Goal: Information Seeking & Learning: Check status

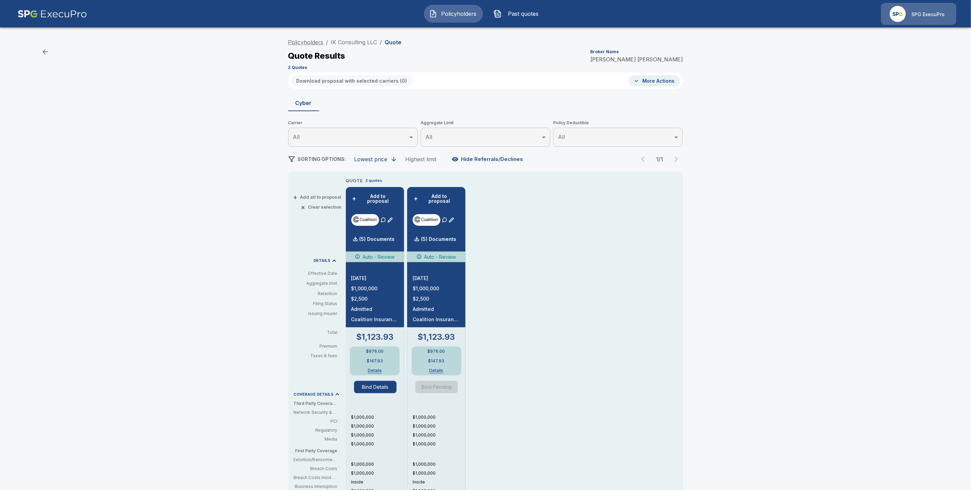
click at [298, 41] on link "Policyholders" at bounding box center [305, 42] width 35 height 7
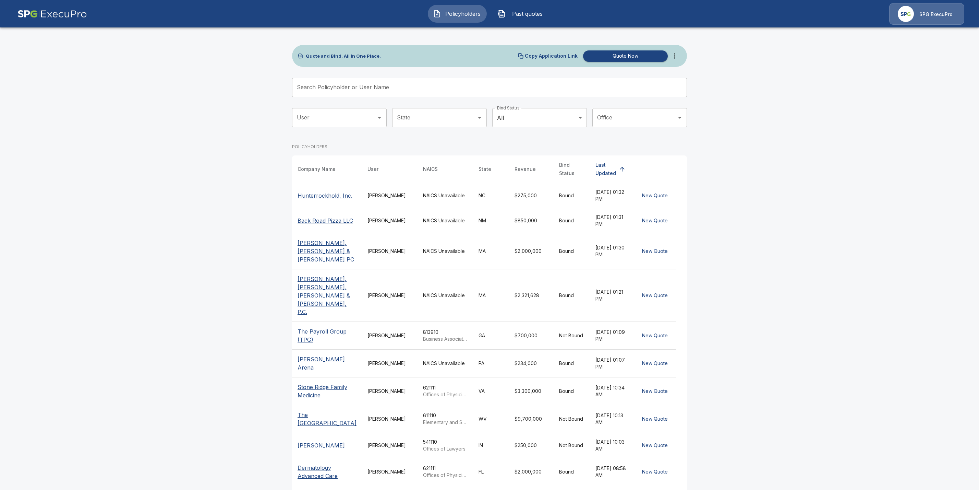
click at [312, 88] on input "Search Policyholder or User Name" at bounding box center [485, 87] width 387 height 19
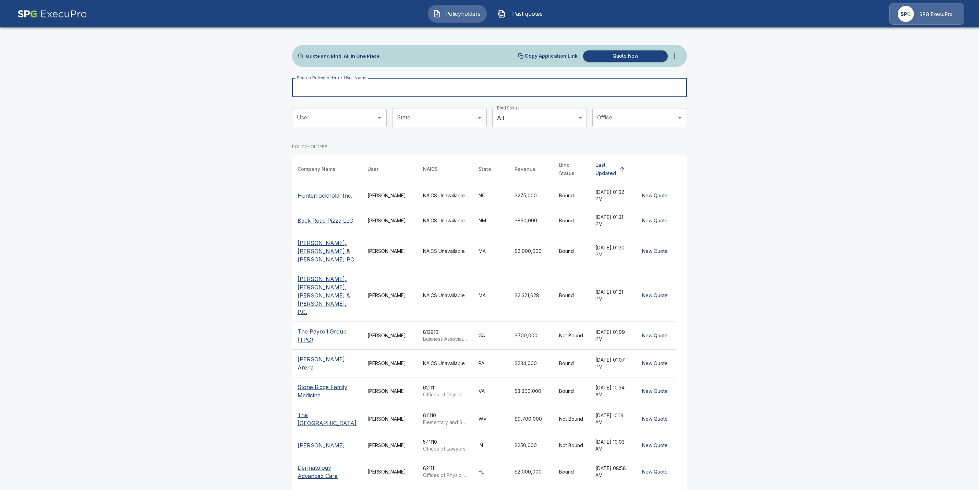
paste input "**********"
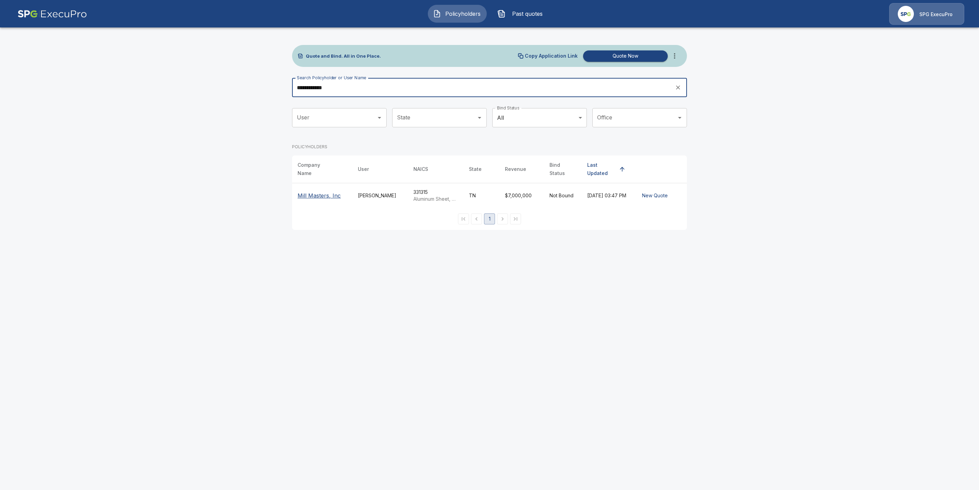
type input "**********"
click at [308, 191] on p "Mill Masters, Inc" at bounding box center [319, 195] width 43 height 8
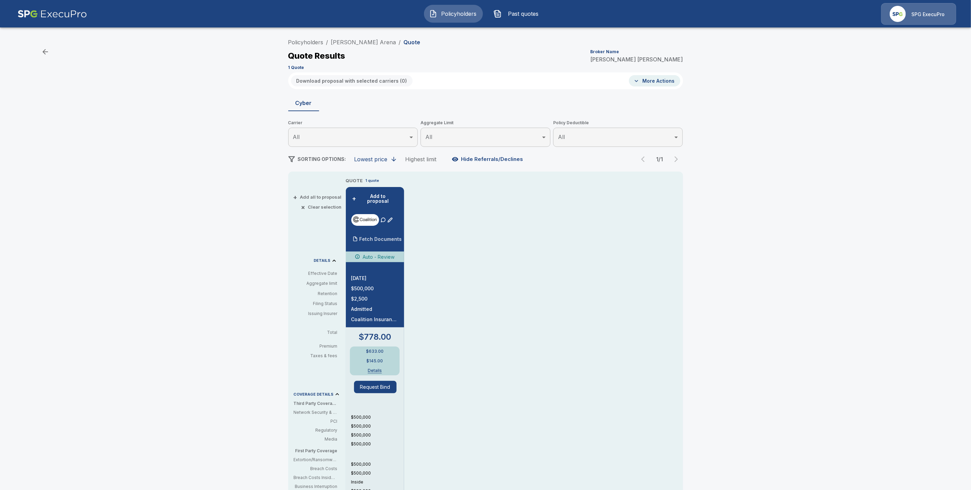
click at [384, 237] on p "Fetch Documents" at bounding box center [381, 239] width 43 height 5
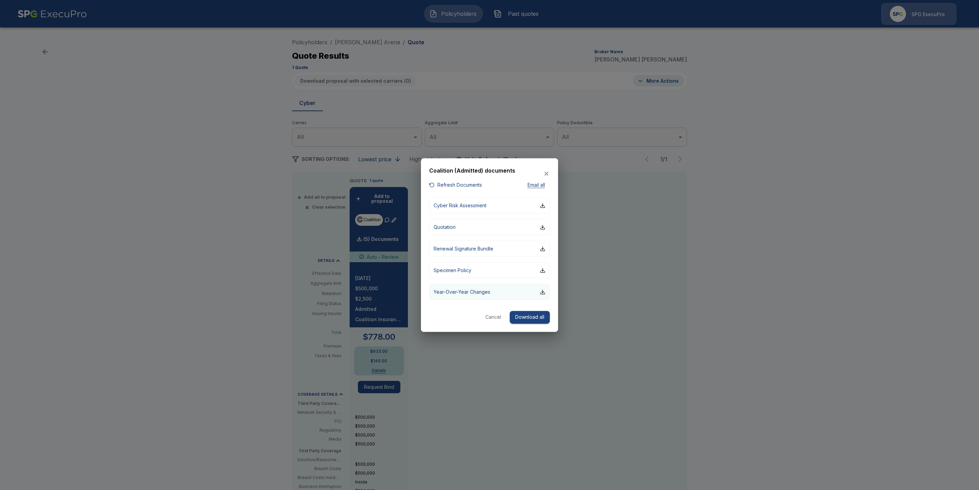
drag, startPoint x: 451, startPoint y: 183, endPoint x: 504, endPoint y: 292, distance: 120.8
click at [451, 184] on button "Refresh Documents" at bounding box center [455, 185] width 53 height 9
click at [428, 58] on div at bounding box center [489, 245] width 979 height 490
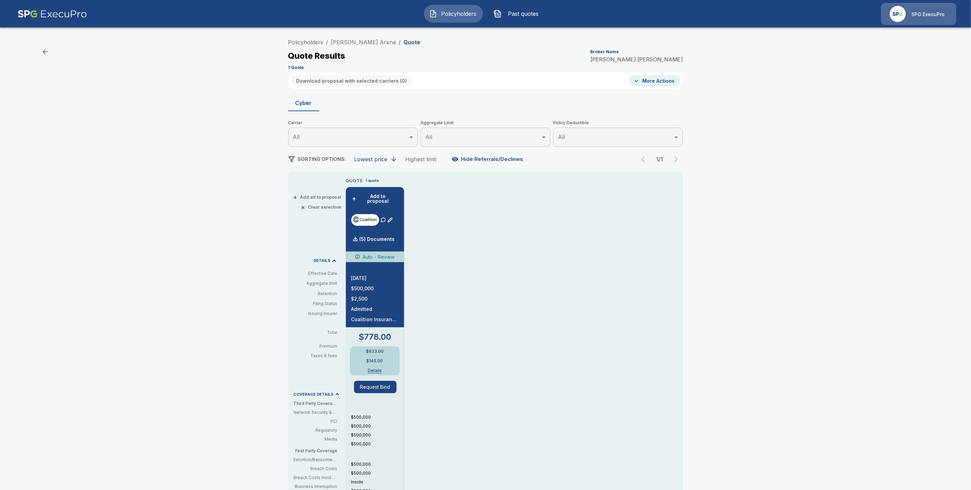
drag, startPoint x: 380, startPoint y: 43, endPoint x: 320, endPoint y: 37, distance: 60.3
click at [320, 37] on div "Policyholders / Charles J. Arena / Quote Quote Results Broker Name Tricia Dietz…" at bounding box center [485, 53] width 395 height 37
click at [377, 232] on div "(5) Documents" at bounding box center [373, 239] width 44 height 14
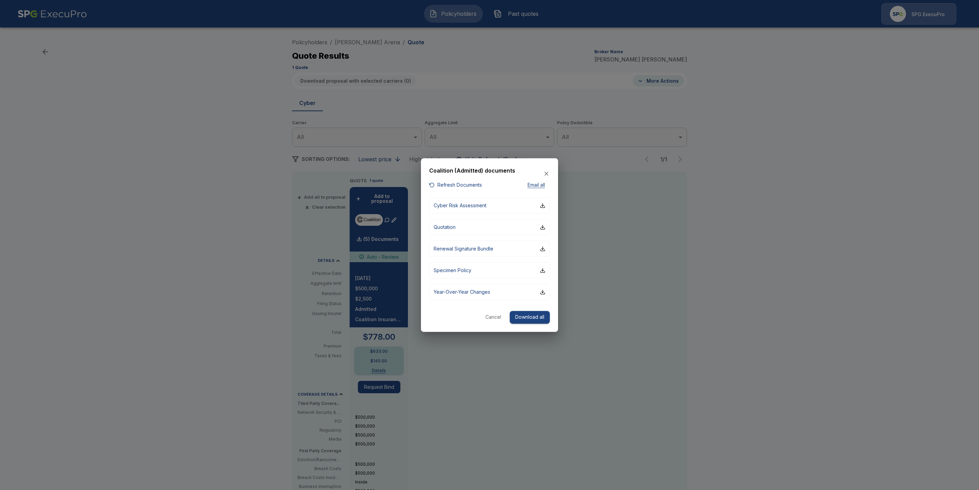
click at [528, 319] on button "Download all" at bounding box center [530, 317] width 40 height 13
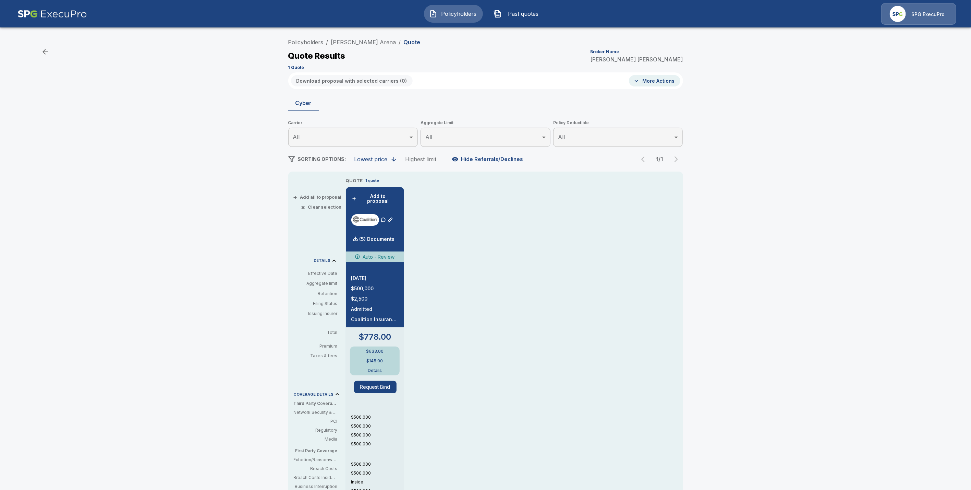
click at [600, 245] on div "QUOTE 1 quote + Add to proposal (5) Documents Auto - Review 12/11/2025 $500,000…" at bounding box center [501, 384] width 310 height 414
click at [369, 232] on div "(5) Documents" at bounding box center [373, 239] width 44 height 14
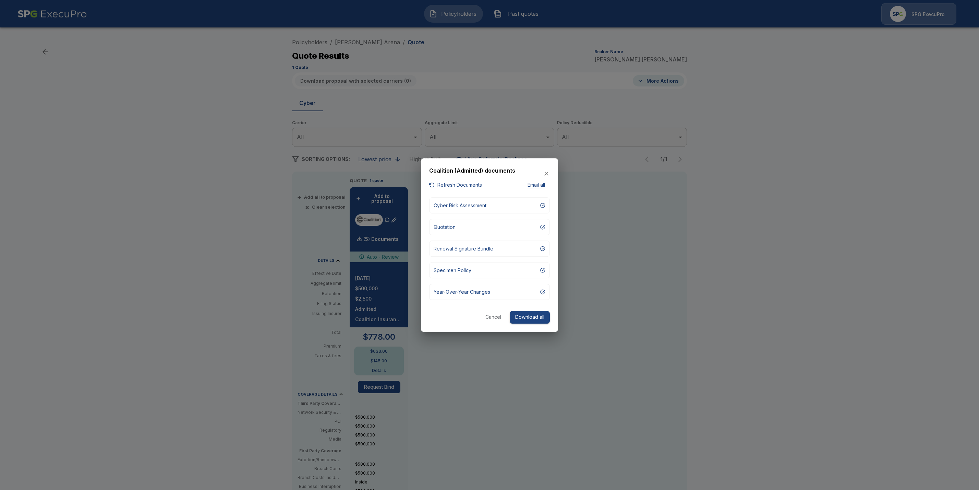
drag, startPoint x: 518, startPoint y: 315, endPoint x: 524, endPoint y: 320, distance: 7.6
click at [518, 315] on button "Download all" at bounding box center [530, 317] width 40 height 13
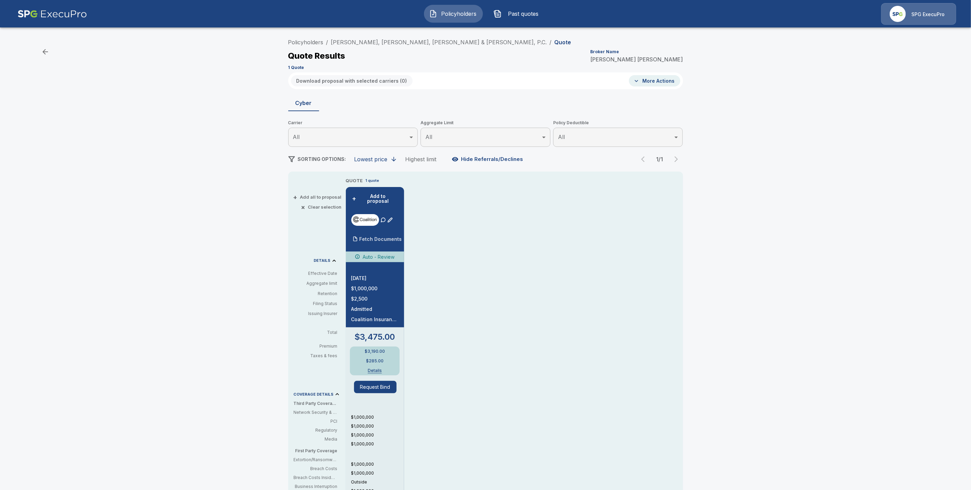
click at [382, 237] on p "Fetch Documents" at bounding box center [381, 239] width 43 height 5
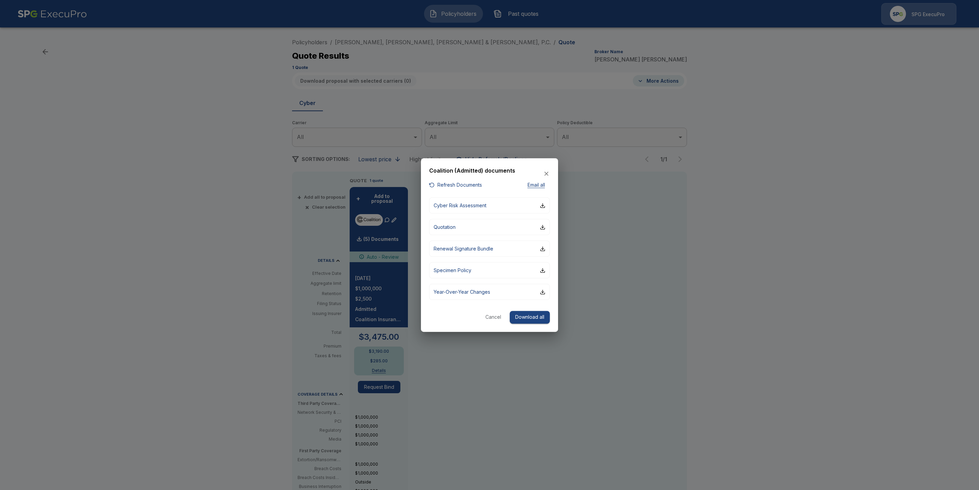
click at [446, 190] on div "Coalition (Admitted) documents Refresh Documents Email all Cyber Risk Assessmen…" at bounding box center [489, 244] width 137 height 173
click at [445, 187] on button "Refresh Documents" at bounding box center [455, 185] width 53 height 9
click at [522, 319] on button "Download all" at bounding box center [530, 317] width 40 height 13
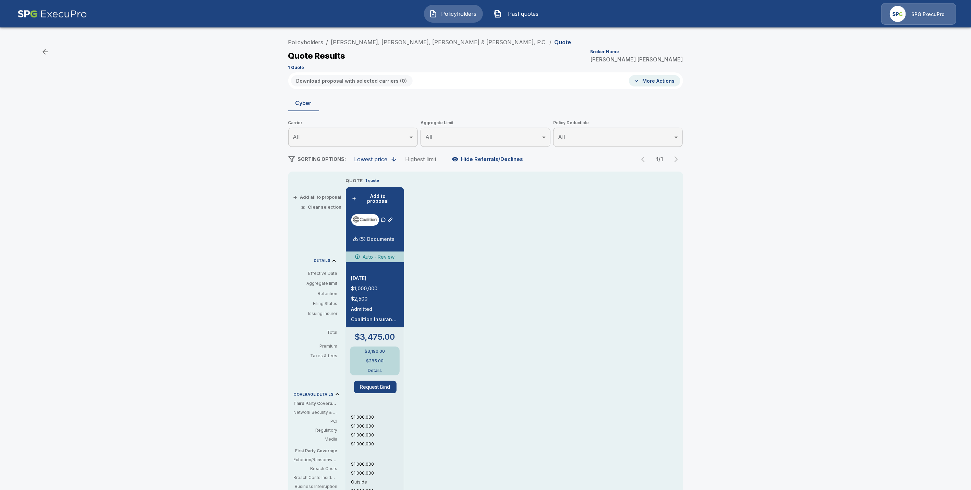
click at [379, 237] on p "(5) Documents" at bounding box center [377, 239] width 35 height 5
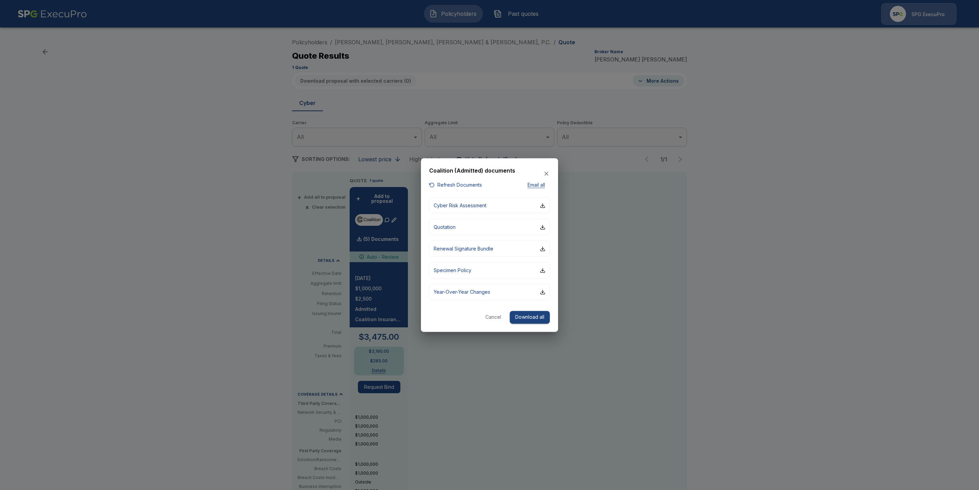
click at [532, 313] on button "Download all" at bounding box center [530, 317] width 40 height 13
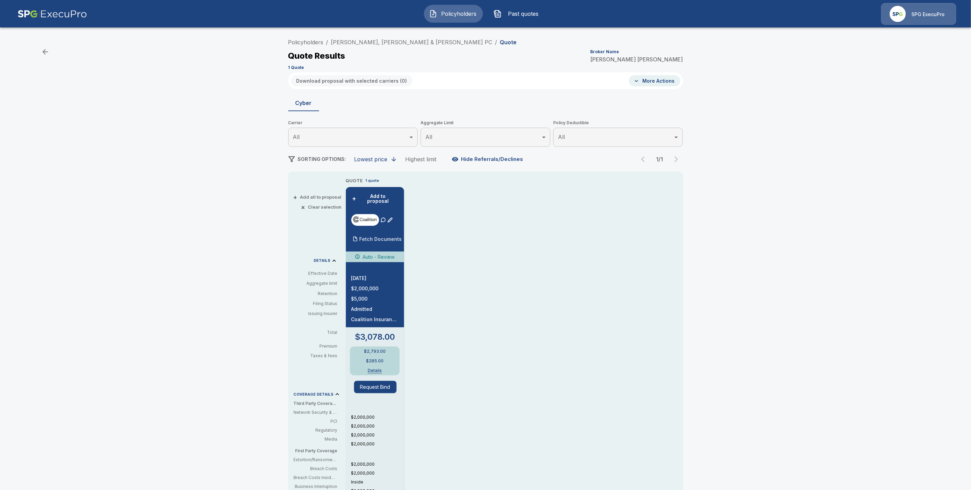
click at [379, 232] on div "Fetch Documents" at bounding box center [376, 239] width 51 height 14
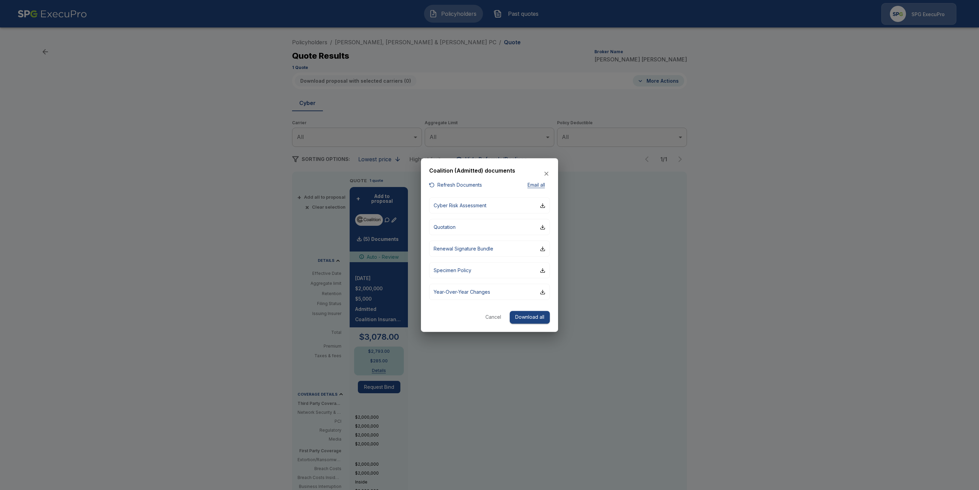
click at [466, 185] on button "Refresh Documents" at bounding box center [455, 185] width 53 height 9
click at [528, 316] on button "Download all" at bounding box center [530, 317] width 40 height 13
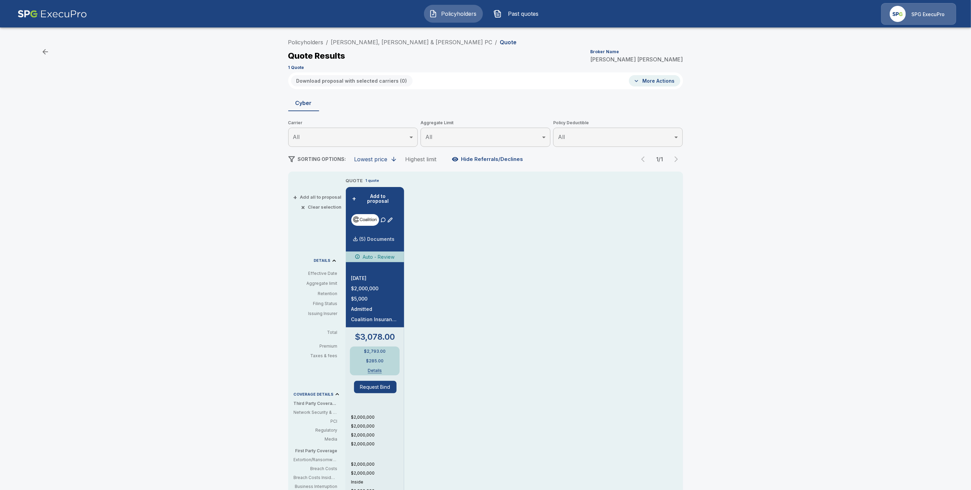
click at [376, 237] on p "(5) Documents" at bounding box center [377, 239] width 35 height 5
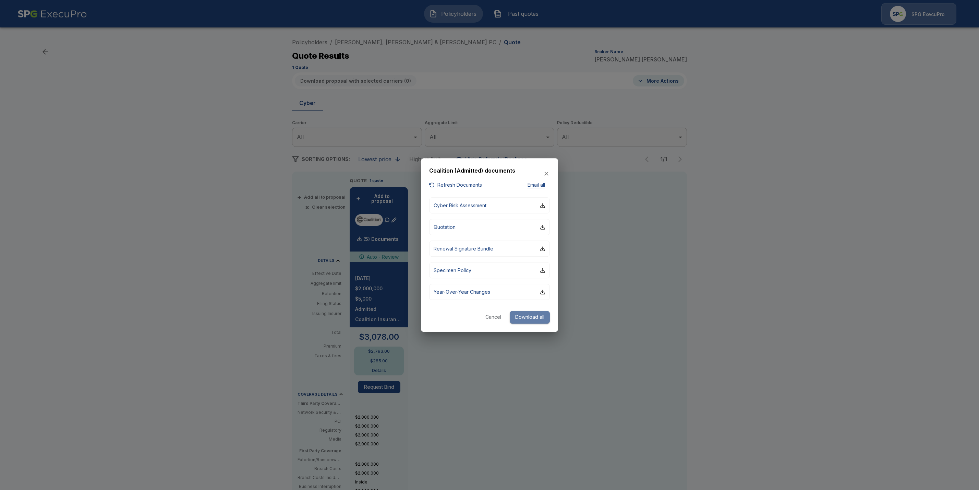
click at [524, 313] on button "Download all" at bounding box center [530, 317] width 40 height 13
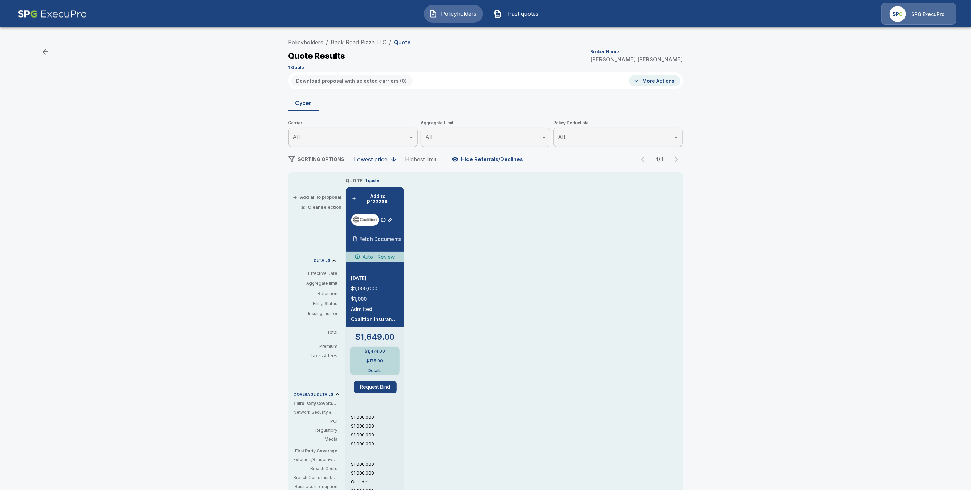
click at [379, 237] on p "Fetch Documents" at bounding box center [381, 239] width 43 height 5
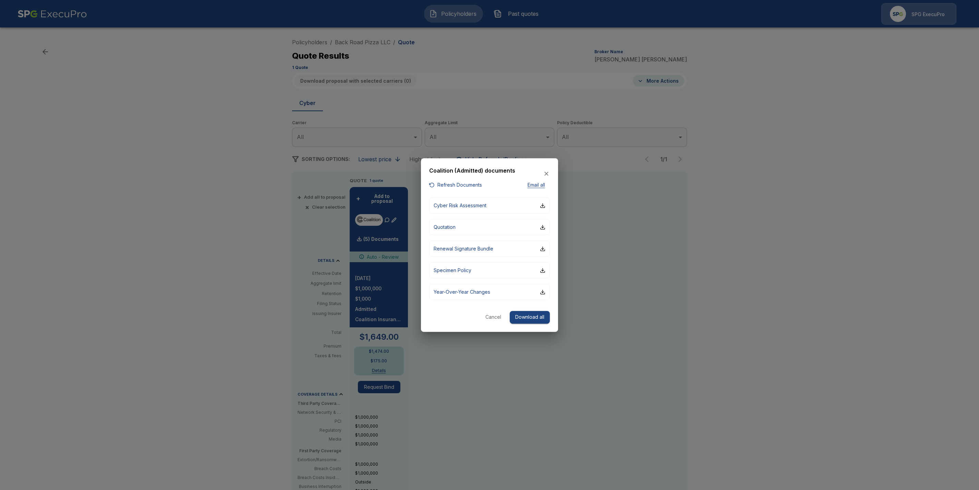
click at [438, 186] on button "Refresh Documents" at bounding box center [455, 185] width 53 height 9
click at [532, 316] on button "Download all" at bounding box center [530, 317] width 40 height 13
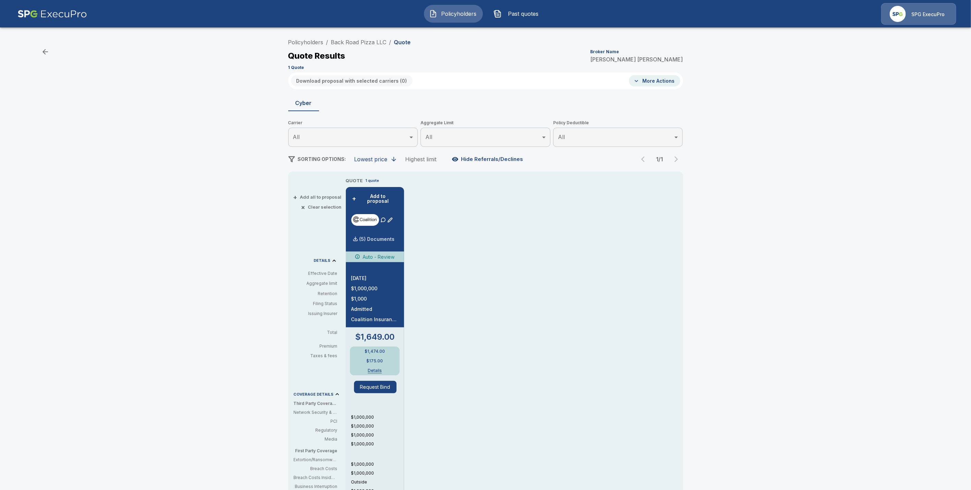
click at [371, 237] on p "(5) Documents" at bounding box center [377, 239] width 35 height 5
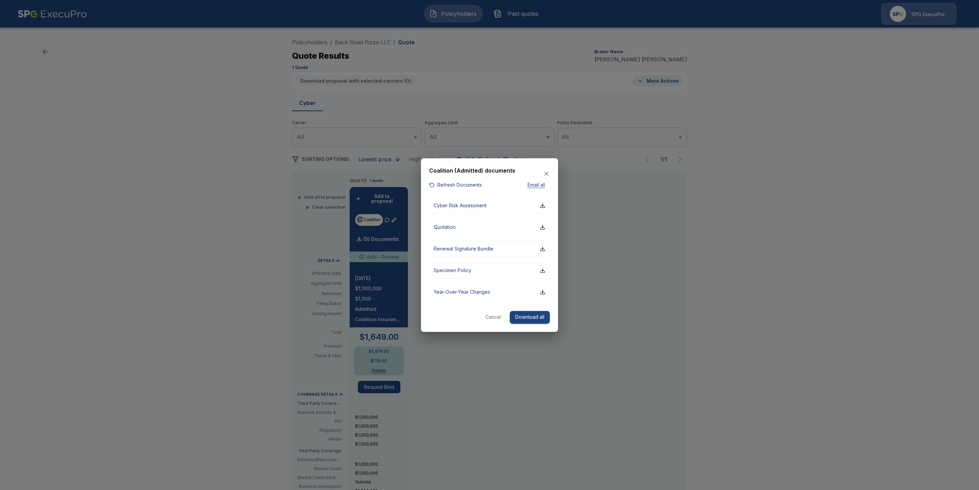
click at [530, 315] on button "Download all" at bounding box center [530, 317] width 40 height 13
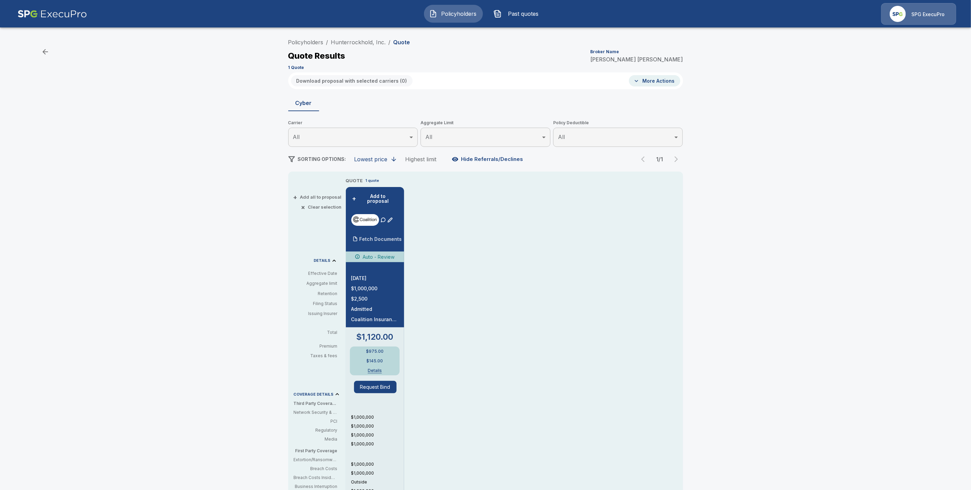
click at [393, 237] on p "Fetch Documents" at bounding box center [381, 239] width 43 height 5
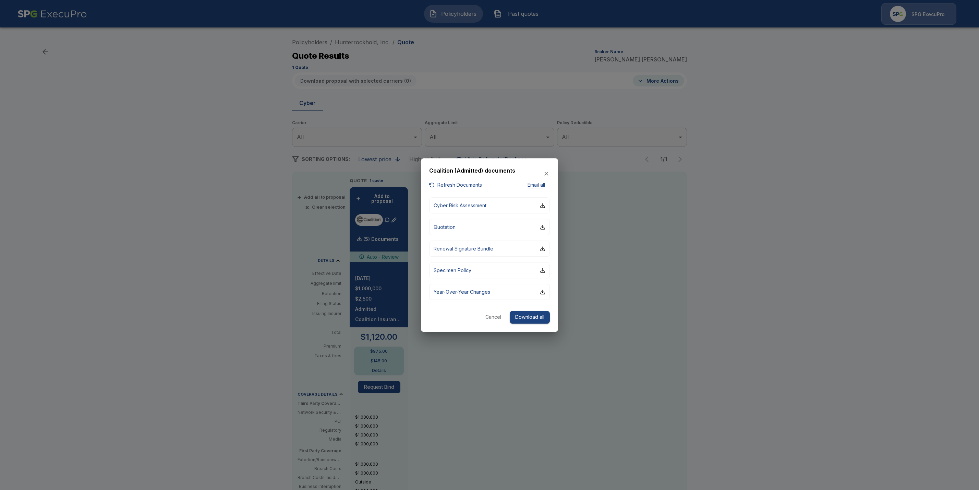
click at [469, 185] on button "Refresh Documents" at bounding box center [455, 185] width 53 height 9
click at [462, 183] on button "Refresh Documents" at bounding box center [455, 185] width 53 height 9
click at [528, 318] on button "Download all" at bounding box center [530, 317] width 40 height 13
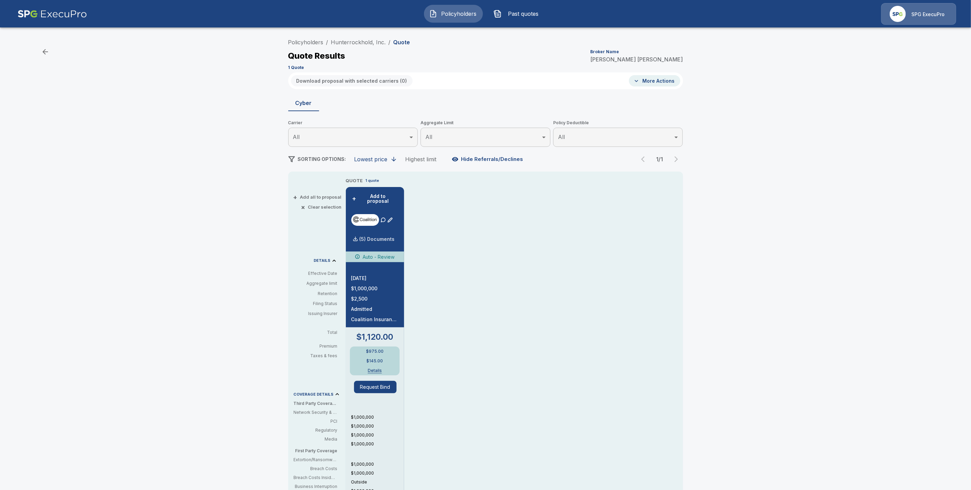
click at [376, 237] on p "(5) Documents" at bounding box center [377, 239] width 35 height 5
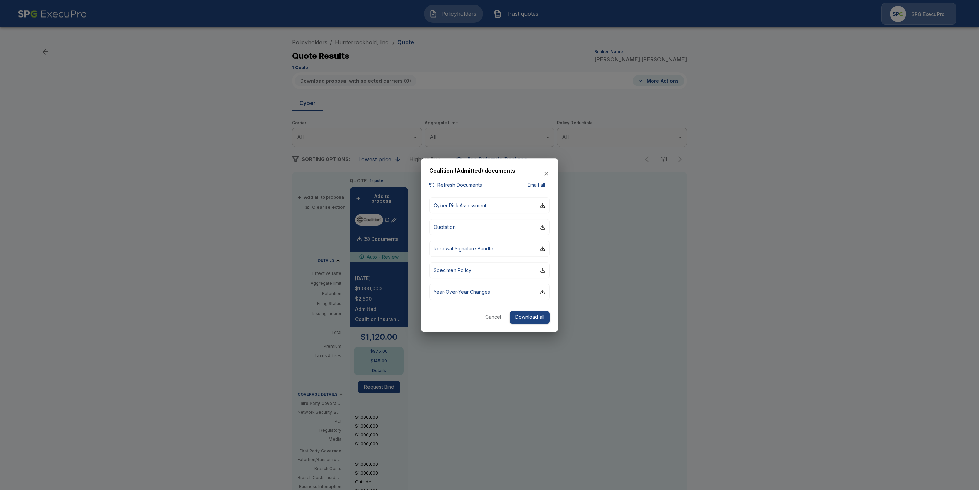
click at [530, 317] on button "Download all" at bounding box center [530, 317] width 40 height 13
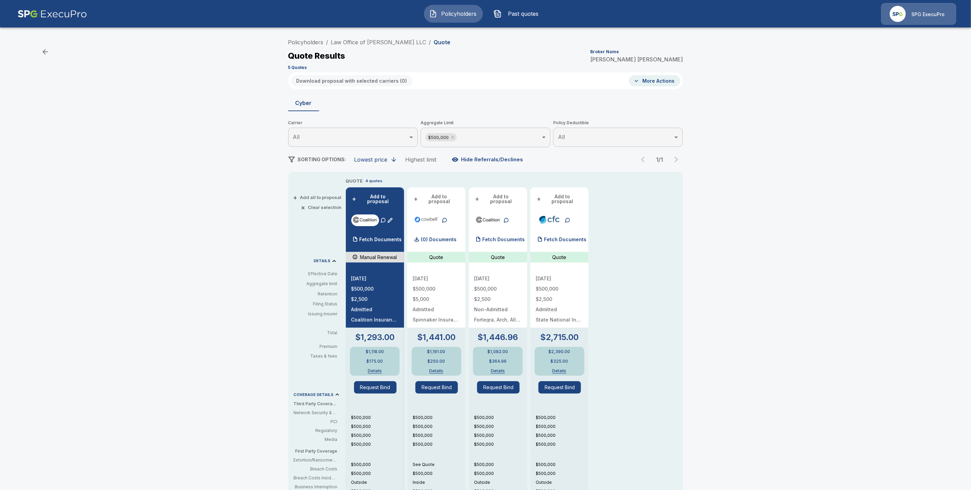
click at [659, 84] on button "More Actions" at bounding box center [654, 80] width 51 height 11
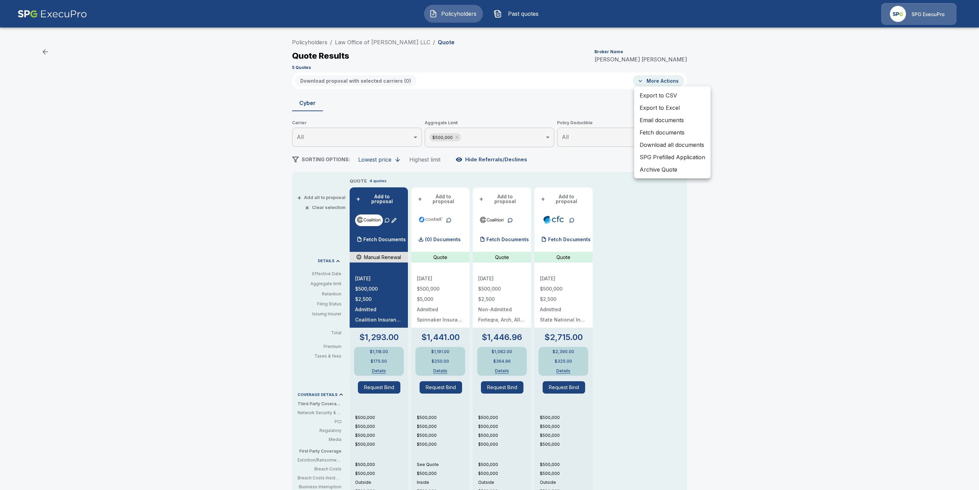
click at [662, 134] on li "Fetch documents" at bounding box center [672, 132] width 76 height 12
click at [375, 236] on div at bounding box center [489, 245] width 979 height 490
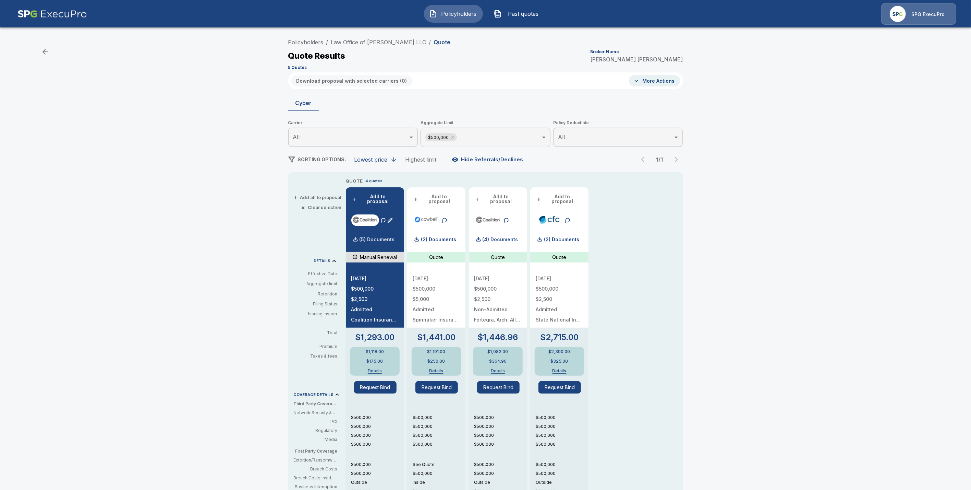
click at [379, 237] on p "(5) Documents" at bounding box center [377, 239] width 35 height 5
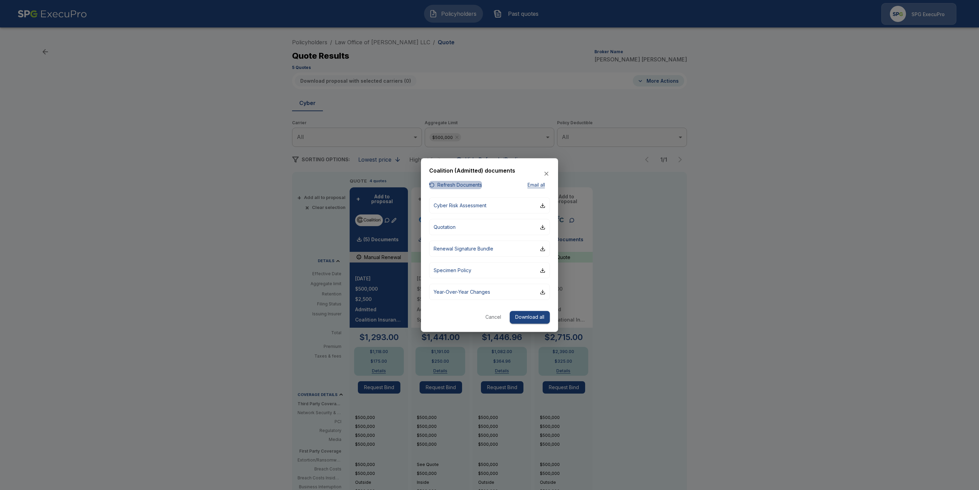
drag, startPoint x: 447, startPoint y: 187, endPoint x: 473, endPoint y: 190, distance: 25.9
click at [447, 187] on button "Refresh Documents" at bounding box center [455, 185] width 53 height 9
click at [489, 318] on button "Cancel" at bounding box center [493, 317] width 22 height 13
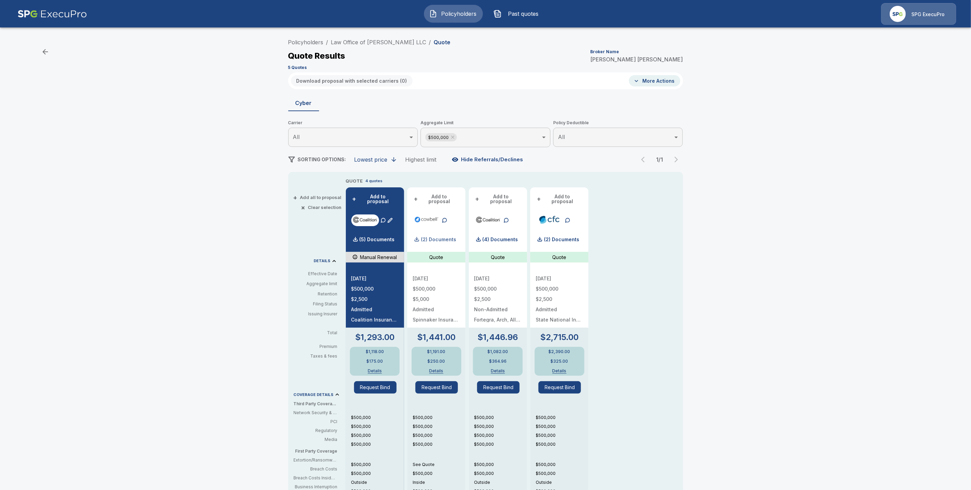
click at [426, 237] on p "(2) Documents" at bounding box center [438, 239] width 35 height 5
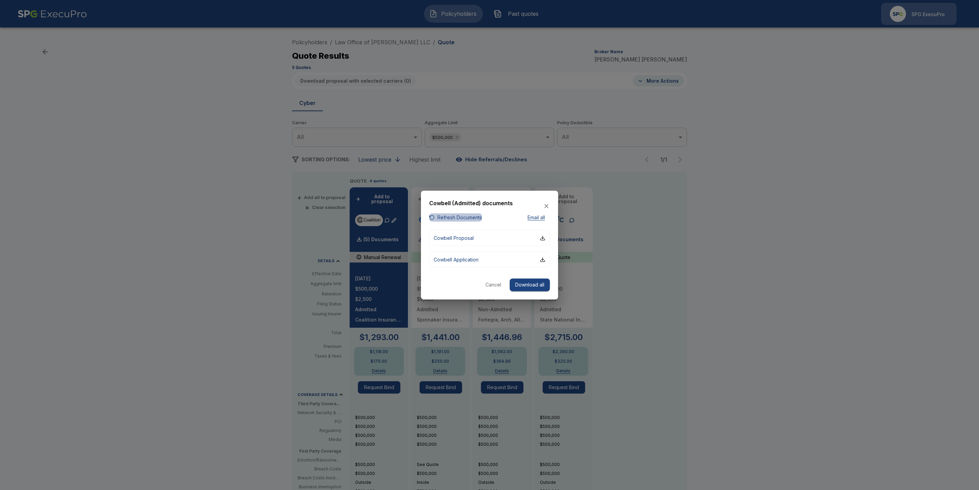
click at [446, 215] on button "Refresh Documents" at bounding box center [455, 217] width 53 height 9
click at [490, 286] on button "Cancel" at bounding box center [493, 284] width 22 height 13
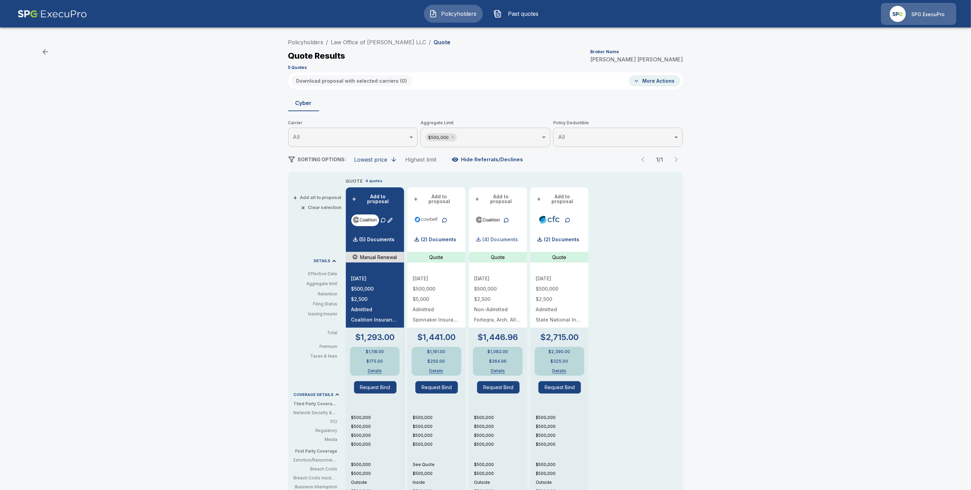
click at [512, 237] on p "(4) Documents" at bounding box center [501, 239] width 36 height 5
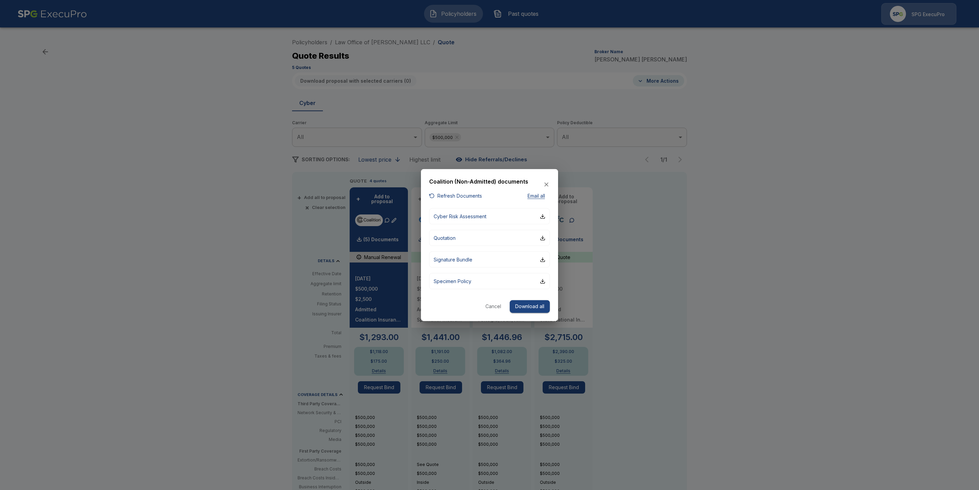
click at [445, 195] on button "Refresh Documents" at bounding box center [455, 195] width 53 height 9
click at [494, 306] on button "Cancel" at bounding box center [493, 306] width 22 height 13
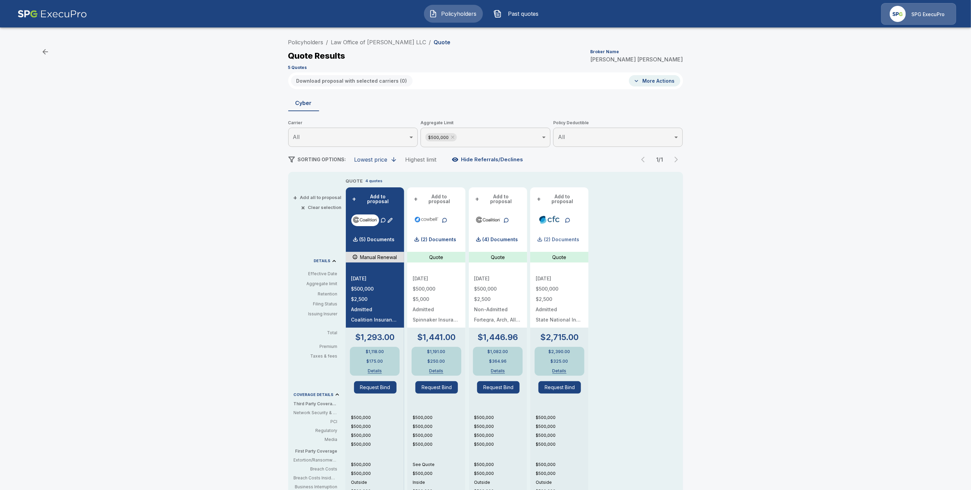
click at [568, 237] on p "(2) Documents" at bounding box center [561, 239] width 35 height 5
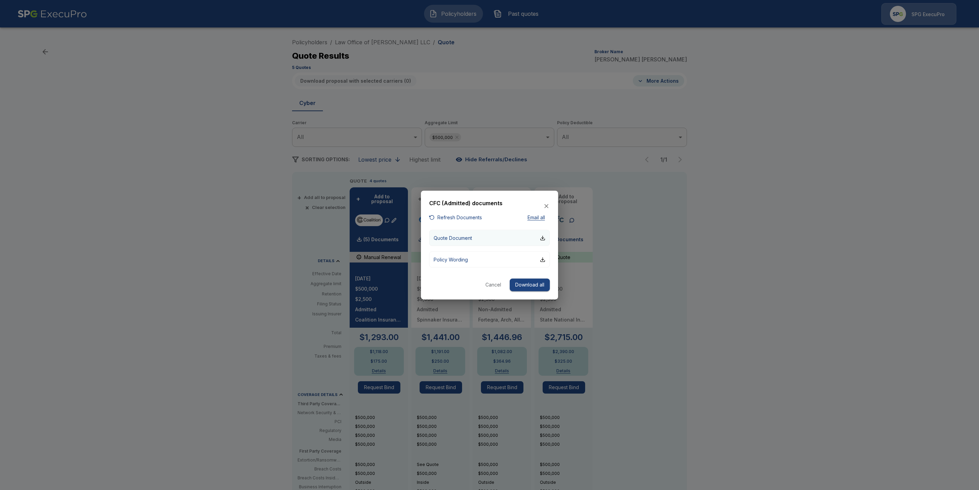
click at [444, 216] on button "Refresh Documents" at bounding box center [455, 217] width 53 height 9
click at [491, 287] on button "Cancel" at bounding box center [493, 284] width 22 height 13
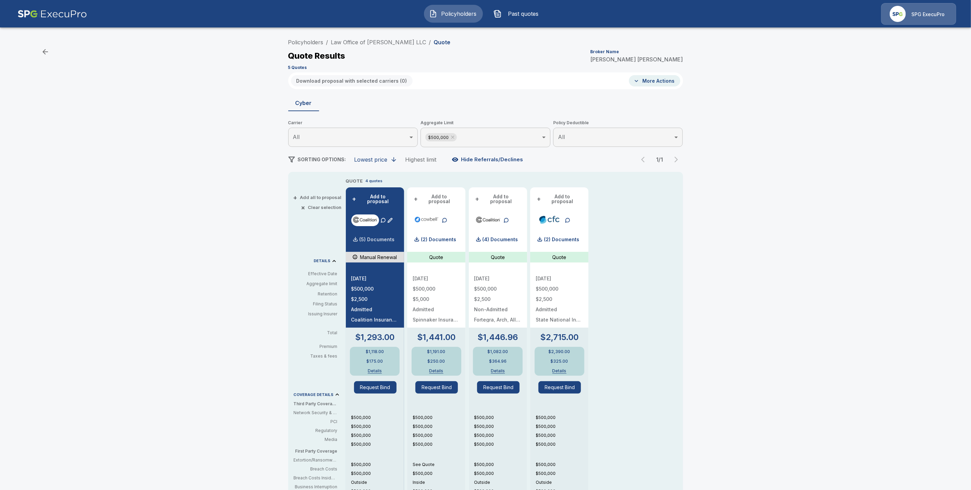
click at [378, 232] on div "(5) Documents" at bounding box center [373, 239] width 44 height 14
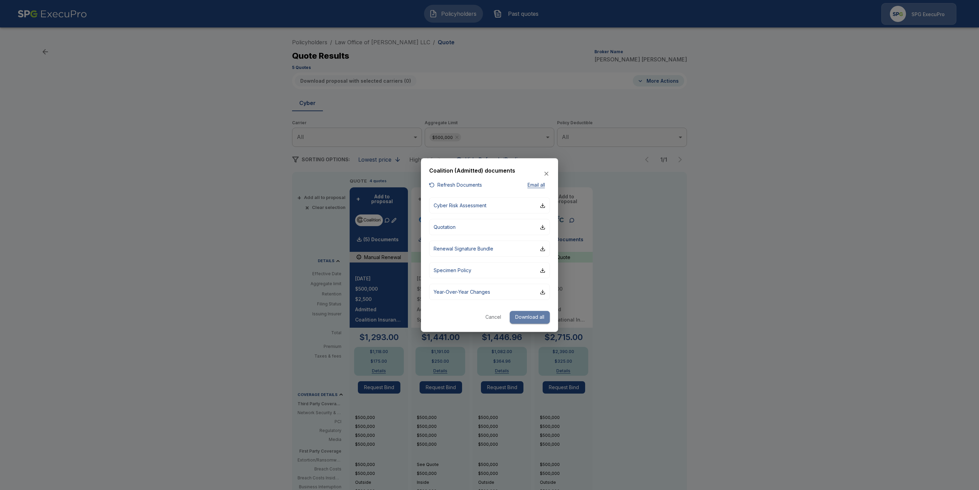
click at [535, 317] on button "Download all" at bounding box center [530, 317] width 40 height 13
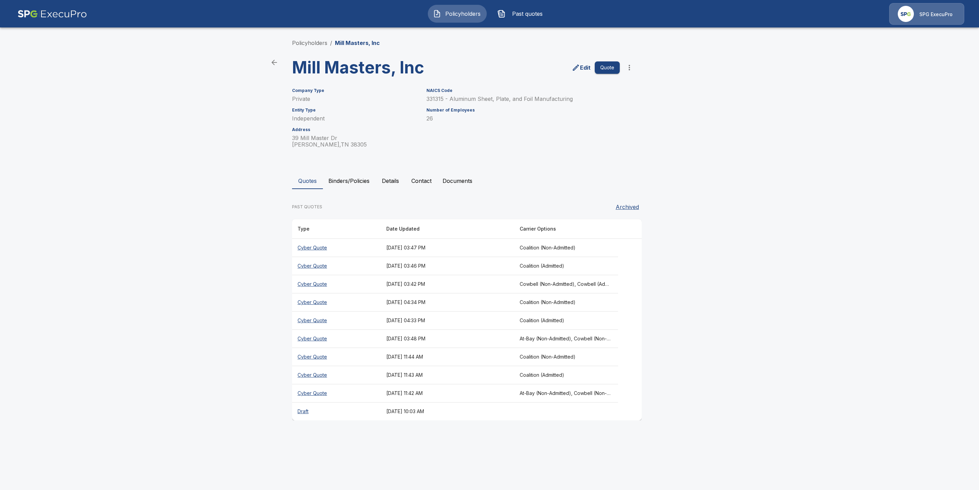
click at [311, 246] on th "Cyber Quote" at bounding box center [336, 248] width 89 height 18
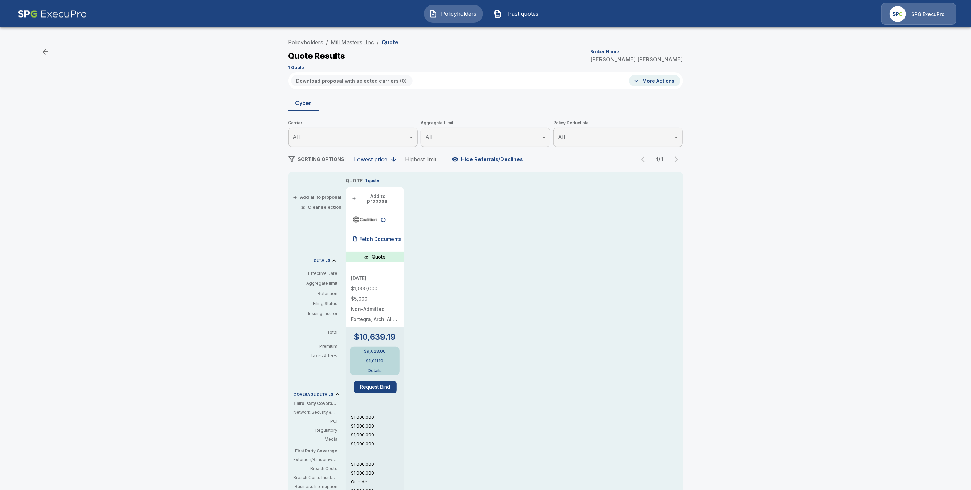
click at [352, 39] on link "Mill Masters, Inc" at bounding box center [352, 42] width 43 height 7
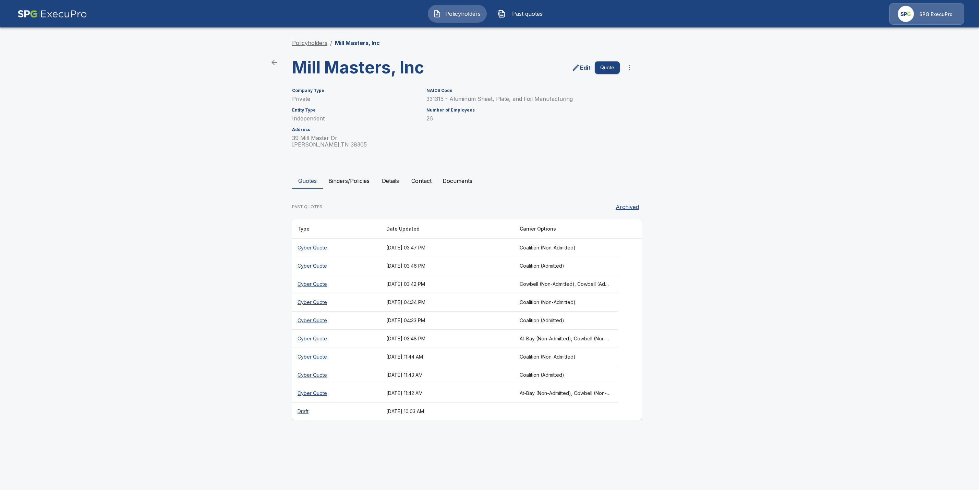
click at [318, 42] on link "Policyholders" at bounding box center [309, 42] width 35 height 7
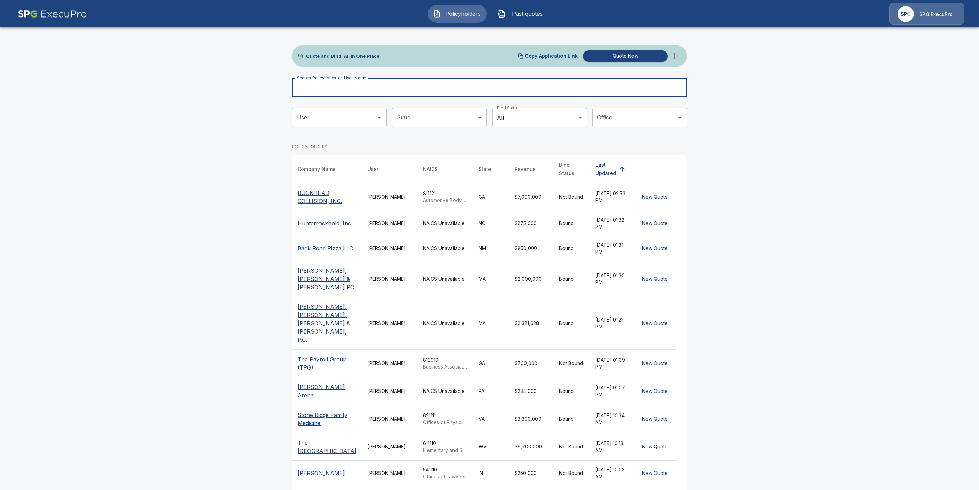
click at [318, 88] on input "Search Policyholder or User Name" at bounding box center [485, 87] width 387 height 19
paste input "**********"
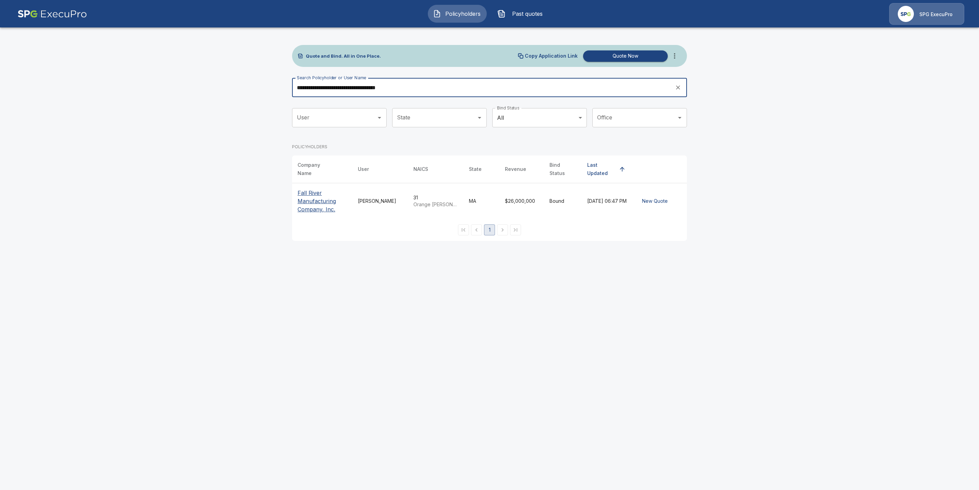
type input "**********"
click at [320, 199] on p "Fall River Manufacturing Company, Inc." at bounding box center [322, 201] width 49 height 25
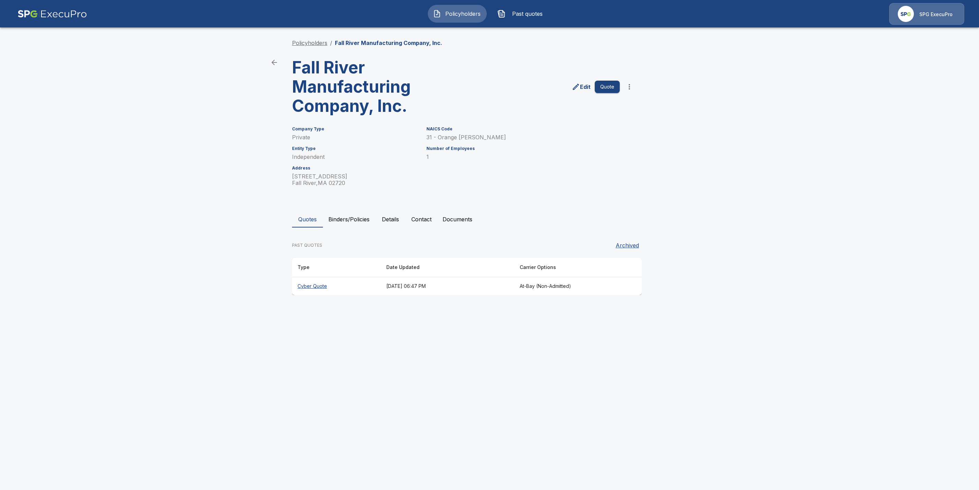
click at [305, 42] on link "Policyholders" at bounding box center [309, 42] width 35 height 7
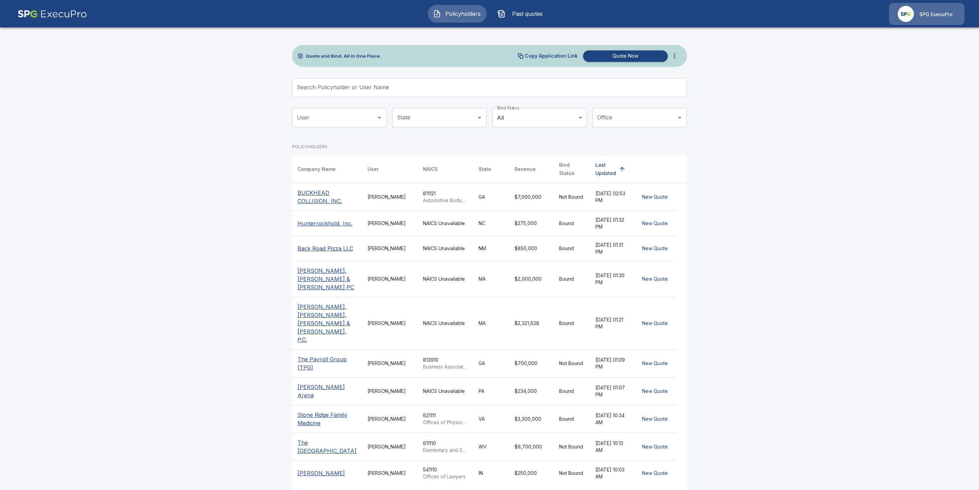
click at [349, 89] on input "Search Policyholder or User Name" at bounding box center [485, 87] width 387 height 19
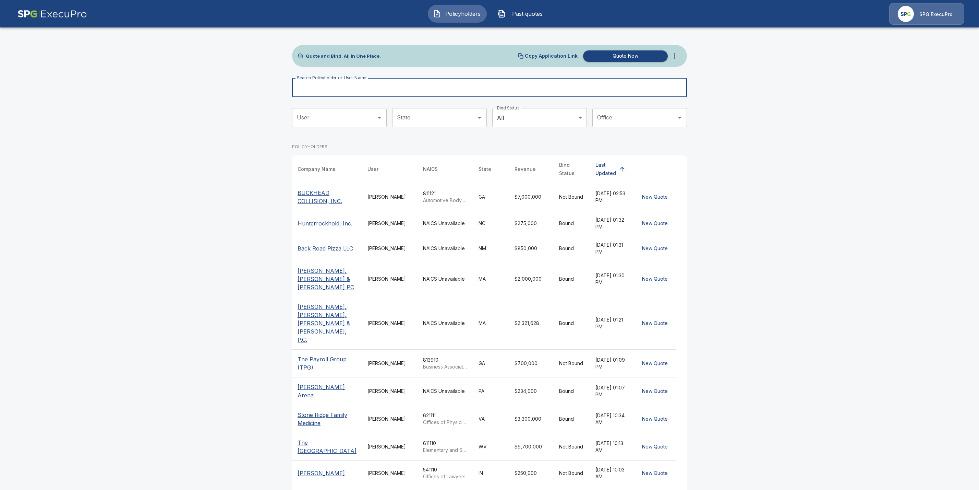
paste input "**********"
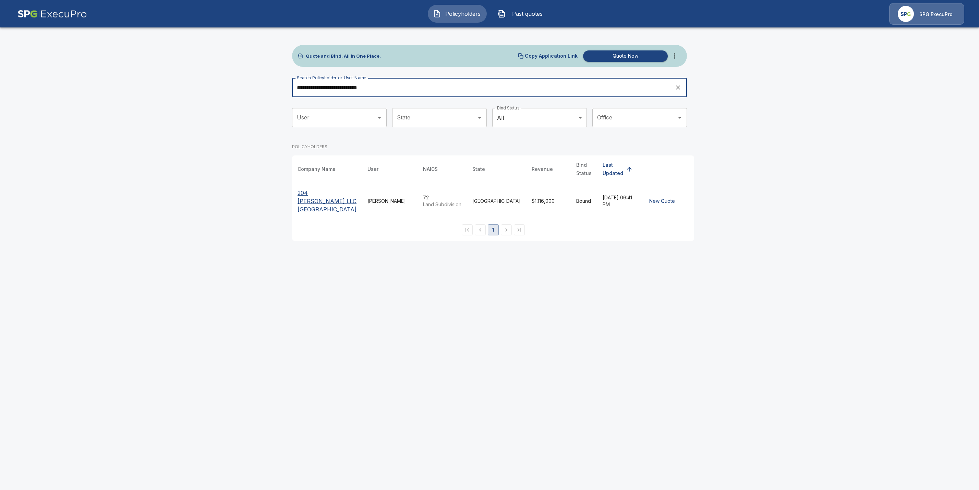
type input "**********"
click at [320, 192] on p "204 [PERSON_NAME] LLC [GEOGRAPHIC_DATA]" at bounding box center [327, 201] width 59 height 25
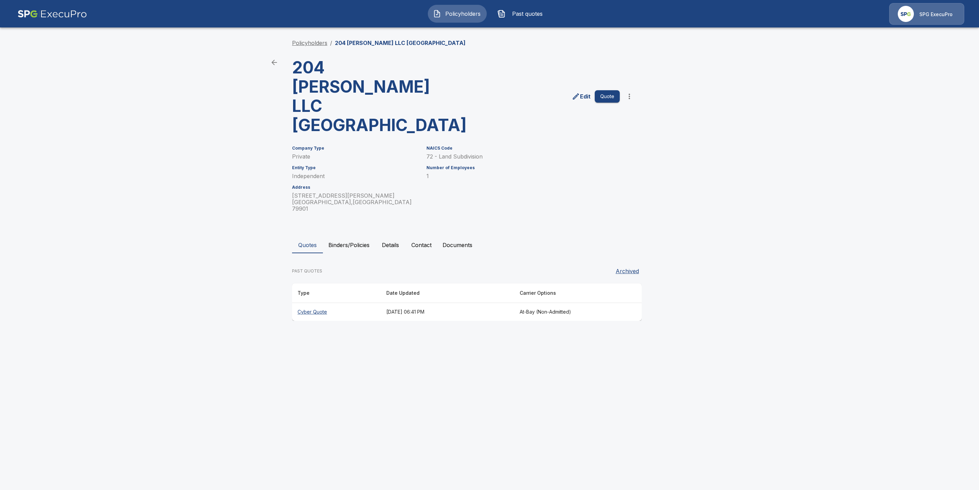
click at [307, 44] on link "Policyholders" at bounding box center [309, 42] width 35 height 7
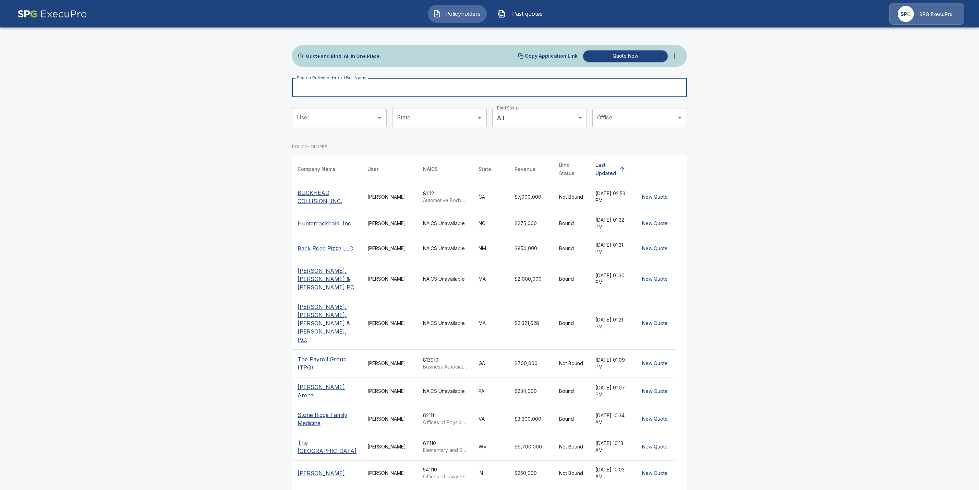
click at [366, 87] on input "Search Policyholder or User Name" at bounding box center [485, 87] width 387 height 19
paste input "**********"
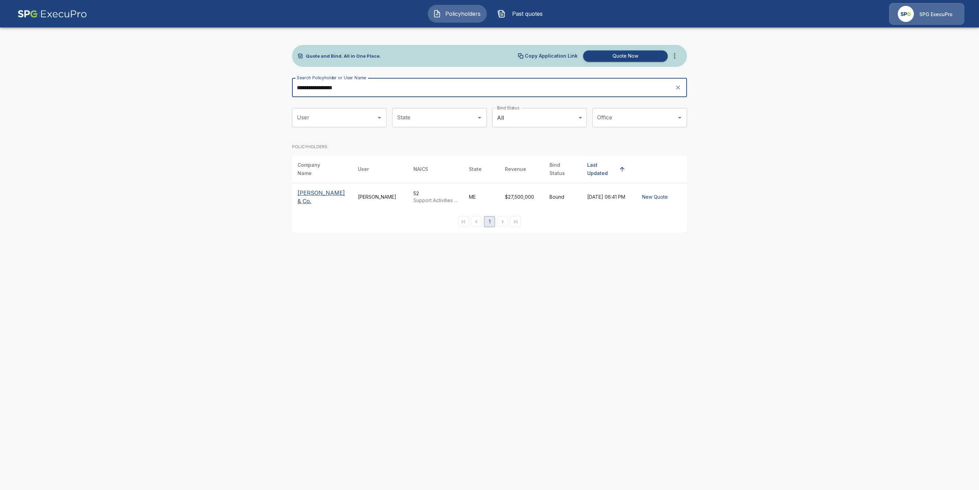
type input "**********"
click at [324, 194] on p "H.M. Payson & Co." at bounding box center [322, 197] width 49 height 16
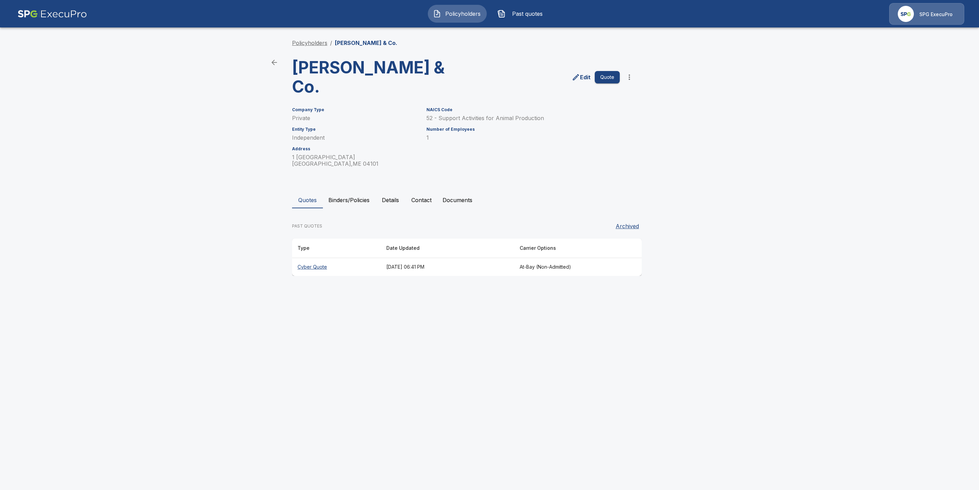
click at [316, 45] on link "Policyholders" at bounding box center [309, 42] width 35 height 7
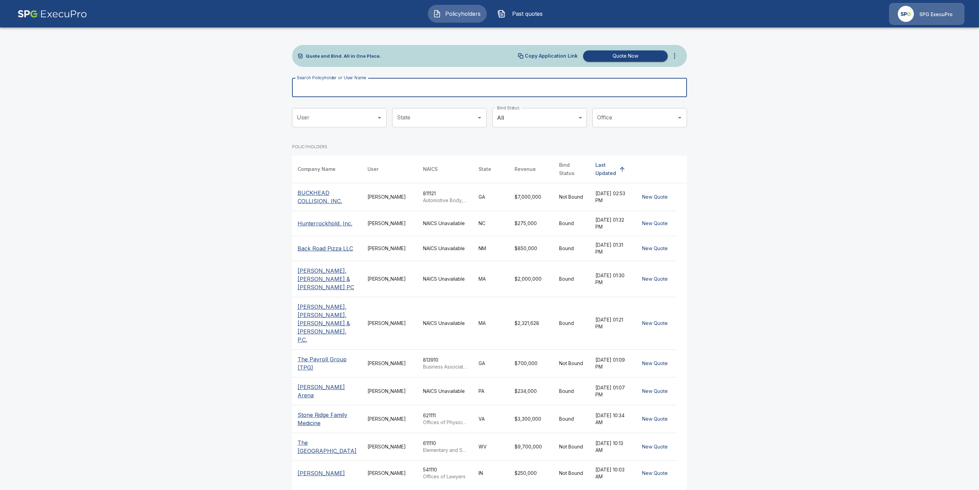
click at [342, 88] on input "Search Policyholder or User Name" at bounding box center [485, 87] width 387 height 19
paste input "**********"
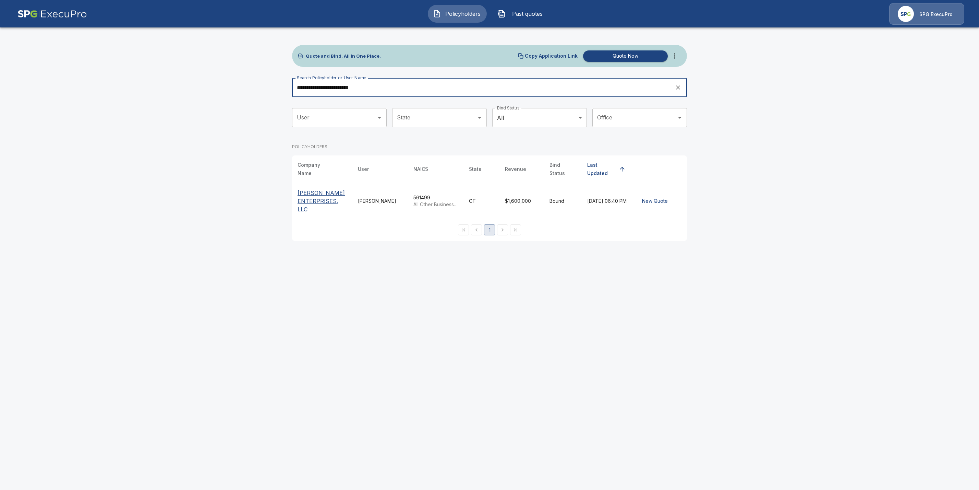
type input "**********"
click at [313, 195] on p "[PERSON_NAME] ENTERPRISES, LLC" at bounding box center [322, 201] width 49 height 25
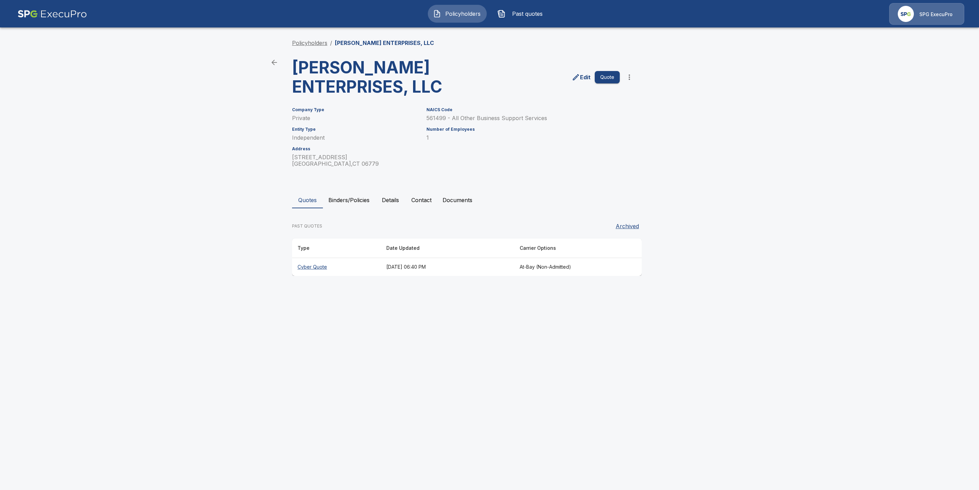
click at [316, 45] on link "Policyholders" at bounding box center [309, 42] width 35 height 7
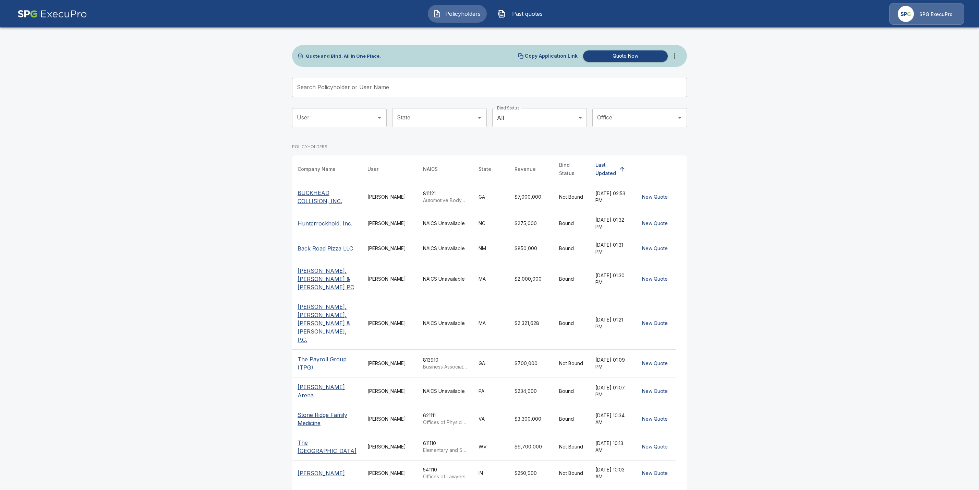
click at [369, 87] on input "Search Policyholder or User Name" at bounding box center [485, 87] width 387 height 19
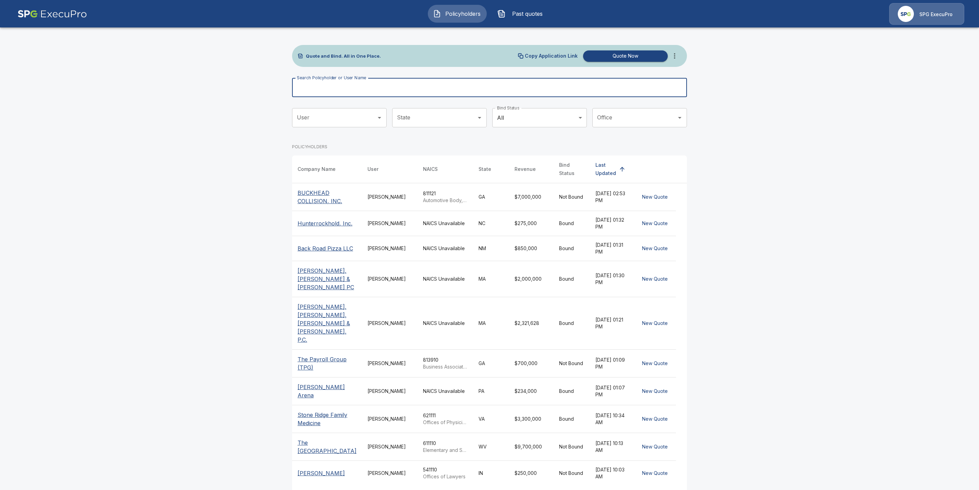
paste input "**********"
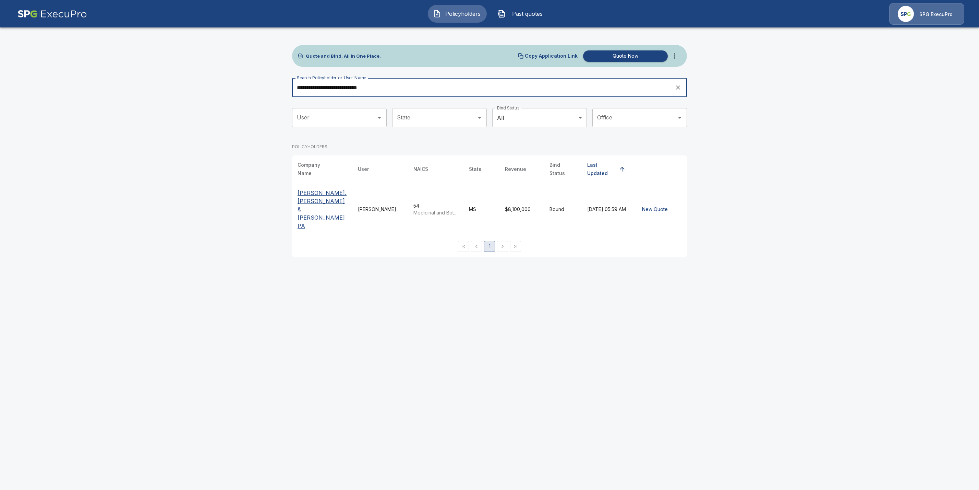
type input "**********"
click at [316, 195] on p "[PERSON_NAME], [PERSON_NAME] & [PERSON_NAME] PA" at bounding box center [322, 209] width 49 height 41
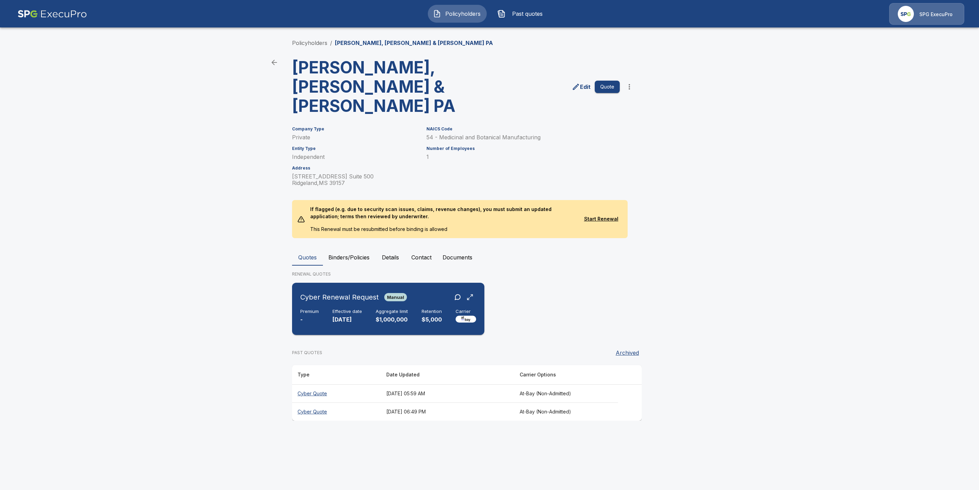
click at [340, 309] on h6 "Effective date" at bounding box center [347, 311] width 29 height 5
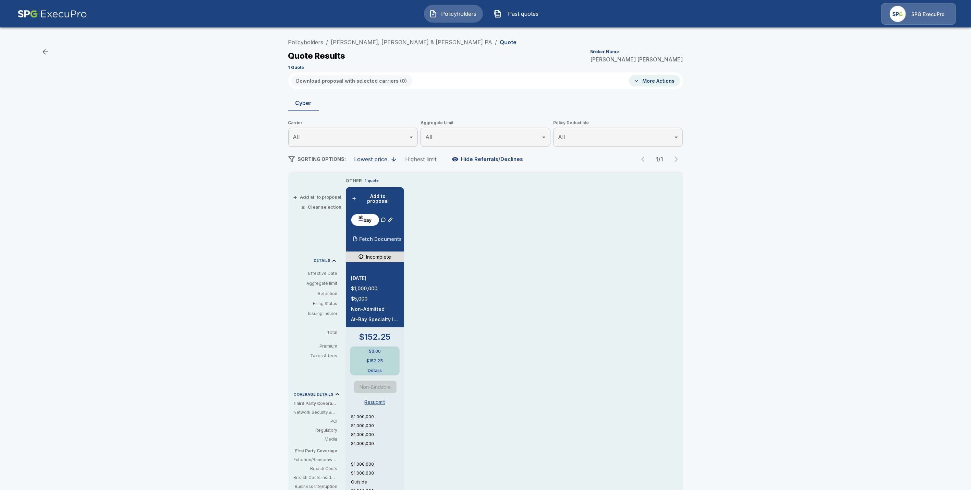
click at [381, 237] on p "Fetch Documents" at bounding box center [381, 239] width 43 height 5
click at [354, 41] on link "[PERSON_NAME], [PERSON_NAME] & [PERSON_NAME] PA" at bounding box center [411, 42] width 161 height 7
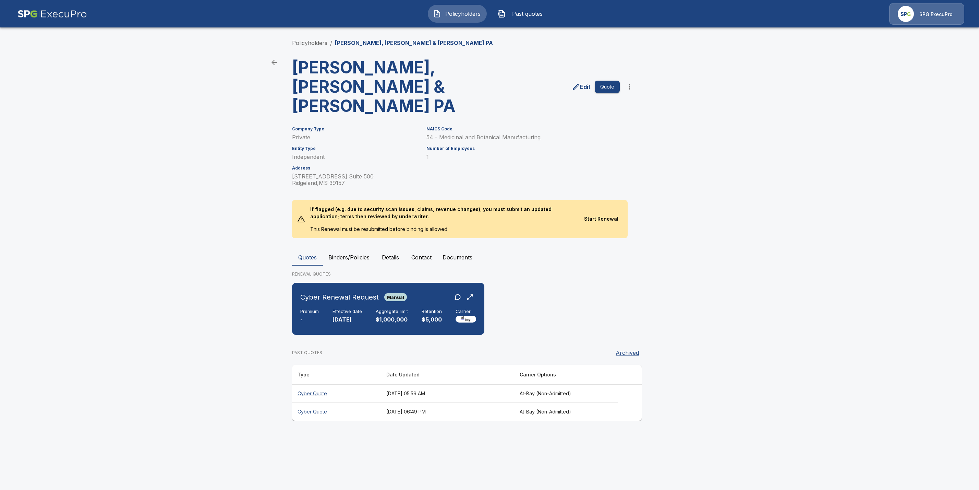
click at [313, 384] on th "Cyber Quote" at bounding box center [336, 393] width 89 height 18
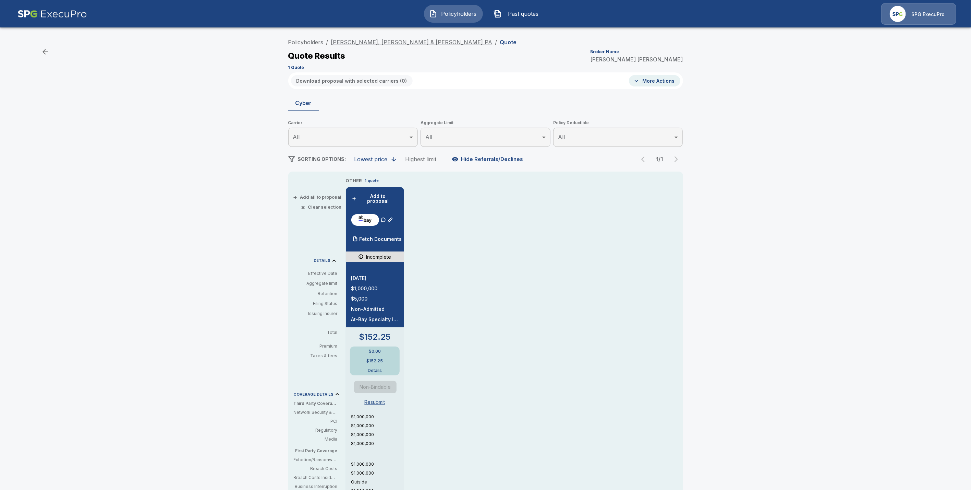
click at [365, 43] on link "[PERSON_NAME], [PERSON_NAME] & [PERSON_NAME] PA" at bounding box center [411, 42] width 161 height 7
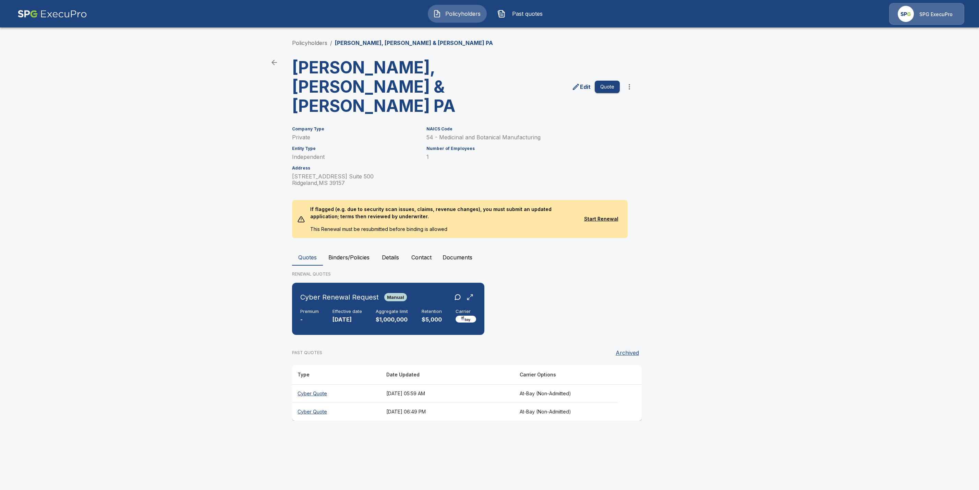
click at [306, 402] on th "Cyber Quote" at bounding box center [336, 411] width 89 height 18
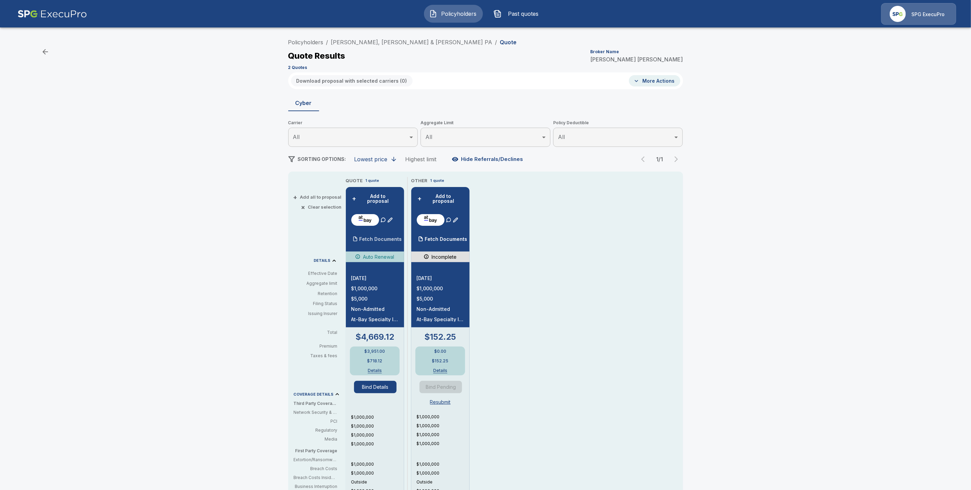
drag, startPoint x: 383, startPoint y: 235, endPoint x: 388, endPoint y: 238, distance: 5.4
click at [383, 237] on p "Fetch Documents" at bounding box center [381, 239] width 43 height 5
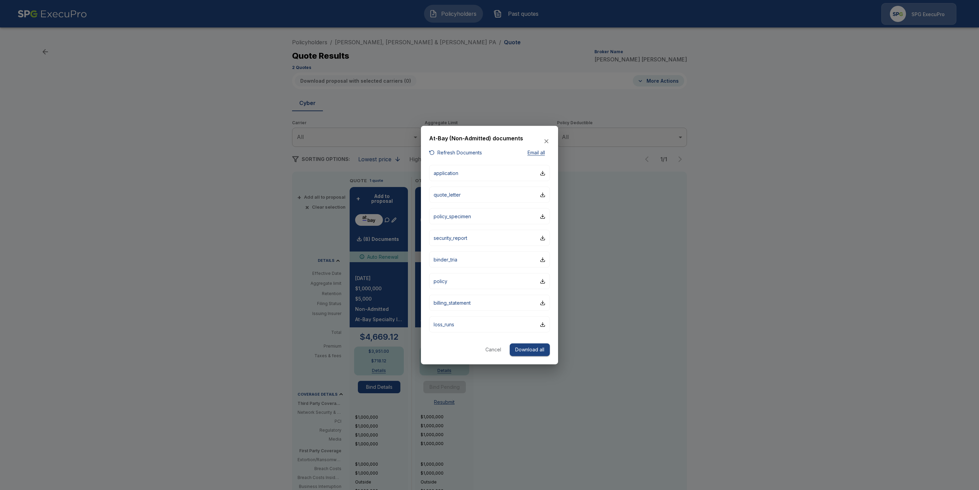
click at [453, 155] on button "Refresh Documents" at bounding box center [455, 152] width 53 height 9
click at [740, 282] on div at bounding box center [489, 245] width 979 height 490
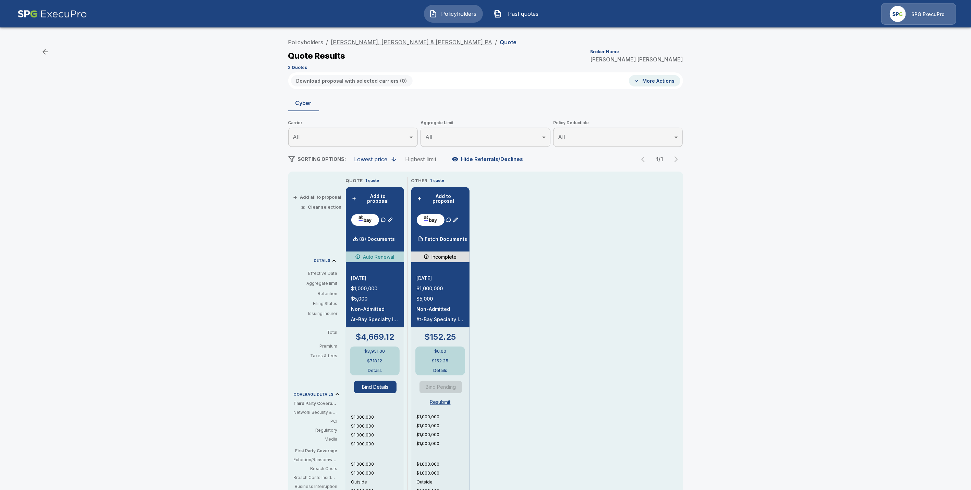
click at [363, 44] on link "Matthews, Cutrer & Lindsay PA" at bounding box center [411, 42] width 161 height 7
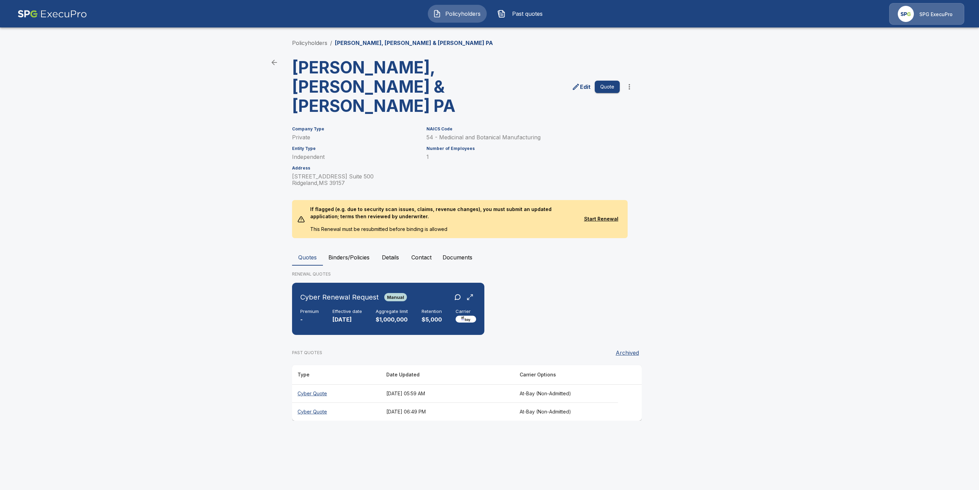
click at [311, 402] on th "Cyber Quote" at bounding box center [336, 411] width 89 height 18
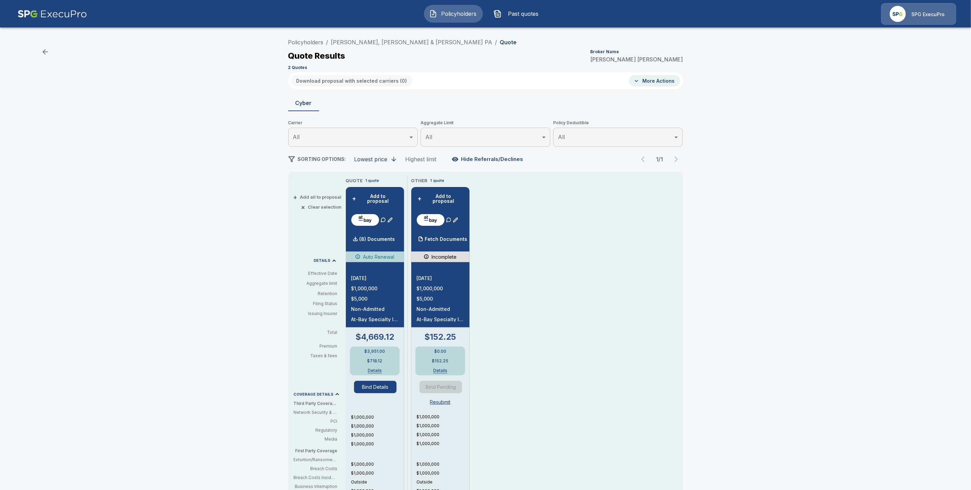
drag, startPoint x: 417, startPoint y: 42, endPoint x: 259, endPoint y: 39, distance: 158.1
click at [259, 39] on div "Policyholders / Matthews, Cutrer & Lindsay PA / Quote Quote Results Broker Name…" at bounding box center [485, 346] width 971 height 627
drag, startPoint x: 416, startPoint y: 40, endPoint x: 333, endPoint y: 40, distance: 83.0
click at [333, 40] on ol "Policyholders / Matthews, Cutrer & Lindsay PA / Quote" at bounding box center [402, 42] width 229 height 8
copy link "[PERSON_NAME], [PERSON_NAME] & [PERSON_NAME] PA"
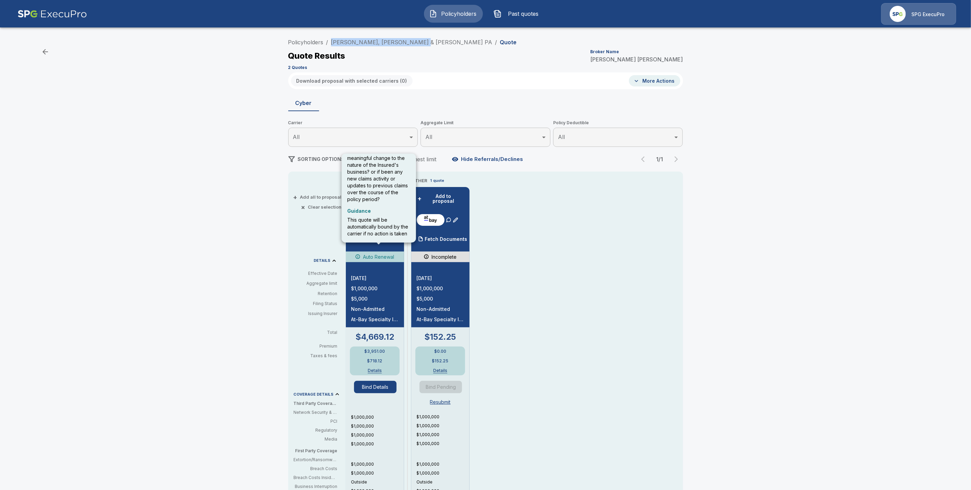
scroll to position [80, 0]
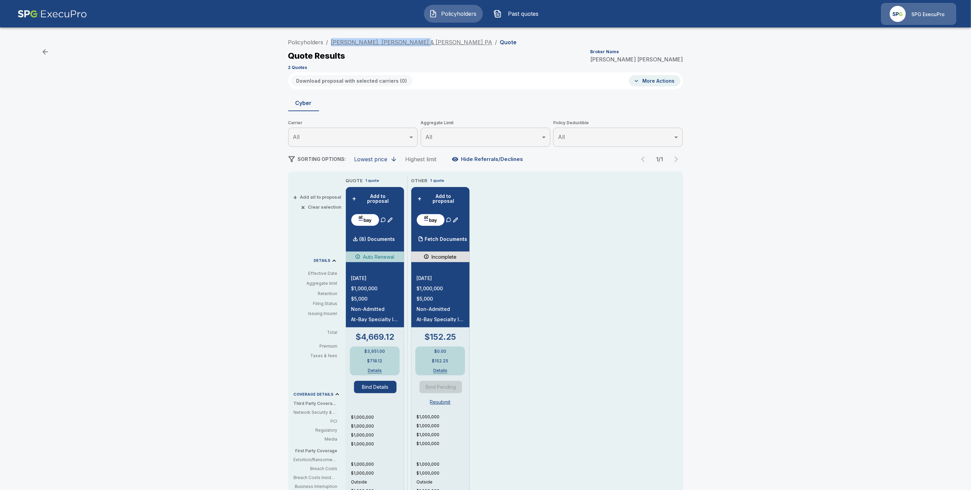
click at [356, 42] on link "[PERSON_NAME], [PERSON_NAME] & [PERSON_NAME] PA" at bounding box center [411, 42] width 161 height 7
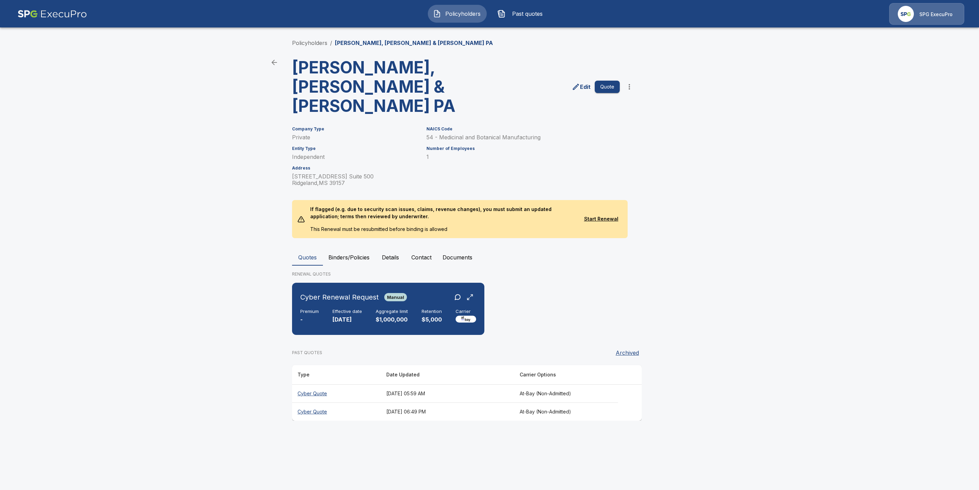
drag, startPoint x: 318, startPoint y: 373, endPoint x: 320, endPoint y: 377, distance: 4.8
click at [319, 384] on th "Cyber Quote" at bounding box center [336, 393] width 89 height 18
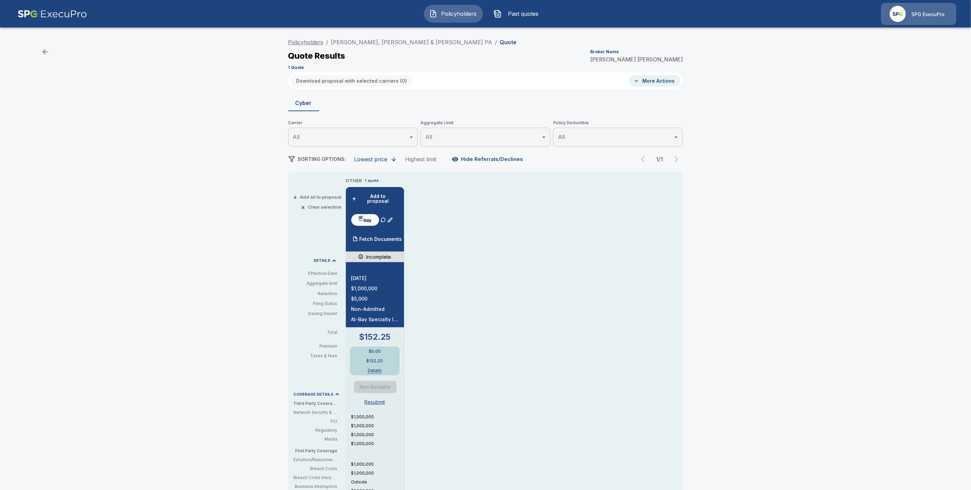
click at [310, 42] on link "Policyholders" at bounding box center [305, 42] width 35 height 7
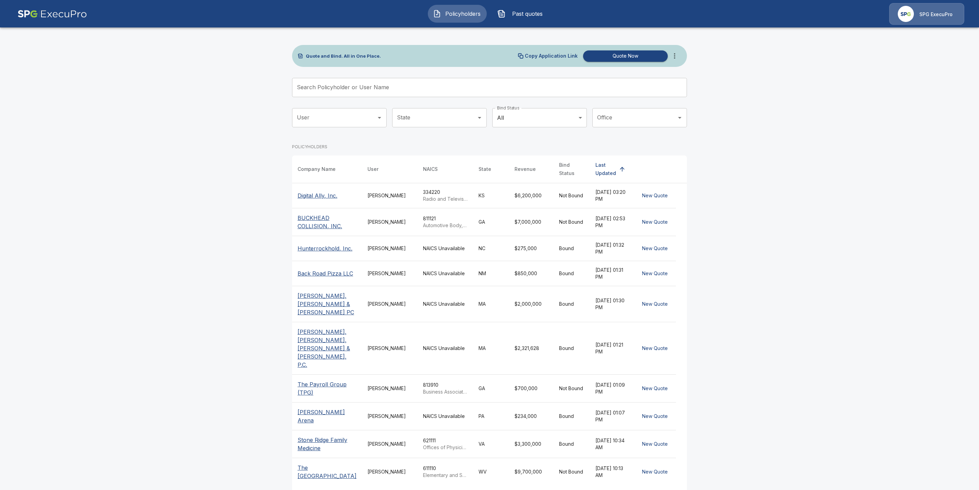
click at [306, 85] on input "Search Policyholder or User Name" at bounding box center [485, 87] width 387 height 19
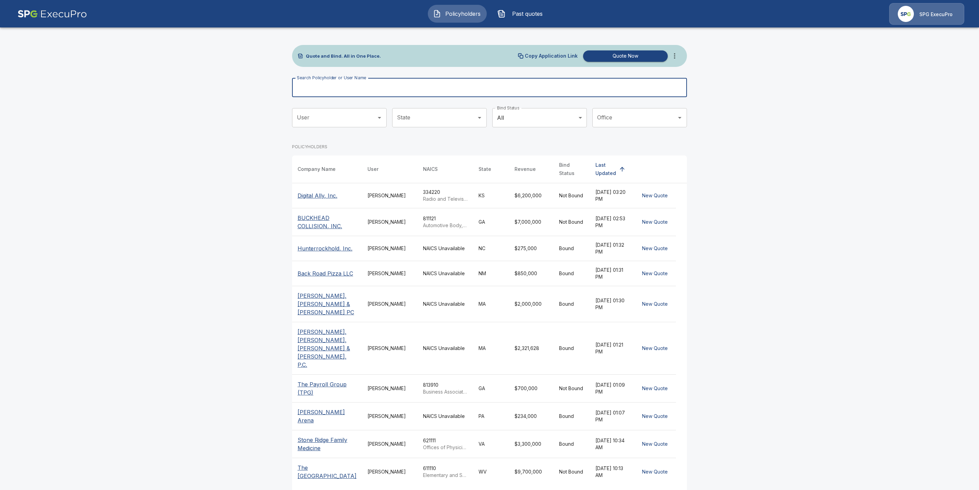
paste input "**********"
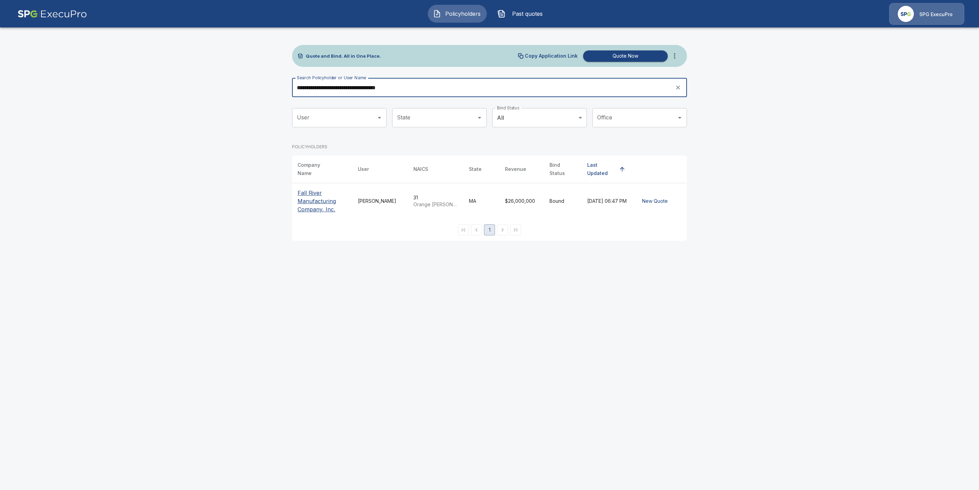
type input "**********"
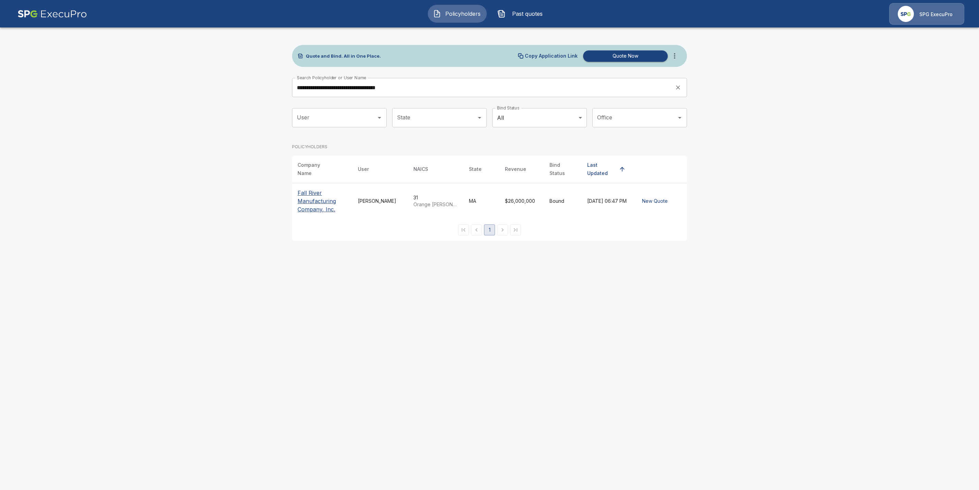
click at [321, 193] on p "Fall River Manufacturing Company, Inc." at bounding box center [322, 201] width 49 height 25
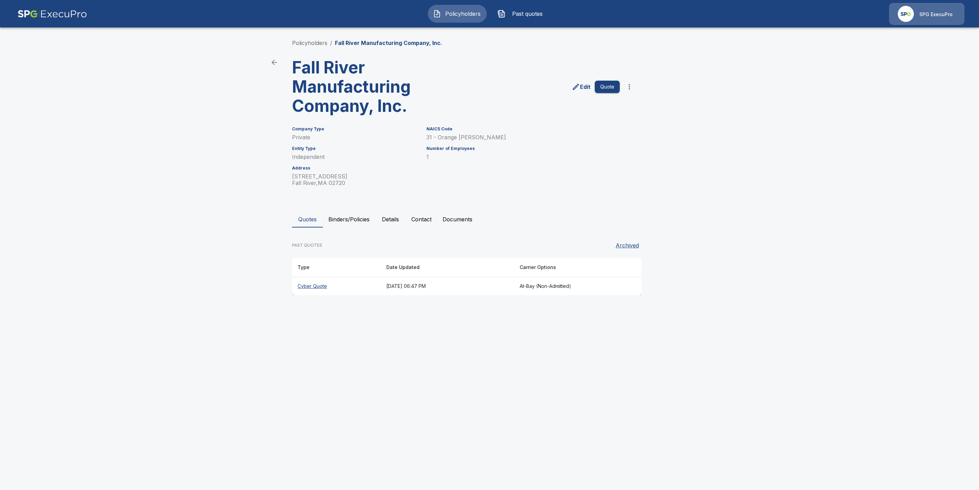
drag, startPoint x: 302, startPoint y: 283, endPoint x: 319, endPoint y: 315, distance: 36.8
click at [303, 283] on th "Cyber Quote" at bounding box center [336, 286] width 89 height 18
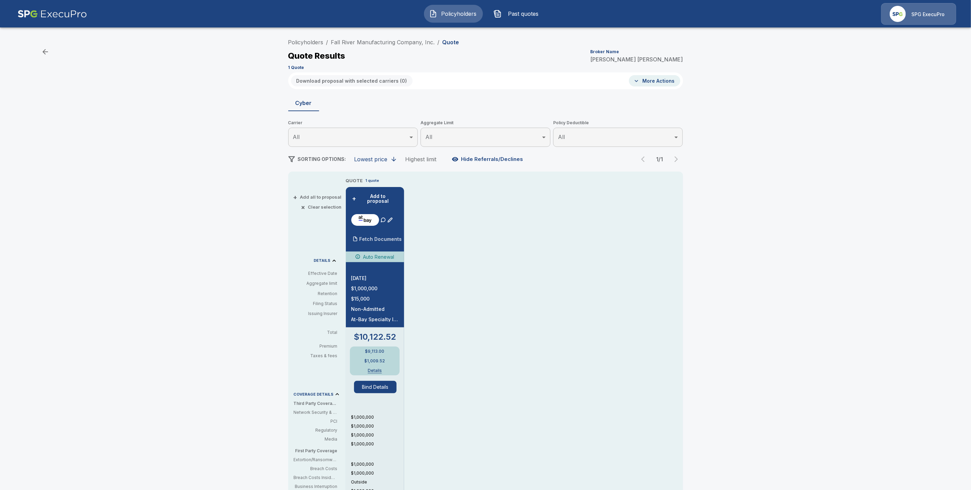
click at [392, 237] on p "Fetch Documents" at bounding box center [381, 239] width 43 height 5
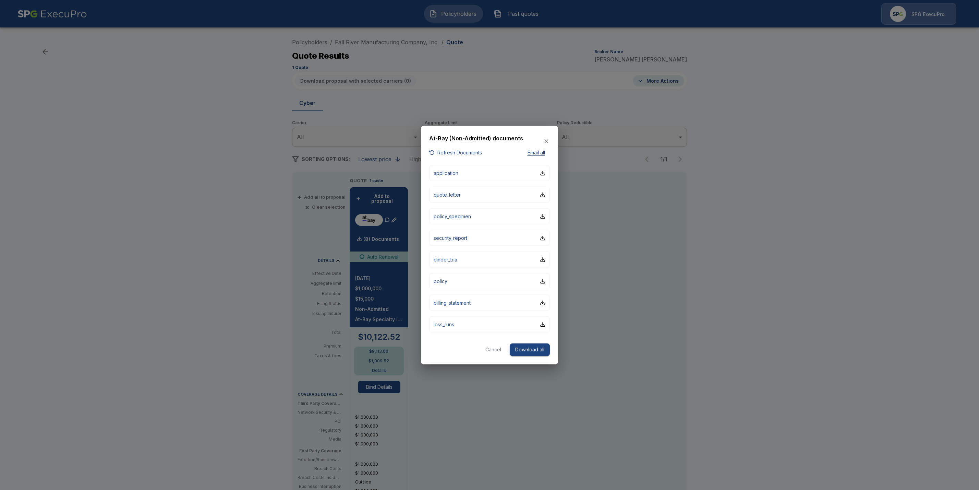
click at [457, 151] on button "Refresh Documents" at bounding box center [455, 152] width 53 height 9
click at [496, 348] on button "Cancel" at bounding box center [493, 349] width 22 height 13
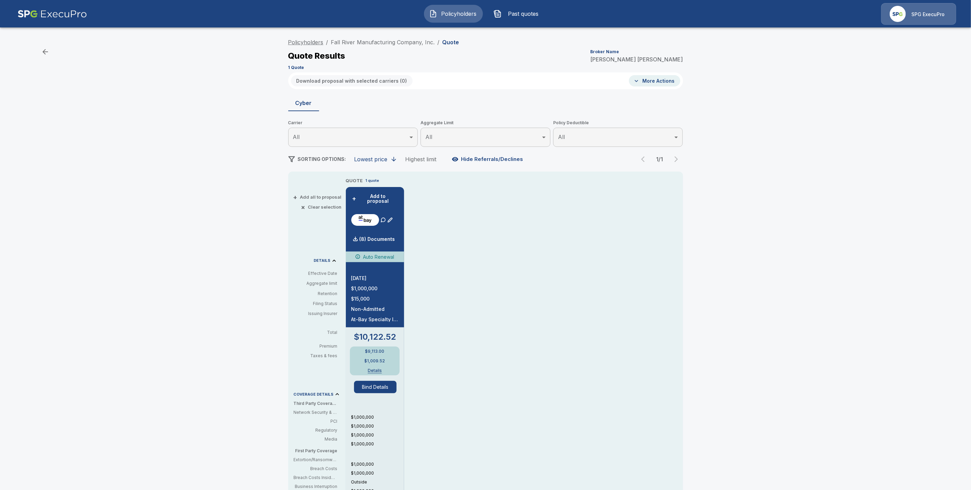
click at [318, 41] on link "Policyholders" at bounding box center [305, 42] width 35 height 7
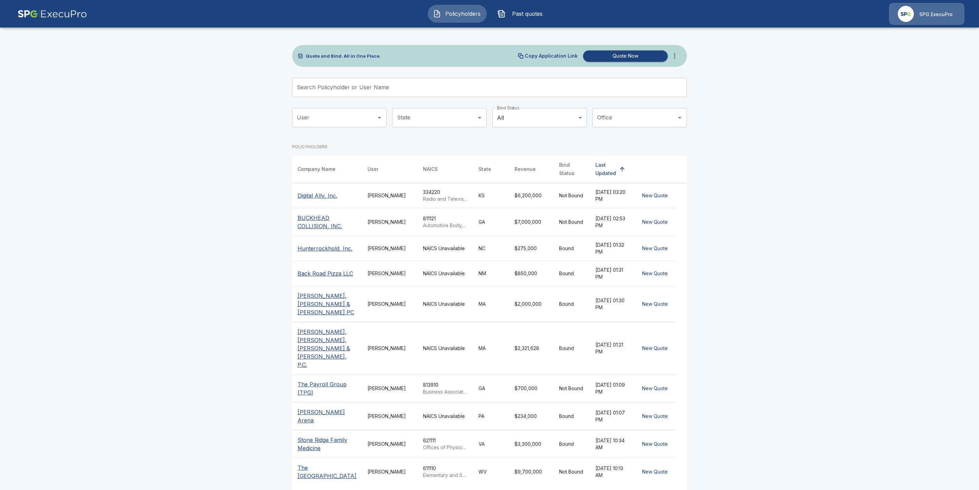
click at [329, 91] on input "Search Policyholder or User Name" at bounding box center [485, 87] width 387 height 19
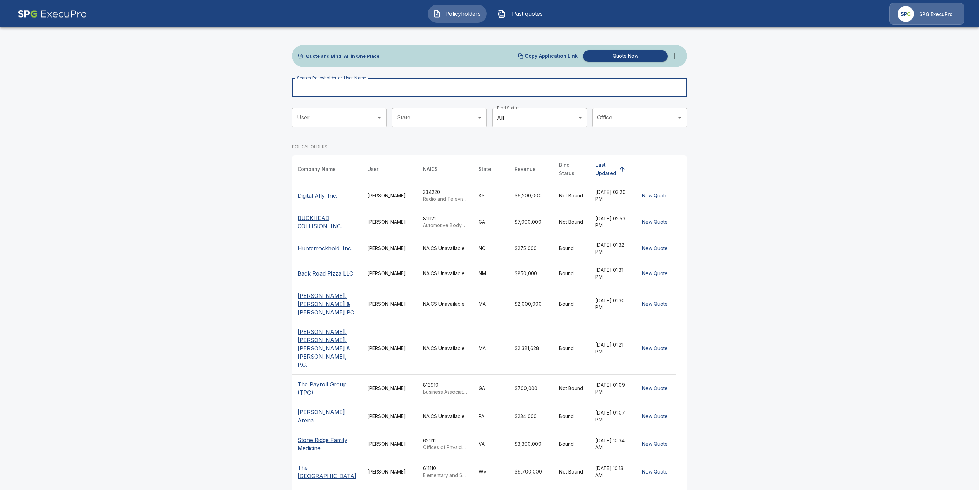
paste input "**********"
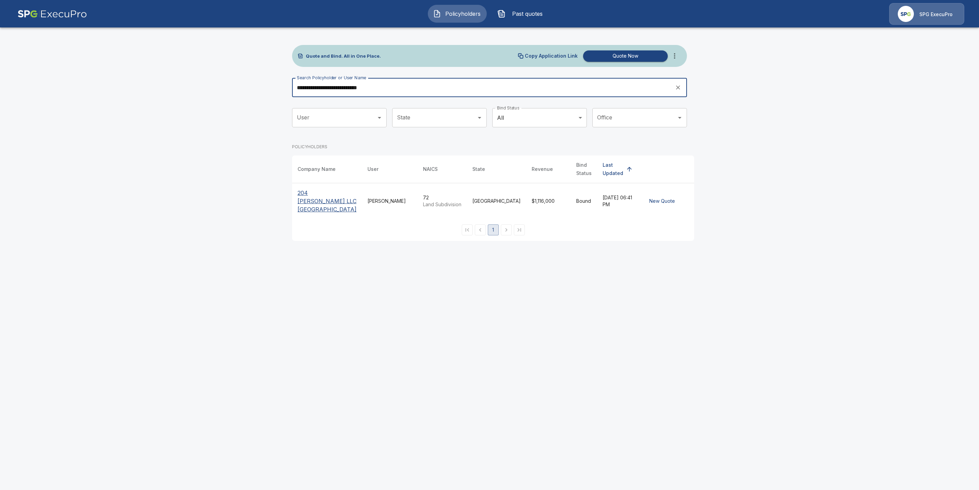
type input "**********"
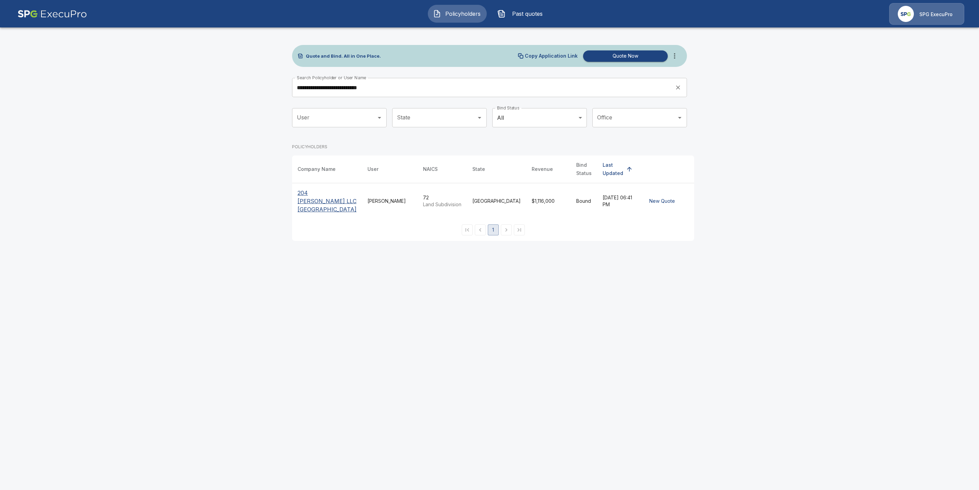
drag, startPoint x: 304, startPoint y: 195, endPoint x: 370, endPoint y: 197, distance: 65.2
click at [304, 195] on p "204 [PERSON_NAME] LLC [GEOGRAPHIC_DATA]" at bounding box center [327, 201] width 59 height 25
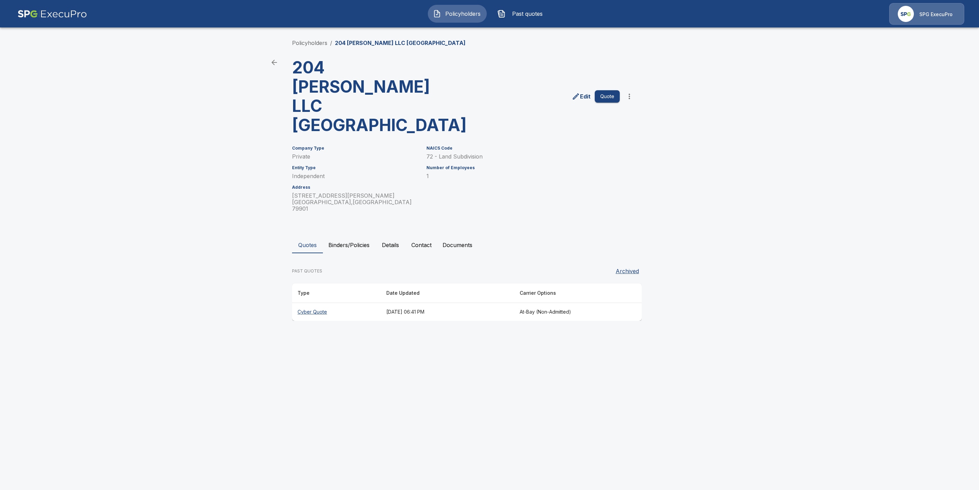
drag, startPoint x: 304, startPoint y: 265, endPoint x: 558, endPoint y: 385, distance: 281.1
click at [305, 303] on th "Cyber Quote" at bounding box center [336, 312] width 89 height 18
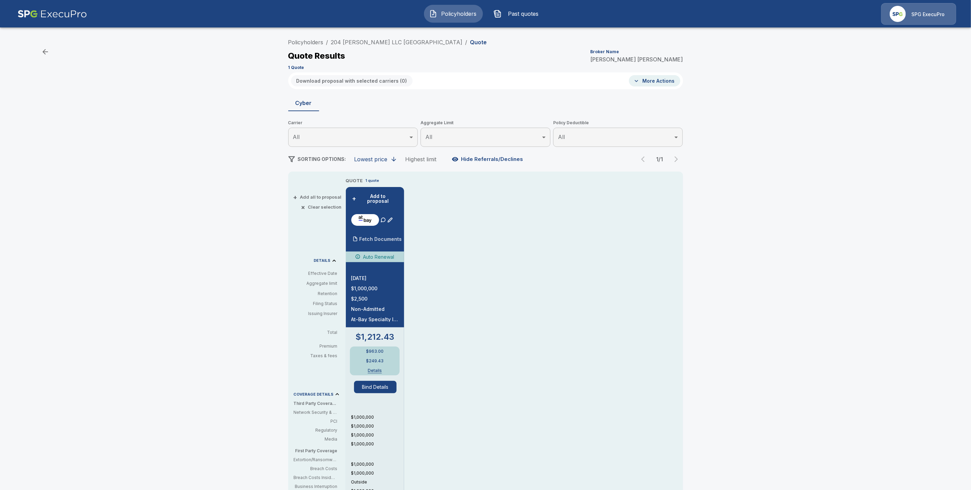
click at [390, 232] on div "Fetch Documents" at bounding box center [376, 239] width 51 height 14
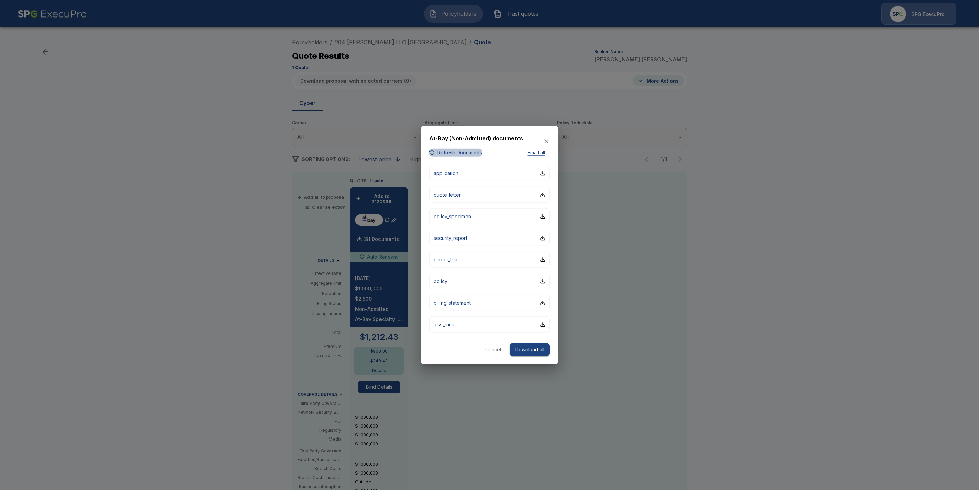
click at [468, 153] on button "Refresh Documents" at bounding box center [455, 152] width 53 height 9
drag, startPoint x: 496, startPoint y: 348, endPoint x: 494, endPoint y: 320, distance: 27.8
click at [497, 348] on button "Cancel" at bounding box center [493, 349] width 22 height 13
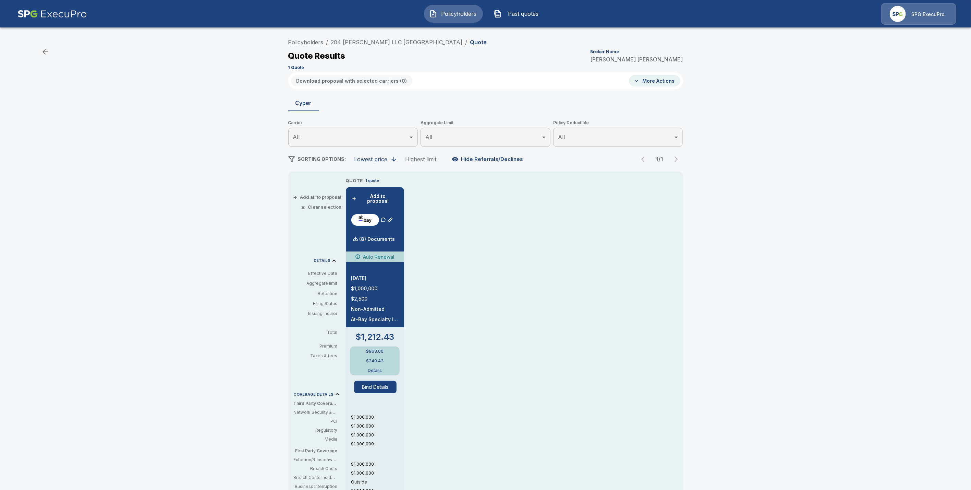
click at [312, 45] on li "Policyholders" at bounding box center [305, 42] width 35 height 8
click at [313, 41] on link "Policyholders" at bounding box center [305, 42] width 35 height 7
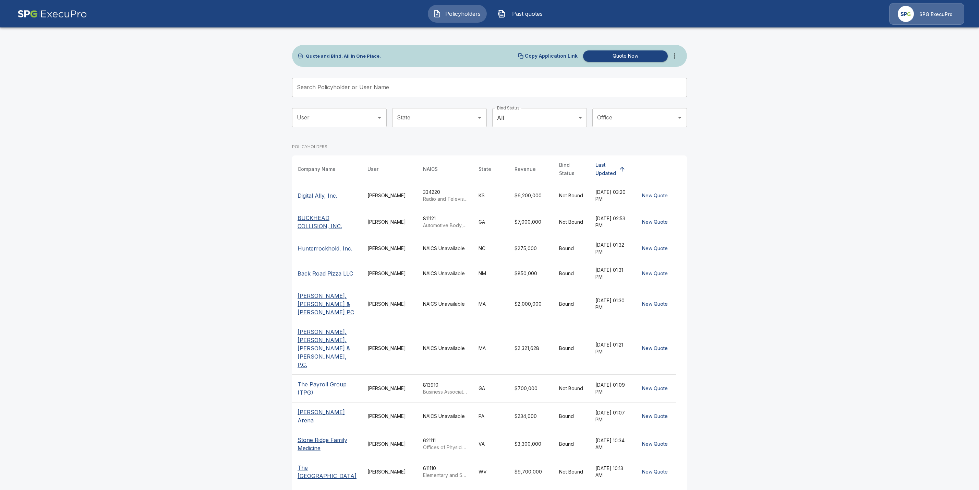
click at [329, 91] on input "Search Policyholder or User Name" at bounding box center [485, 87] width 387 height 19
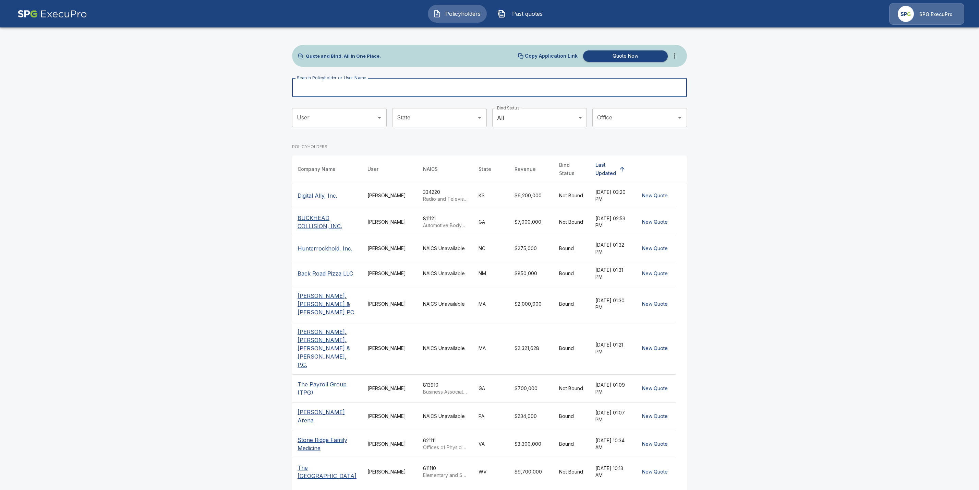
paste input "**********"
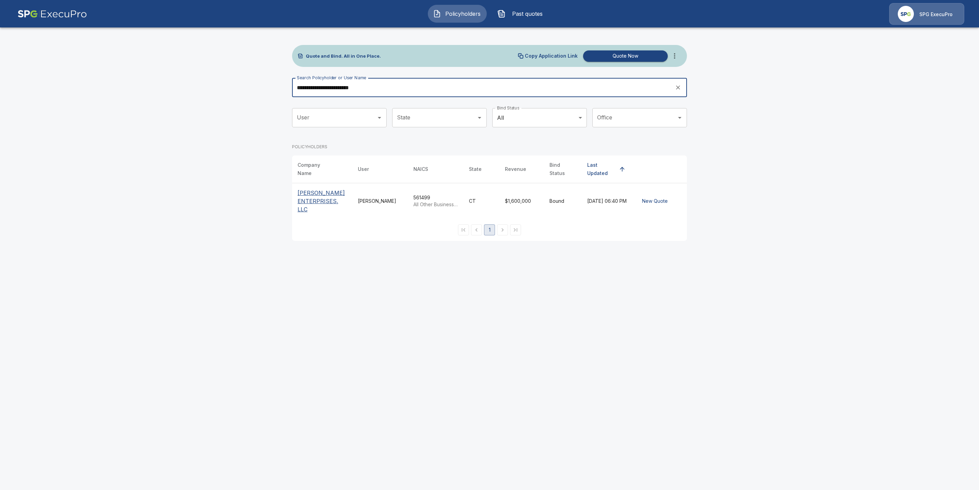
type input "**********"
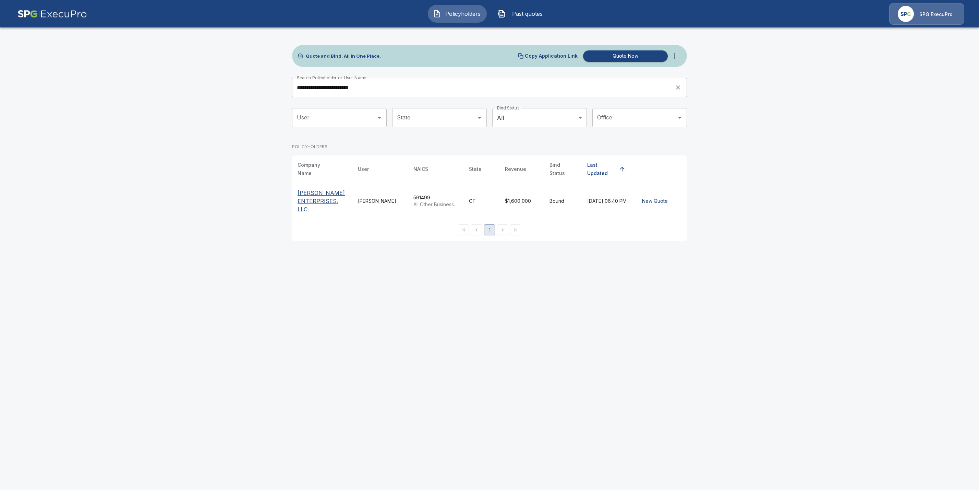
drag, startPoint x: 316, startPoint y: 191, endPoint x: 388, endPoint y: 195, distance: 72.1
click at [316, 191] on p "KINGSLEY ENTERPRISES, LLC" at bounding box center [322, 201] width 49 height 25
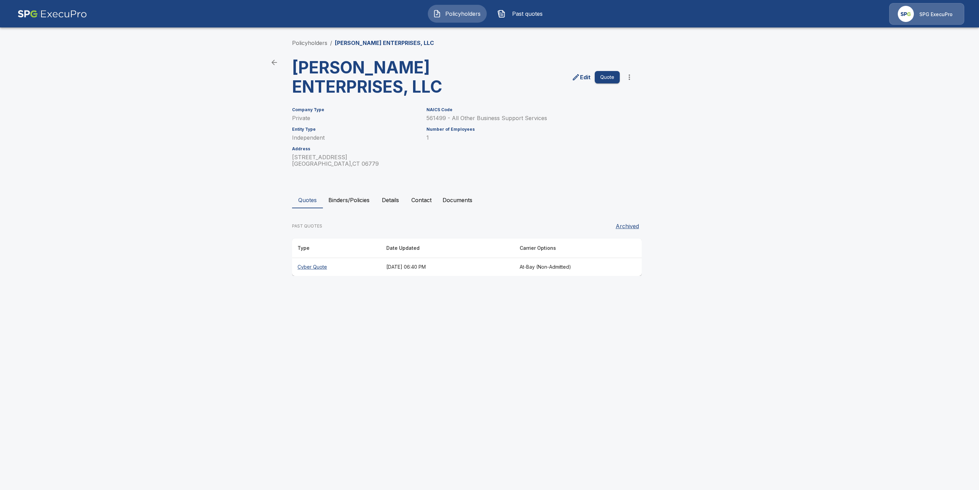
click at [313, 267] on th "Cyber Quote" at bounding box center [336, 267] width 89 height 18
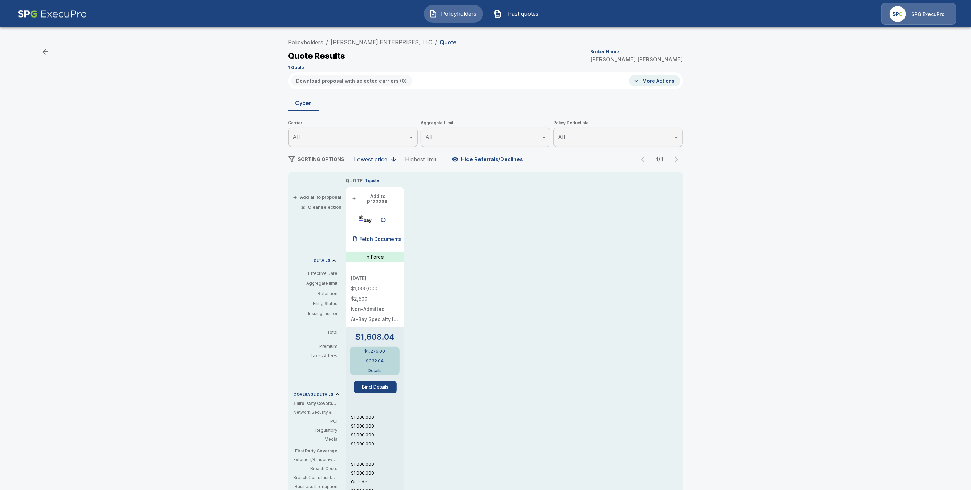
drag, startPoint x: 417, startPoint y: 41, endPoint x: 281, endPoint y: 42, distance: 135.4
click at [281, 42] on div "Policyholders / KINGSLEY ENTERPRISES, LLC / Quote Quote Results Broker Name Tri…" at bounding box center [485, 346] width 971 height 627
click at [477, 48] on div "Policyholders / KINGSLEY ENTERPRISES, LLC / Quote Quote Results Broker Name Tri…" at bounding box center [485, 53] width 395 height 37
drag, startPoint x: 411, startPoint y: 40, endPoint x: 328, endPoint y: 40, distance: 83.3
click at [328, 40] on ol "Policyholders / KINGSLEY ENTERPRISES, LLC / Quote" at bounding box center [372, 42] width 169 height 8
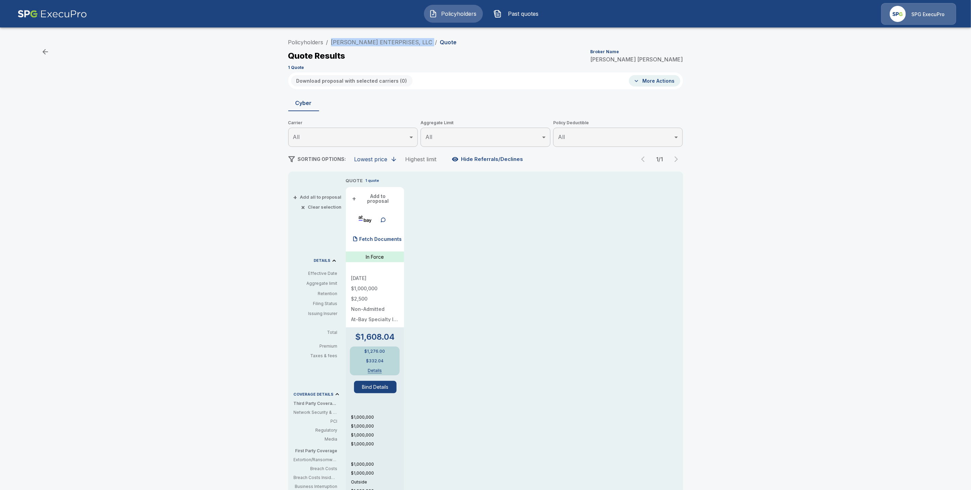
copy ol "/ KINGSLEY ENTERPRISES, LLC /"
drag, startPoint x: 388, startPoint y: 235, endPoint x: 515, endPoint y: 271, distance: 131.6
click at [388, 237] on p "Fetch Documents" at bounding box center [381, 239] width 43 height 5
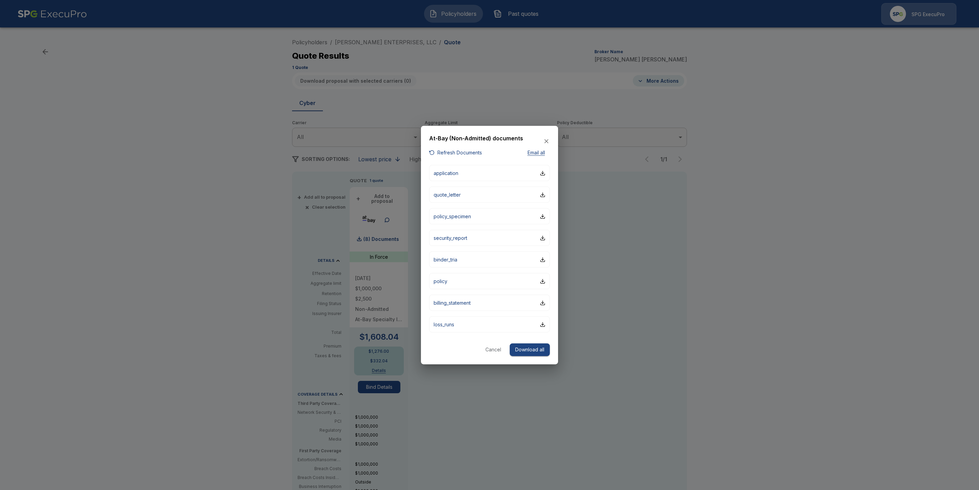
click at [476, 153] on button "Refresh Documents" at bounding box center [455, 152] width 53 height 9
drag, startPoint x: 494, startPoint y: 346, endPoint x: 438, endPoint y: 221, distance: 136.9
click at [494, 344] on button "Cancel" at bounding box center [493, 349] width 22 height 13
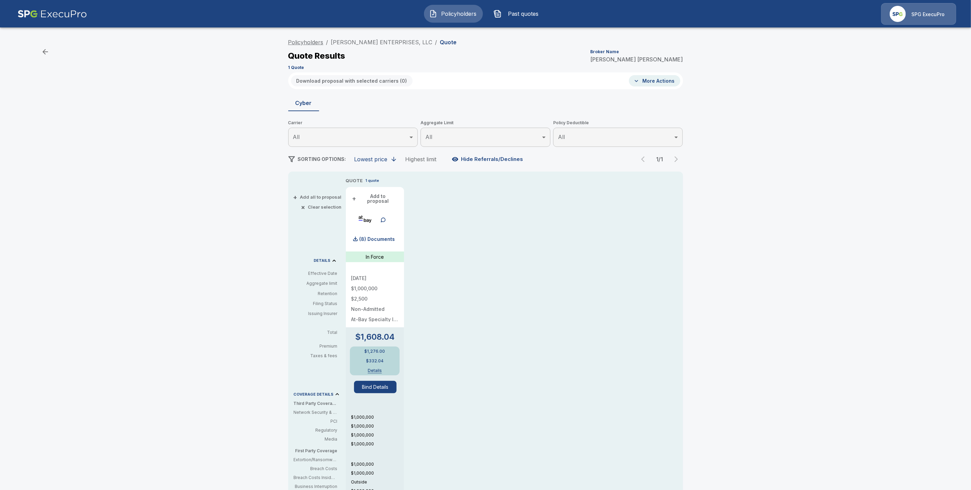
click at [302, 41] on link "Policyholders" at bounding box center [305, 42] width 35 height 7
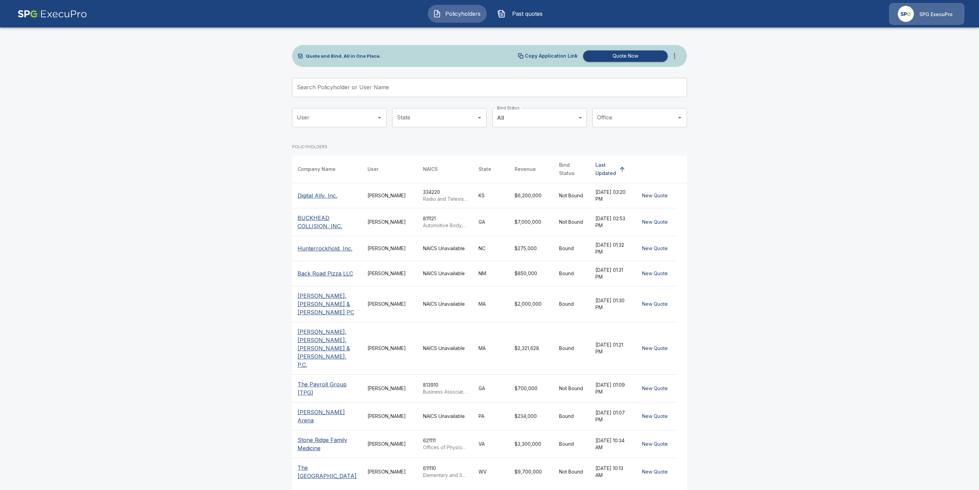
click at [326, 80] on div "Search Policyholder or User Name Search Policyholder or User Name" at bounding box center [489, 87] width 395 height 19
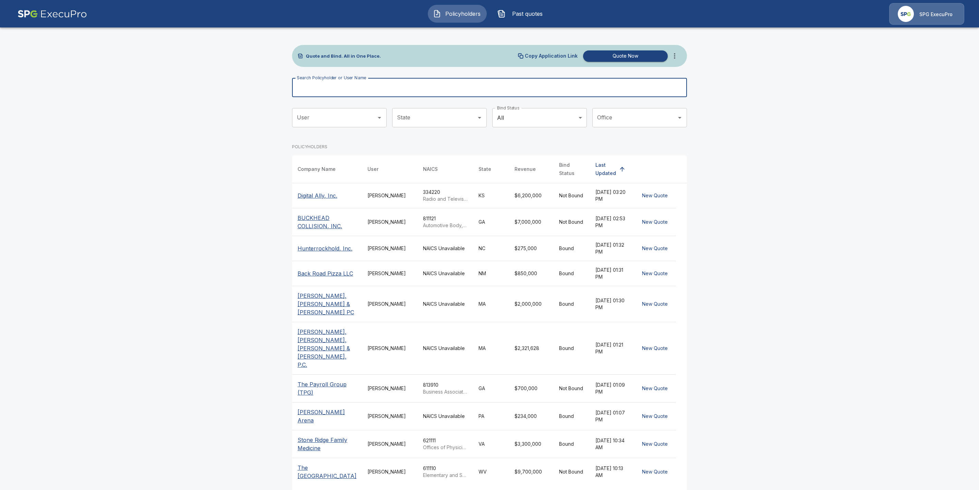
paste input "**********"
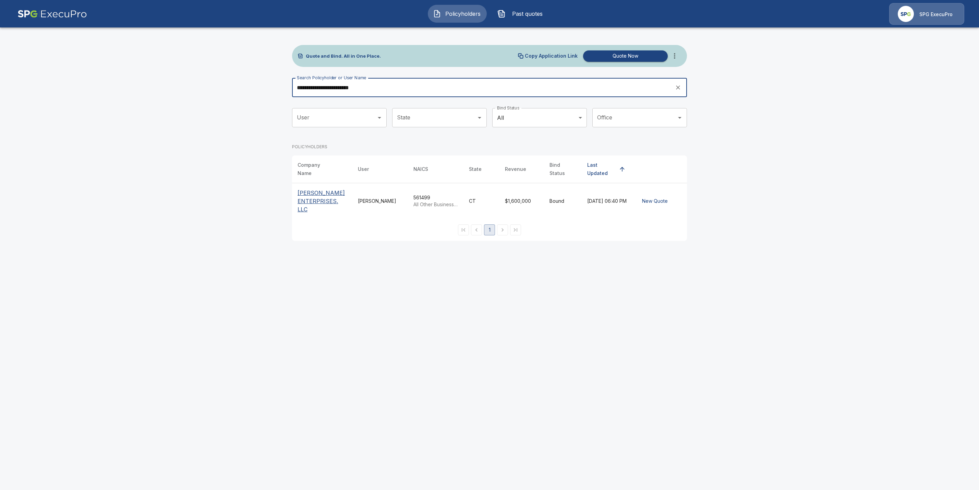
type input "**********"
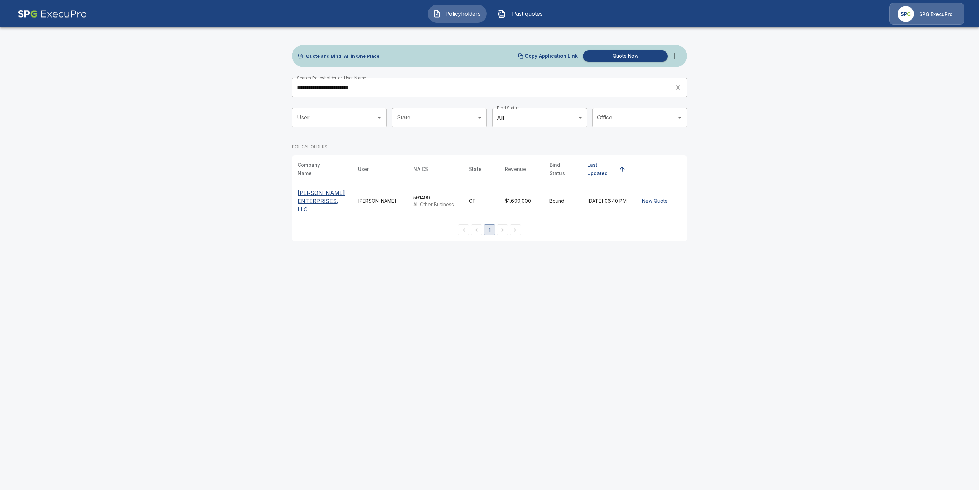
click at [314, 191] on p "[PERSON_NAME] ENTERPRISES, LLC" at bounding box center [322, 201] width 49 height 25
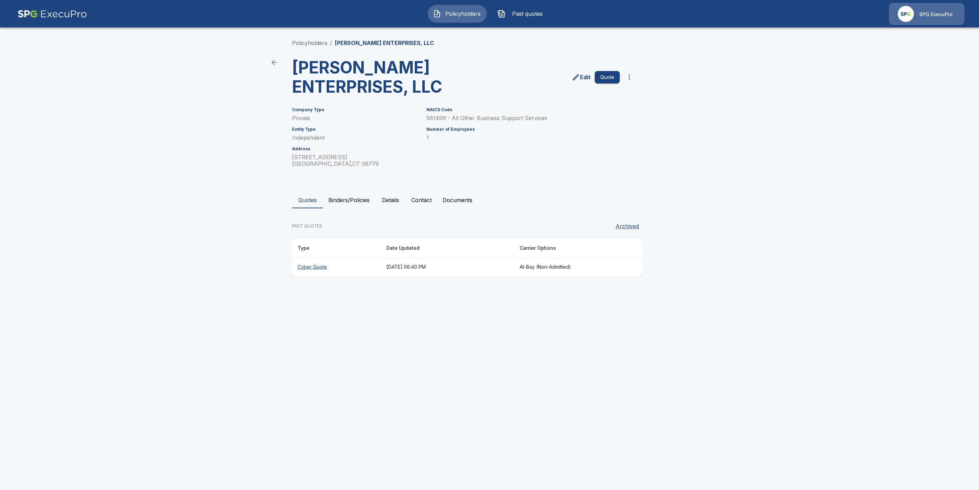
click at [319, 268] on th "Cyber Quote" at bounding box center [336, 267] width 89 height 18
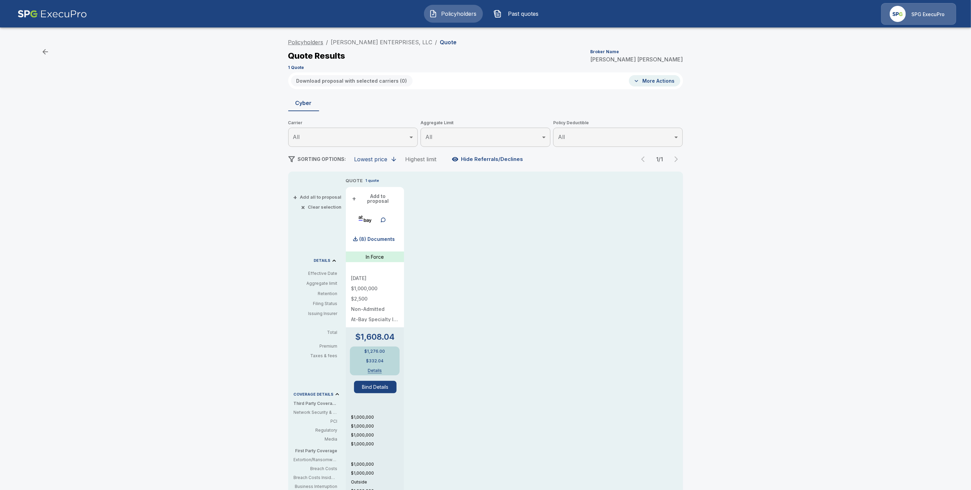
click at [318, 41] on link "Policyholders" at bounding box center [305, 42] width 35 height 7
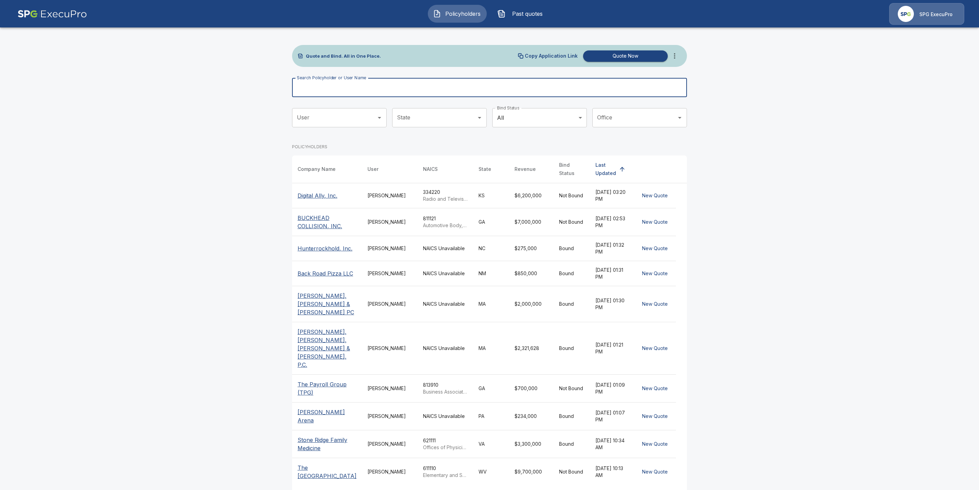
click at [380, 91] on input "Search Policyholder or User Name" at bounding box center [485, 87] width 387 height 19
paste input "**********"
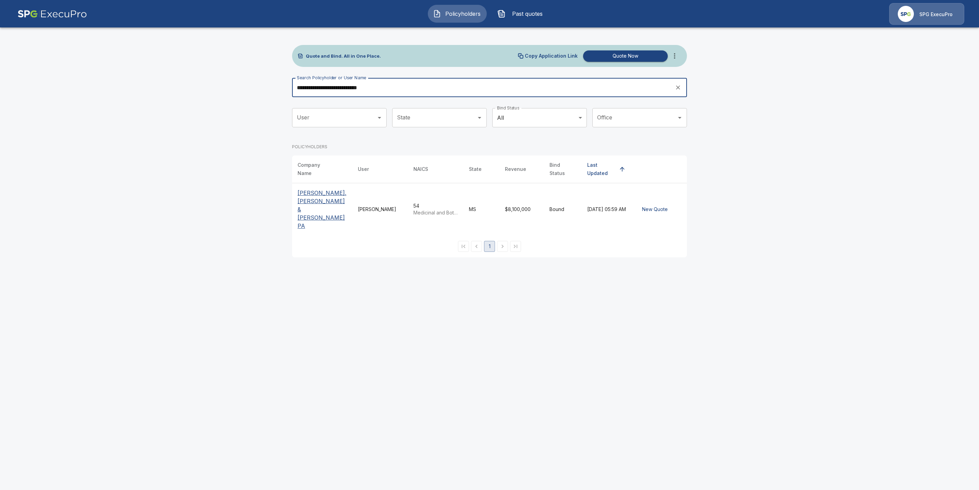
type input "**********"
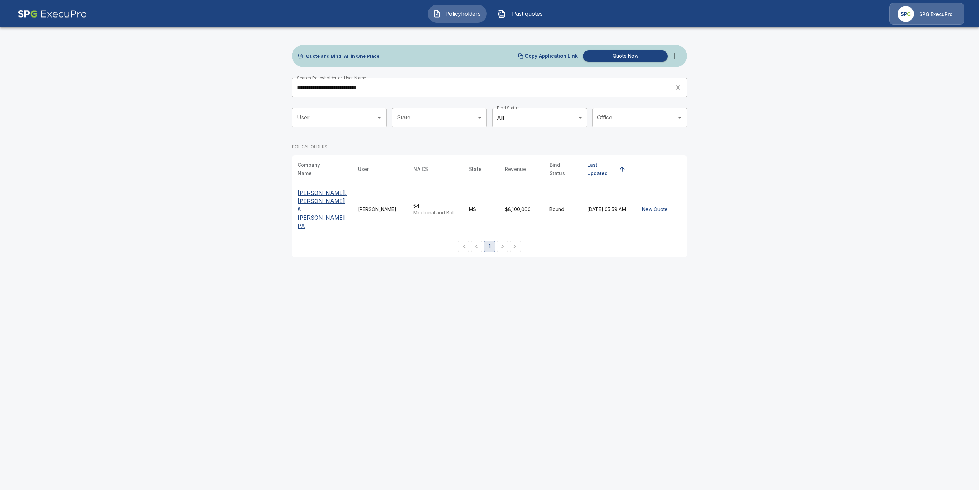
click at [308, 192] on p "[PERSON_NAME], [PERSON_NAME] & [PERSON_NAME] PA" at bounding box center [322, 209] width 49 height 41
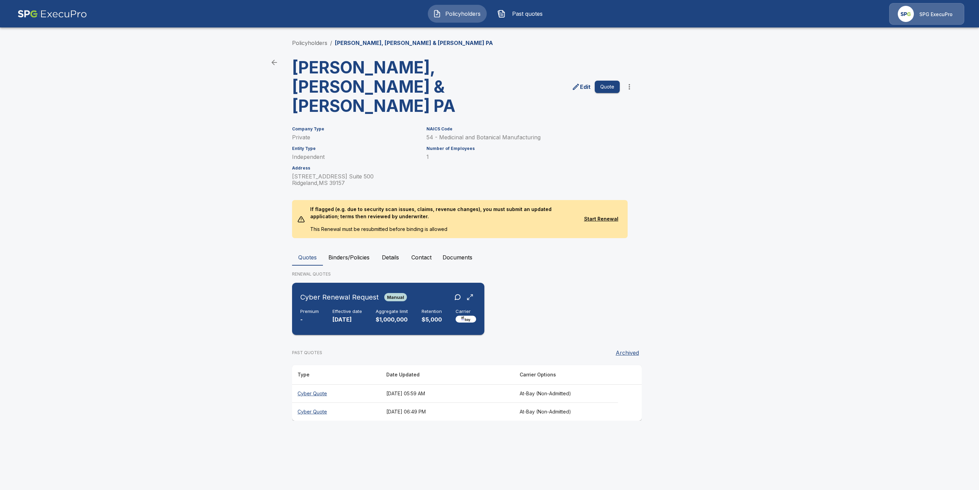
click at [331, 309] on div "Premium - Effective date [DATE] Aggregate limit $1,000,000 Retention $5,000 Car…" at bounding box center [388, 316] width 176 height 15
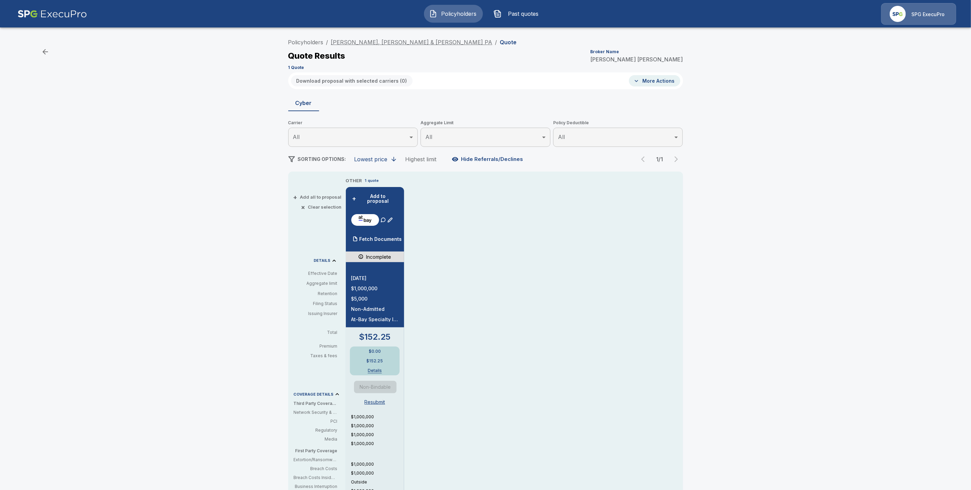
click at [347, 40] on link "[PERSON_NAME], [PERSON_NAME] & [PERSON_NAME] PA" at bounding box center [411, 42] width 161 height 7
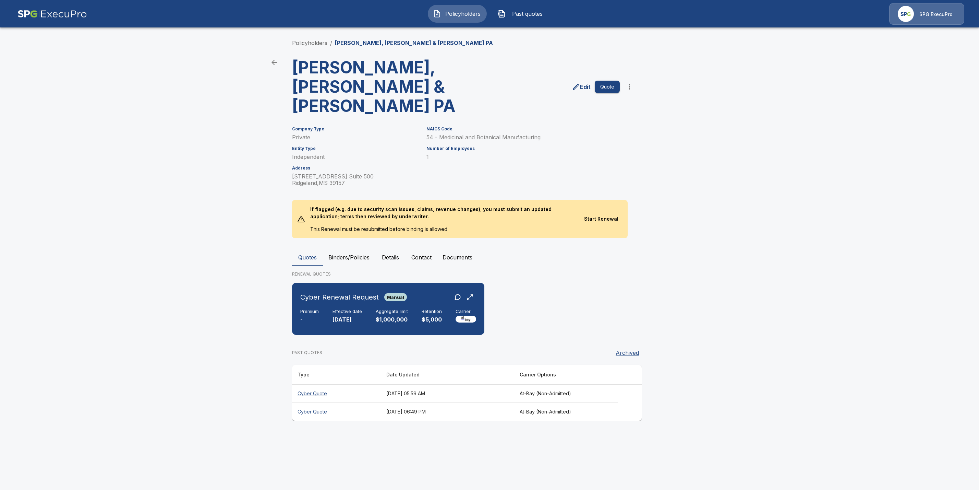
click at [317, 402] on th "Cyber Quote" at bounding box center [336, 411] width 89 height 18
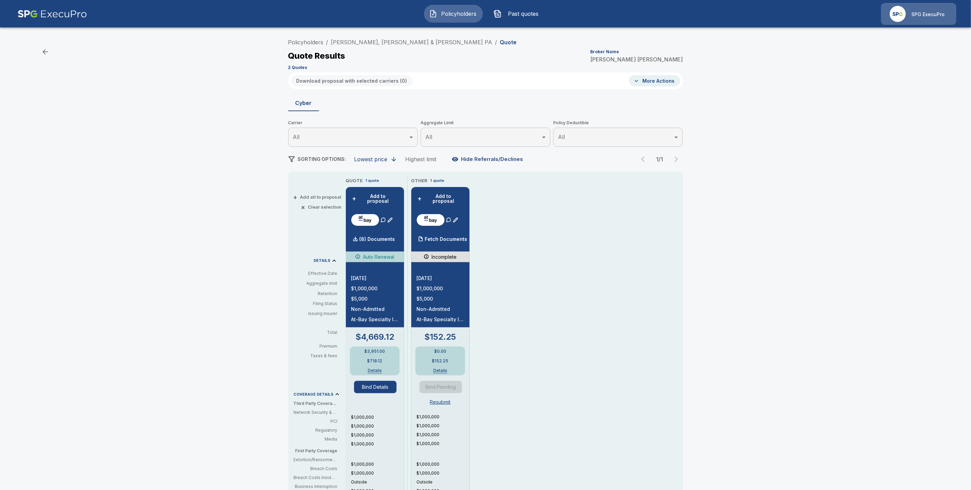
drag, startPoint x: 313, startPoint y: 41, endPoint x: 370, endPoint y: 108, distance: 87.5
click at [313, 41] on link "Policyholders" at bounding box center [305, 42] width 35 height 7
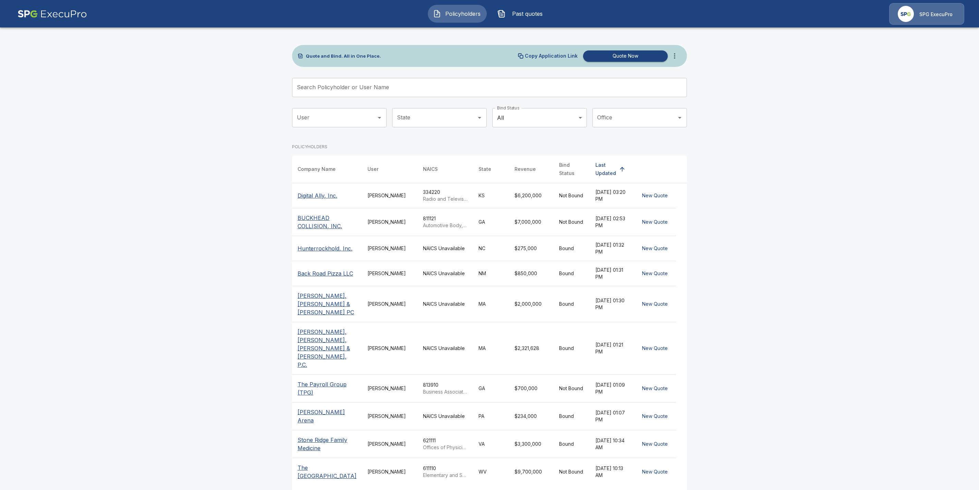
click at [357, 93] on input "Search Policyholder or User Name" at bounding box center [485, 87] width 387 height 19
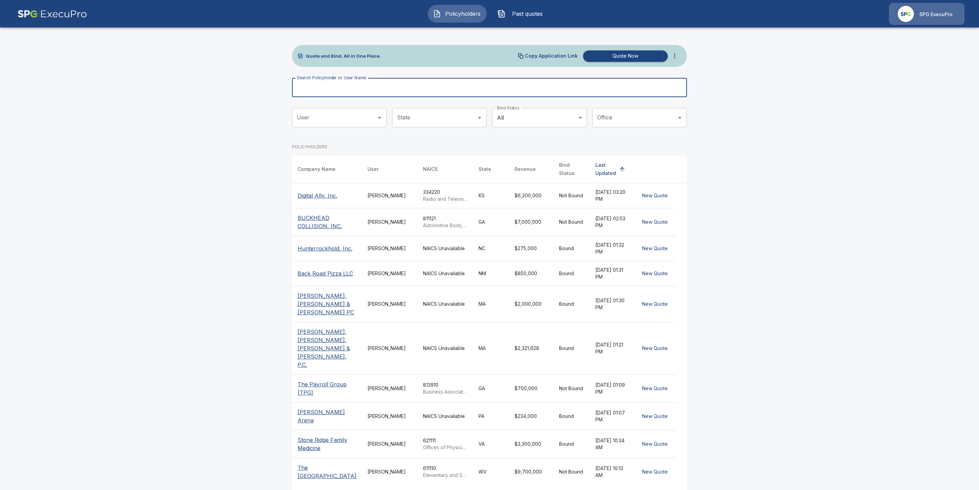
paste input "**********"
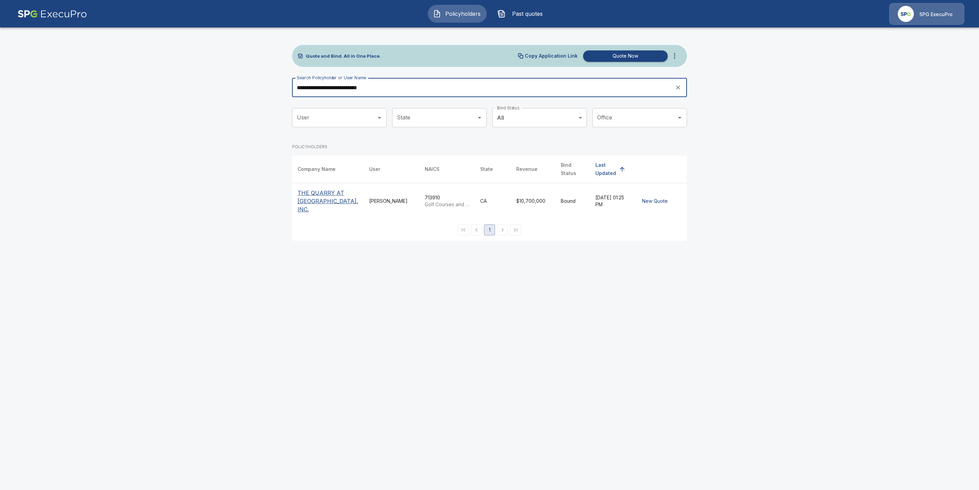
type input "**********"
drag, startPoint x: 305, startPoint y: 183, endPoint x: 342, endPoint y: 270, distance: 94.2
click at [305, 183] on th "THE QUARRY AT LA QUINTA, INC." at bounding box center [328, 201] width 72 height 36
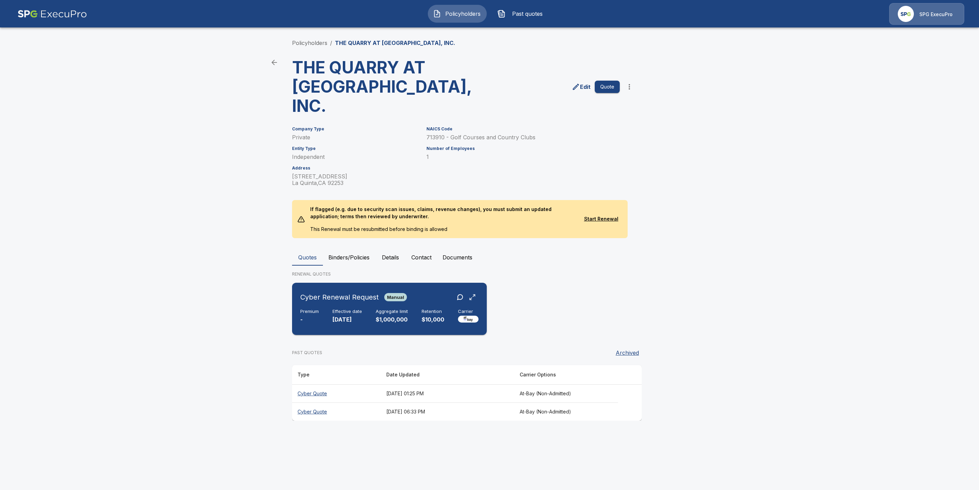
click at [348, 288] on div "Cyber Renewal Request Manual Premium - Effective date [DATE] Aggregate limit $1…" at bounding box center [389, 308] width 189 height 47
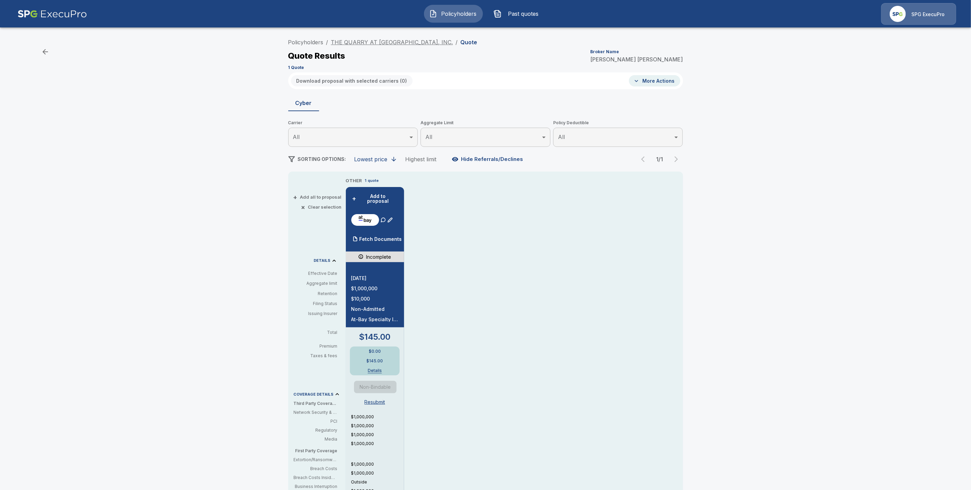
click at [365, 39] on link "THE QUARRY AT [GEOGRAPHIC_DATA], INC." at bounding box center [392, 42] width 122 height 7
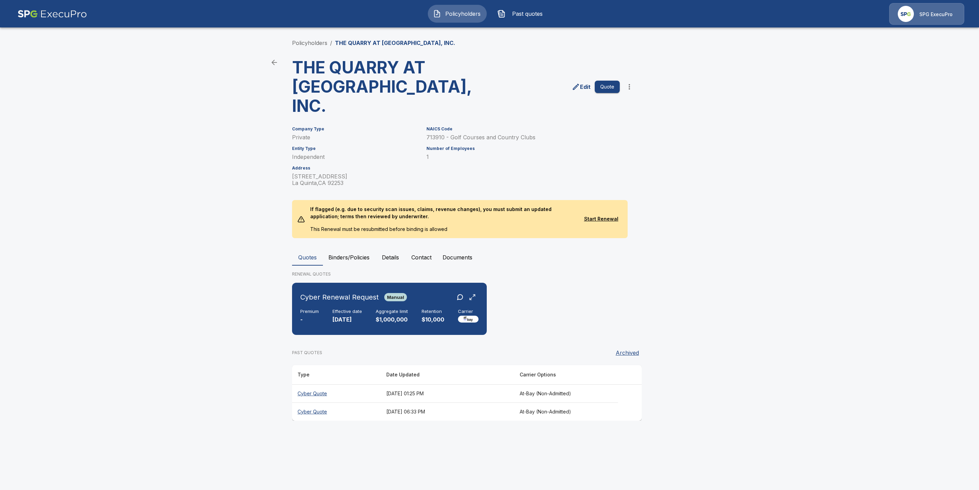
click at [317, 402] on th "Cyber Quote" at bounding box center [336, 411] width 89 height 18
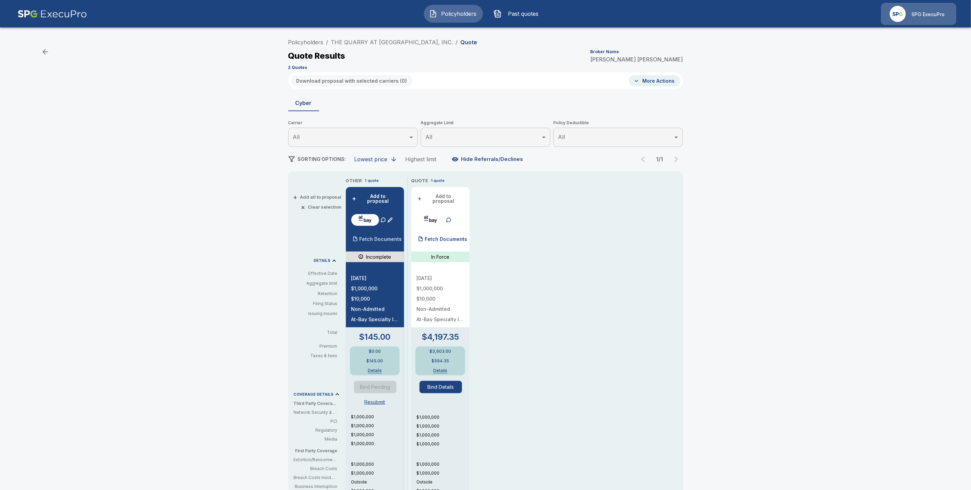
click at [388, 237] on p "Fetch Documents" at bounding box center [381, 239] width 43 height 5
click at [315, 39] on link "Policyholders" at bounding box center [305, 42] width 35 height 7
click at [390, 237] on p "Fetch Documents" at bounding box center [381, 239] width 43 height 5
click at [462, 237] on p "Fetch Documents" at bounding box center [446, 239] width 43 height 5
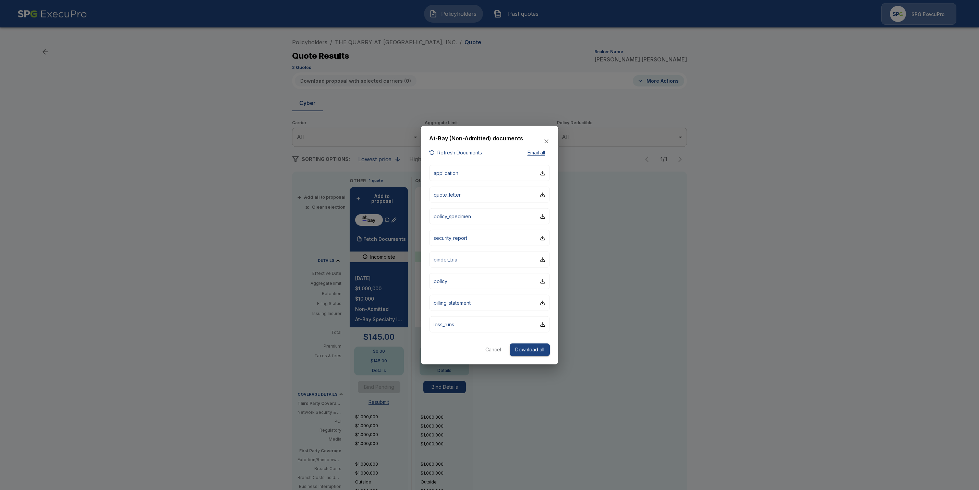
click at [463, 143] on div "At-Bay (Non-Admitted) documents" at bounding box center [489, 141] width 121 height 14
click at [459, 151] on button "Refresh Documents" at bounding box center [455, 152] width 53 height 9
click at [489, 350] on button "Cancel" at bounding box center [493, 349] width 22 height 13
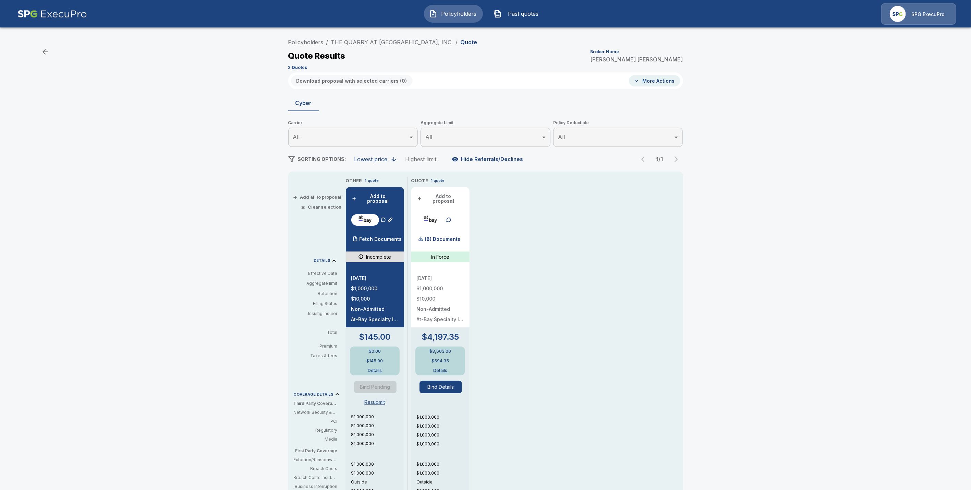
click at [357, 38] on li "THE QUARRY AT LA QUINTA, INC." at bounding box center [392, 42] width 122 height 8
click at [376, 43] on link "THE QUARRY AT LA QUINTA, INC." at bounding box center [392, 42] width 122 height 7
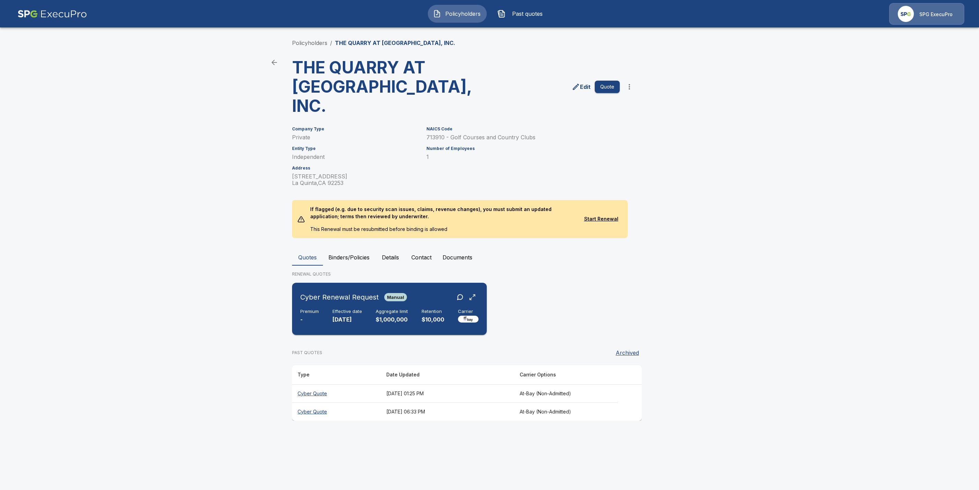
click at [338, 315] on p "[DATE]" at bounding box center [347, 319] width 29 height 8
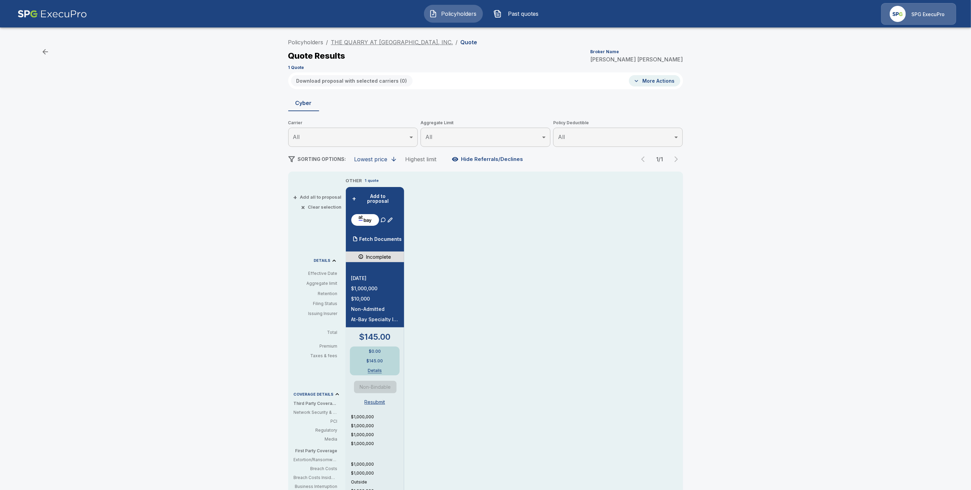
click at [349, 43] on link "THE QUARRY AT [GEOGRAPHIC_DATA], INC." at bounding box center [392, 42] width 122 height 7
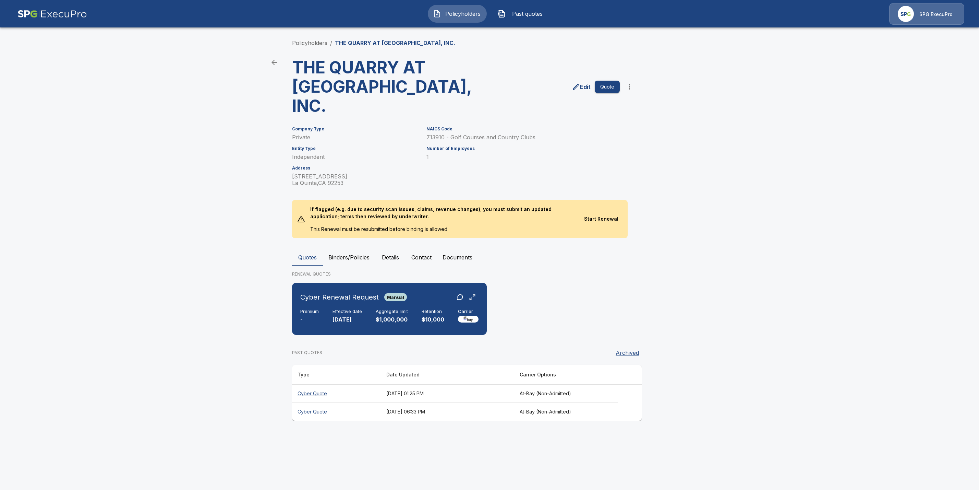
click at [302, 402] on th "Cyber Quote" at bounding box center [336, 411] width 89 height 18
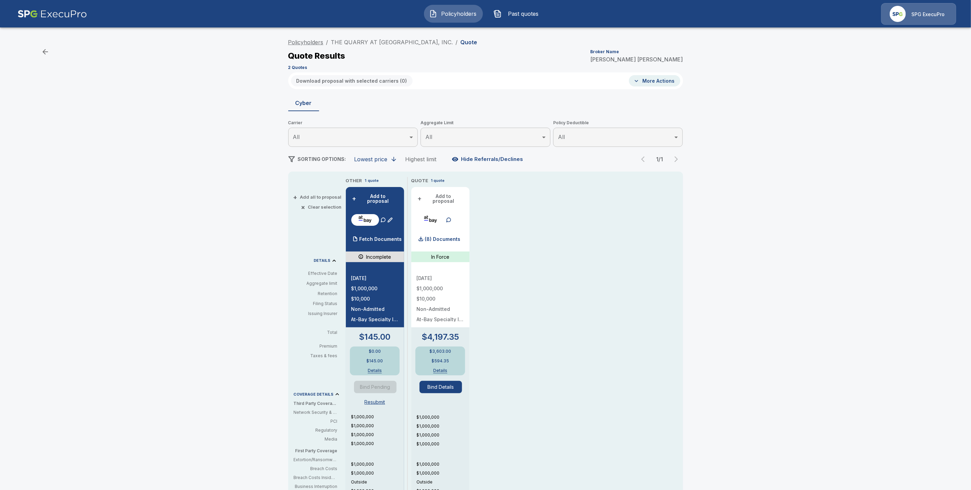
click at [305, 40] on link "Policyholders" at bounding box center [305, 42] width 35 height 7
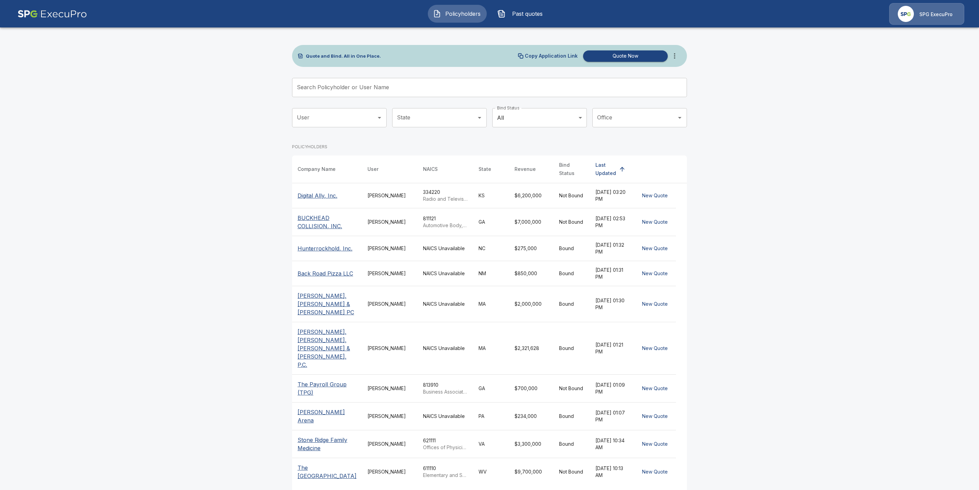
click at [356, 88] on input "Search Policyholder or User Name" at bounding box center [485, 87] width 387 height 19
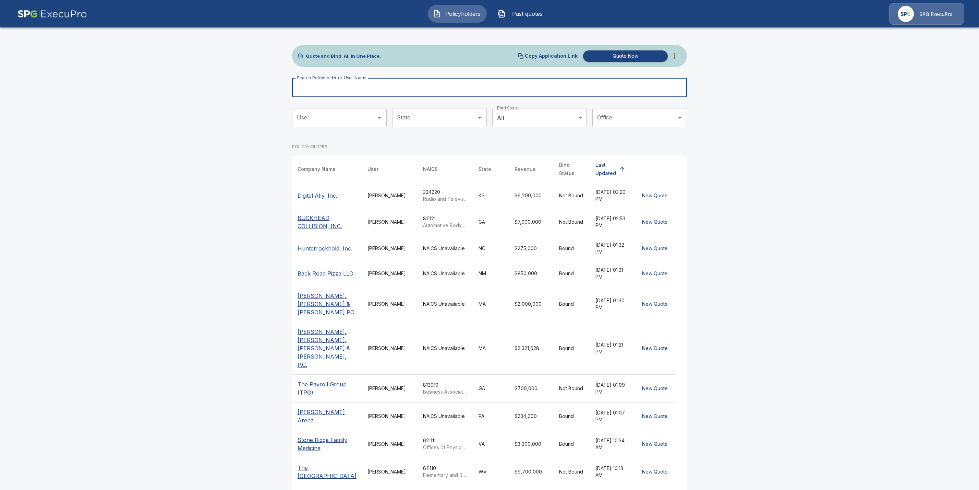
paste input "**********"
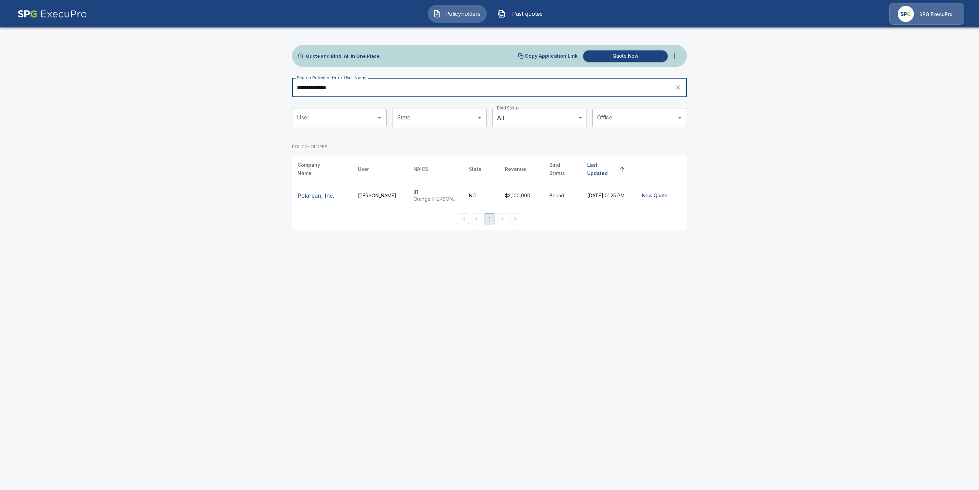
type input "**********"
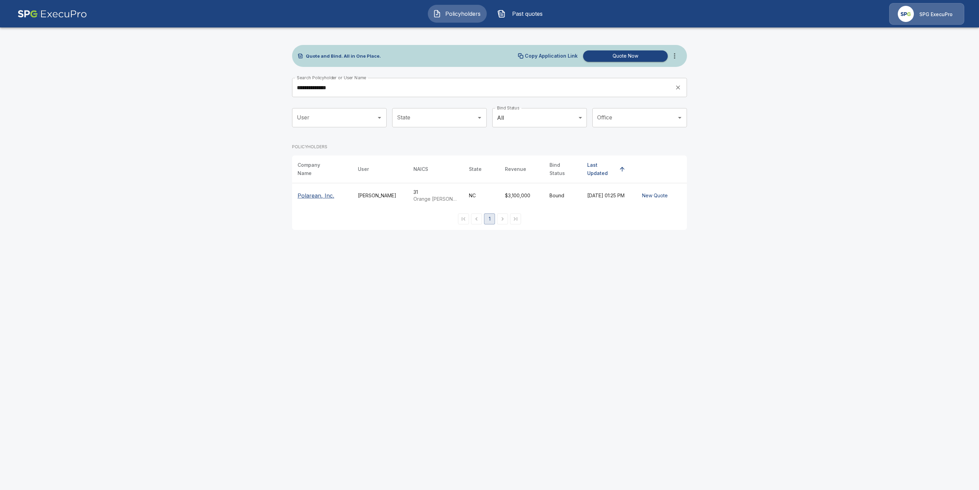
click at [318, 191] on p "Polarean, Inc." at bounding box center [316, 195] width 37 height 8
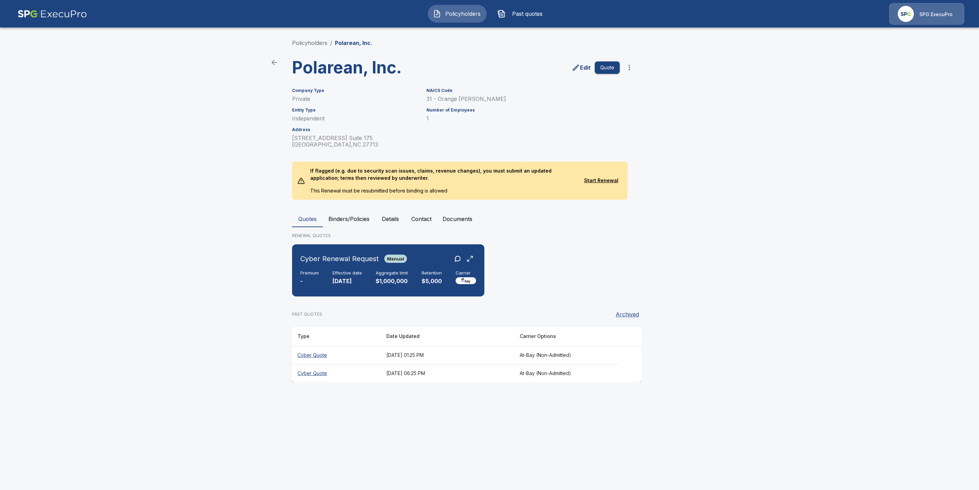
click at [316, 373] on th "Cyber Quote" at bounding box center [336, 373] width 89 height 18
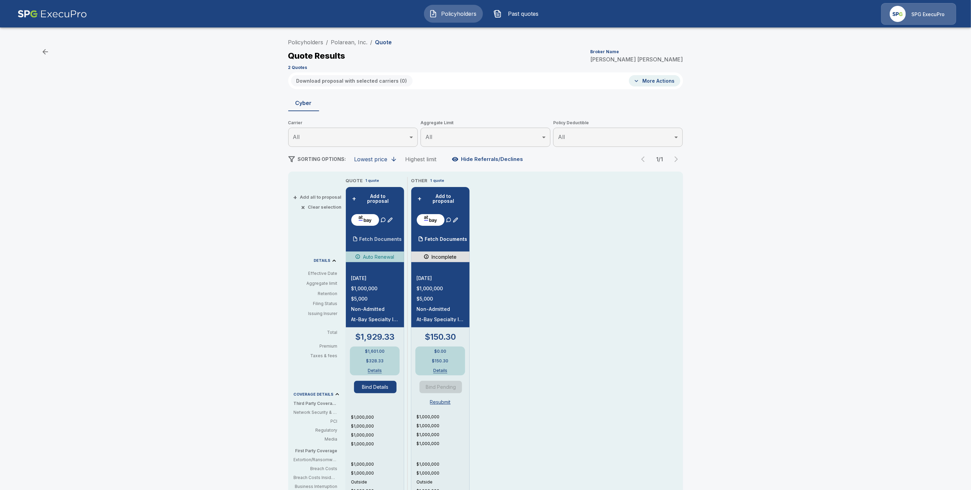
click at [387, 237] on p "Fetch Documents" at bounding box center [381, 239] width 43 height 5
click at [516, 263] on div "QUOTE 1 quote + Add to proposal (8) Documents Auto Renewal 1/1/2025 $1,000,000 …" at bounding box center [501, 384] width 310 height 414
click at [392, 237] on p "(8) Documents" at bounding box center [378, 239] width 36 height 5
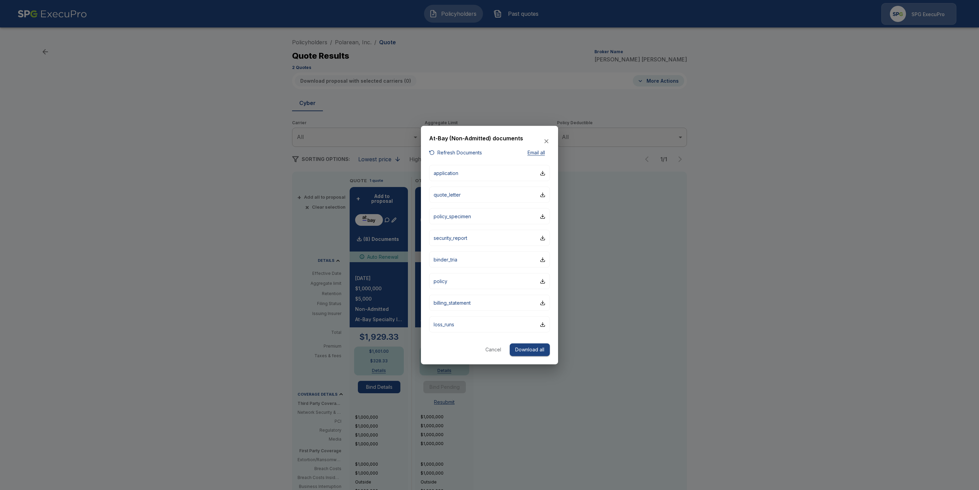
click at [448, 153] on button "Refresh Documents" at bounding box center [455, 152] width 53 height 9
click at [405, 56] on div at bounding box center [489, 245] width 979 height 490
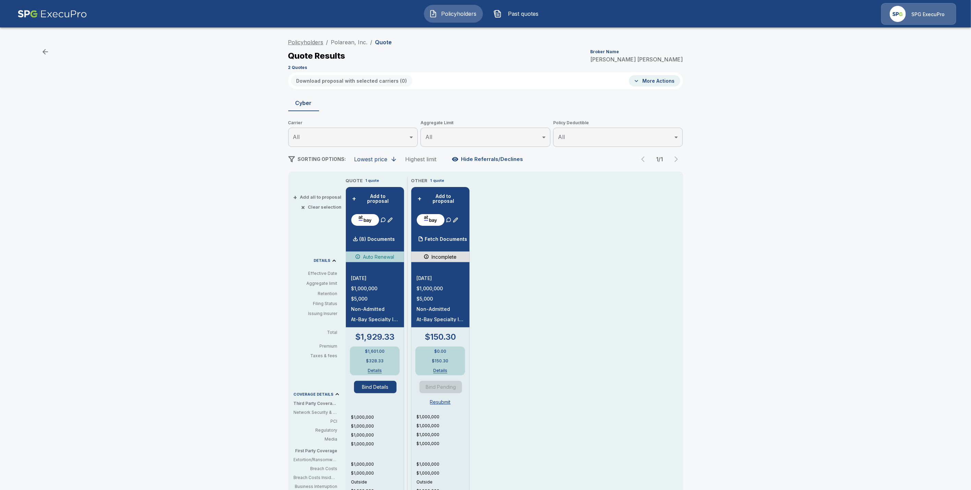
click at [313, 43] on link "Policyholders" at bounding box center [305, 42] width 35 height 7
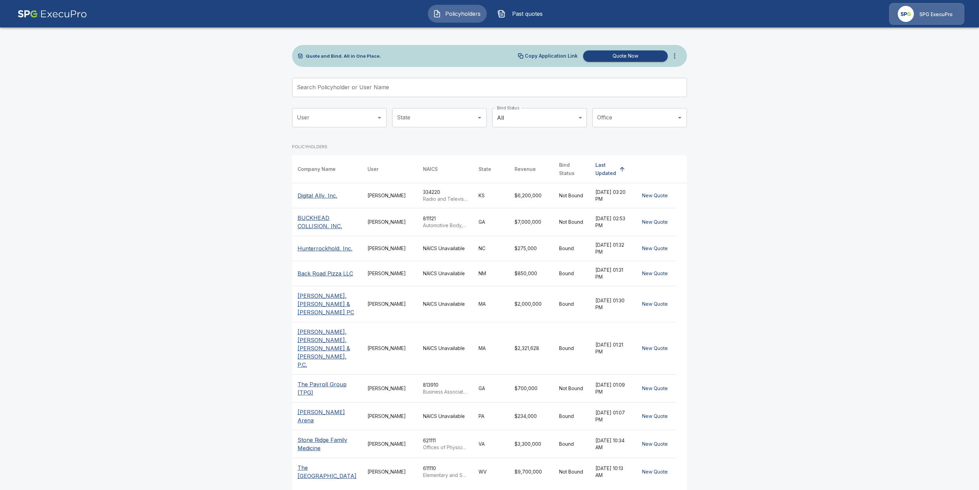
drag, startPoint x: 326, startPoint y: 89, endPoint x: 339, endPoint y: 97, distance: 14.9
click at [326, 89] on input "Search Policyholder or User Name" at bounding box center [485, 87] width 387 height 19
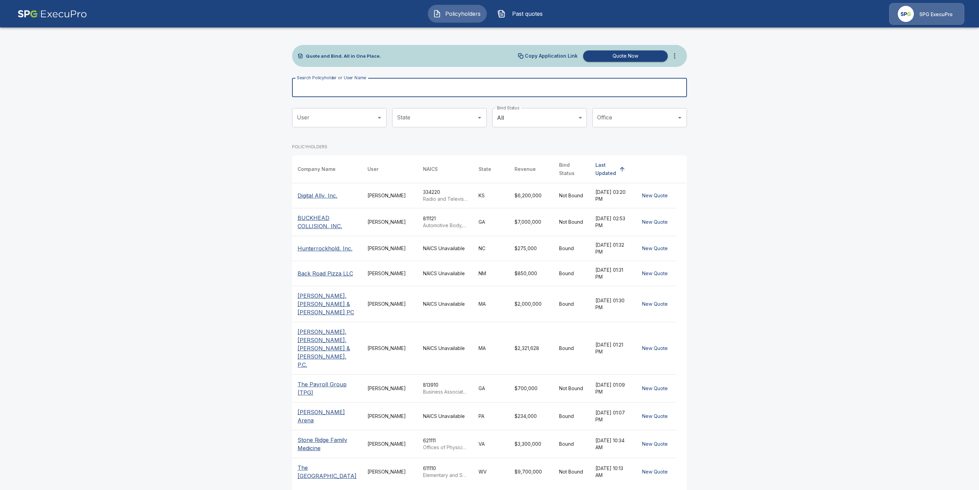
paste input "**********"
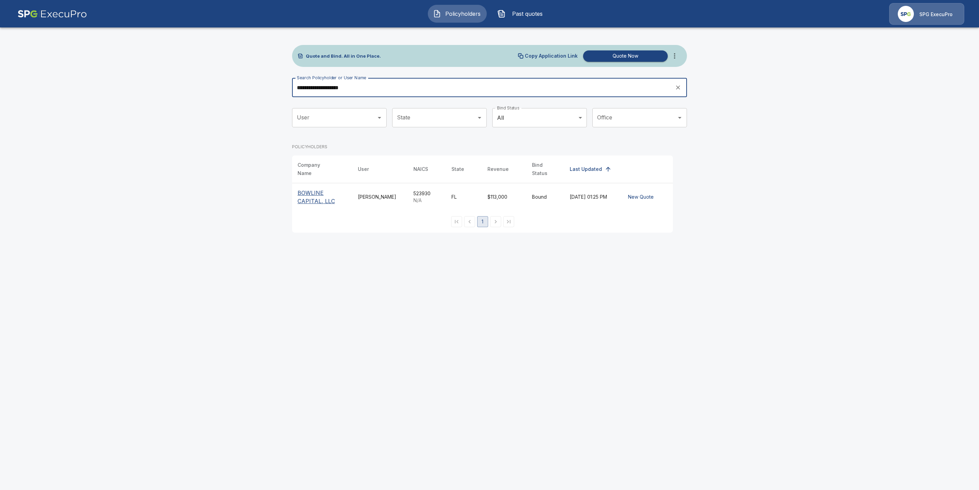
type input "**********"
click at [310, 196] on p "BOWLINE CAPITAL, LLC" at bounding box center [322, 197] width 49 height 16
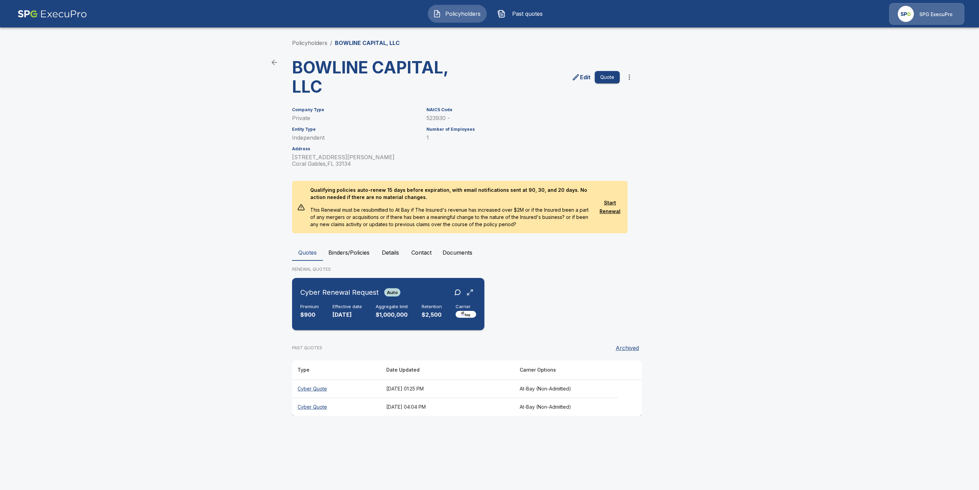
click at [342, 302] on div "Cyber Renewal Request Auto Premium $900 Effective date [DATE] Aggregate limit $…" at bounding box center [388, 303] width 187 height 47
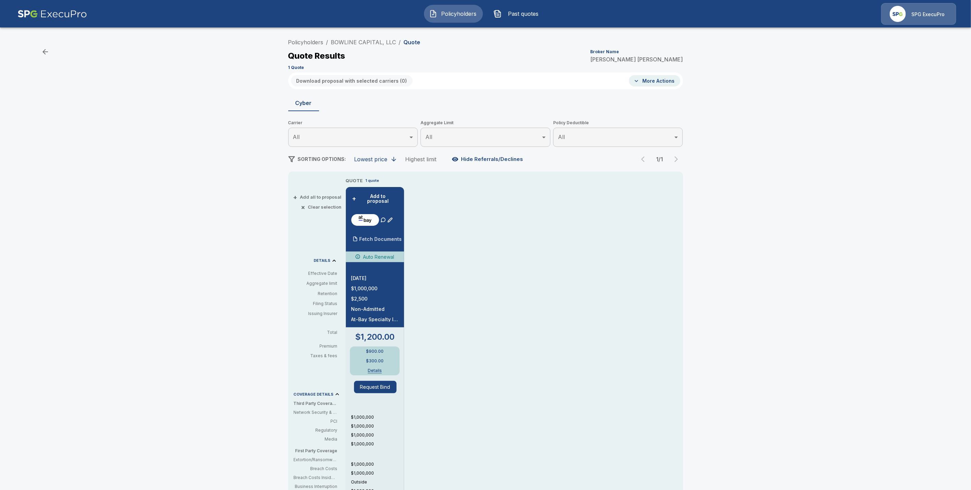
click at [385, 237] on p "Fetch Documents" at bounding box center [381, 239] width 43 height 5
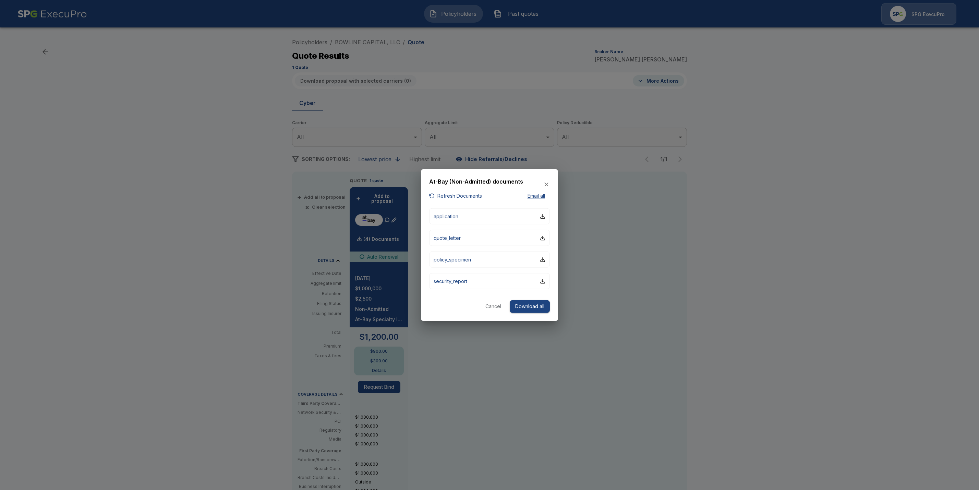
click at [480, 193] on button "Refresh Documents" at bounding box center [455, 195] width 53 height 9
click at [490, 308] on button "Cancel" at bounding box center [493, 306] width 22 height 13
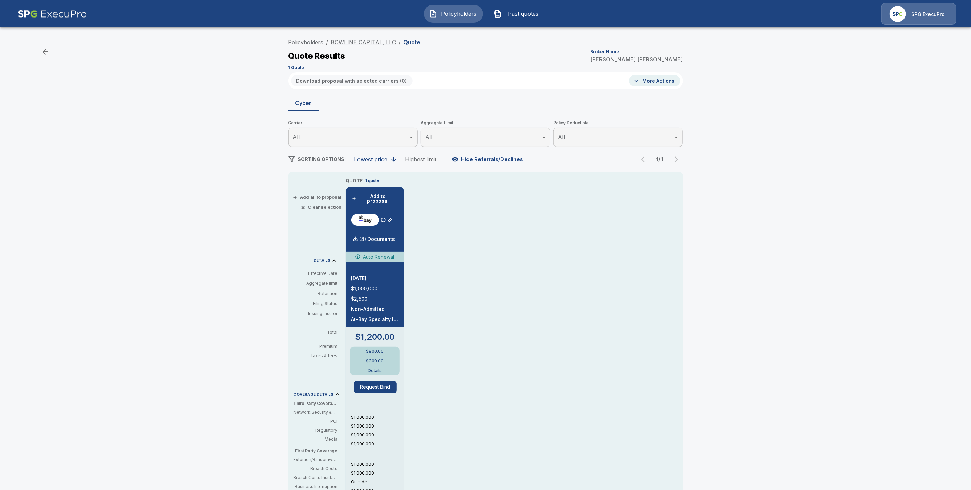
click at [356, 40] on link "BOWLINE CAPITAL, LLC" at bounding box center [363, 42] width 65 height 7
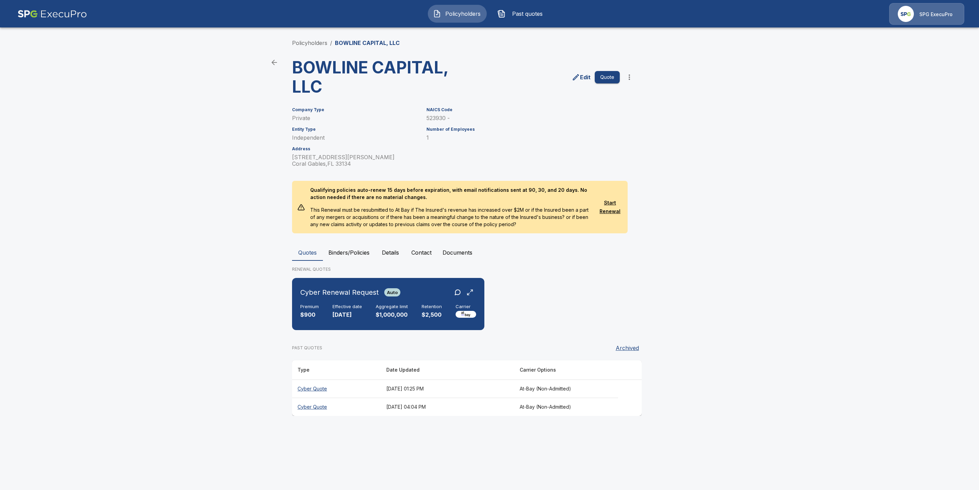
click at [310, 404] on th "Cyber Quote" at bounding box center [336, 406] width 89 height 18
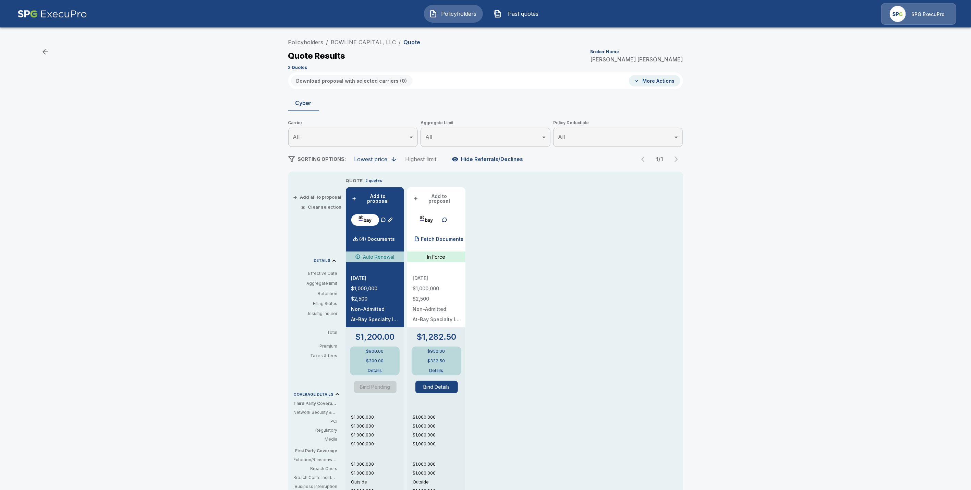
click at [444, 237] on p "Fetch Documents" at bounding box center [442, 239] width 43 height 5
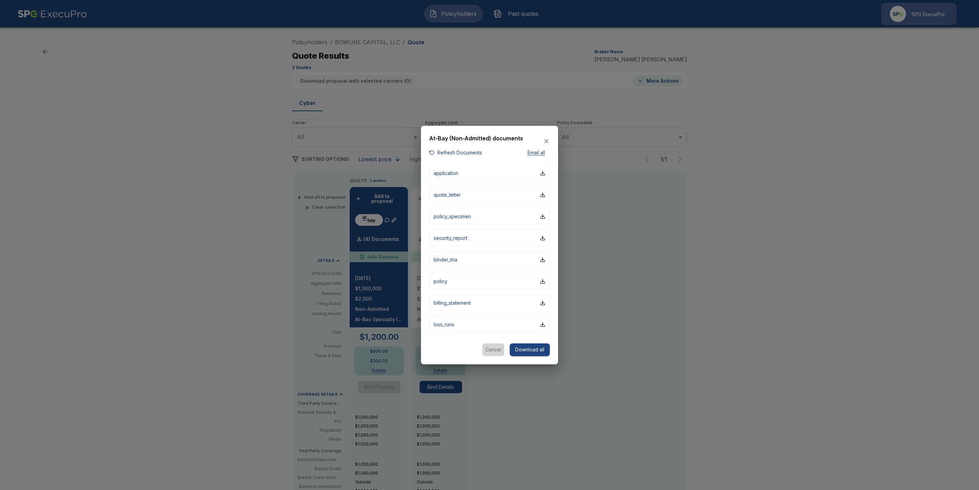
drag, startPoint x: 492, startPoint y: 350, endPoint x: 503, endPoint y: 350, distance: 11.3
click at [492, 350] on button "Cancel" at bounding box center [493, 349] width 22 height 13
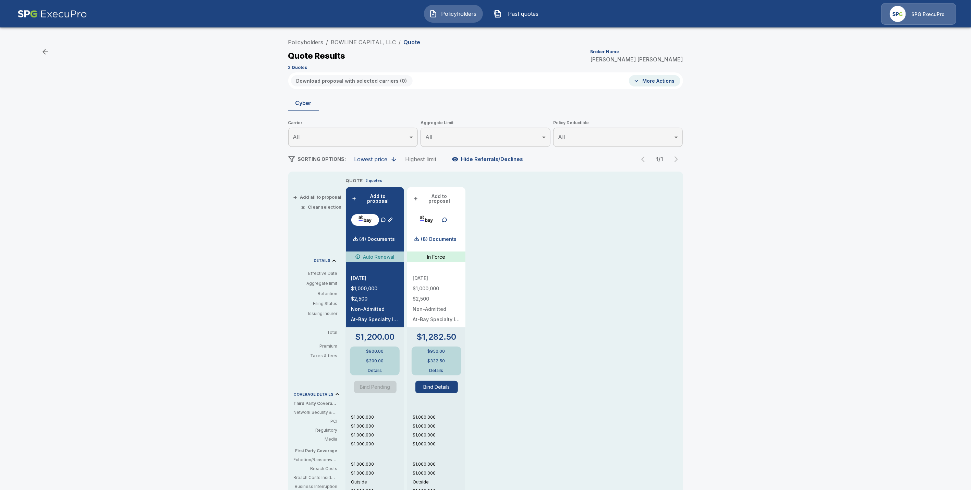
drag, startPoint x: 309, startPoint y: 39, endPoint x: 319, endPoint y: 53, distance: 17.0
click at [310, 39] on link "Policyholders" at bounding box center [305, 42] width 35 height 7
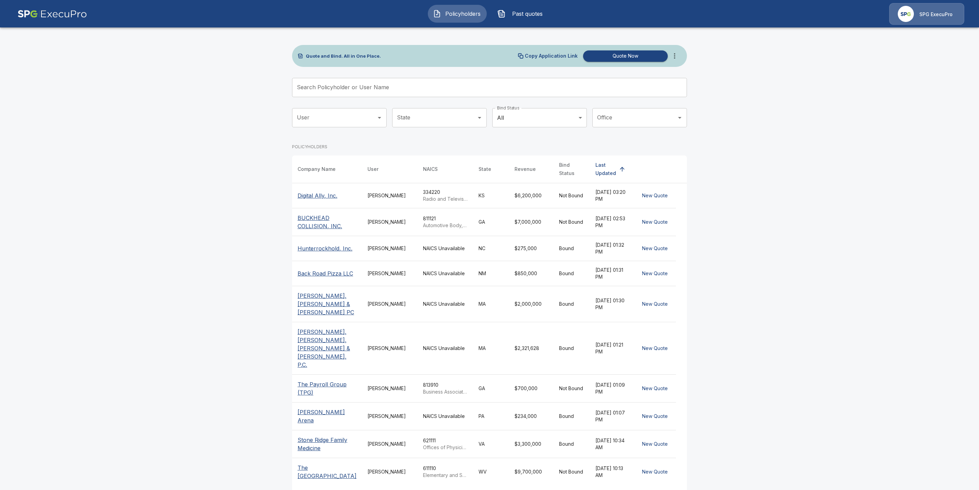
click at [305, 85] on input "Search Policyholder or User Name" at bounding box center [485, 87] width 387 height 19
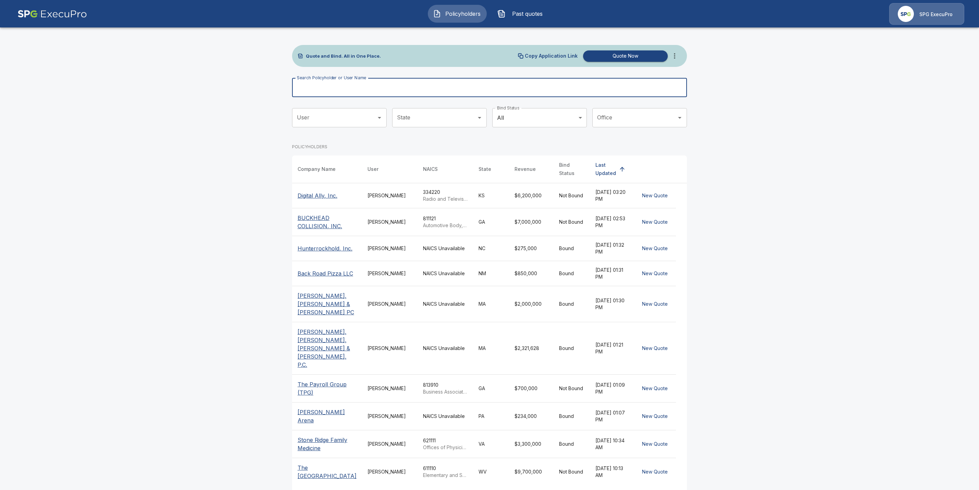
paste input "**********"
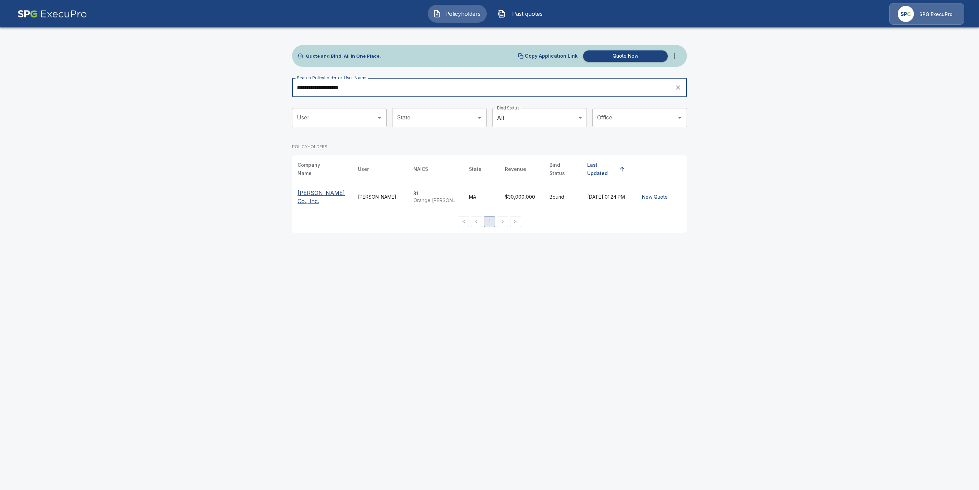
type input "**********"
click at [307, 200] on th "[PERSON_NAME] Co., Inc." at bounding box center [322, 197] width 60 height 28
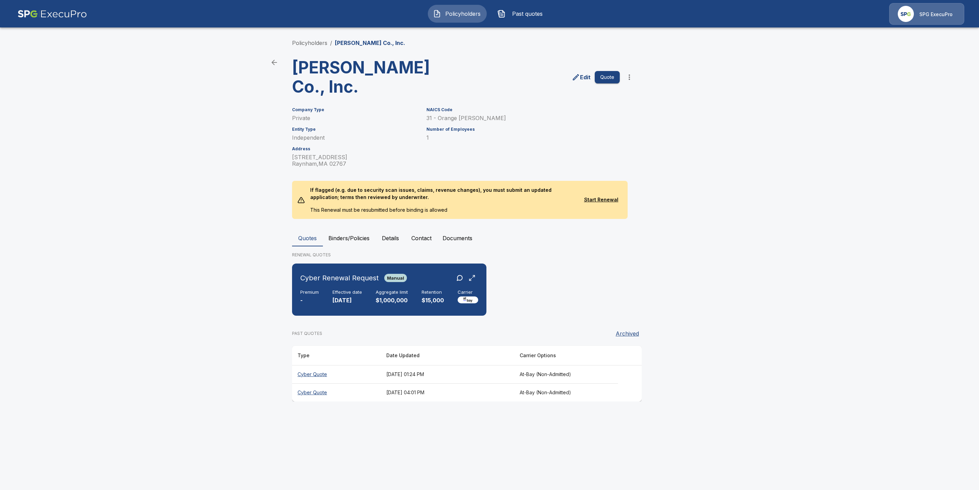
click at [313, 383] on th "Cyber Quote" at bounding box center [336, 392] width 89 height 18
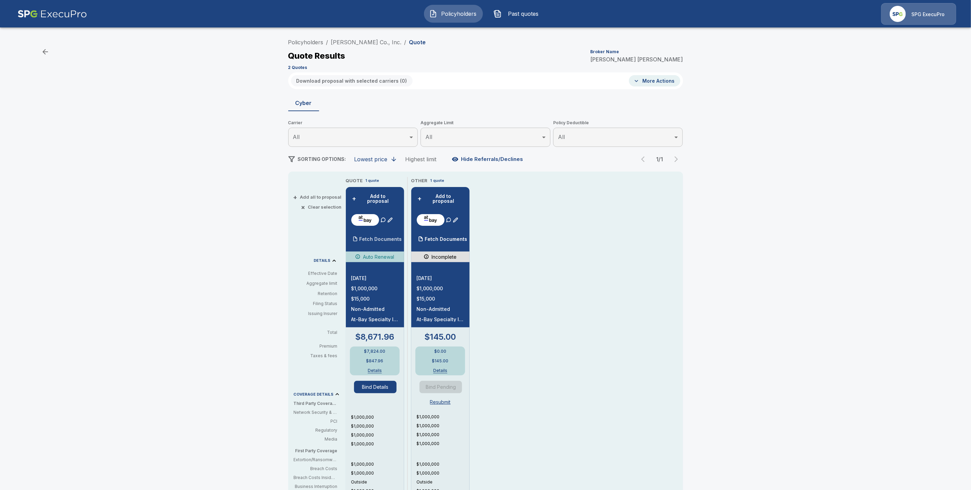
click at [382, 237] on p "Fetch Documents" at bounding box center [381, 239] width 43 height 5
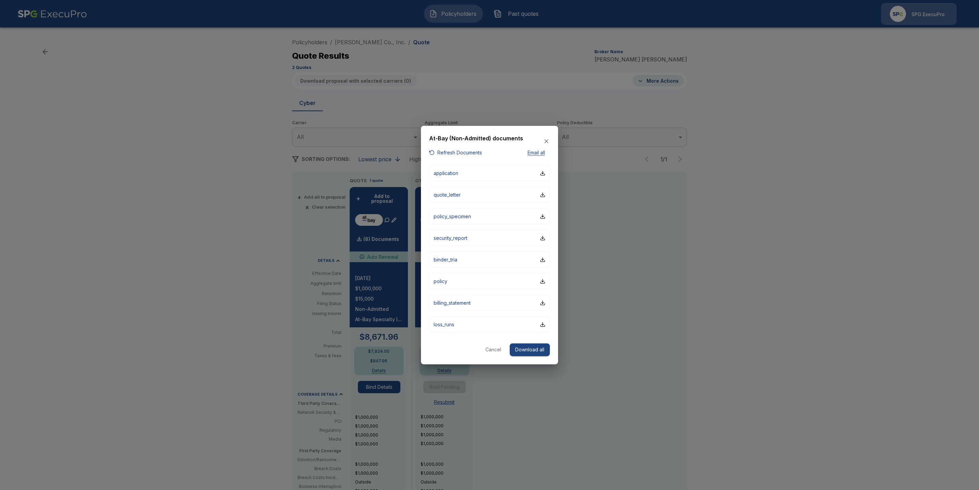
click at [457, 147] on div "At-Bay (Non-Admitted) documents" at bounding box center [489, 141] width 121 height 14
click at [467, 152] on button "Refresh Documents" at bounding box center [455, 152] width 53 height 9
click at [771, 273] on div at bounding box center [489, 245] width 979 height 490
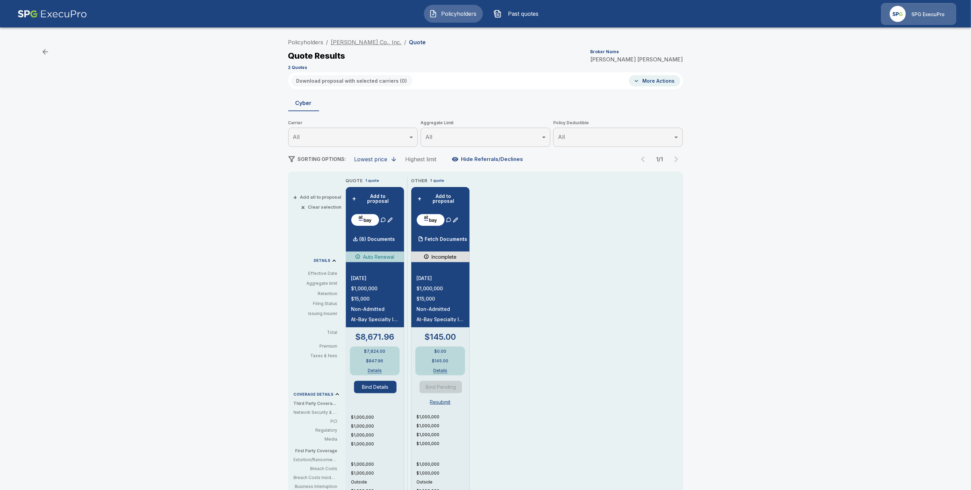
click at [357, 43] on link "C. H. Babb Co., Inc." at bounding box center [366, 42] width 71 height 7
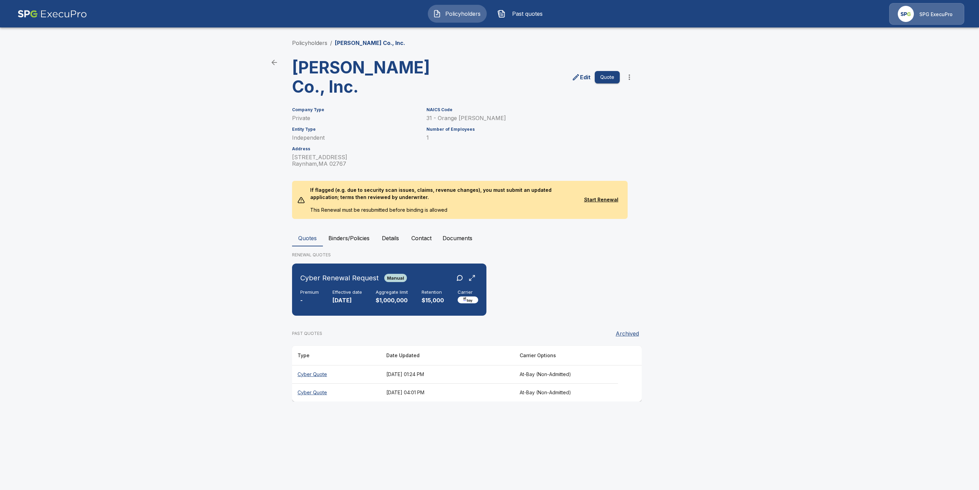
click at [317, 365] on th "Cyber Quote" at bounding box center [336, 374] width 89 height 18
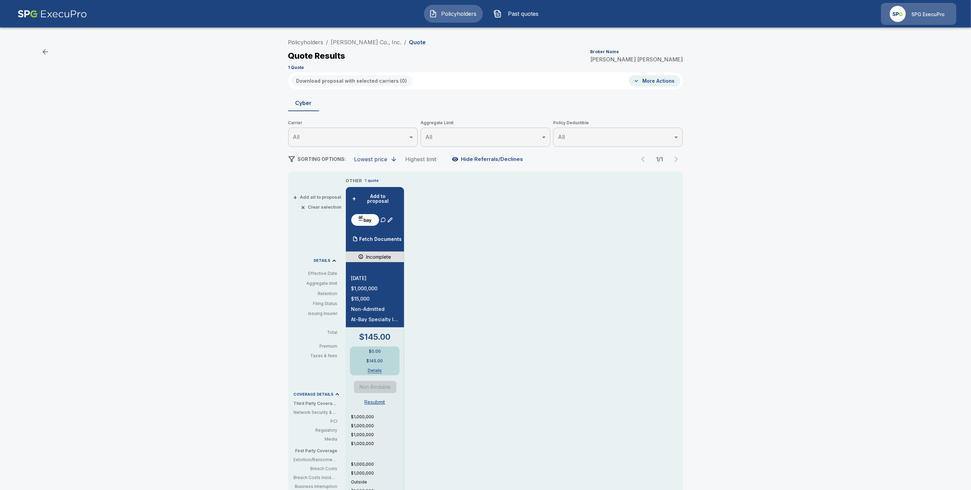
click at [319, 38] on div "Policyholders / C. H. Babb Co., Inc. / Quote Quote Results Broker Name Tricia D…" at bounding box center [485, 53] width 395 height 37
click at [317, 41] on link "Policyholders" at bounding box center [305, 42] width 35 height 7
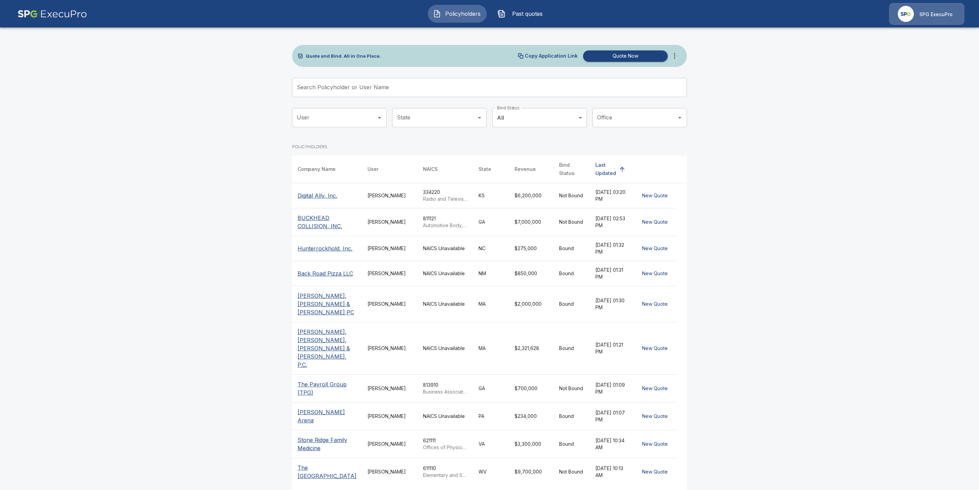
click at [355, 90] on div "Search Policyholder or User Name Search Policyholder or User Name" at bounding box center [489, 87] width 395 height 19
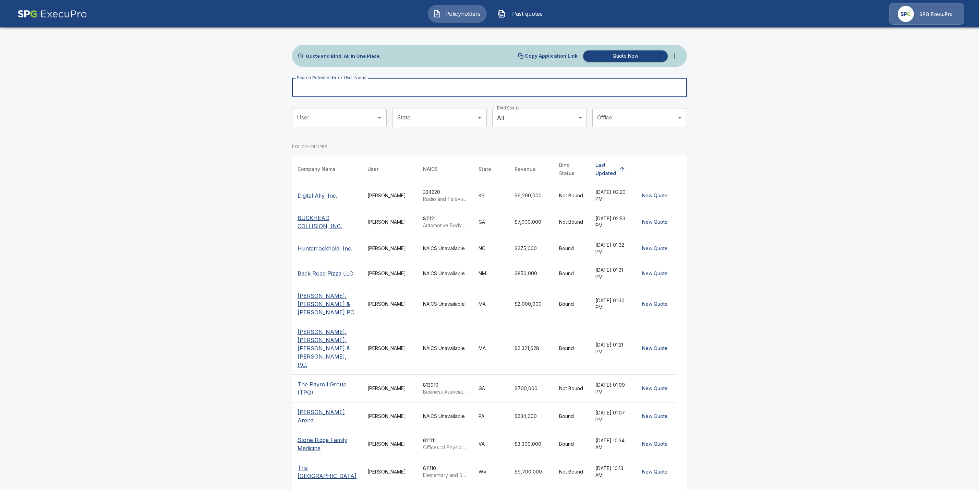
paste input "**********"
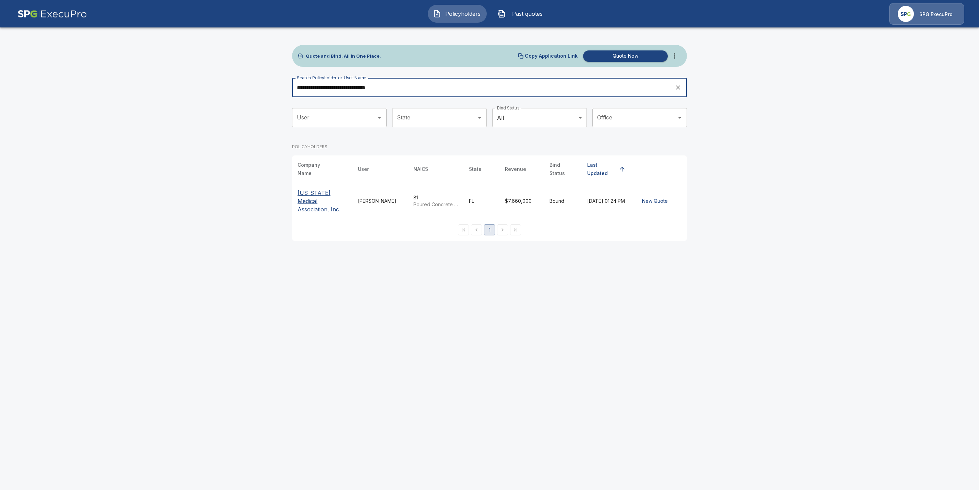
type input "**********"
click at [334, 190] on p "Florida Medical Association, Inc." at bounding box center [322, 201] width 49 height 25
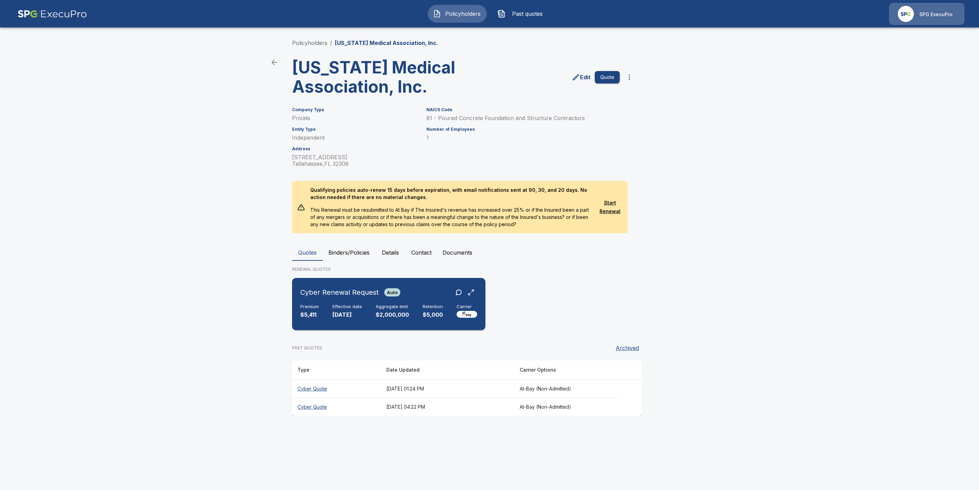
click at [345, 317] on p "[DATE]" at bounding box center [347, 315] width 29 height 8
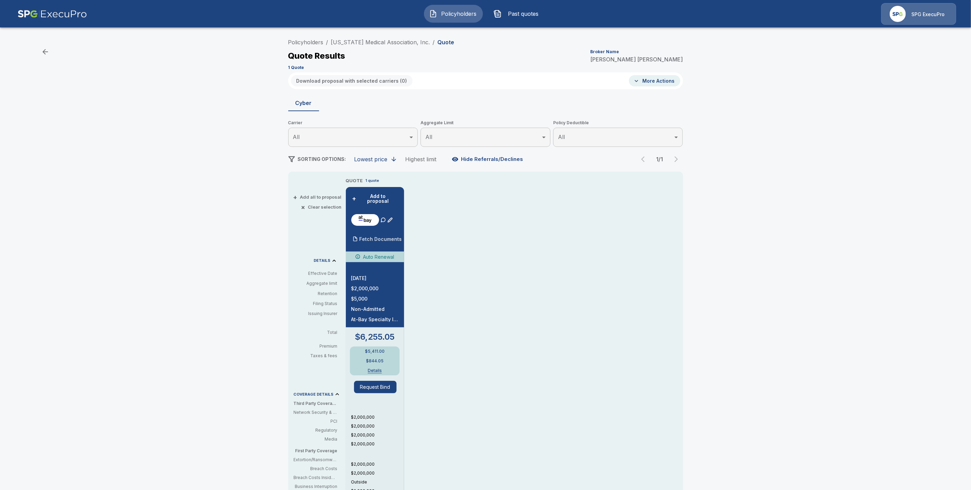
click at [388, 237] on p "Fetch Documents" at bounding box center [381, 239] width 43 height 5
click at [393, 237] on p "(4) Documents" at bounding box center [378, 239] width 36 height 5
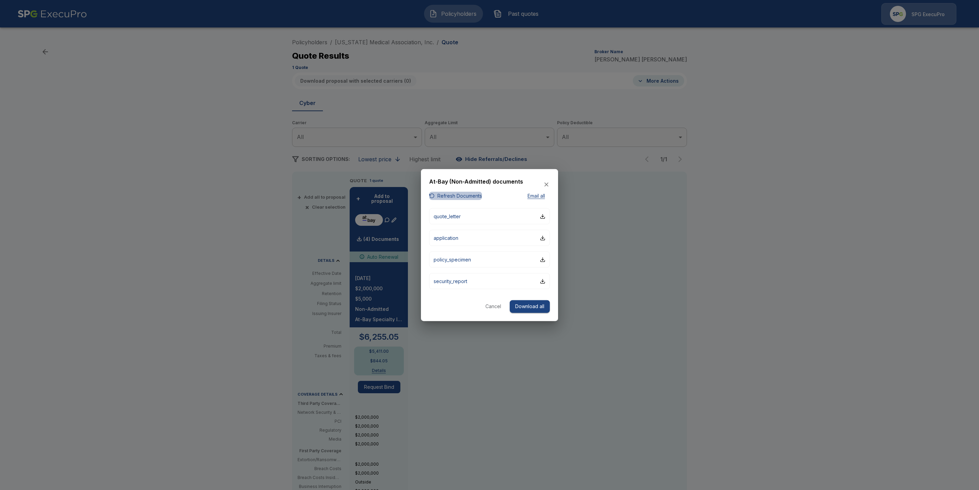
click at [436, 195] on button "Refresh Documents" at bounding box center [455, 195] width 53 height 9
click at [385, 65] on div at bounding box center [489, 245] width 979 height 490
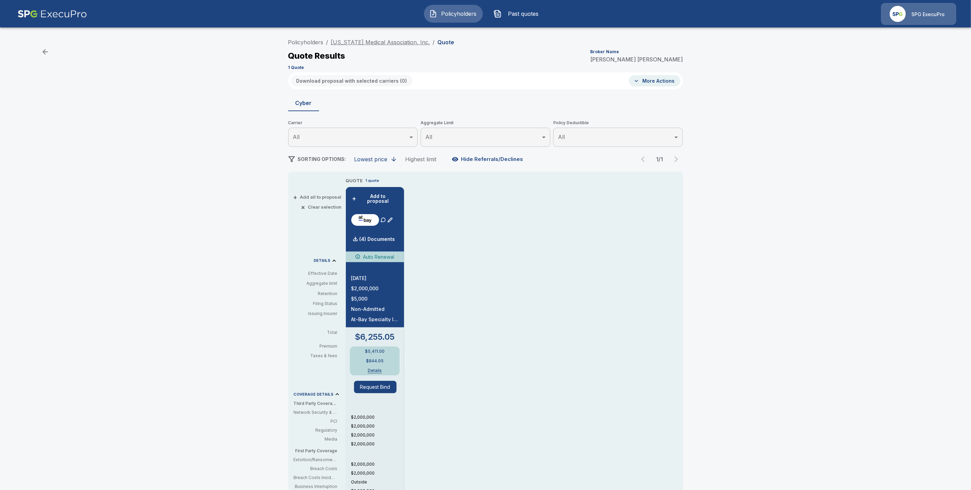
click at [364, 44] on link "[US_STATE] Medical Association, Inc." at bounding box center [380, 42] width 99 height 7
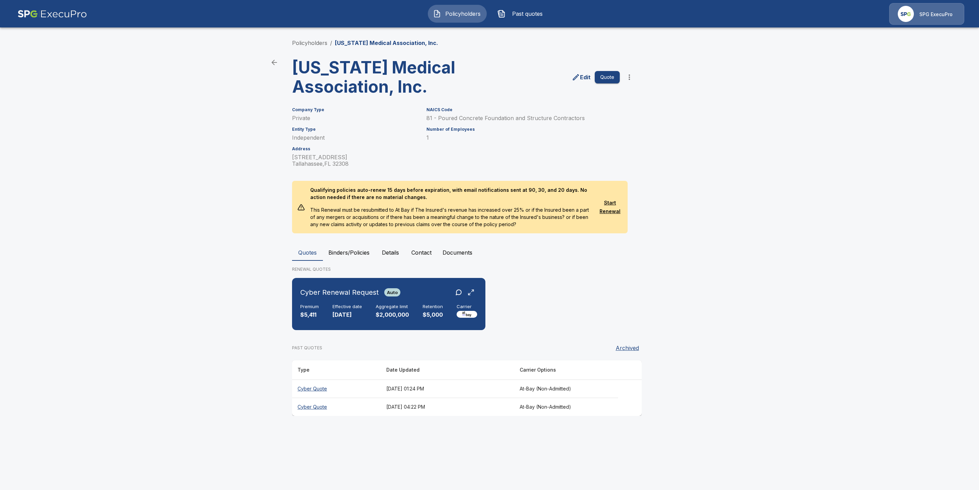
click at [319, 407] on th "Cyber Quote" at bounding box center [336, 406] width 89 height 18
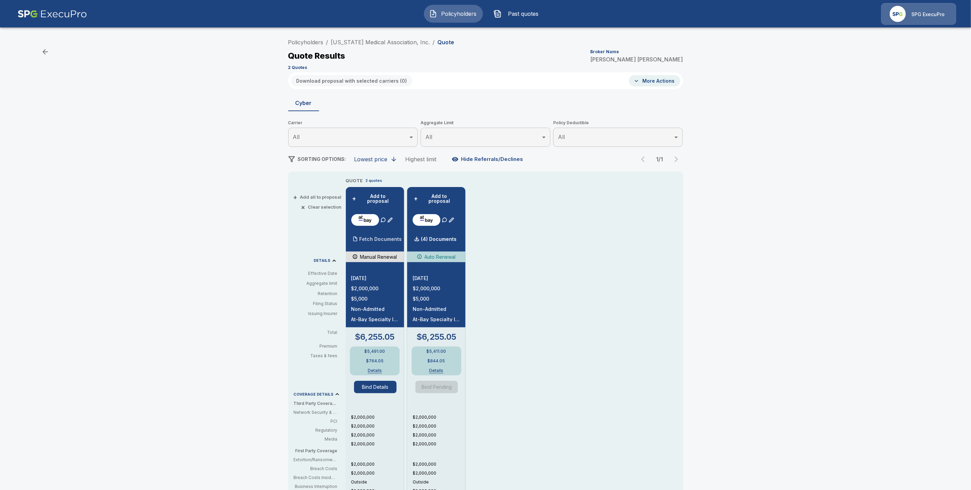
click at [379, 237] on p "Fetch Documents" at bounding box center [381, 239] width 43 height 5
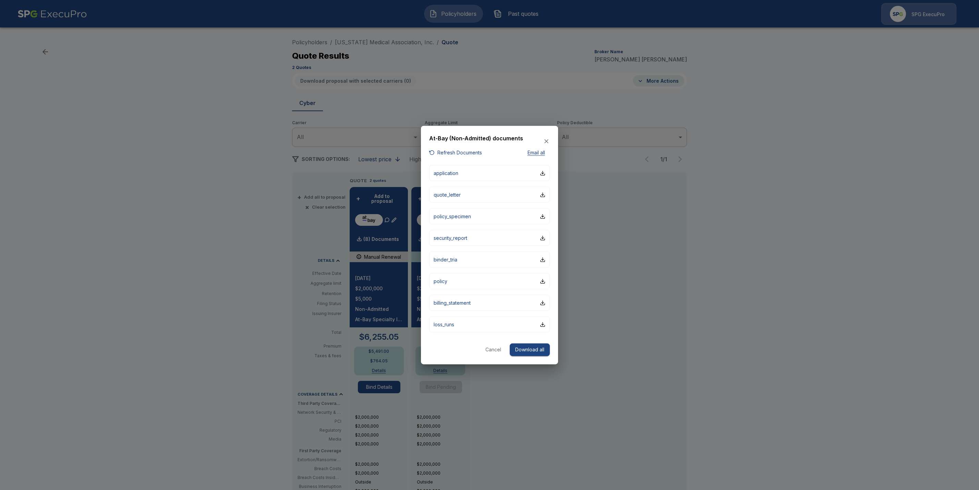
click at [744, 175] on div at bounding box center [489, 245] width 979 height 490
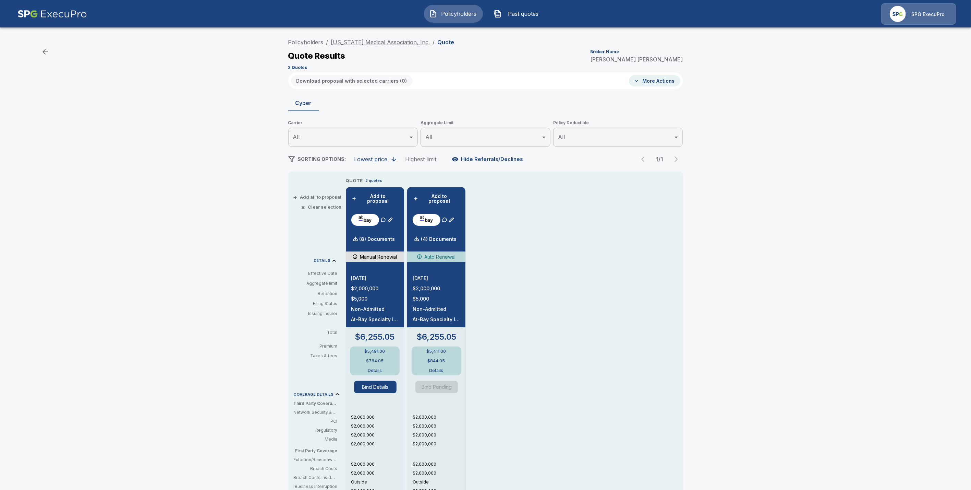
click at [341, 40] on link "Florida Medical Association, Inc." at bounding box center [380, 42] width 99 height 7
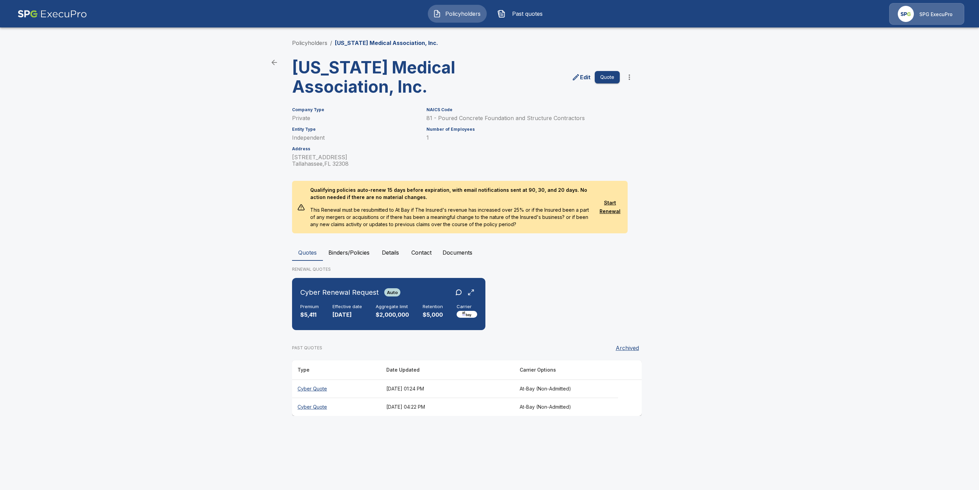
click at [307, 46] on li "Policyholders" at bounding box center [309, 43] width 35 height 8
click at [305, 43] on link "Policyholders" at bounding box center [309, 42] width 35 height 7
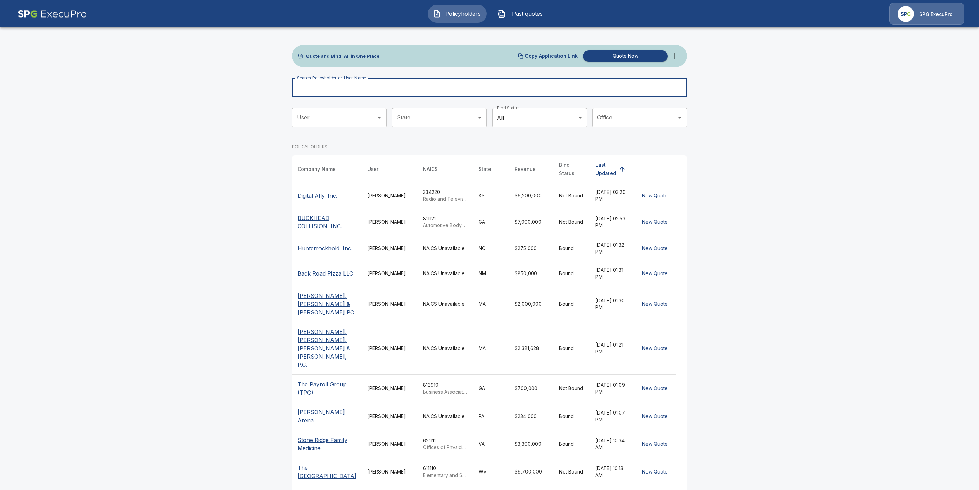
click at [327, 86] on input "Search Policyholder or User Name" at bounding box center [485, 87] width 387 height 19
paste input "**********"
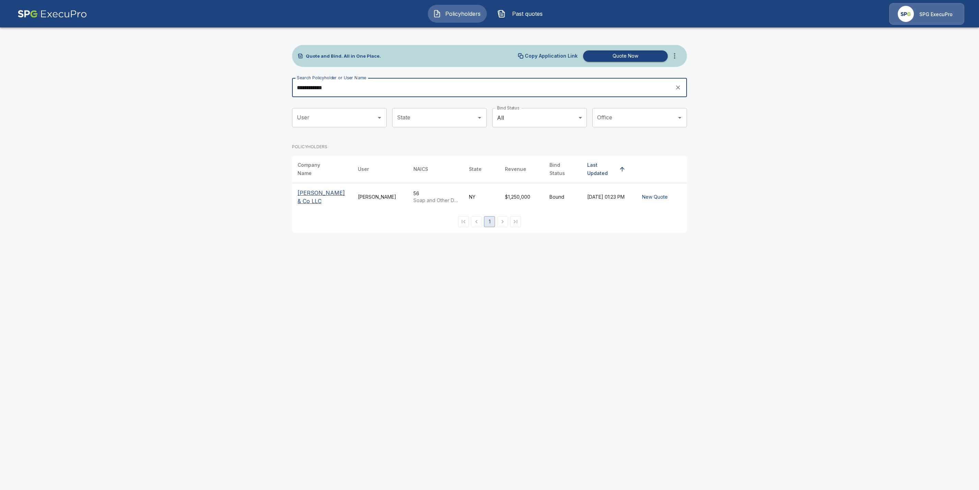
type input "**********"
click at [298, 189] on p "[PERSON_NAME] & Co LLC" at bounding box center [322, 197] width 49 height 16
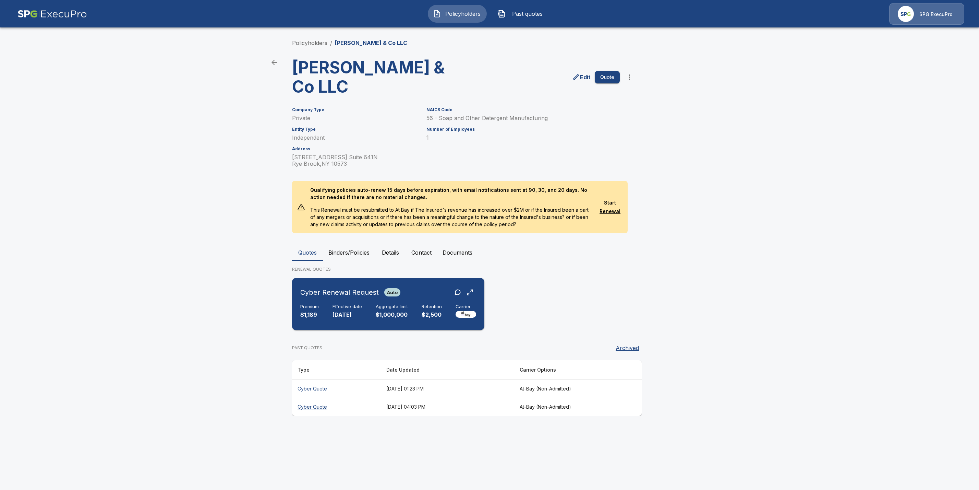
click at [321, 304] on div "Premium $1,189 Effective date [DATE] Aggregate limit $1,000,000 Retention $2,50…" at bounding box center [388, 311] width 176 height 15
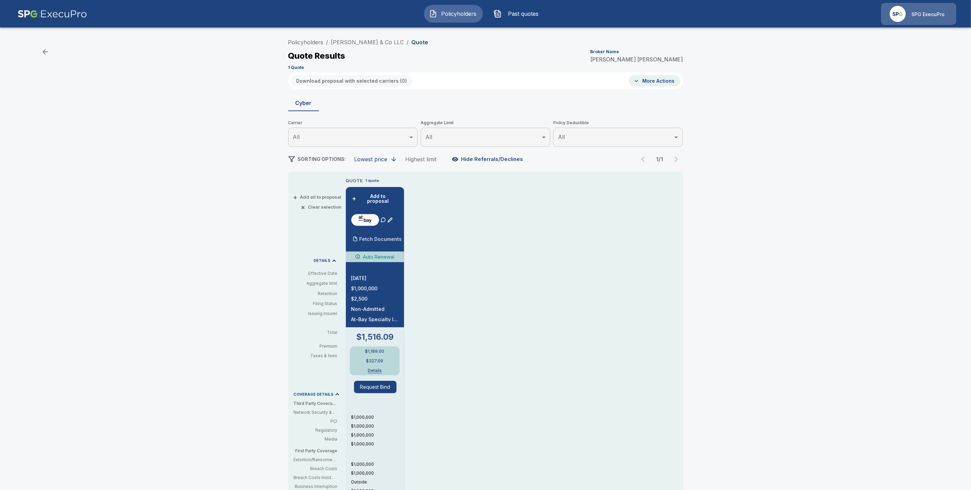
click at [370, 237] on p "Fetch Documents" at bounding box center [381, 239] width 43 height 5
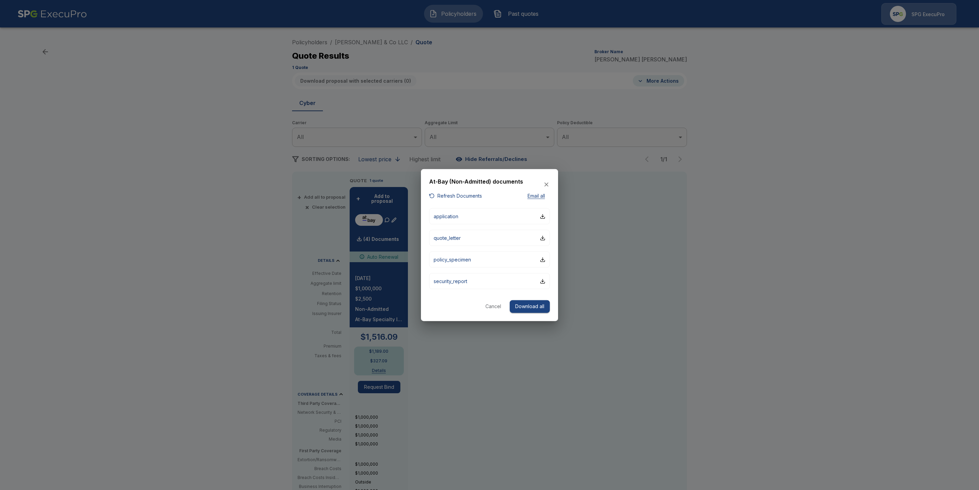
click at [469, 195] on button "Refresh Documents" at bounding box center [455, 195] width 53 height 9
click at [473, 81] on div at bounding box center [489, 245] width 979 height 490
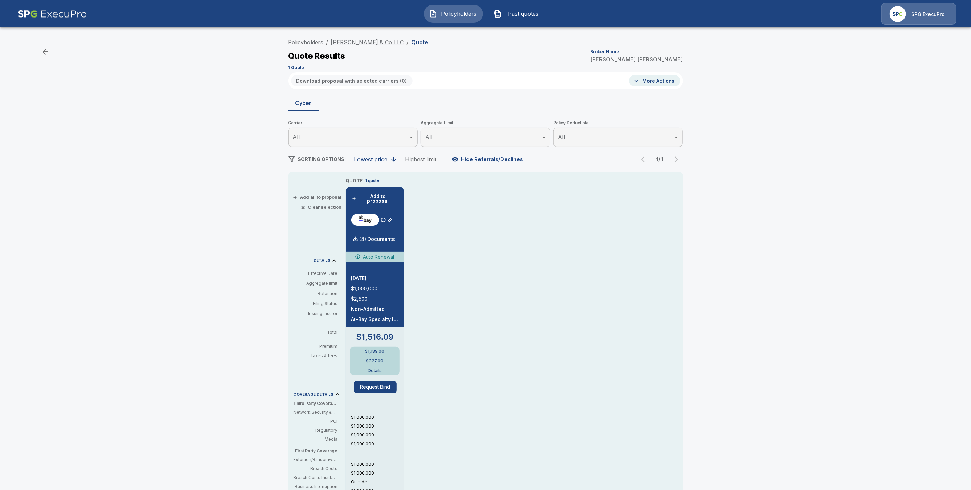
click at [354, 41] on link "Holovach & Co LLC" at bounding box center [367, 42] width 73 height 7
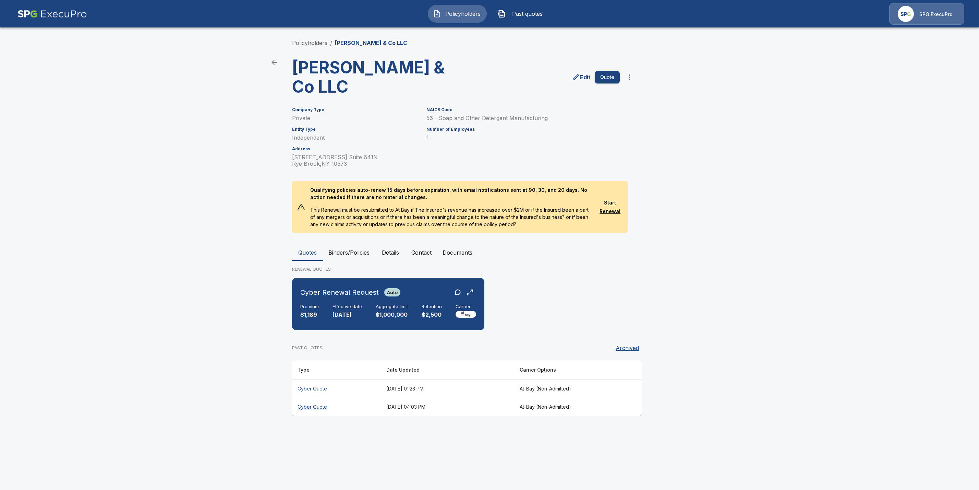
click at [308, 397] on th "Cyber Quote" at bounding box center [336, 406] width 89 height 18
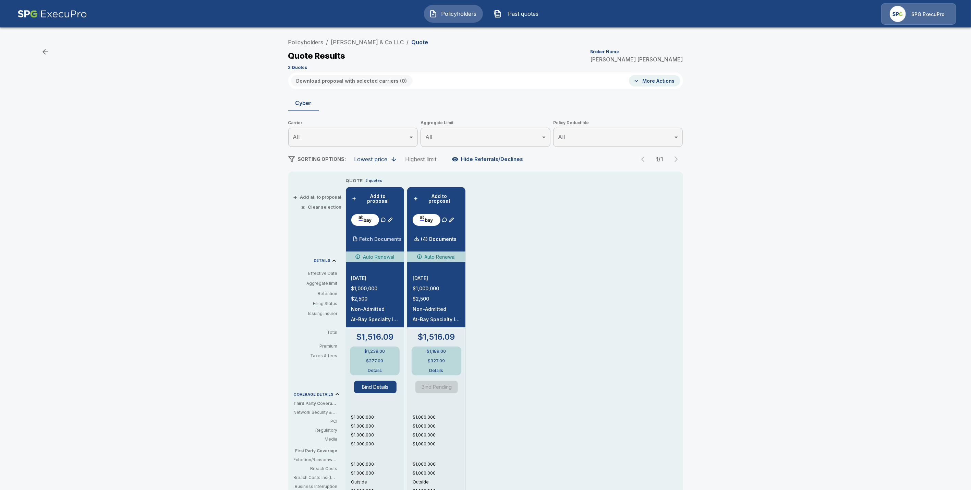
click at [392, 237] on p "Fetch Documents" at bounding box center [381, 239] width 43 height 5
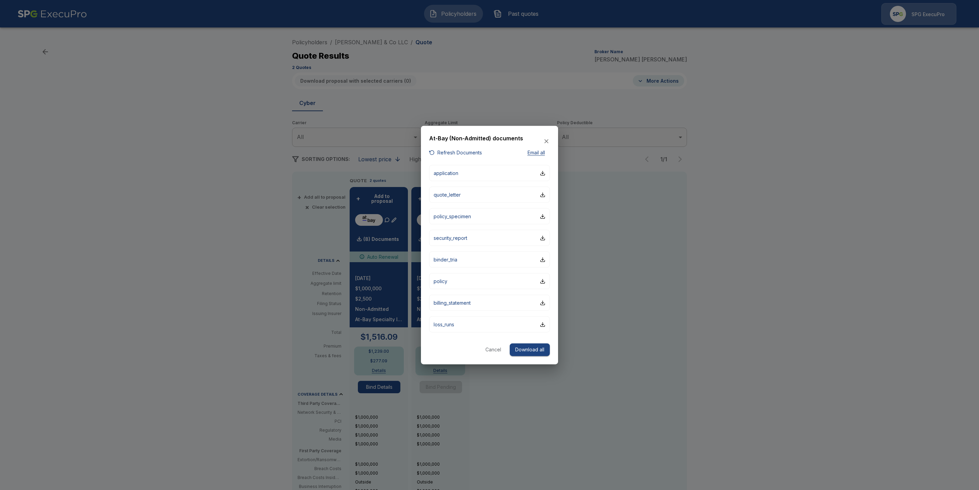
click at [493, 347] on button "Cancel" at bounding box center [493, 349] width 22 height 13
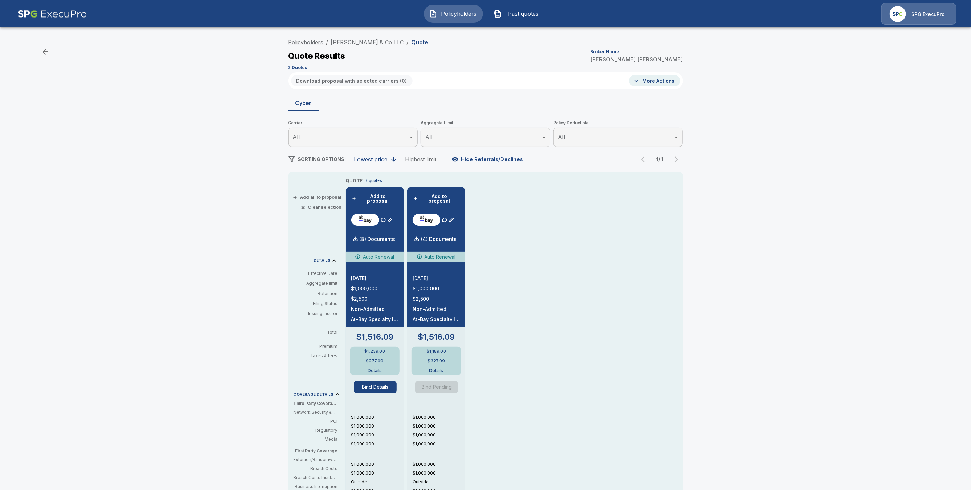
click at [302, 41] on link "Policyholders" at bounding box center [305, 42] width 35 height 7
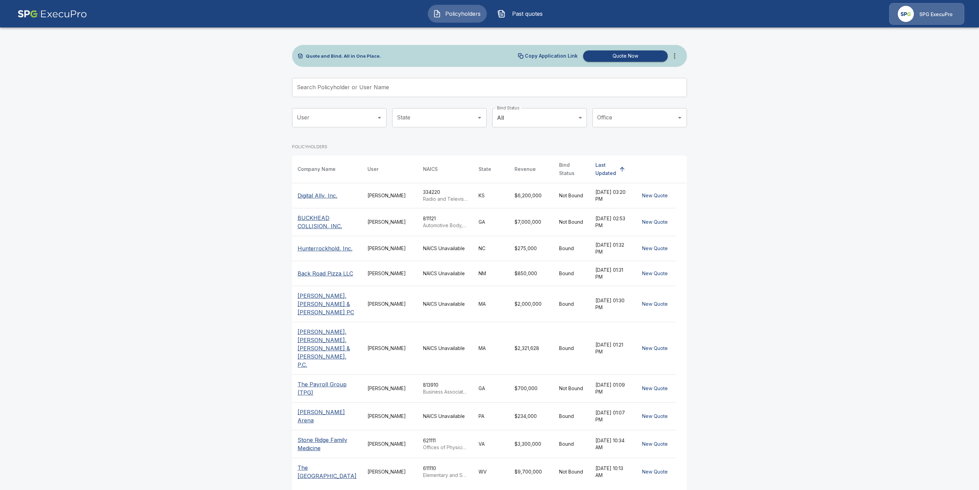
click at [334, 84] on input "Search Policyholder or User Name" at bounding box center [485, 87] width 387 height 19
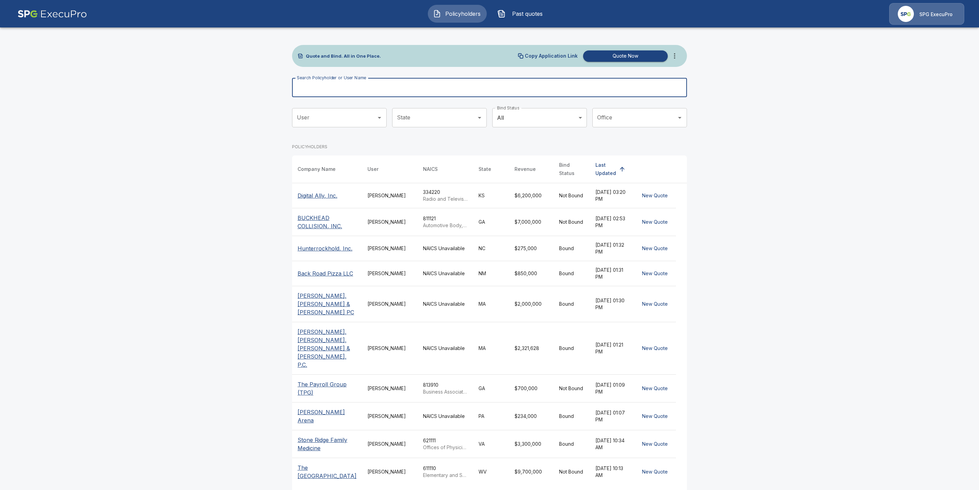
paste input "**********"
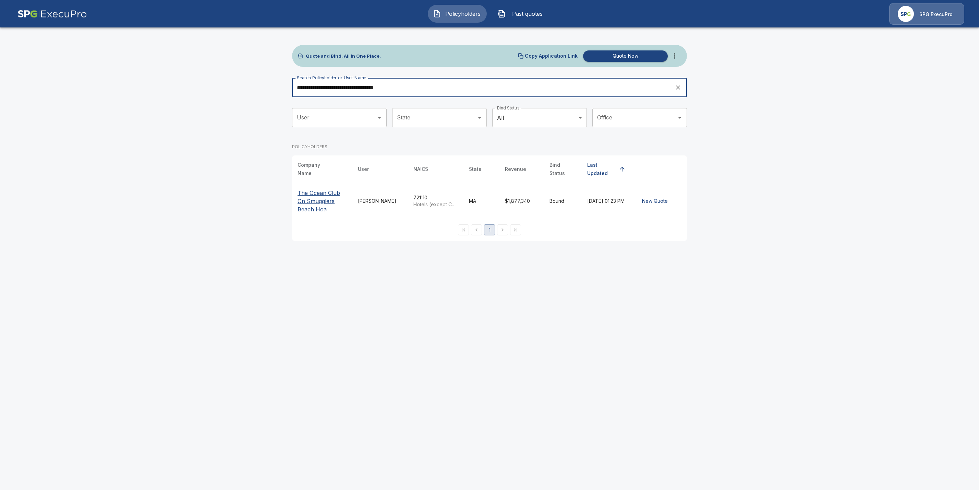
type input "**********"
click at [306, 189] on p "The Ocean Club On Smugglers Beach Hoa" at bounding box center [322, 201] width 49 height 25
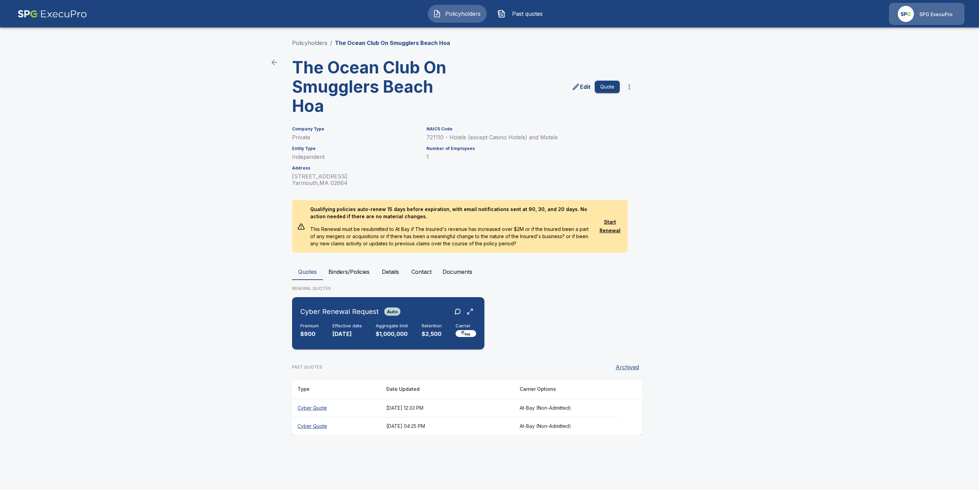
drag, startPoint x: 338, startPoint y: 318, endPoint x: 351, endPoint y: 327, distance: 16.2
click at [338, 318] on div "Cyber Renewal Request Auto Premium $900 Effective date [DATE] Aggregate limit $…" at bounding box center [388, 323] width 187 height 47
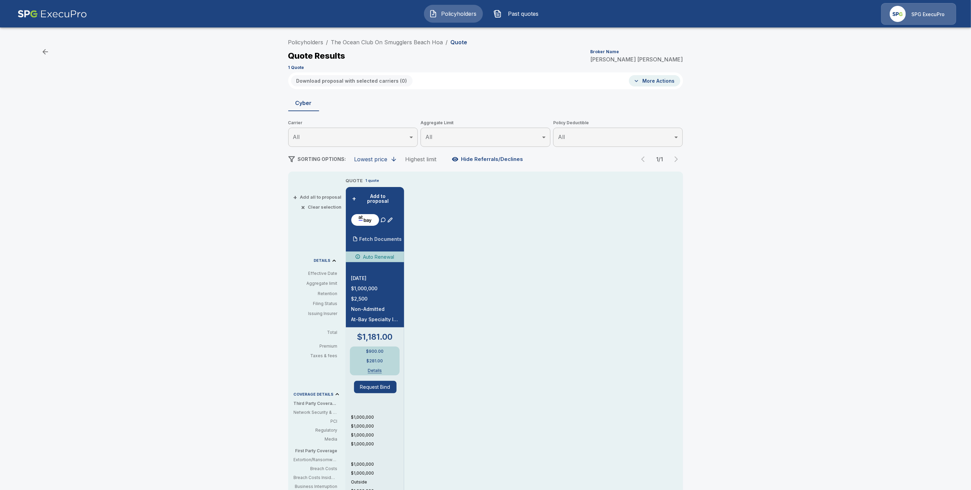
click at [376, 237] on p "Fetch Documents" at bounding box center [381, 239] width 43 height 5
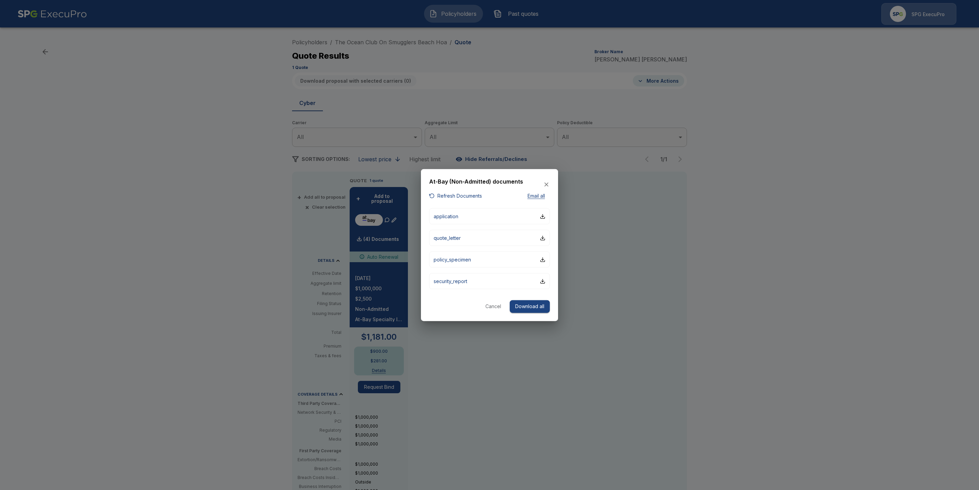
click at [474, 196] on button "Refresh Documents" at bounding box center [455, 195] width 53 height 9
click at [492, 307] on button "Cancel" at bounding box center [493, 306] width 22 height 13
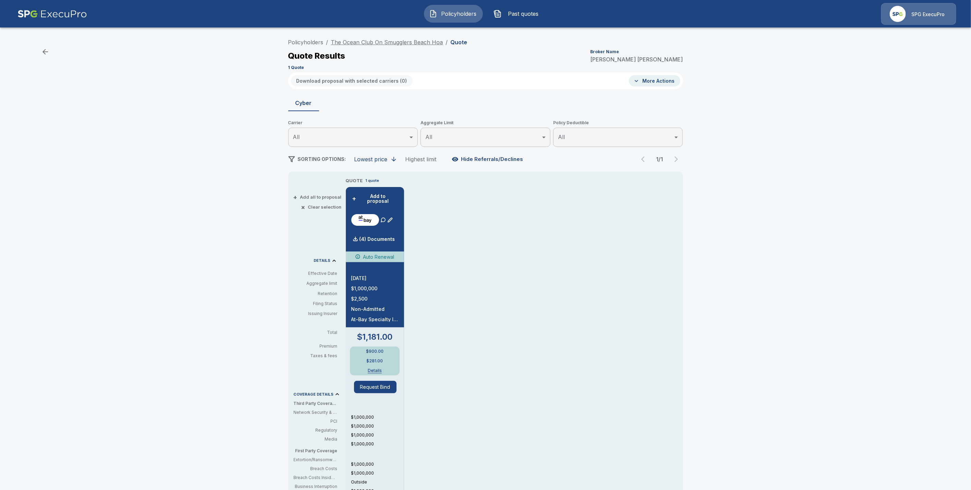
click at [362, 42] on link "The Ocean Club On Smugglers Beach Hoa" at bounding box center [387, 42] width 112 height 7
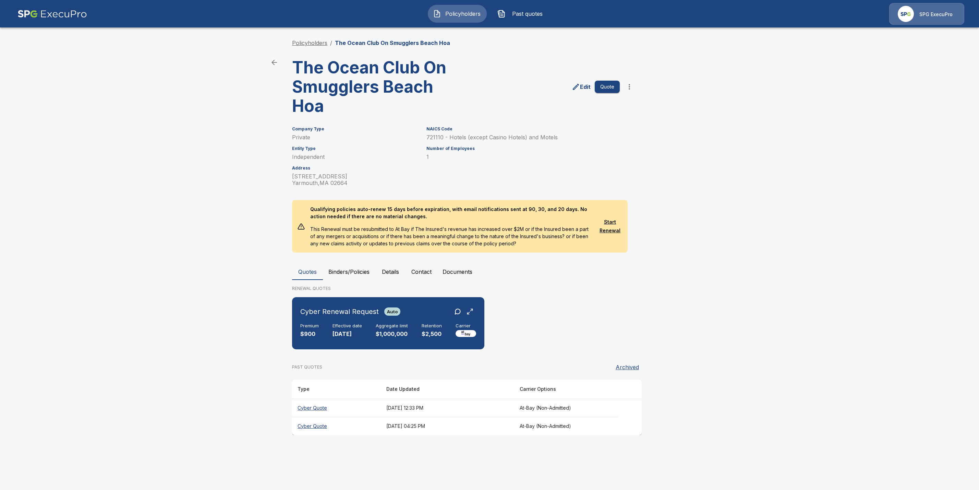
click at [309, 44] on link "Policyholders" at bounding box center [309, 42] width 35 height 7
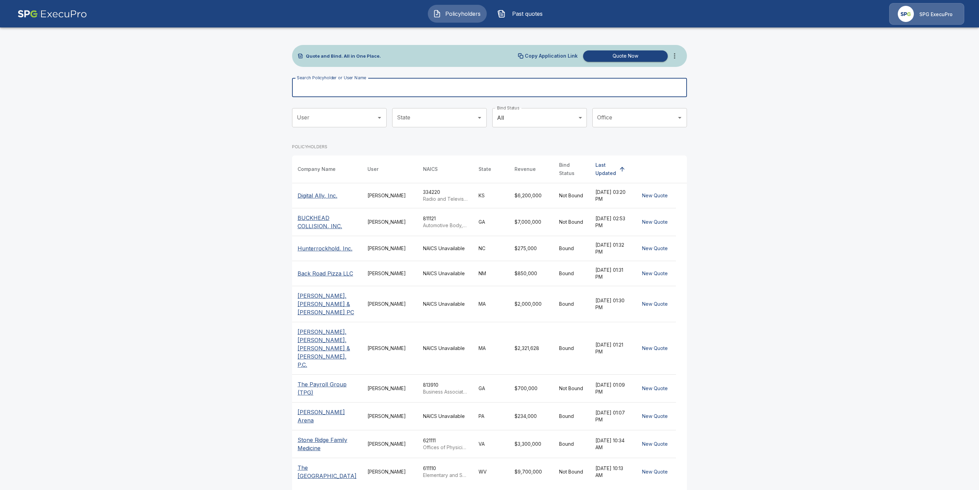
click at [358, 91] on input "Search Policyholder or User Name" at bounding box center [485, 87] width 387 height 19
paste input "**********"
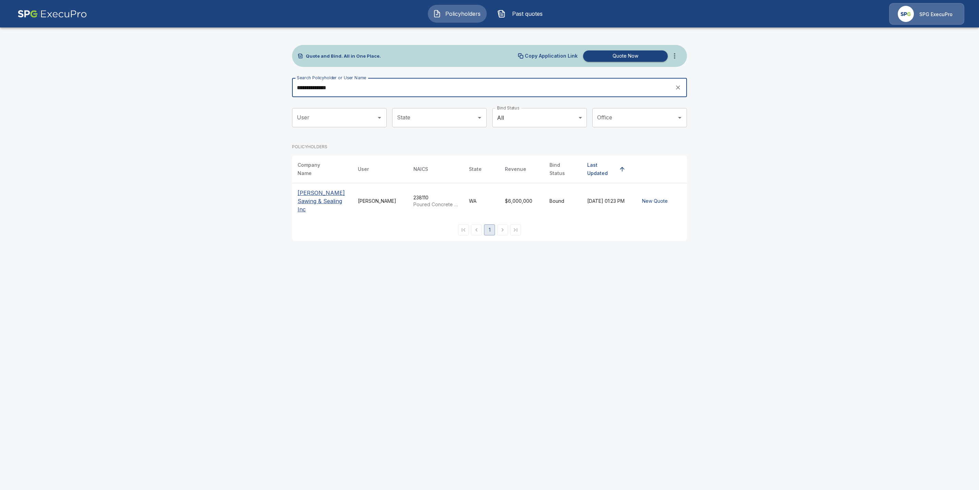
type input "**********"
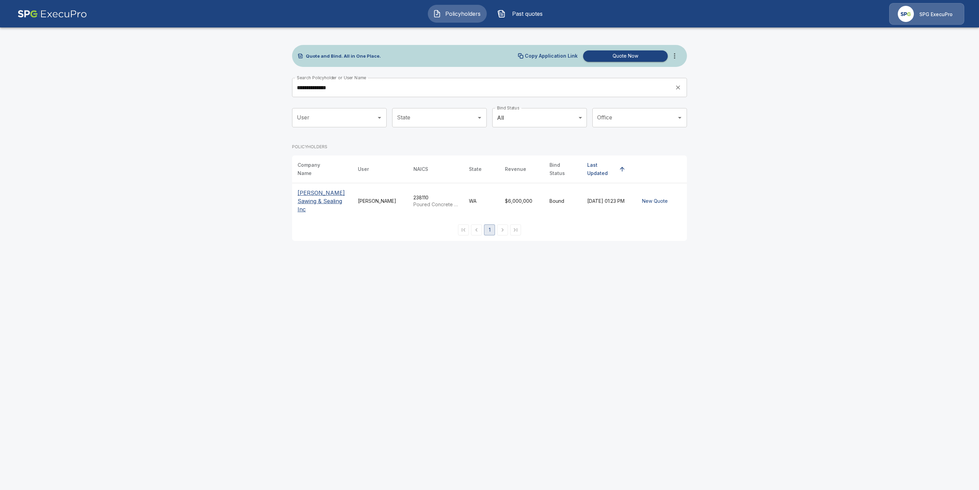
click at [324, 191] on p "Salinas Sawing & Sealing Inc" at bounding box center [322, 201] width 49 height 25
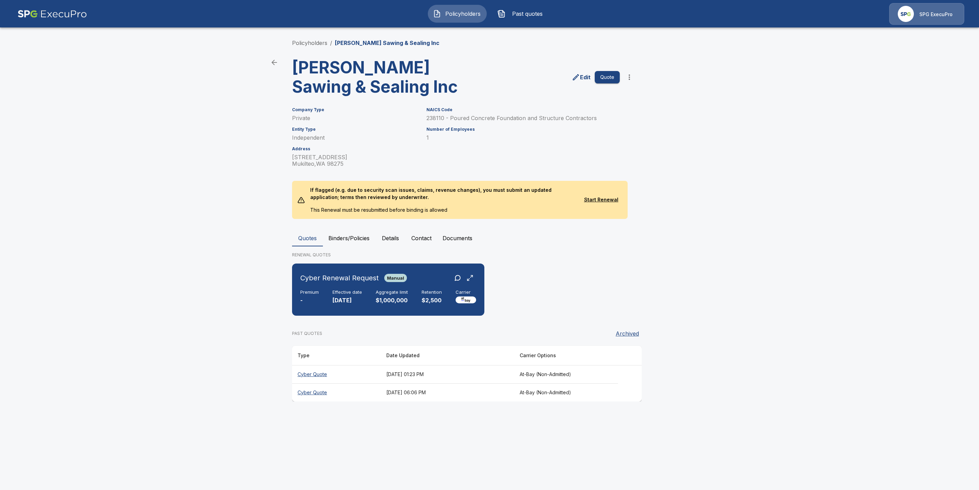
click at [312, 393] on th "Cyber Quote" at bounding box center [336, 392] width 89 height 18
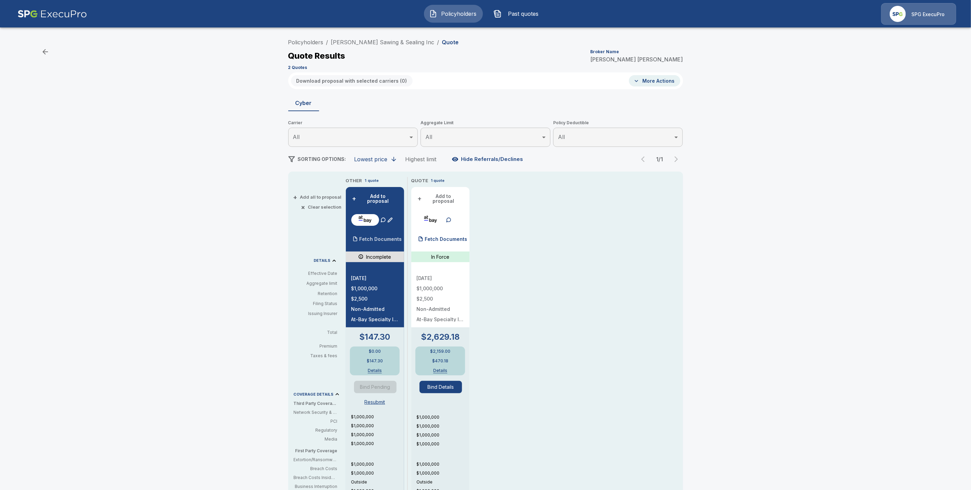
click at [373, 237] on p "Fetch Documents" at bounding box center [381, 239] width 43 height 5
drag, startPoint x: 458, startPoint y: 235, endPoint x: 509, endPoint y: 254, distance: 54.3
click at [458, 237] on p "Fetch Documents" at bounding box center [446, 239] width 43 height 5
drag, startPoint x: 456, startPoint y: 234, endPoint x: 575, endPoint y: 308, distance: 140.0
click at [457, 237] on p "Fetch Documents" at bounding box center [446, 239] width 43 height 5
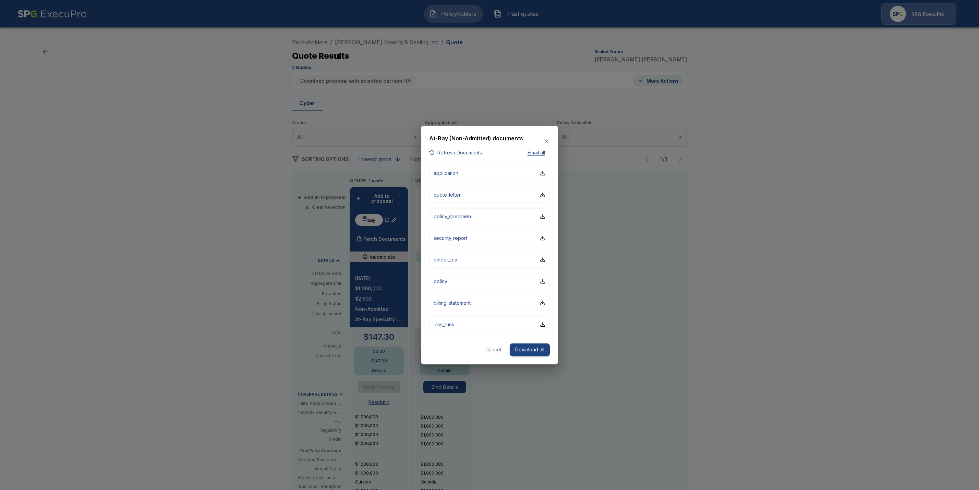
click at [478, 150] on button "Refresh Documents" at bounding box center [455, 152] width 53 height 9
drag, startPoint x: 488, startPoint y: 350, endPoint x: 504, endPoint y: 352, distance: 16.0
click at [488, 350] on button "Cancel" at bounding box center [493, 349] width 22 height 13
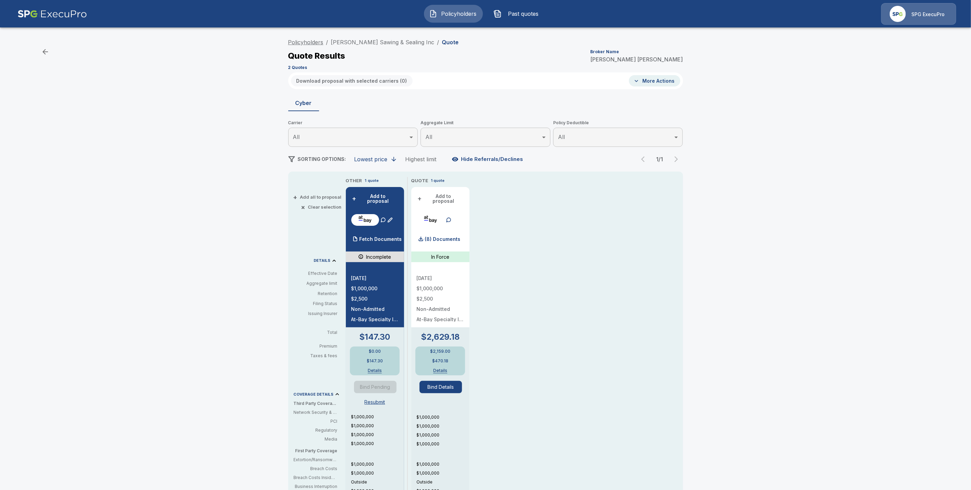
click at [317, 42] on link "Policyholders" at bounding box center [305, 42] width 35 height 7
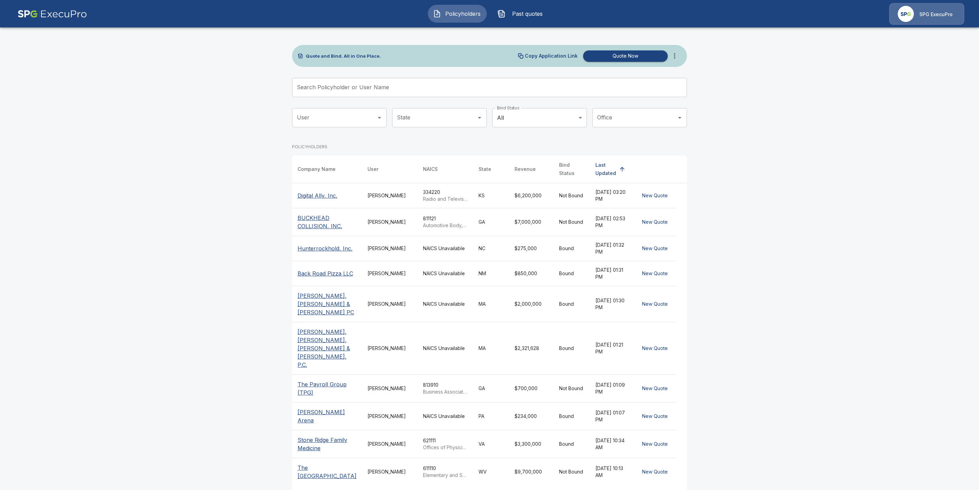
click at [330, 89] on input "Search Policyholder or User Name" at bounding box center [485, 87] width 387 height 19
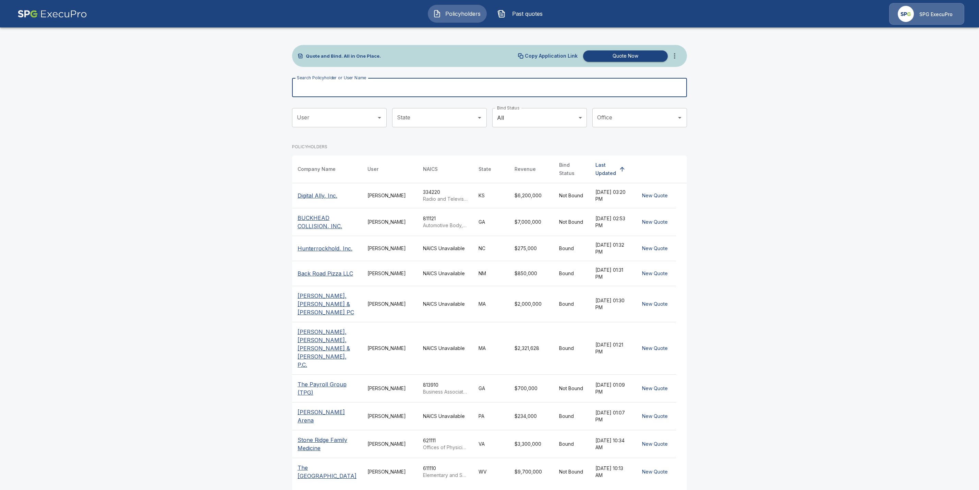
paste input "**********"
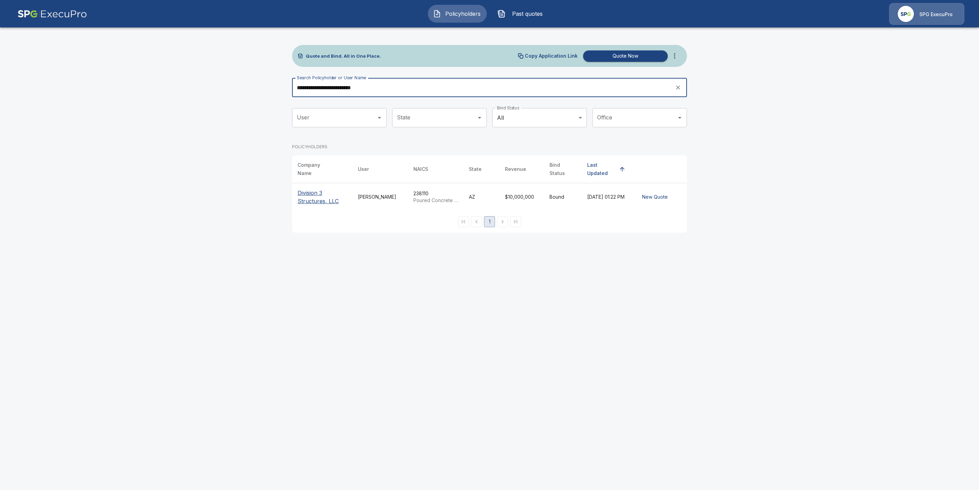
type input "**********"
click at [314, 189] on p "Division 3 Structures, LLC" at bounding box center [322, 197] width 49 height 16
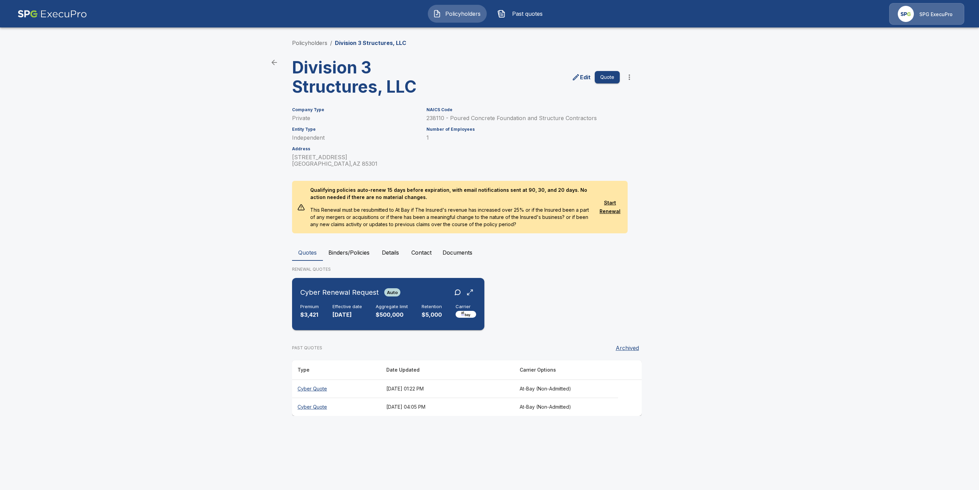
click at [330, 306] on div "Premium $3,421 Effective date 1/1/2026 Aggregate limit $500,000 Retention $5,00…" at bounding box center [388, 311] width 176 height 15
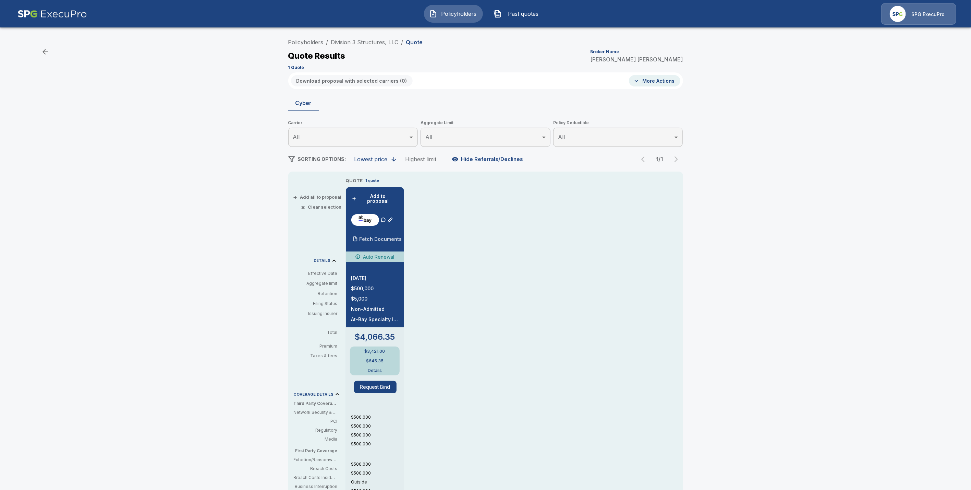
click at [397, 237] on p "Fetch Documents" at bounding box center [381, 239] width 43 height 5
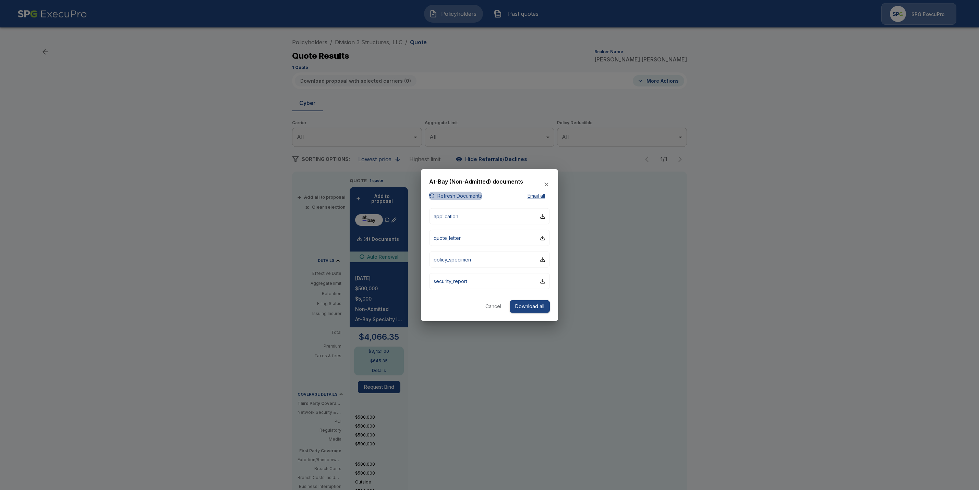
click at [453, 196] on button "Refresh Documents" at bounding box center [455, 195] width 53 height 9
click at [489, 307] on button "Cancel" at bounding box center [493, 306] width 22 height 13
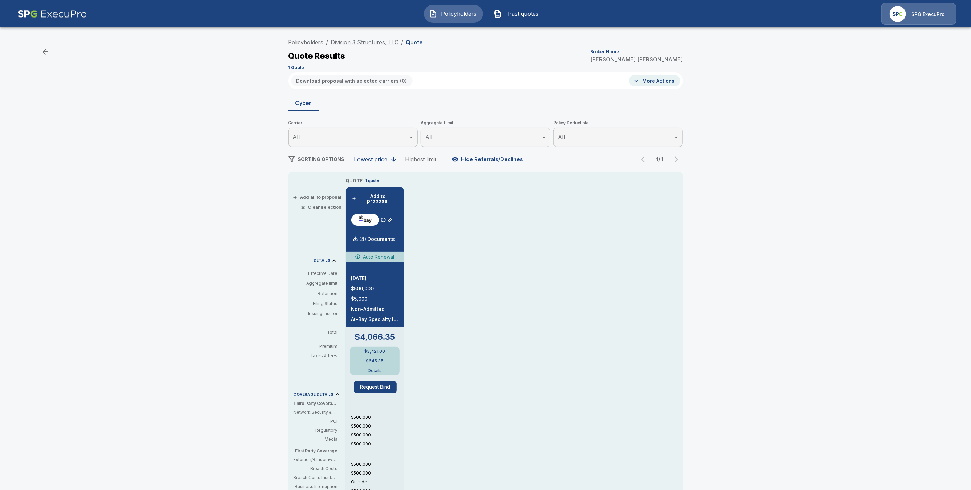
click at [347, 41] on link "Division 3 Structures, LLC" at bounding box center [365, 42] width 68 height 7
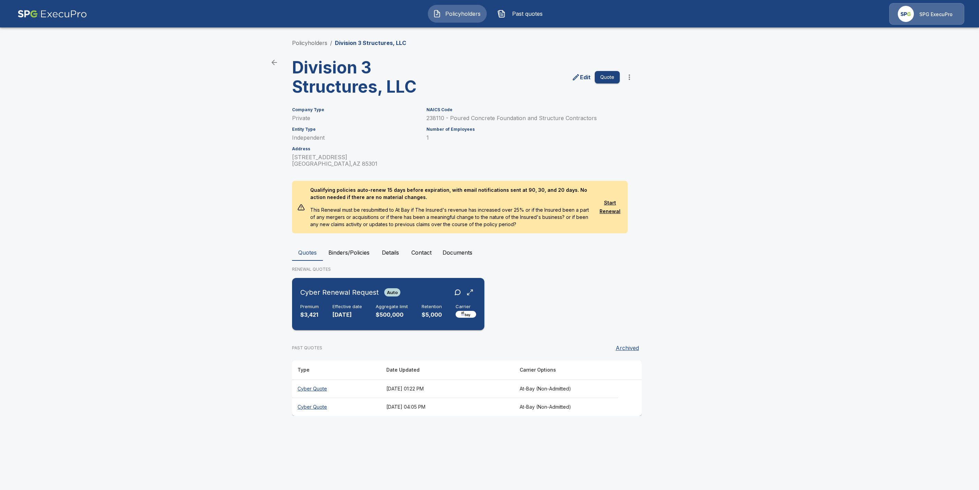
drag, startPoint x: 335, startPoint y: 303, endPoint x: 343, endPoint y: 314, distance: 13.8
click at [335, 304] on h6 "Effective date" at bounding box center [347, 306] width 29 height 5
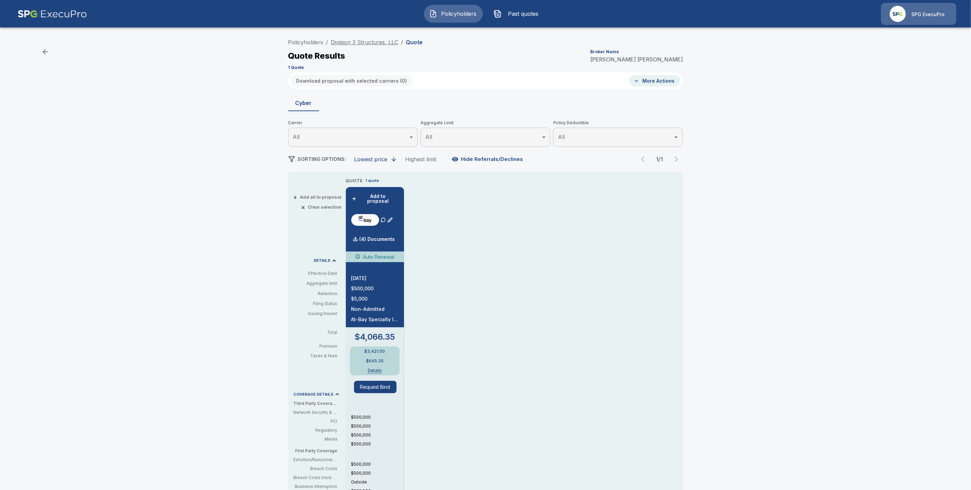
click at [375, 43] on link "Division 3 Structures, LLC" at bounding box center [365, 42] width 68 height 7
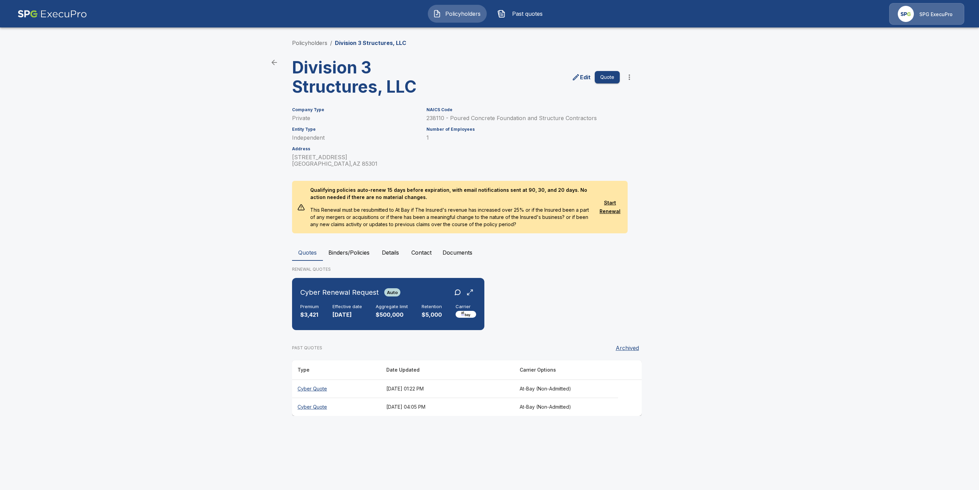
click at [308, 404] on th "Cyber Quote" at bounding box center [336, 406] width 89 height 18
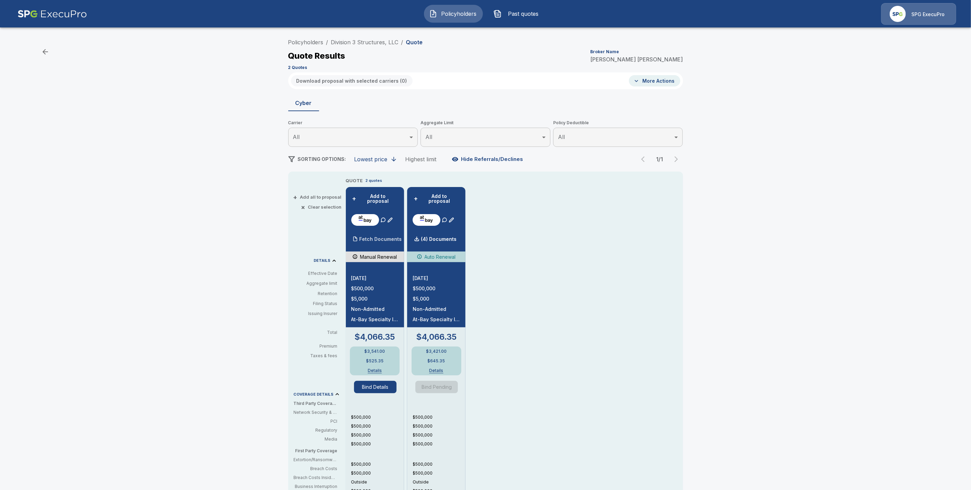
click at [391, 237] on p "Fetch Documents" at bounding box center [381, 239] width 43 height 5
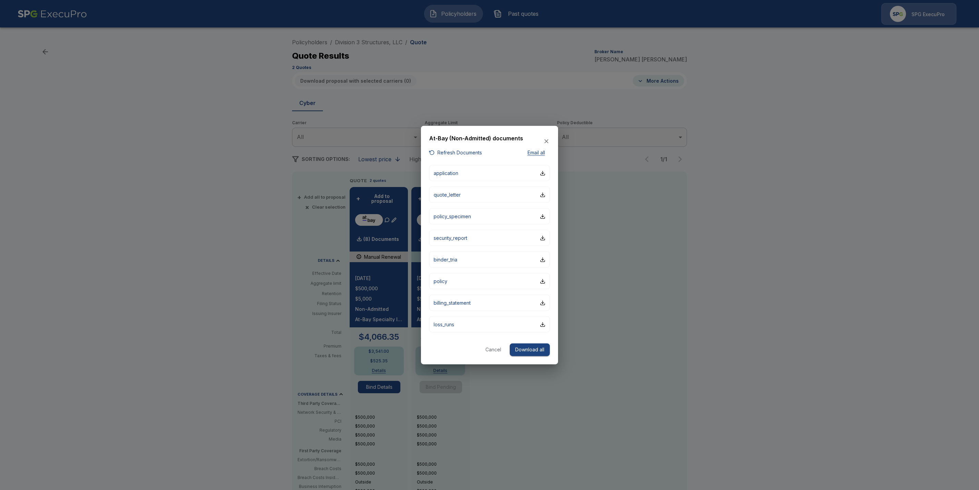
click at [471, 152] on button "Refresh Documents" at bounding box center [455, 152] width 53 height 9
click at [496, 345] on button "Cancel" at bounding box center [493, 349] width 22 height 13
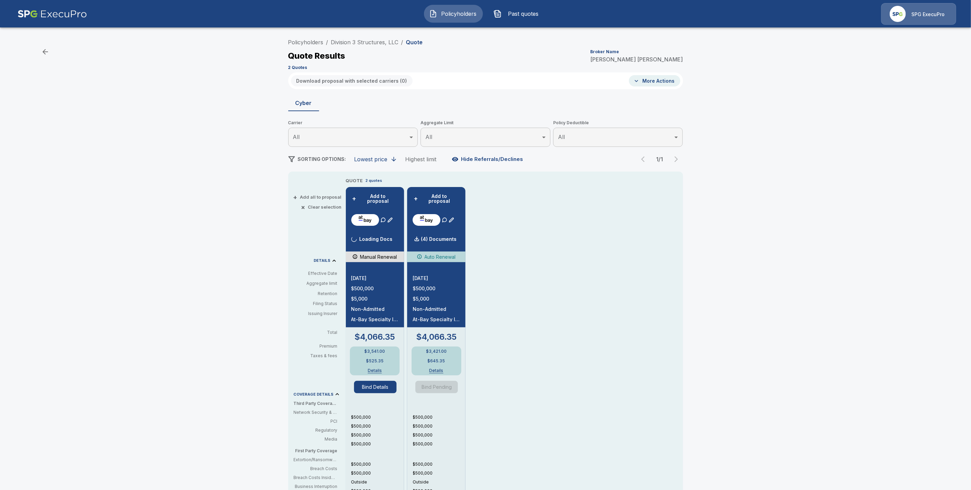
click at [346, 36] on div "Policyholders / Division 3 Structures, LLC / Quote Quote Results Broker Name Tr…" at bounding box center [485, 53] width 395 height 37
click at [347, 36] on div "Policyholders / Division 3 Structures, LLC / Quote Quote Results Broker Name Tr…" at bounding box center [485, 53] width 395 height 37
click at [376, 42] on link "Division 3 Structures, LLC" at bounding box center [365, 42] width 68 height 7
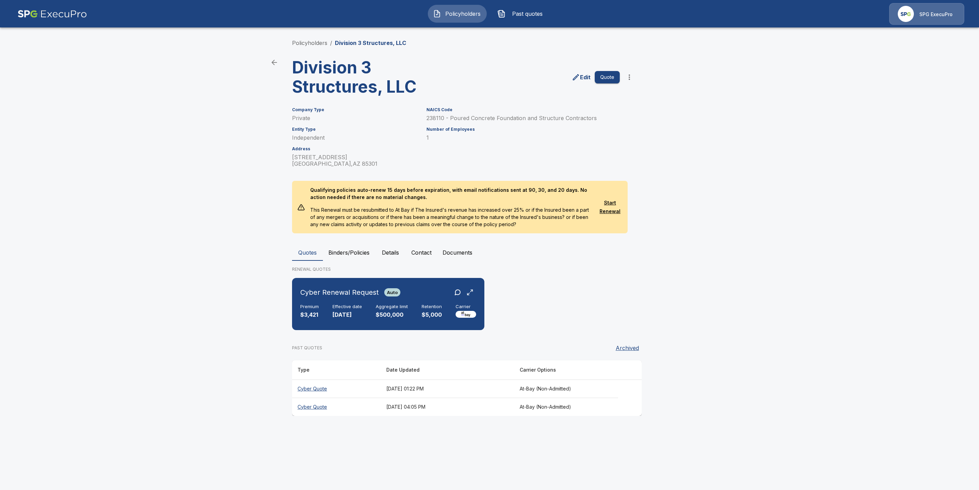
click at [307, 407] on th "Cyber Quote" at bounding box center [336, 406] width 89 height 18
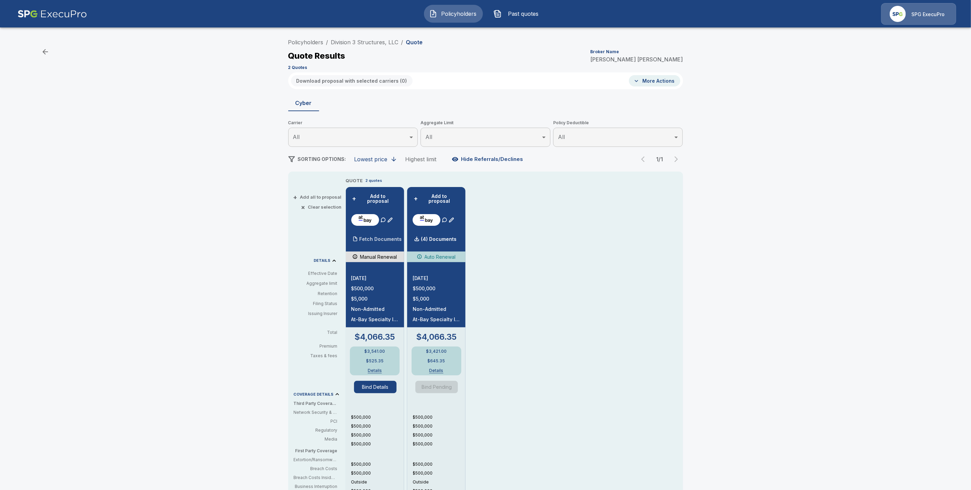
click at [374, 232] on div "Fetch Documents" at bounding box center [376, 239] width 51 height 14
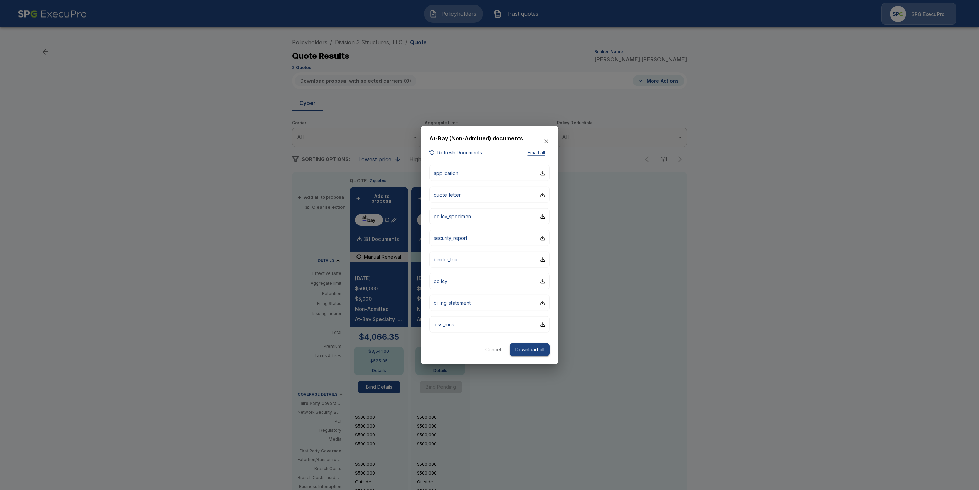
click at [489, 348] on button "Cancel" at bounding box center [493, 349] width 22 height 13
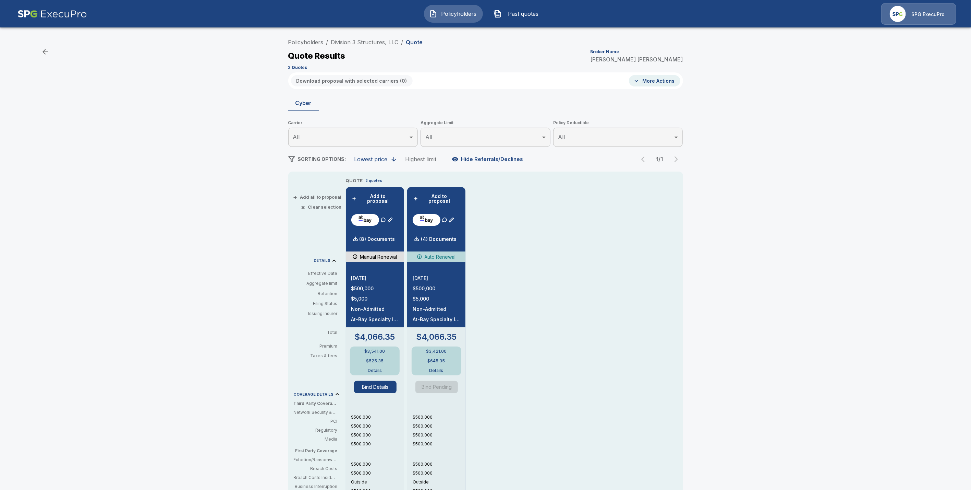
drag, startPoint x: 304, startPoint y: 44, endPoint x: 309, endPoint y: 46, distance: 5.1
click at [304, 44] on link "Policyholders" at bounding box center [305, 42] width 35 height 7
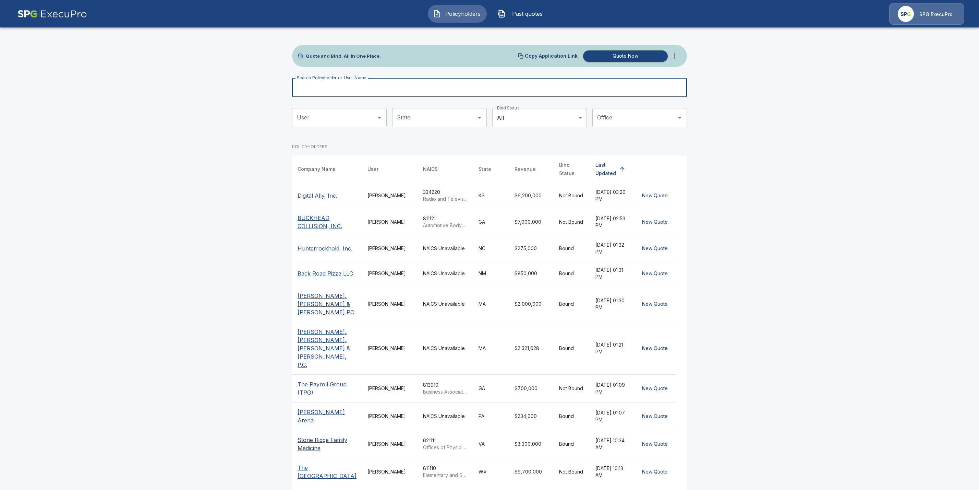
click at [306, 90] on input "Search Policyholder or User Name" at bounding box center [485, 87] width 387 height 19
paste input "**********"
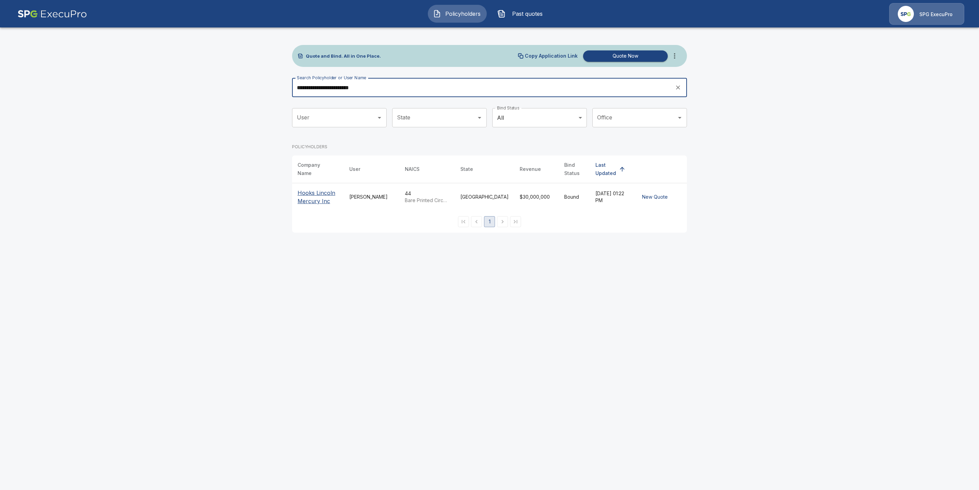
type input "**********"
click at [312, 192] on p "Hooks Lincoln Mercury Inc" at bounding box center [318, 197] width 41 height 16
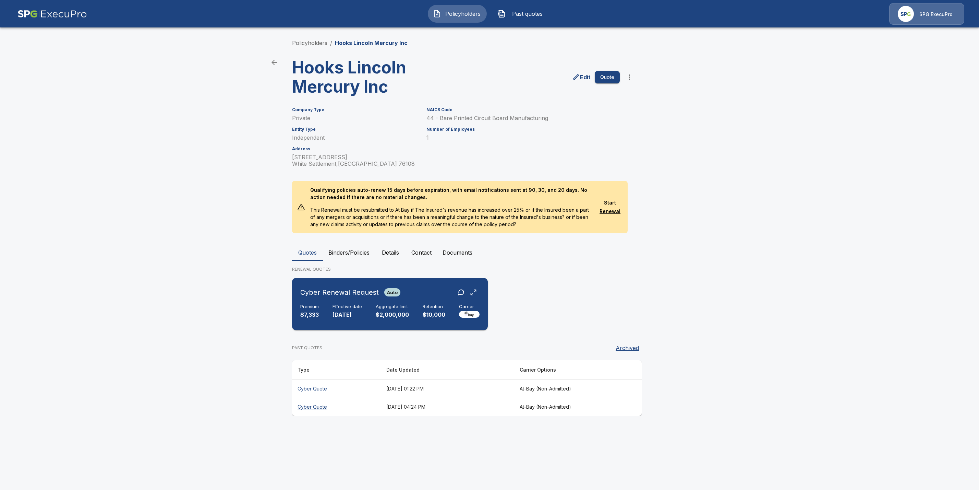
drag, startPoint x: 313, startPoint y: 300, endPoint x: 324, endPoint y: 304, distance: 12.2
click at [313, 300] on div "Cyber Renewal Request Auto Premium $7,333 Effective date 1/1/2026 Aggregate lim…" at bounding box center [390, 303] width 190 height 47
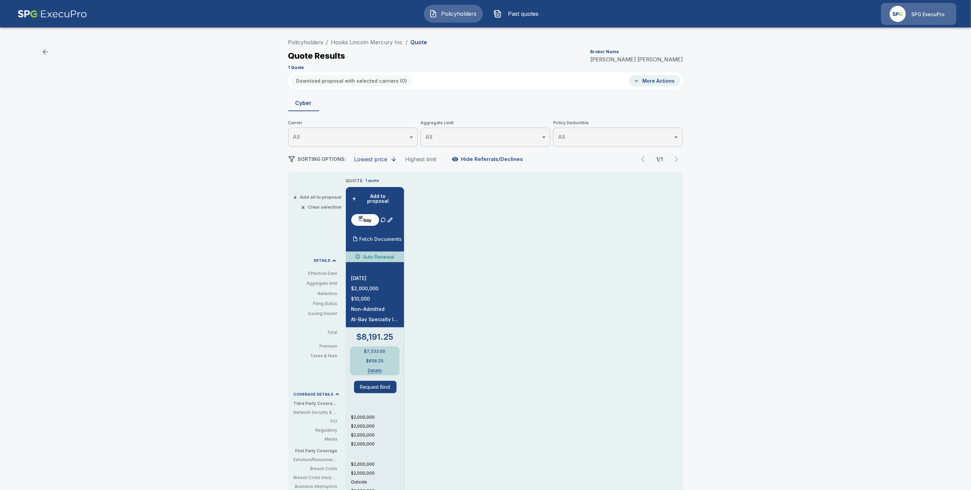
click at [395, 237] on p "Fetch Documents" at bounding box center [381, 239] width 43 height 5
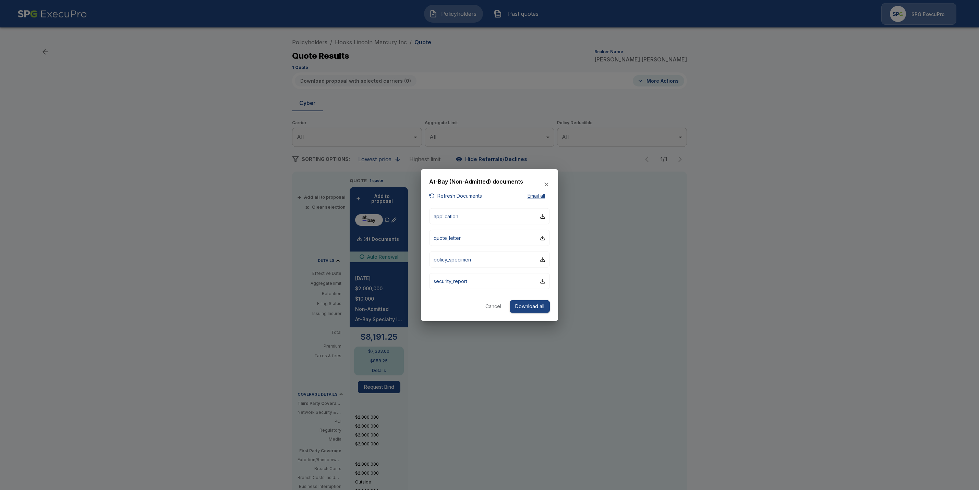
click at [495, 301] on button "Cancel" at bounding box center [493, 306] width 22 height 13
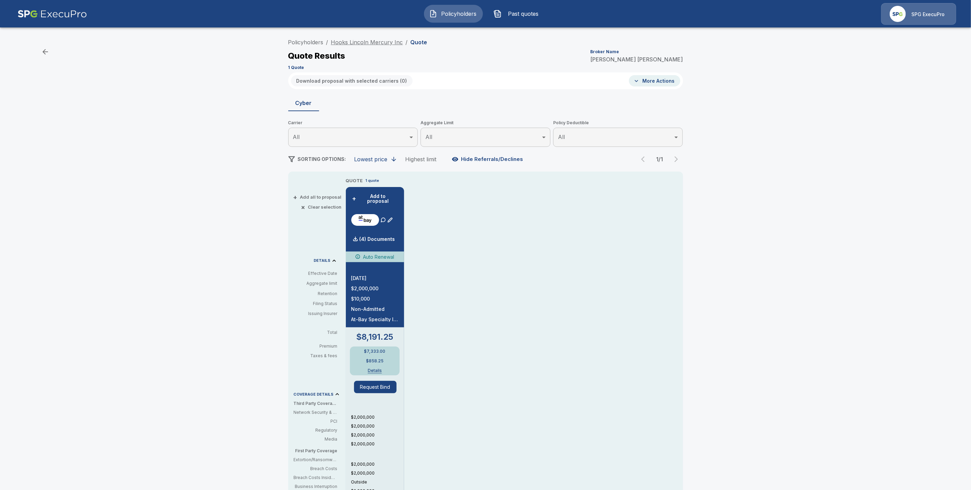
click at [348, 43] on link "Hooks Lincoln Mercury Inc" at bounding box center [367, 42] width 72 height 7
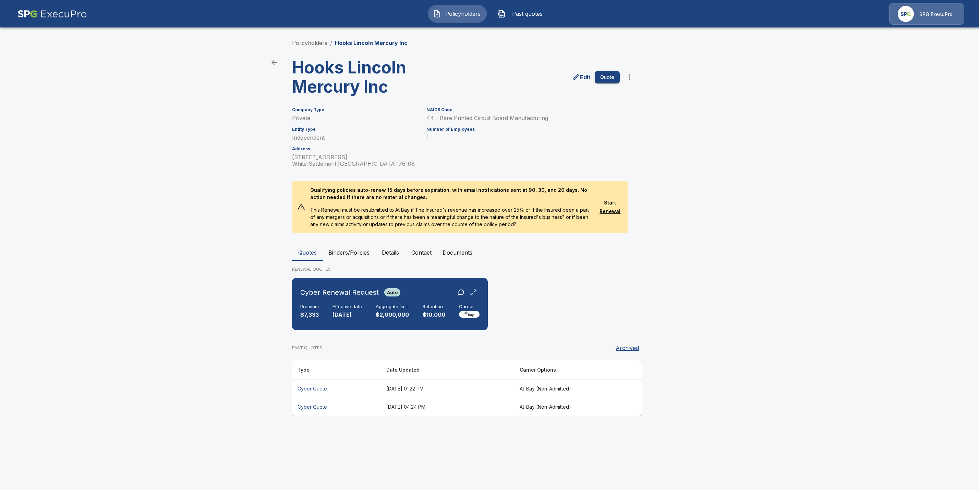
click at [312, 407] on th "Cyber Quote" at bounding box center [336, 406] width 89 height 18
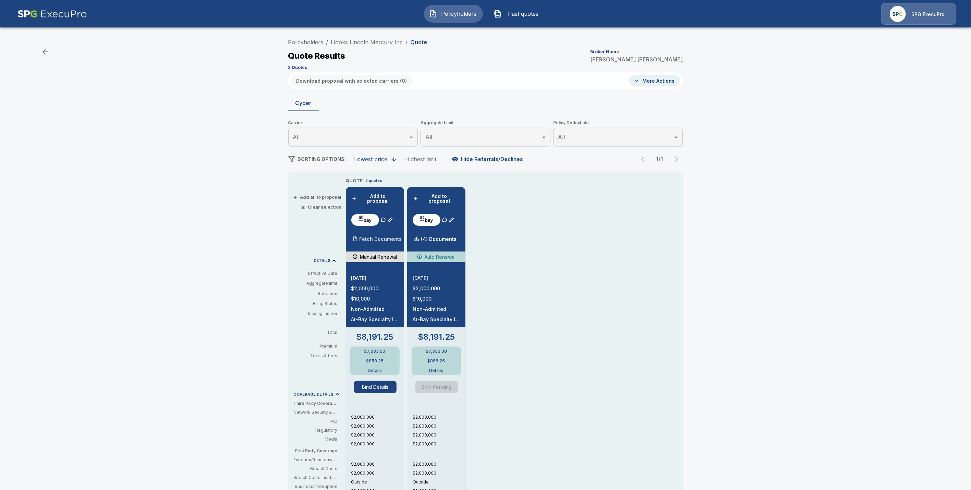
click at [372, 239] on div "Fetch Documents" at bounding box center [376, 239] width 51 height 14
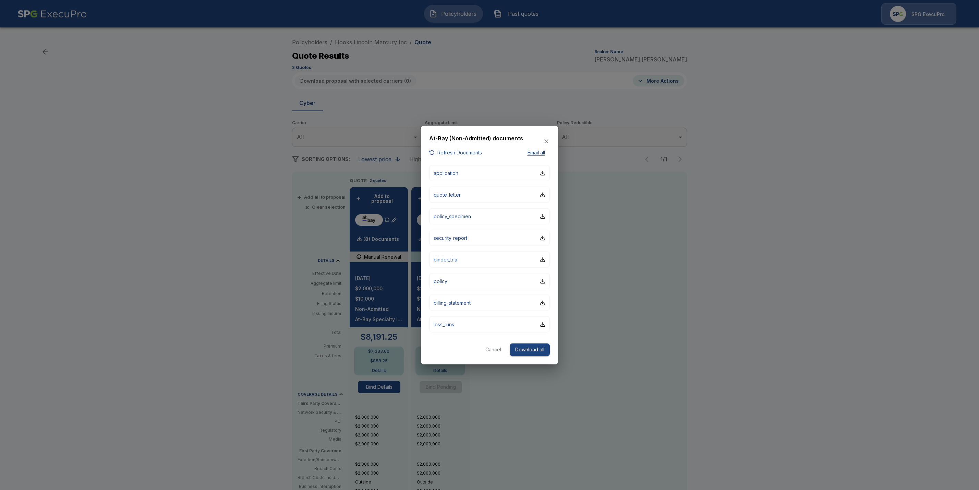
click at [493, 346] on button "Cancel" at bounding box center [493, 349] width 22 height 13
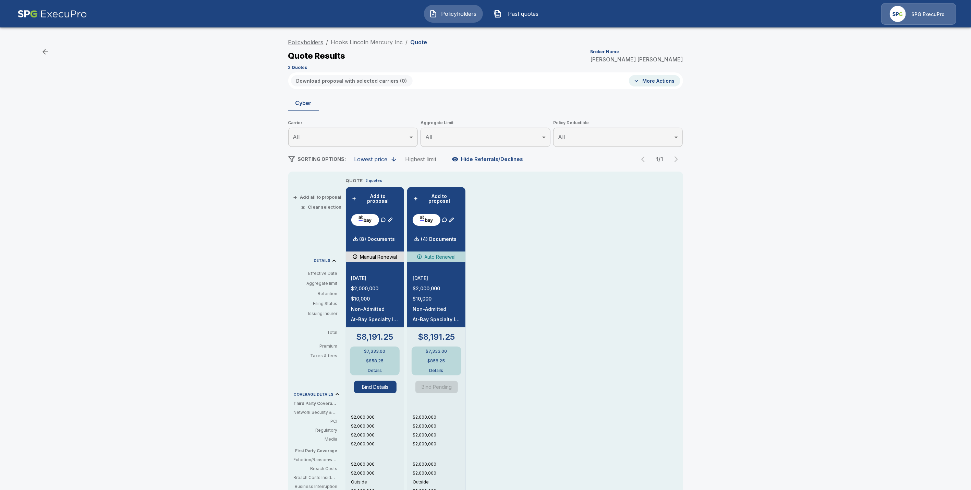
click at [314, 43] on link "Policyholders" at bounding box center [305, 42] width 35 height 7
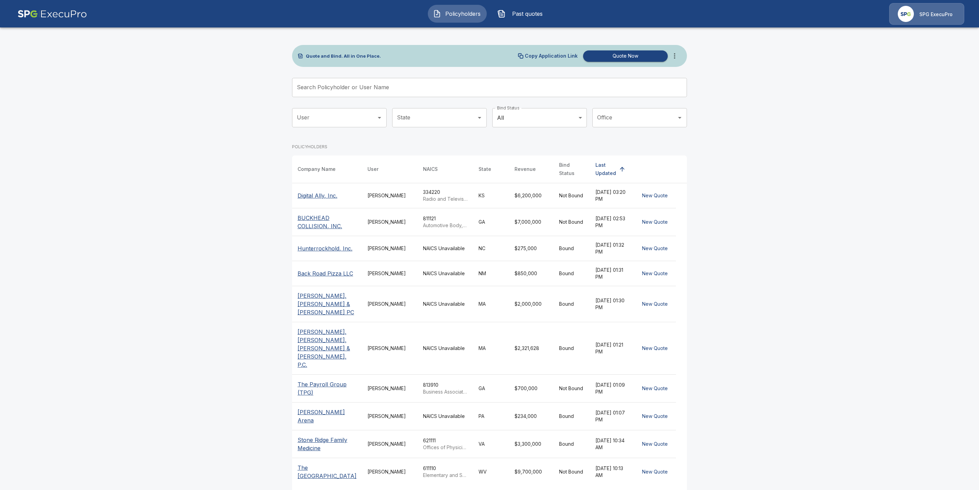
click at [345, 90] on input "Search Policyholder or User Name" at bounding box center [485, 87] width 387 height 19
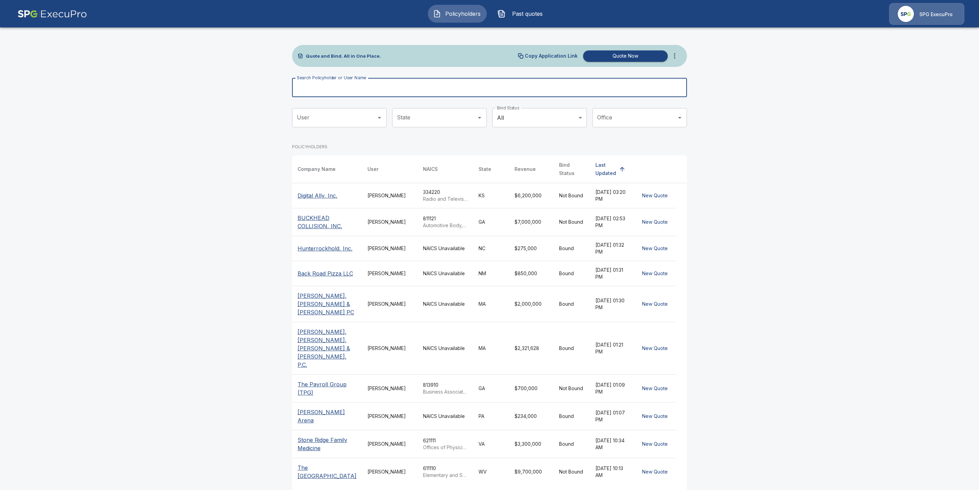
paste input "**********"
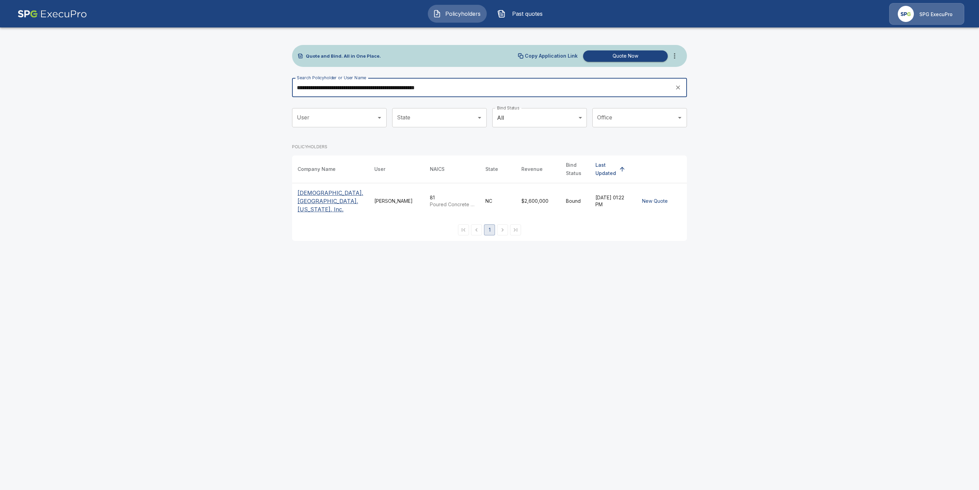
type input "**********"
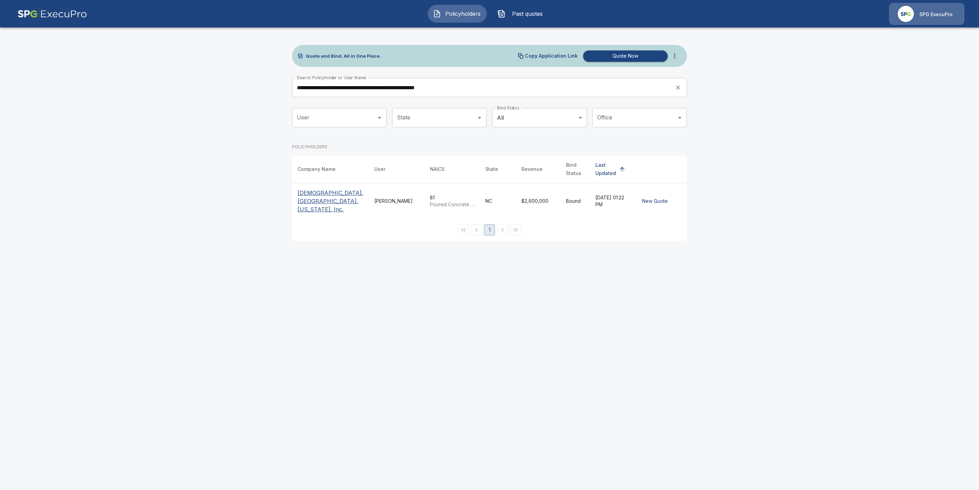
click at [313, 198] on p "First United Methodist Church, Cary, North Carolina, Inc." at bounding box center [331, 201] width 66 height 25
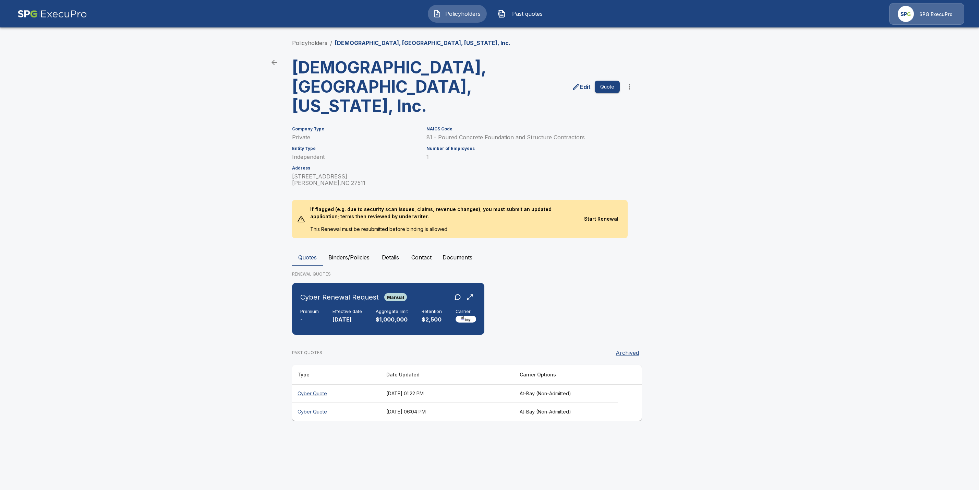
click at [316, 420] on th "Cyber Quote" at bounding box center [336, 411] width 89 height 18
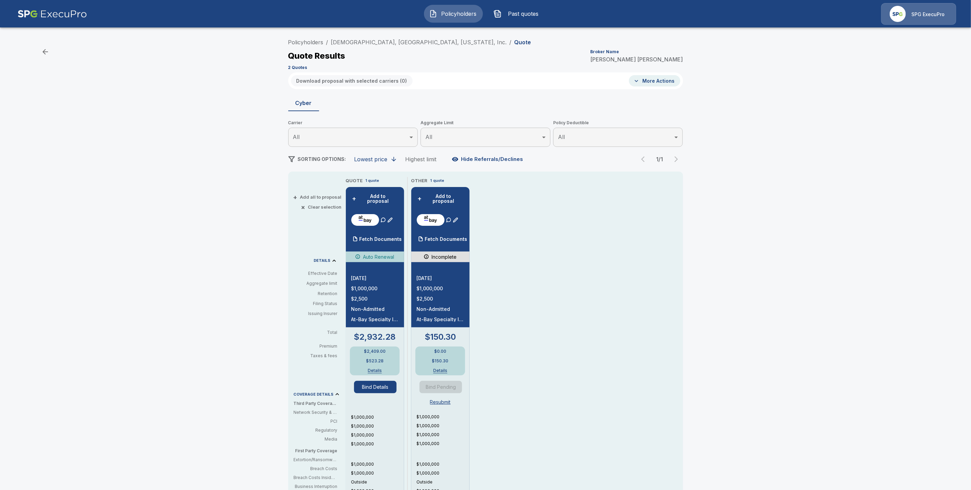
drag, startPoint x: 376, startPoint y: 234, endPoint x: 403, endPoint y: 250, distance: 31.3
click at [377, 237] on p "Fetch Documents" at bounding box center [381, 239] width 43 height 5
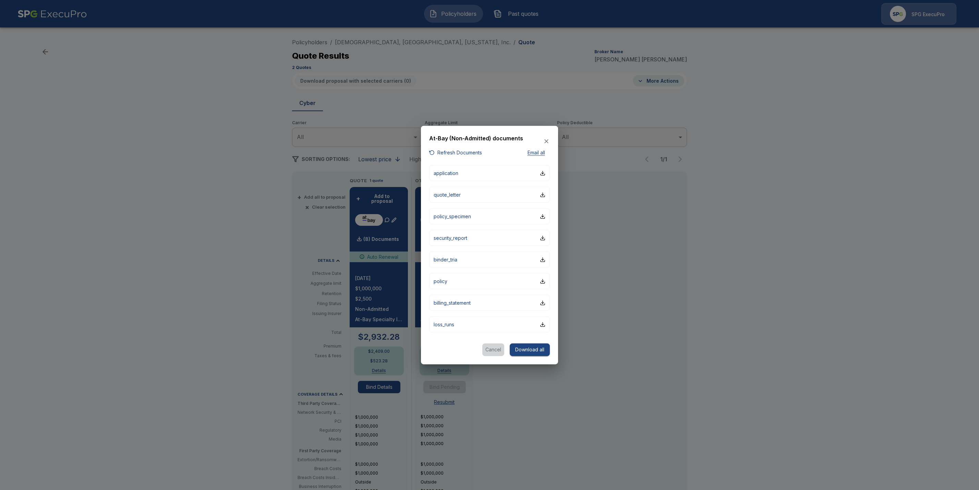
click at [495, 347] on button "Cancel" at bounding box center [493, 349] width 22 height 13
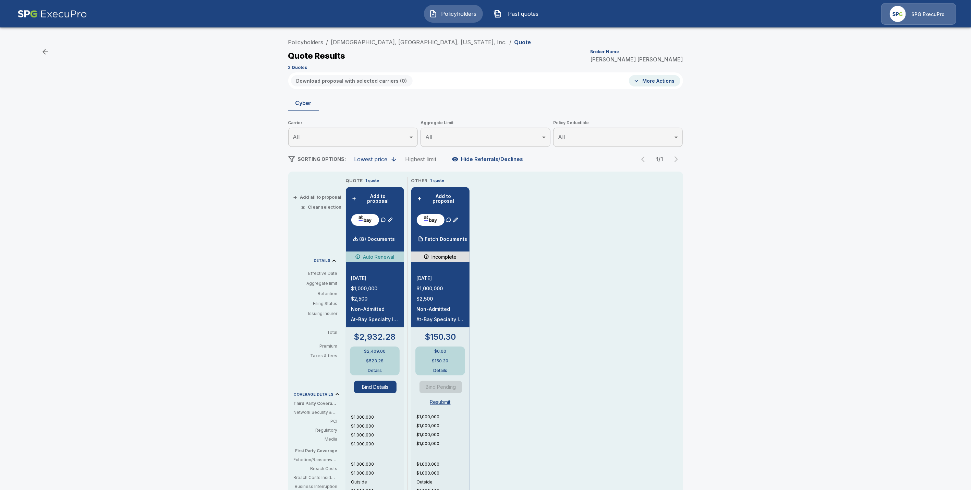
drag, startPoint x: 320, startPoint y: 39, endPoint x: 323, endPoint y: 87, distance: 48.1
click at [320, 40] on link "Policyholders" at bounding box center [305, 42] width 35 height 7
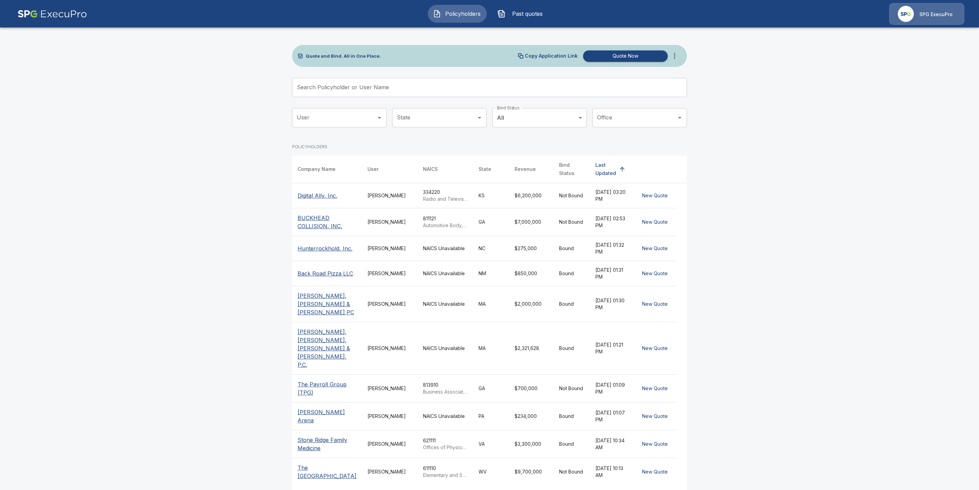
click at [344, 92] on input "Search Policyholder or User Name" at bounding box center [485, 87] width 387 height 19
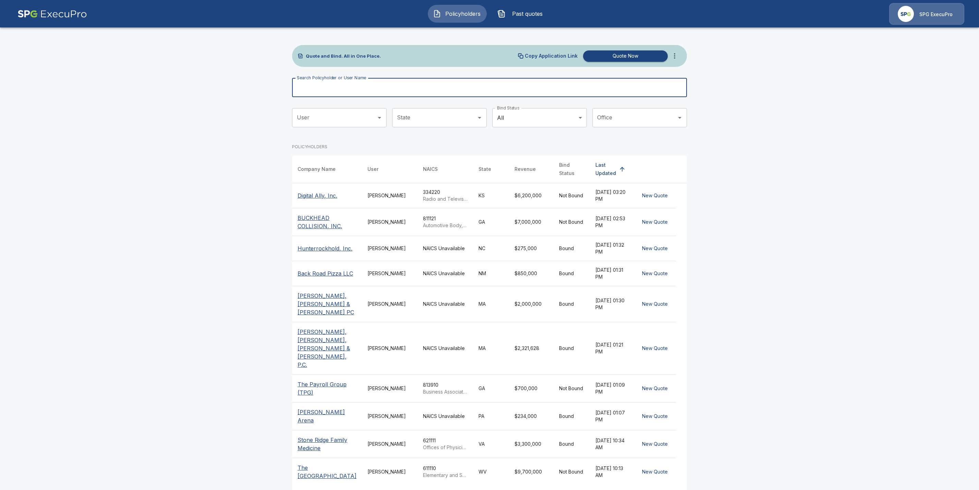
paste input "**********"
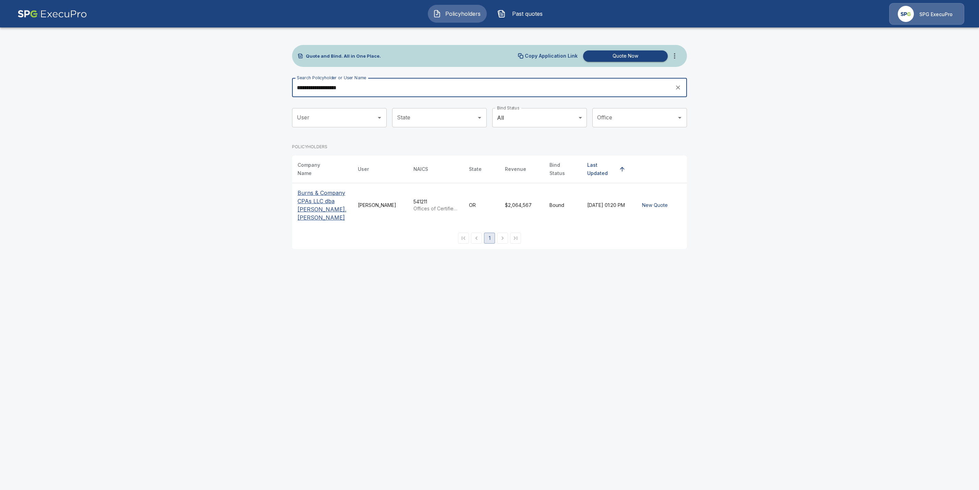
type input "**********"
click at [311, 202] on p "Burns & Company CPAs LLC dba [PERSON_NAME], [PERSON_NAME]" at bounding box center [322, 205] width 49 height 33
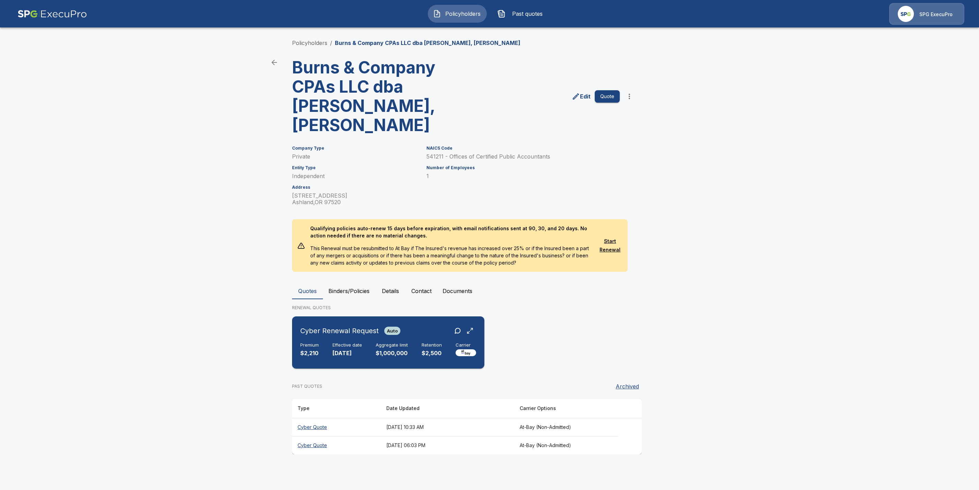
click at [320, 325] on h6 "Cyber Renewal Request" at bounding box center [339, 330] width 79 height 11
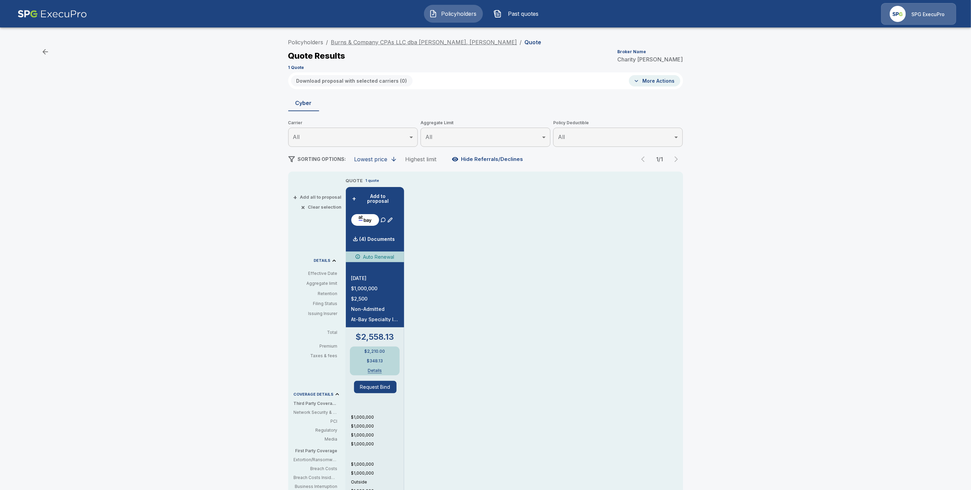
click at [354, 41] on link "Burns & Company CPAs LLC dba [PERSON_NAME], [PERSON_NAME]" at bounding box center [424, 42] width 186 height 7
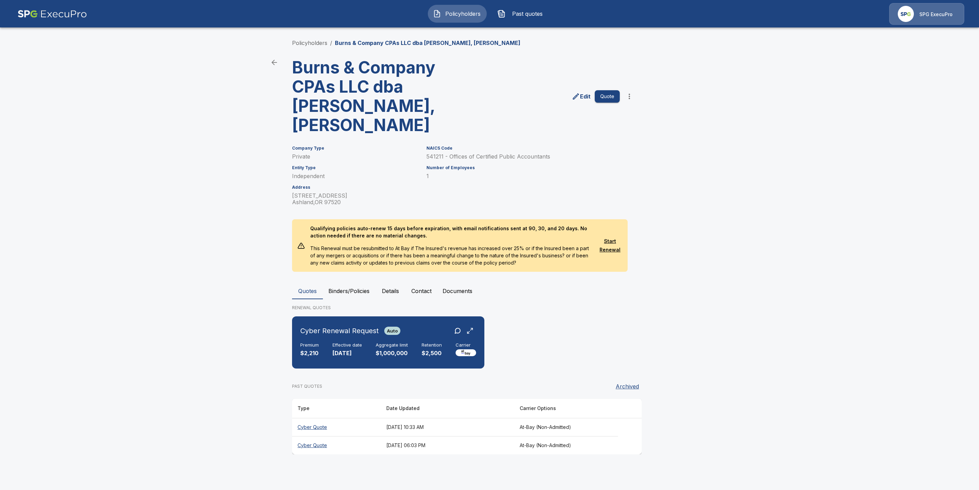
click at [315, 436] on th "Cyber Quote" at bounding box center [336, 445] width 89 height 18
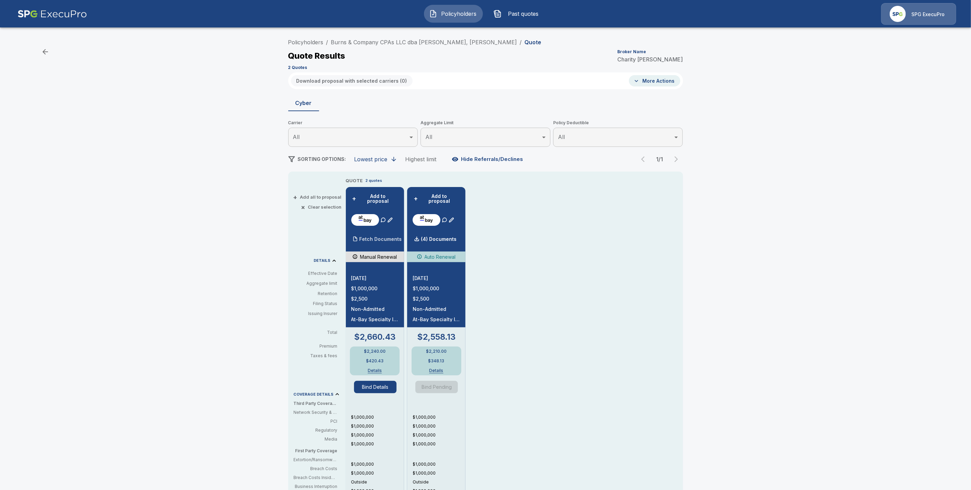
click at [374, 232] on div "Fetch Documents" at bounding box center [376, 239] width 51 height 14
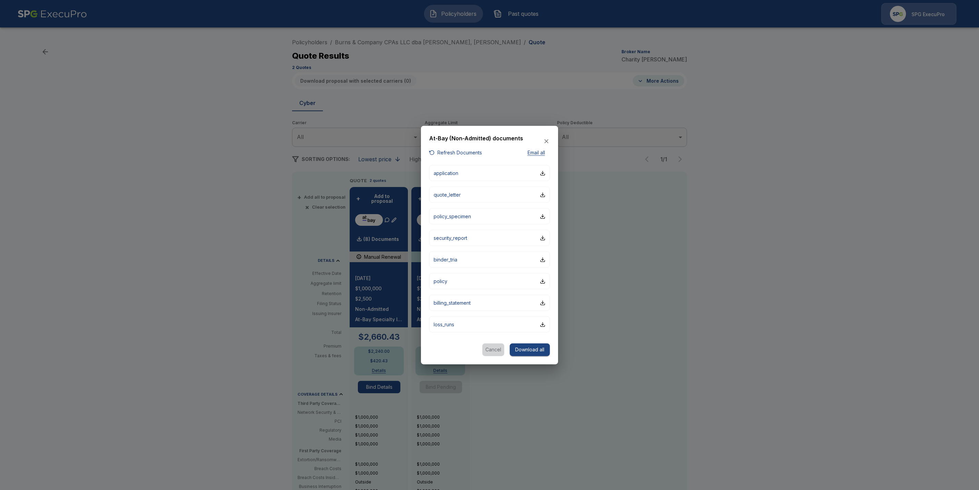
click at [495, 348] on button "Cancel" at bounding box center [493, 349] width 22 height 13
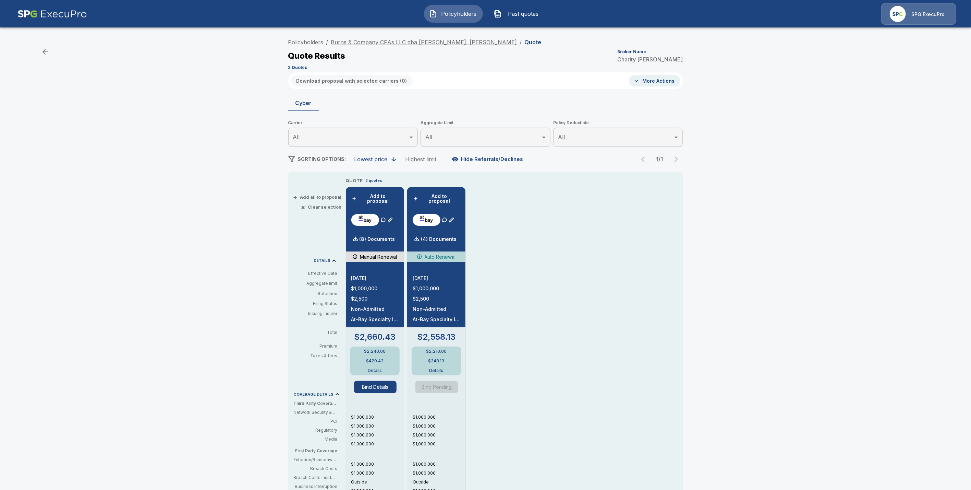
click at [388, 44] on link "Burns & Company CPAs LLC dba [PERSON_NAME], [PERSON_NAME]" at bounding box center [424, 42] width 186 height 7
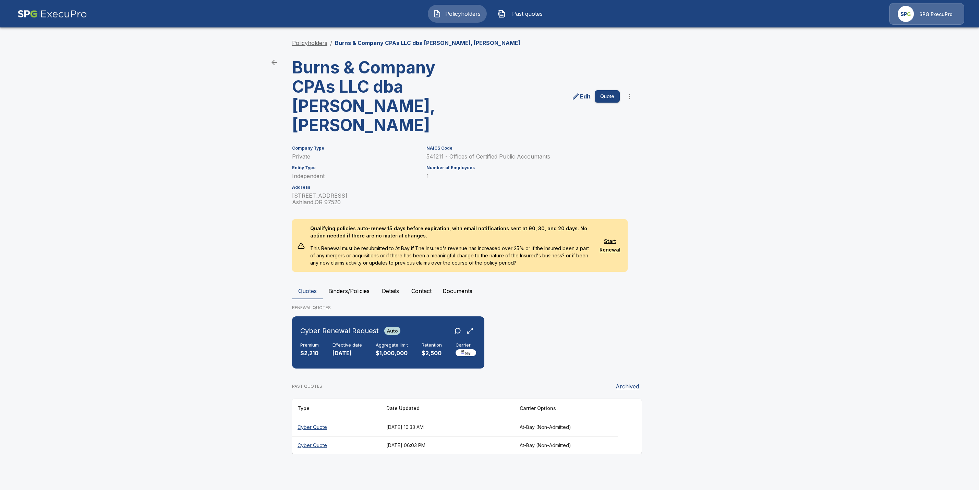
click at [315, 43] on link "Policyholders" at bounding box center [309, 42] width 35 height 7
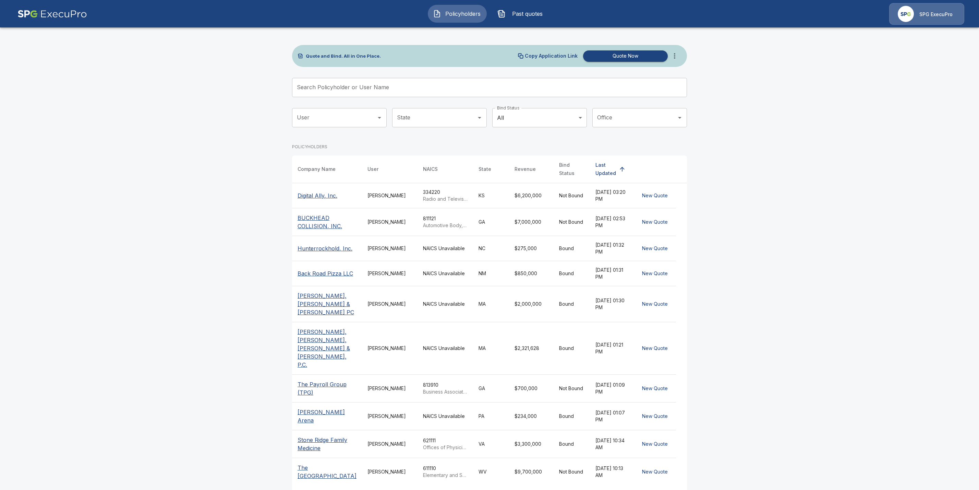
click at [322, 86] on input "Search Policyholder or User Name" at bounding box center [485, 87] width 387 height 19
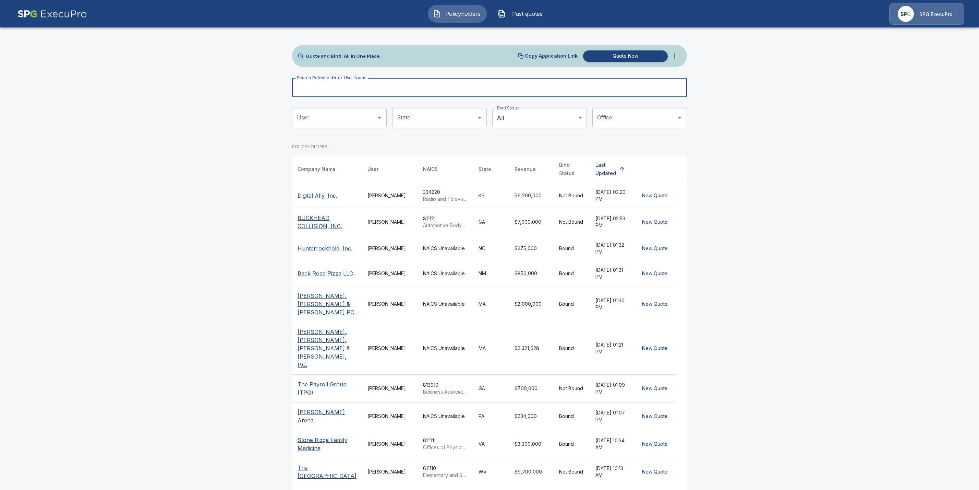
paste input "**********"
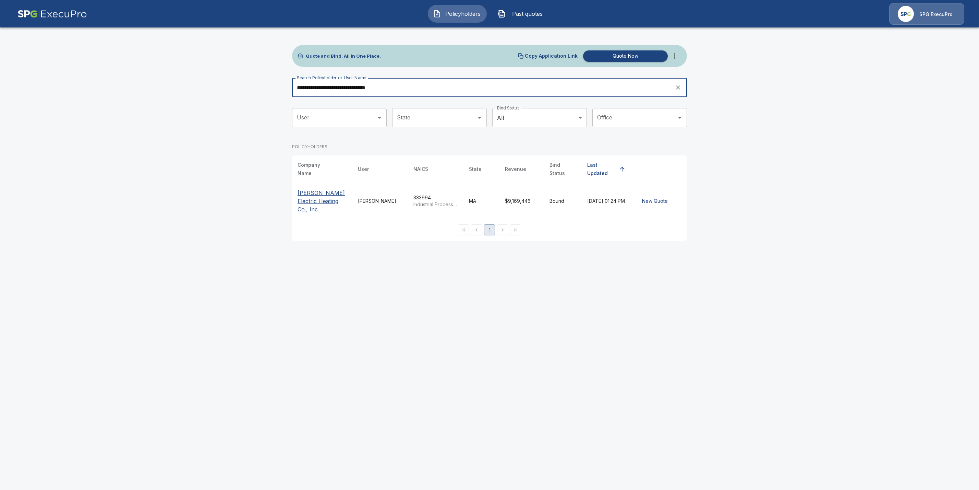
type input "**********"
click at [315, 198] on p "[PERSON_NAME] Electric Heating Co., Inc." at bounding box center [322, 201] width 49 height 25
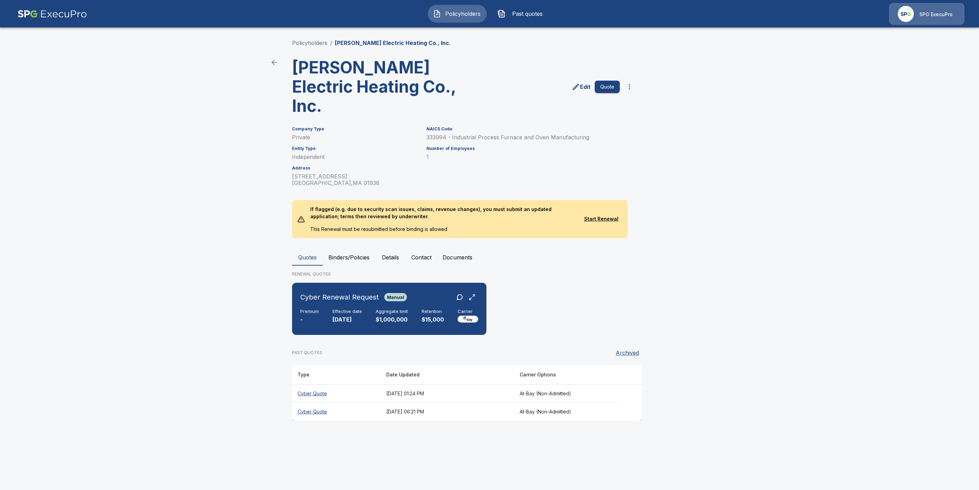
click at [306, 402] on th "Cyber Quote" at bounding box center [336, 411] width 89 height 18
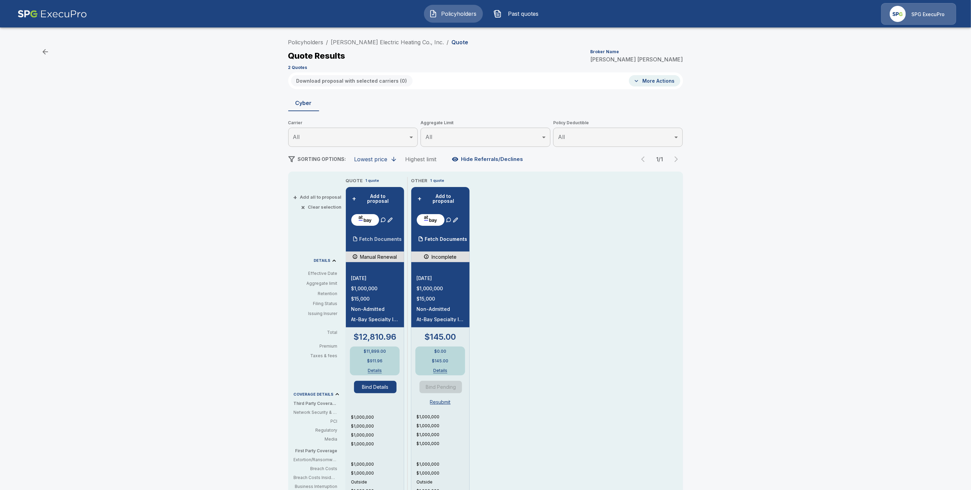
click at [382, 237] on p "Fetch Documents" at bounding box center [381, 239] width 43 height 5
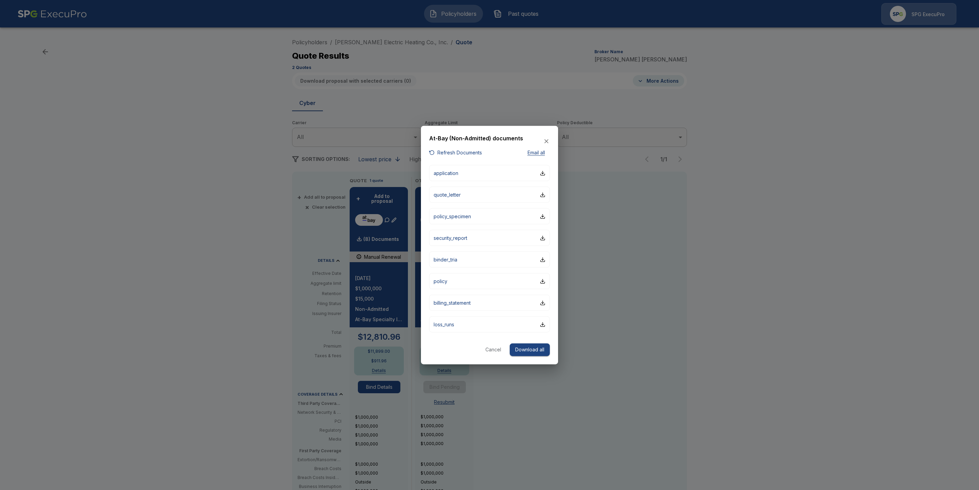
click at [491, 348] on button "Cancel" at bounding box center [493, 349] width 22 height 13
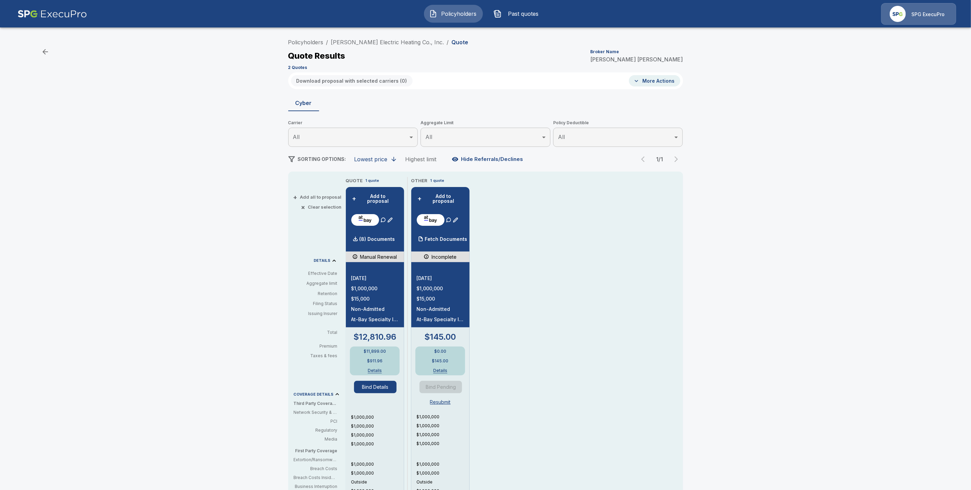
click at [350, 37] on div "Policyholders / [PERSON_NAME] Electric Heating Co., Inc. / Quote Quote Results …" at bounding box center [485, 53] width 395 height 37
click at [350, 40] on link "[PERSON_NAME] Electric Heating Co., Inc." at bounding box center [387, 42] width 113 height 7
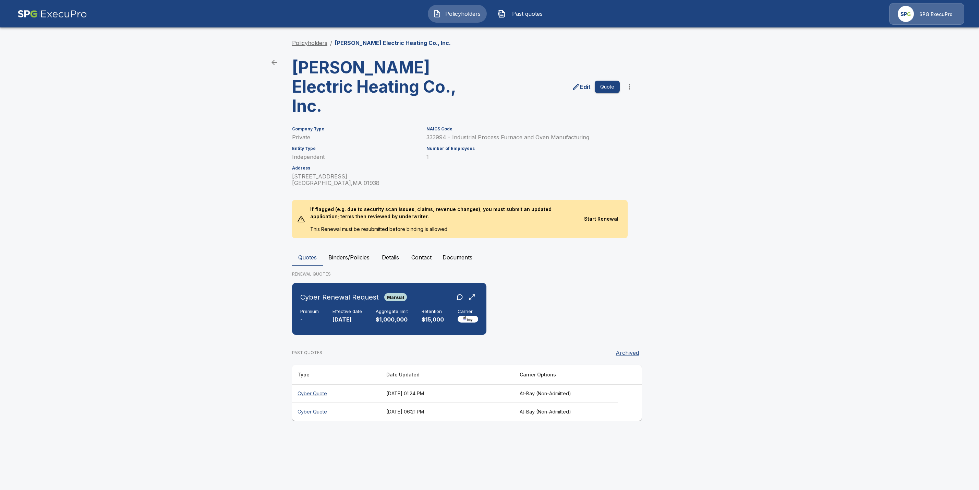
click at [308, 41] on link "Policyholders" at bounding box center [309, 42] width 35 height 7
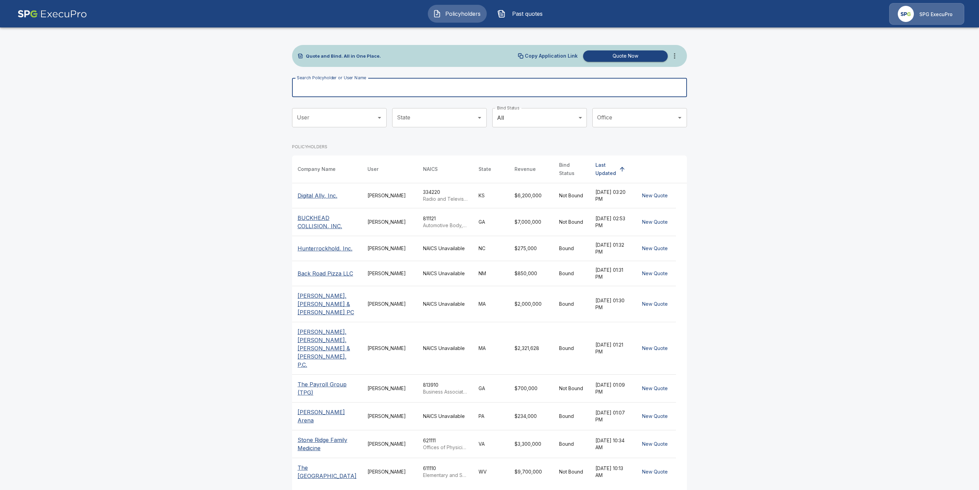
click at [323, 83] on div "Search Policyholder or User Name Search Policyholder or User Name" at bounding box center [489, 87] width 395 height 19
paste input "**********"
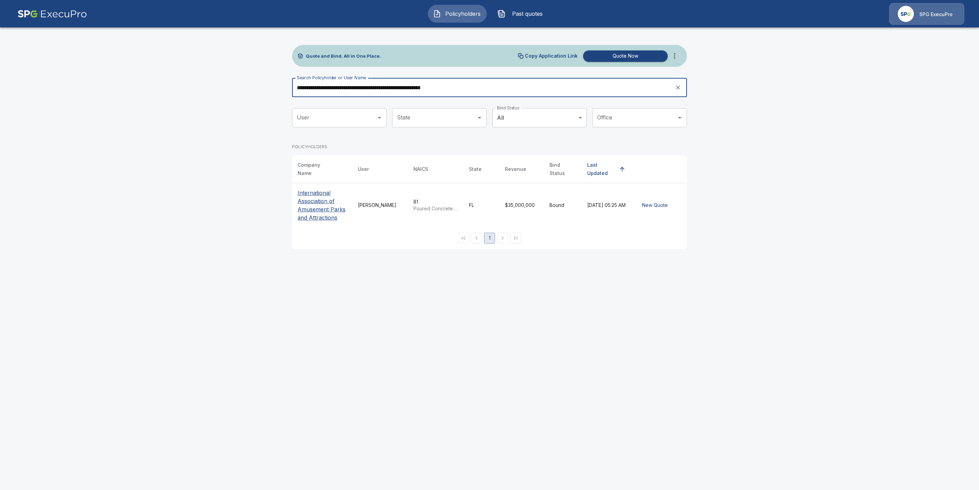
type input "**********"
click at [315, 200] on p "International Association of Amusement Parks and Attractions" at bounding box center [322, 205] width 49 height 33
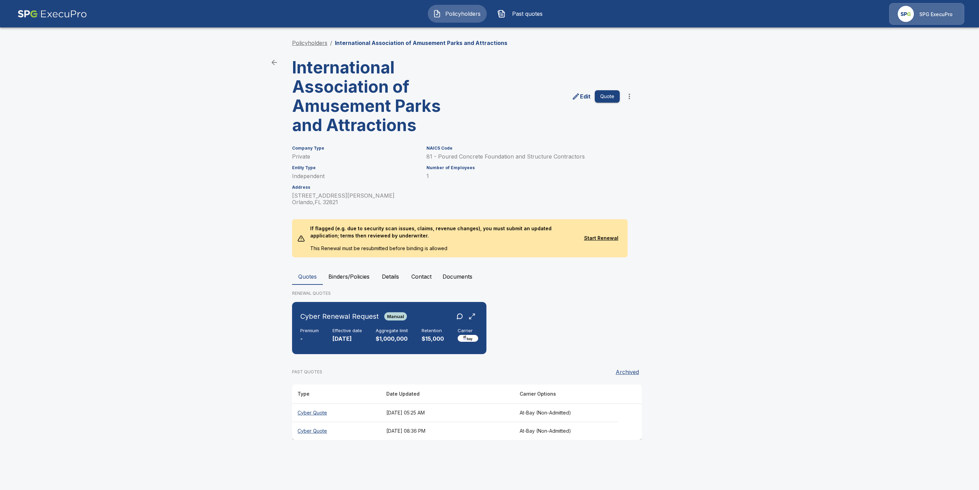
click at [314, 42] on link "Policyholders" at bounding box center [309, 42] width 35 height 7
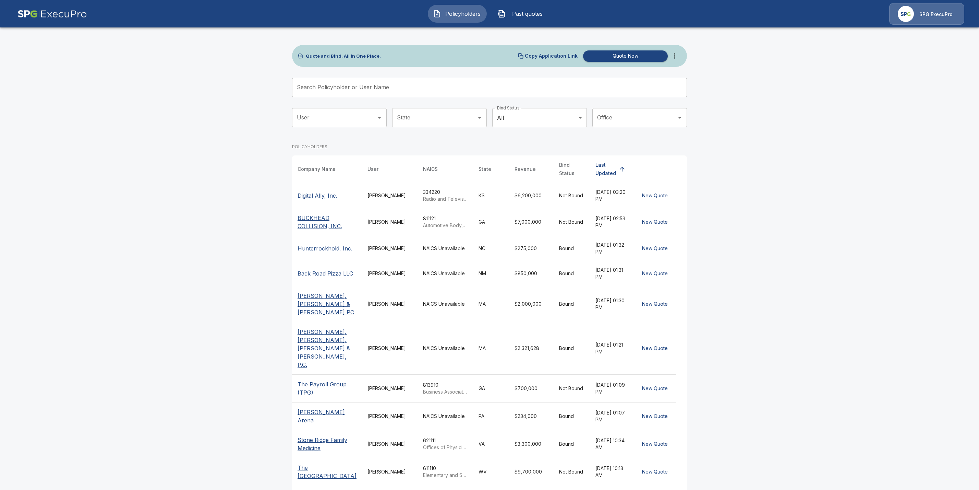
click at [336, 87] on input "Search Policyholder or User Name" at bounding box center [485, 87] width 387 height 19
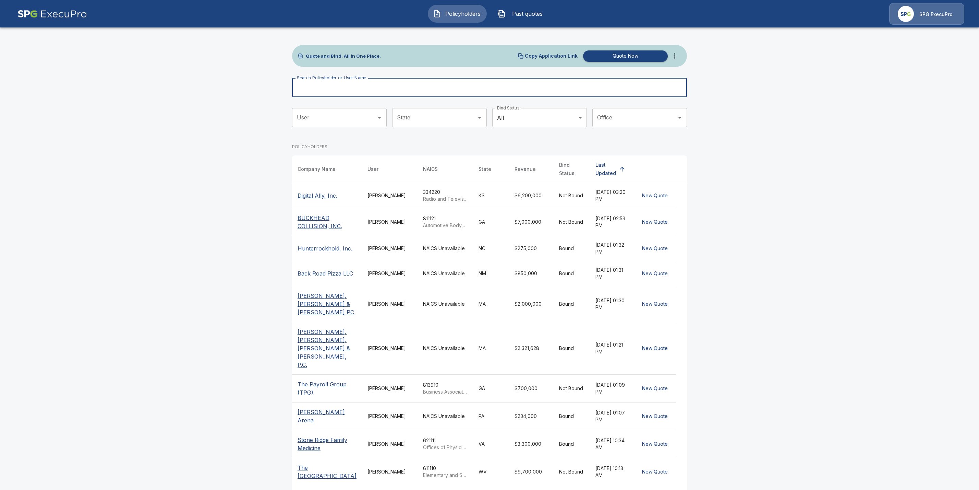
paste input "**********"
type input "**********"
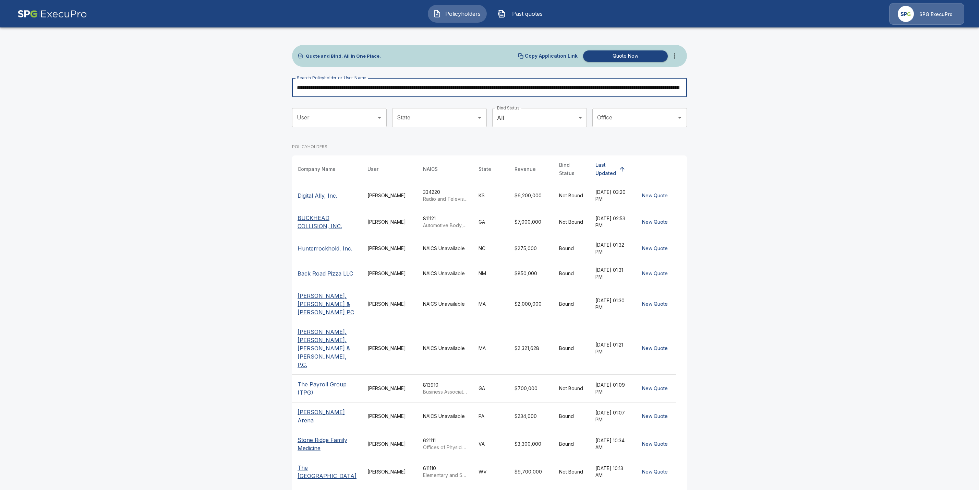
scroll to position [0, 382]
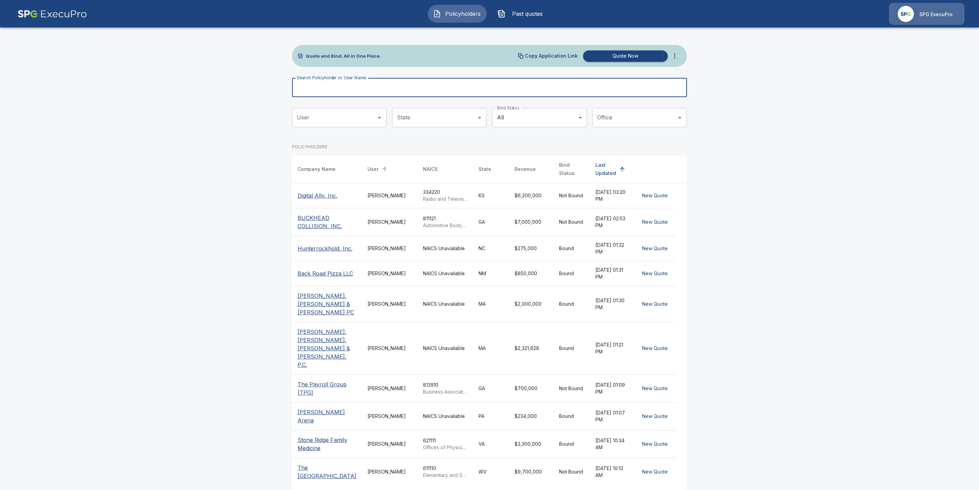
paste input "**********"
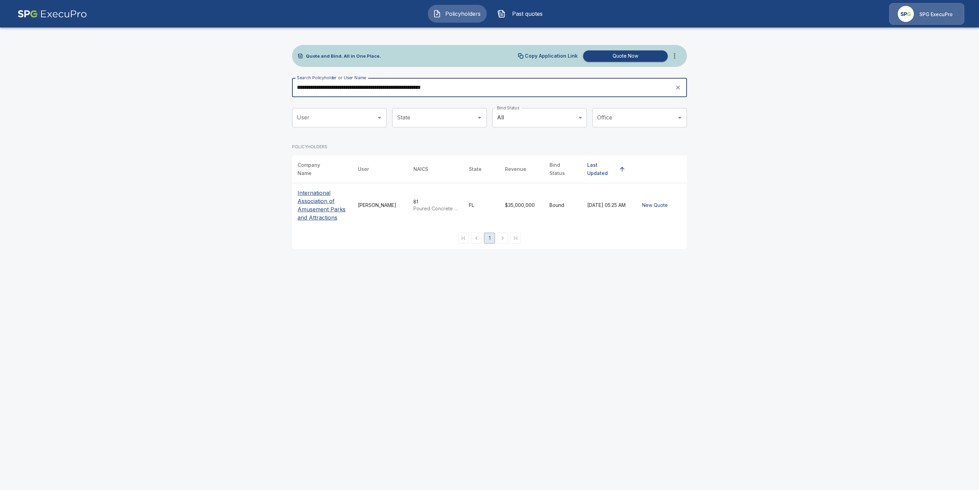
type input "**********"
click at [313, 198] on p "International Association of Amusement Parks and Attractions" at bounding box center [322, 205] width 49 height 33
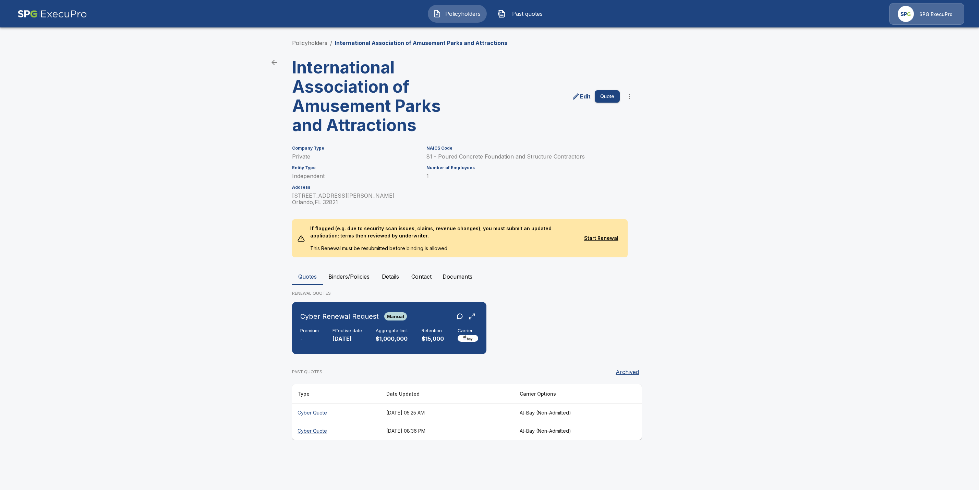
click at [309, 429] on th "Cyber Quote" at bounding box center [336, 430] width 89 height 18
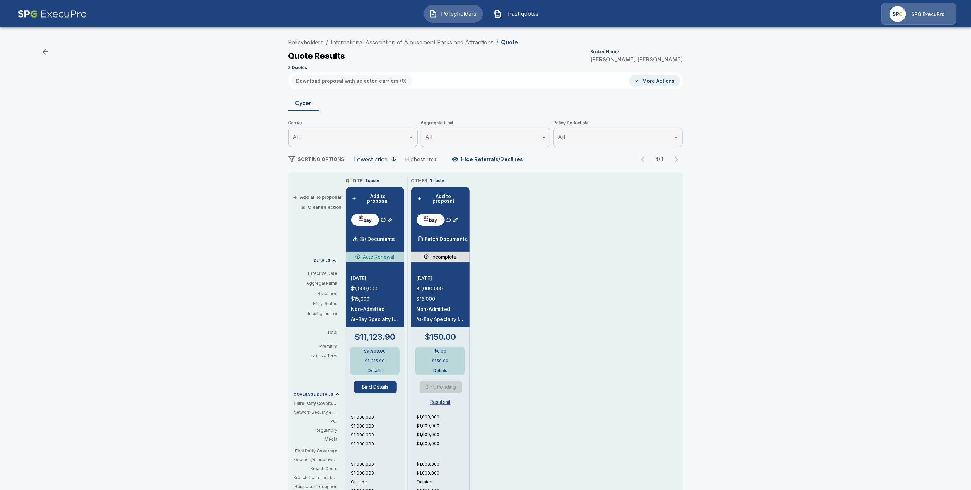
click at [315, 40] on link "Policyholders" at bounding box center [305, 42] width 35 height 7
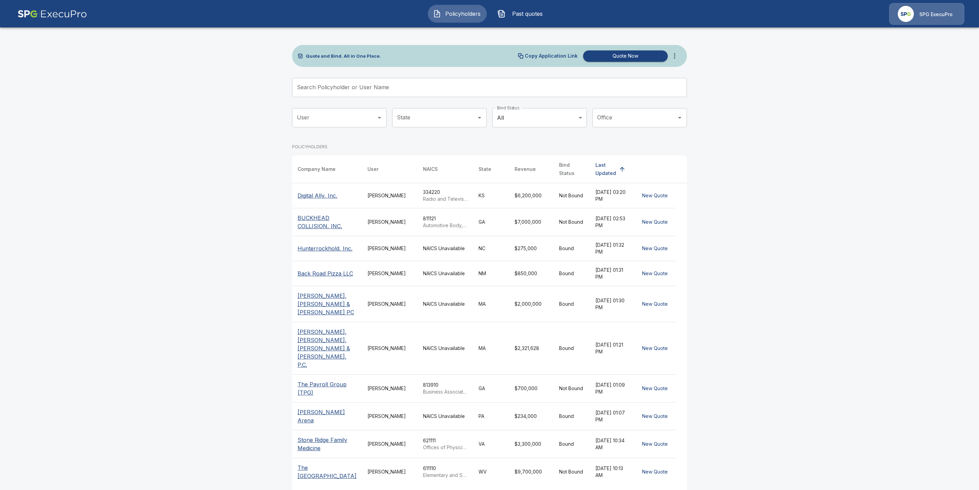
click at [311, 89] on input "Search Policyholder or User Name" at bounding box center [485, 87] width 387 height 19
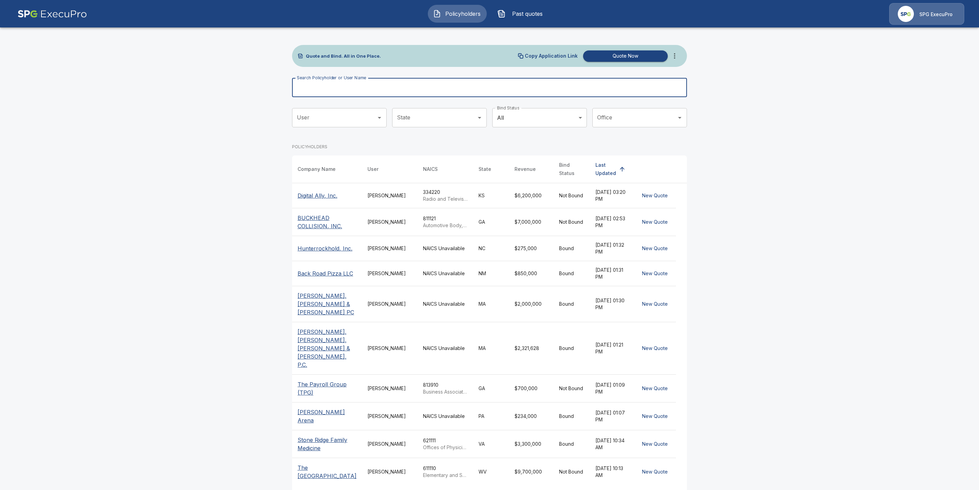
paste input "**********"
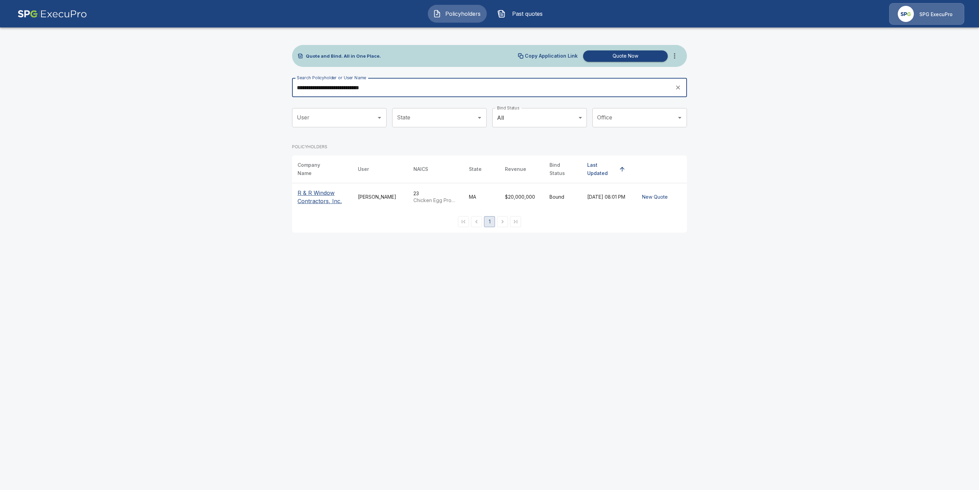
type input "**********"
click at [307, 193] on p "R & R Window Contractors, Inc." at bounding box center [322, 197] width 49 height 16
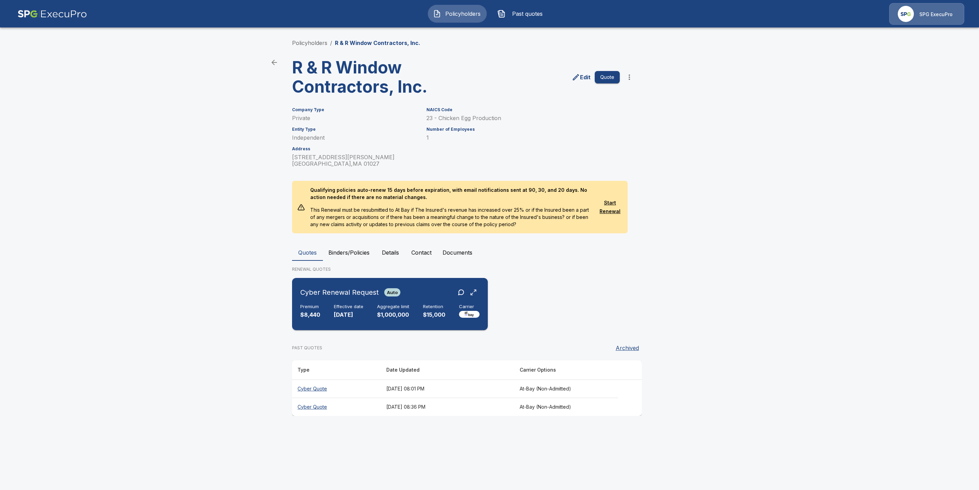
click at [322, 302] on div "Cyber Renewal Request Auto Premium $8,440 Effective date [DATE] Aggregate limit…" at bounding box center [390, 303] width 190 height 47
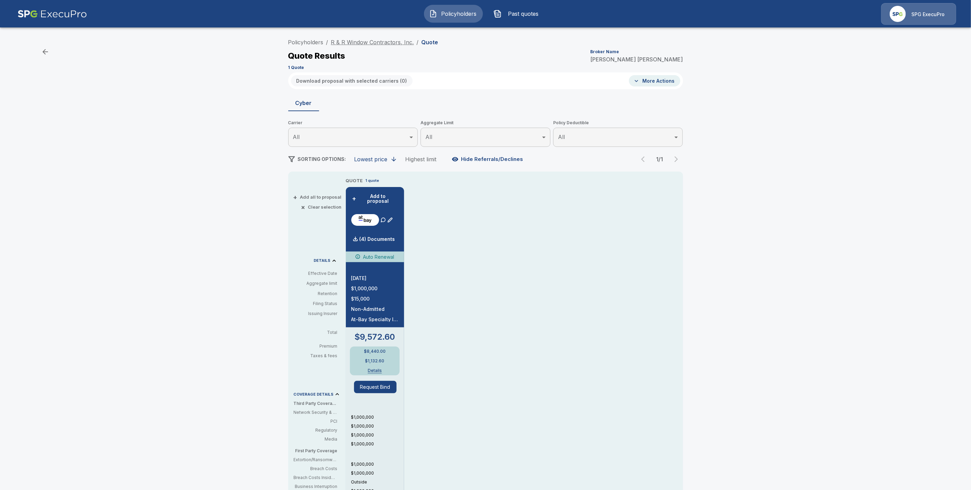
click at [345, 43] on link "R & R Window Contractors, Inc." at bounding box center [372, 42] width 83 height 7
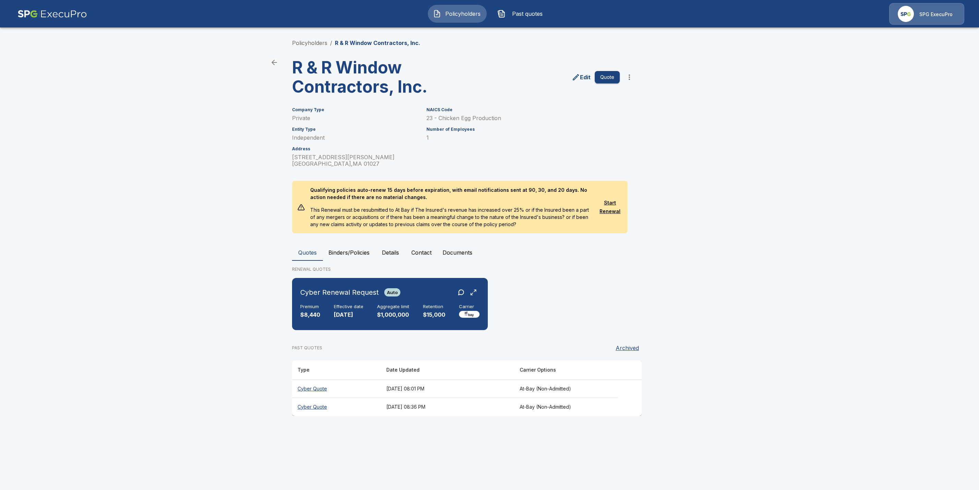
click at [313, 404] on th "Cyber Quote" at bounding box center [336, 406] width 89 height 18
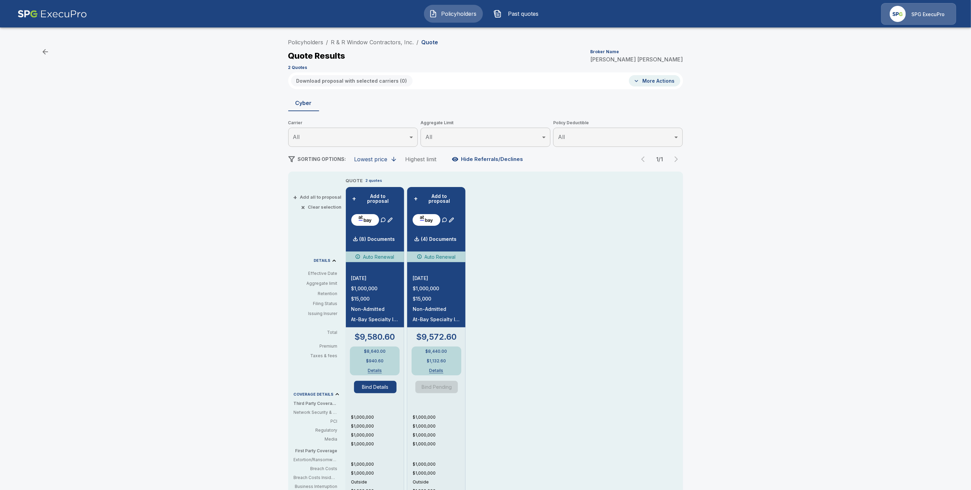
drag, startPoint x: 306, startPoint y: 45, endPoint x: 295, endPoint y: 49, distance: 11.7
click at [306, 45] on link "Policyholders" at bounding box center [305, 42] width 35 height 7
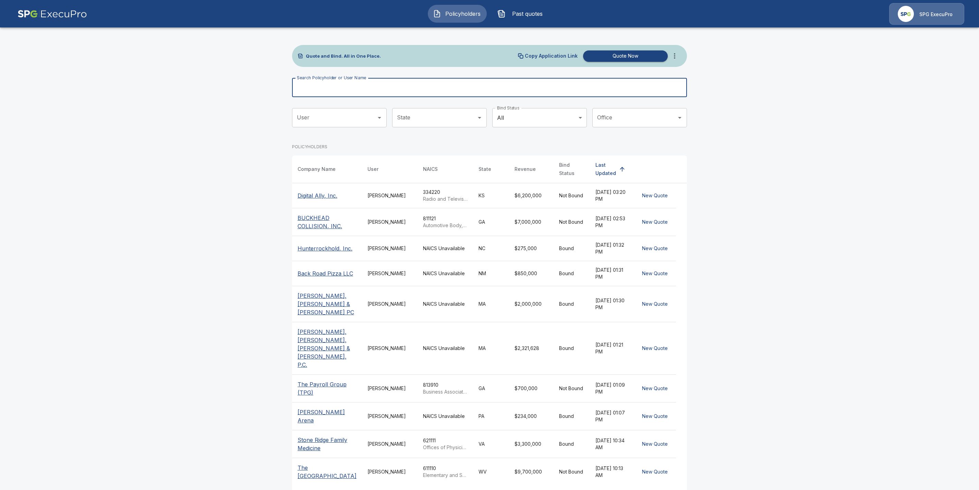
click at [334, 88] on input "Search Policyholder or User Name" at bounding box center [485, 87] width 387 height 19
paste input "**********"
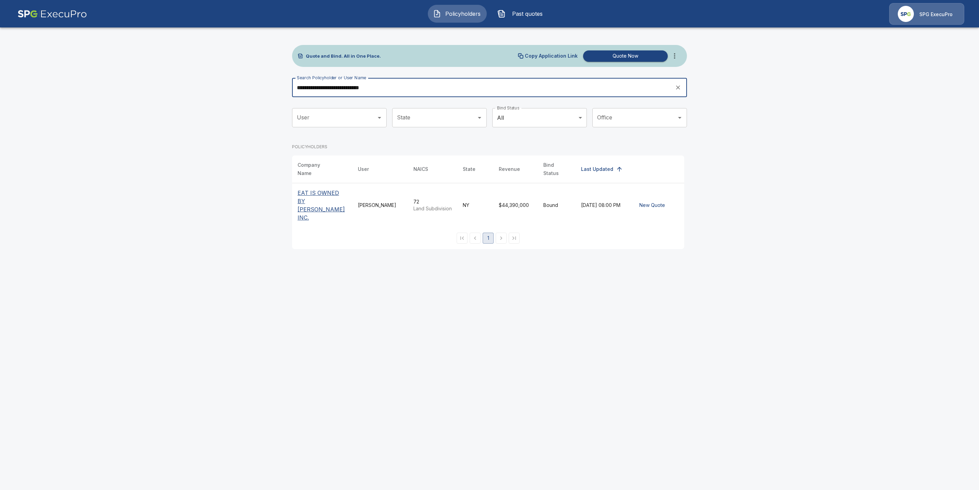
type input "**********"
click at [328, 193] on p "EAT IS OWNED BY [PERSON_NAME] INC." at bounding box center [322, 205] width 49 height 33
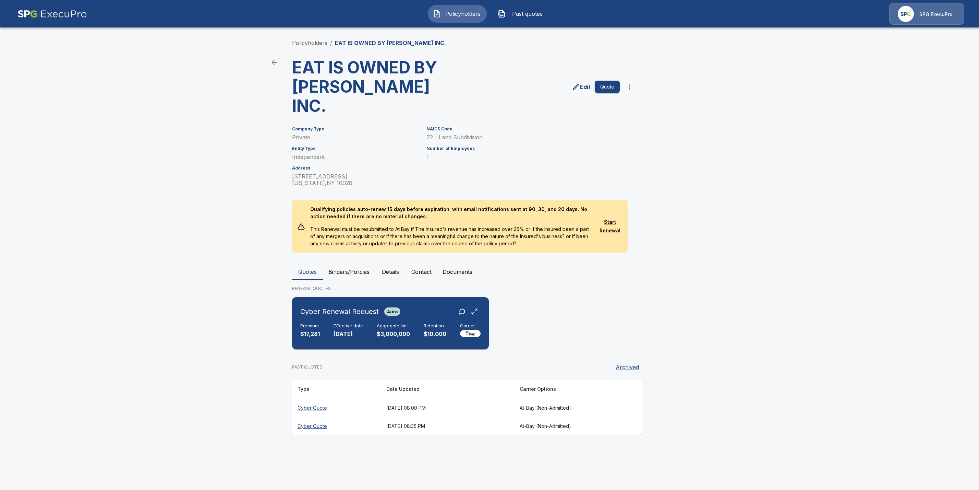
click at [324, 323] on div "Premium $17,281 Effective date [DATE] Aggregate limit $3,000,000 Retention $10,…" at bounding box center [390, 330] width 180 height 15
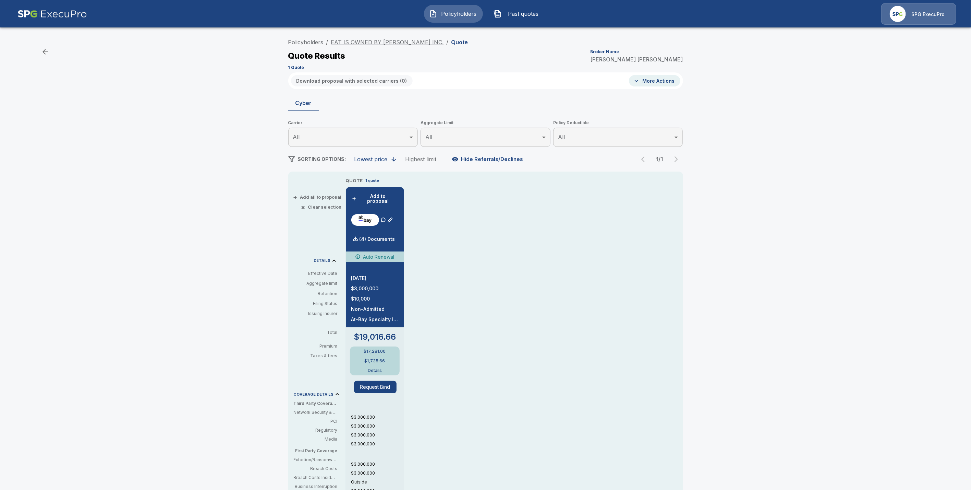
click at [351, 41] on link "EAT IS OWNED BY [PERSON_NAME] INC." at bounding box center [387, 42] width 113 height 7
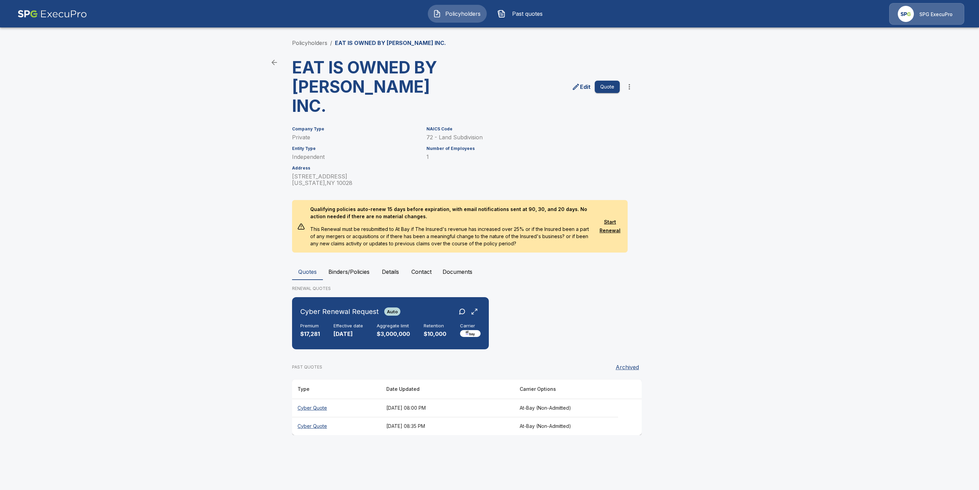
click at [313, 417] on th "Cyber Quote" at bounding box center [336, 426] width 89 height 18
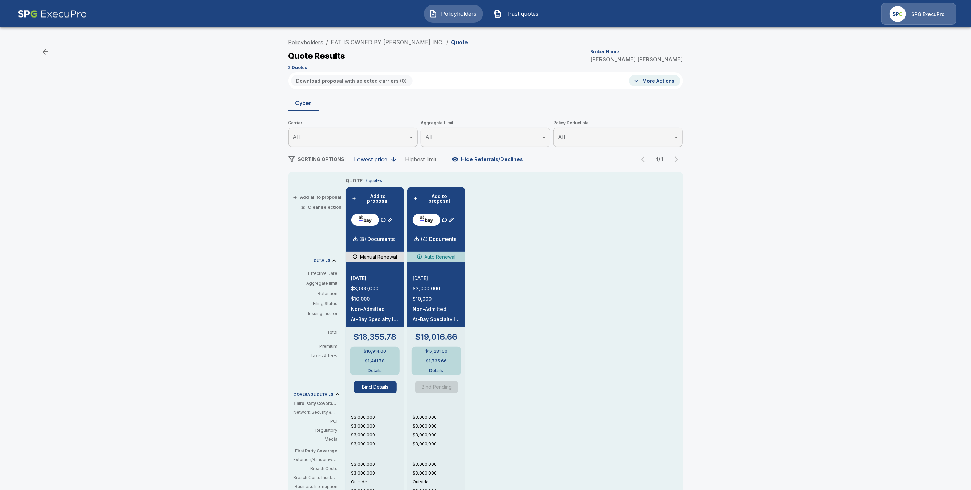
click at [317, 39] on link "Policyholders" at bounding box center [305, 42] width 35 height 7
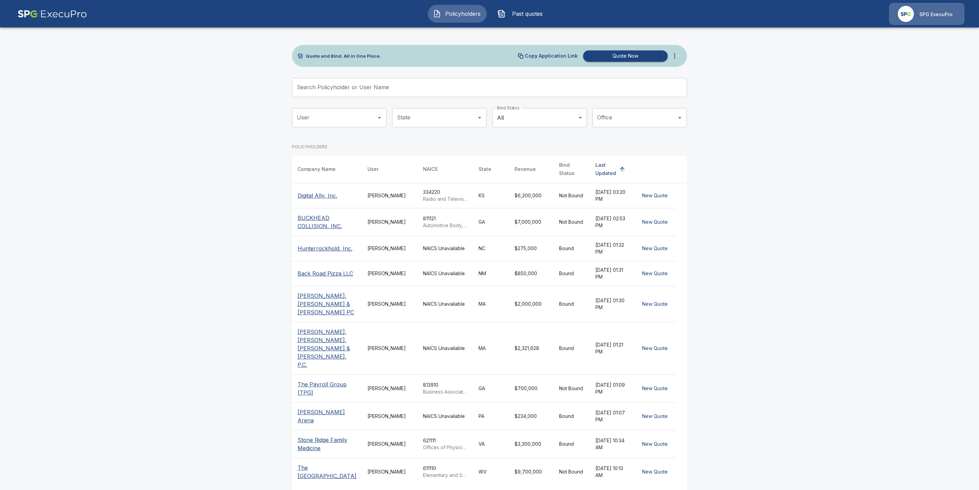
click at [348, 91] on input "Search Policyholder or User Name" at bounding box center [485, 87] width 387 height 19
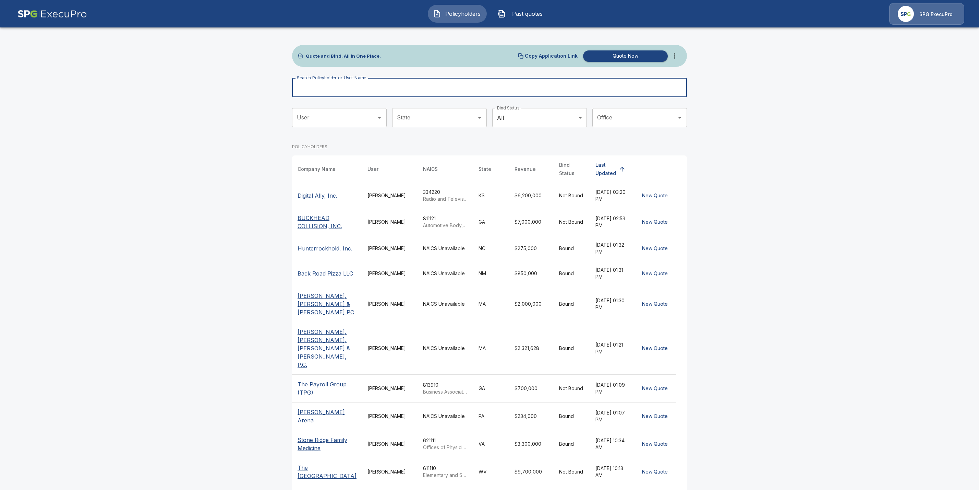
paste input "**********"
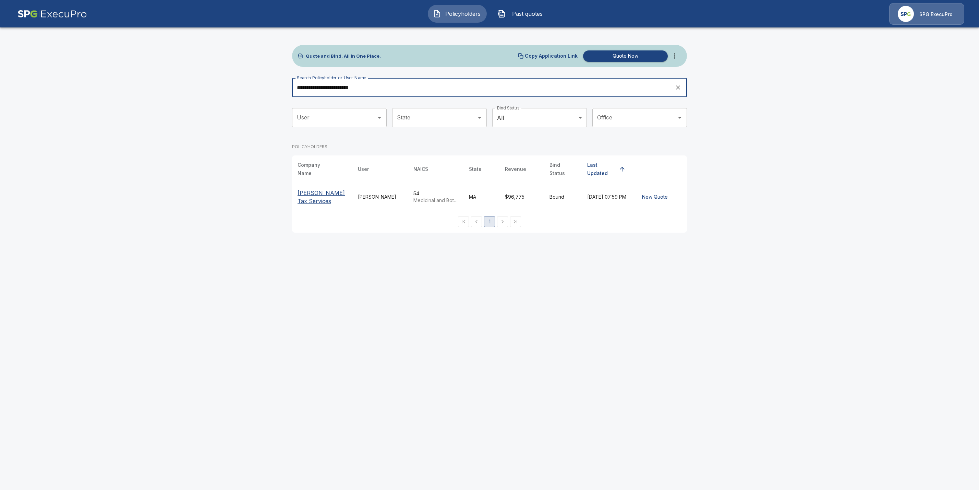
type input "**********"
click at [304, 189] on p "[PERSON_NAME] Tax Services" at bounding box center [322, 197] width 49 height 16
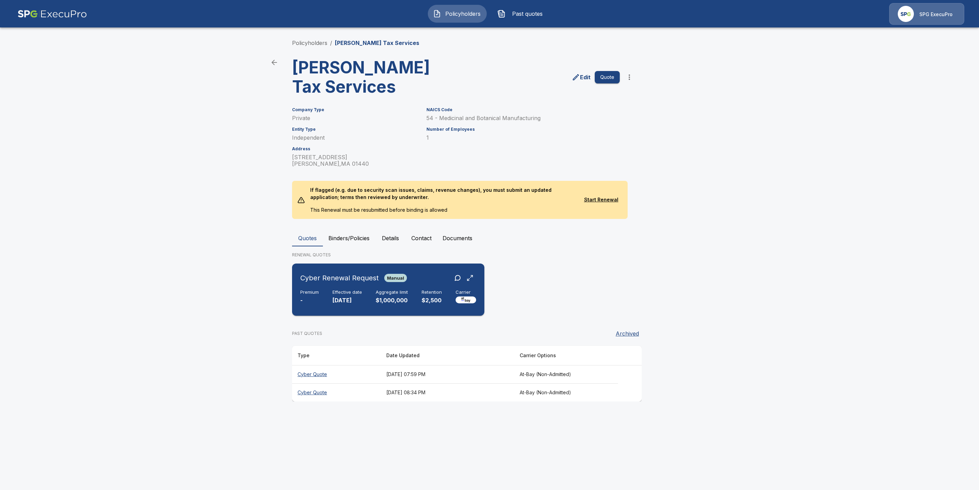
click at [345, 292] on h6 "Effective date" at bounding box center [347, 291] width 29 height 5
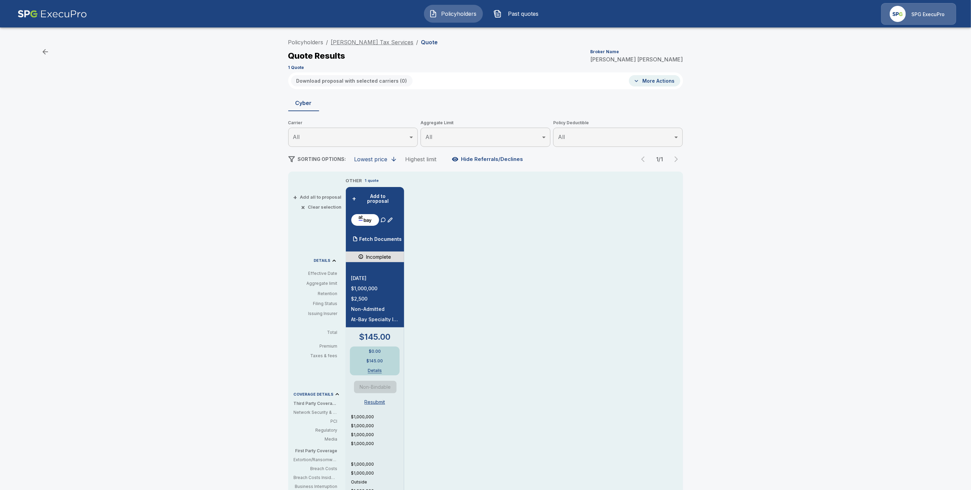
click at [376, 41] on link "[PERSON_NAME] Tax Services" at bounding box center [372, 42] width 83 height 7
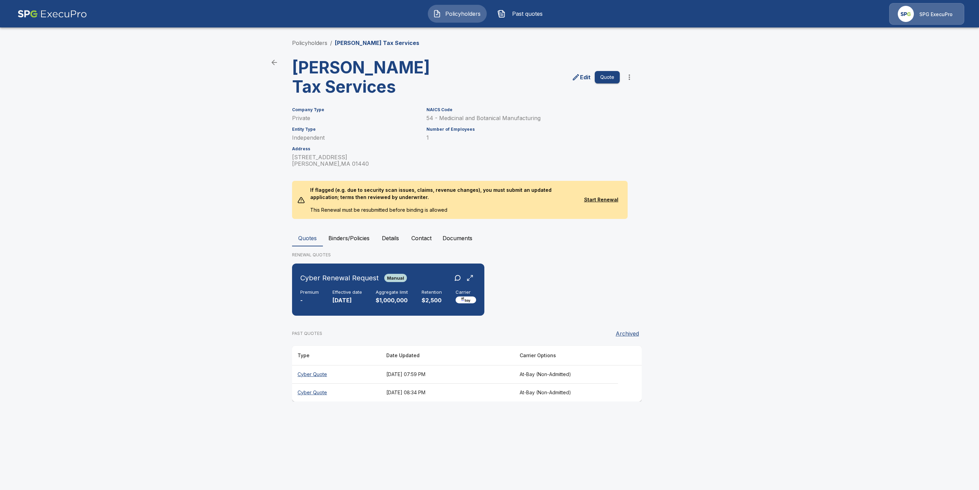
drag, startPoint x: 306, startPoint y: 391, endPoint x: 368, endPoint y: 408, distance: 64.4
click at [306, 391] on th "Cyber Quote" at bounding box center [336, 392] width 89 height 18
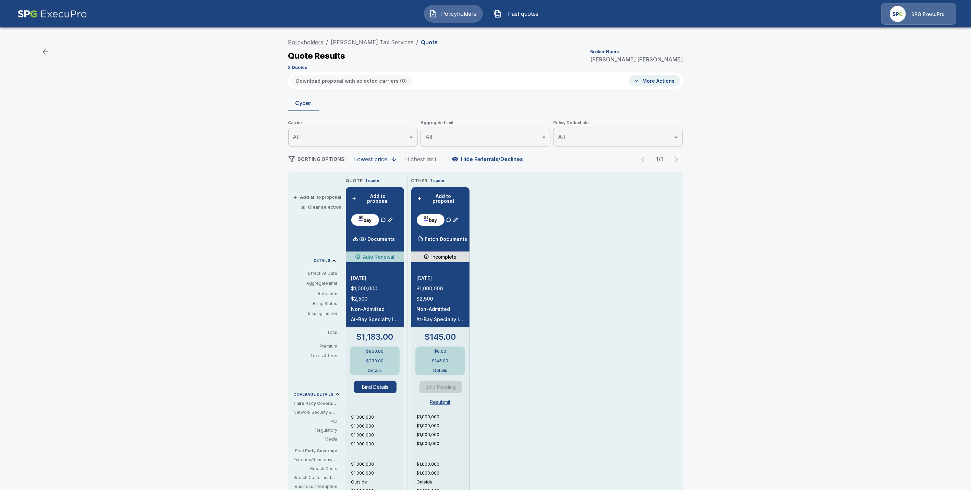
click at [316, 39] on link "Policyholders" at bounding box center [305, 42] width 35 height 7
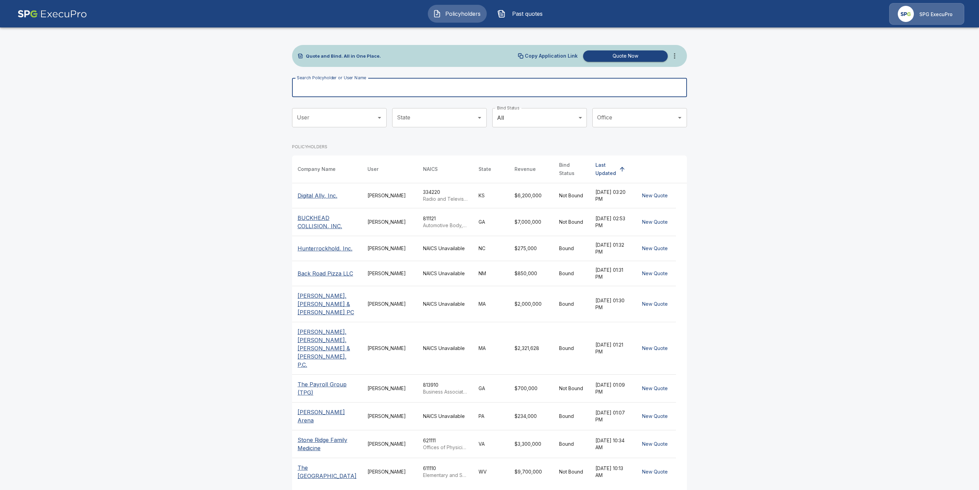
click at [363, 87] on input "Search Policyholder or User Name" at bounding box center [485, 87] width 387 height 19
paste input "**********"
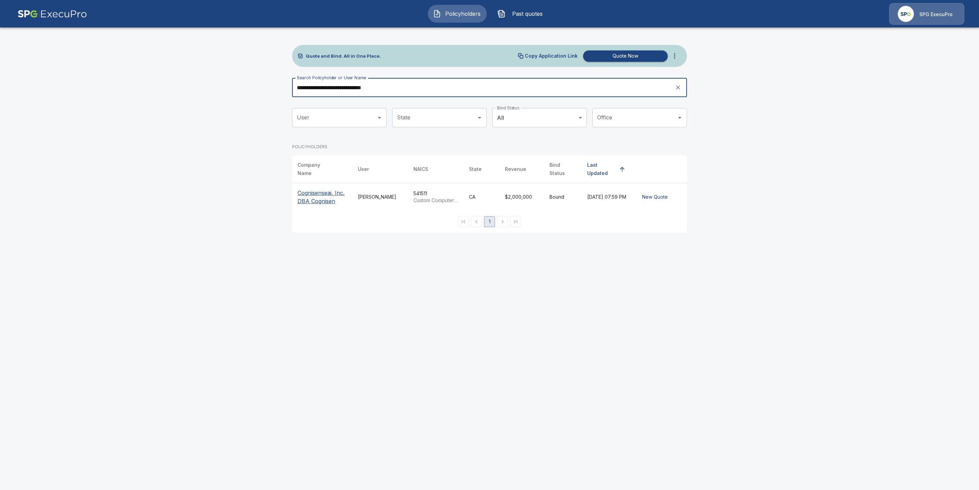
type input "**********"
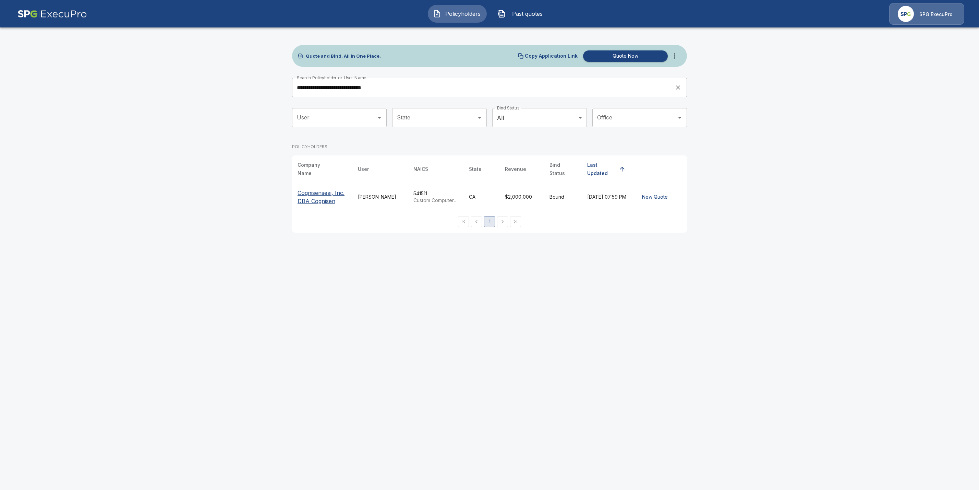
drag, startPoint x: 301, startPoint y: 189, endPoint x: 345, endPoint y: 235, distance: 63.1
click at [301, 190] on p "Cognisenseai, Inc. DBA Cognisen" at bounding box center [322, 197] width 49 height 16
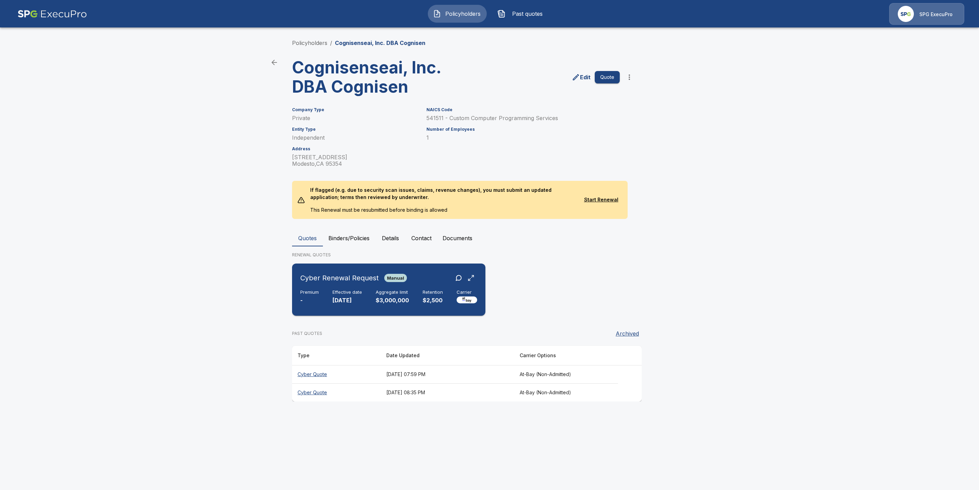
click at [346, 283] on h6 "Cyber Renewal Request" at bounding box center [339, 277] width 79 height 11
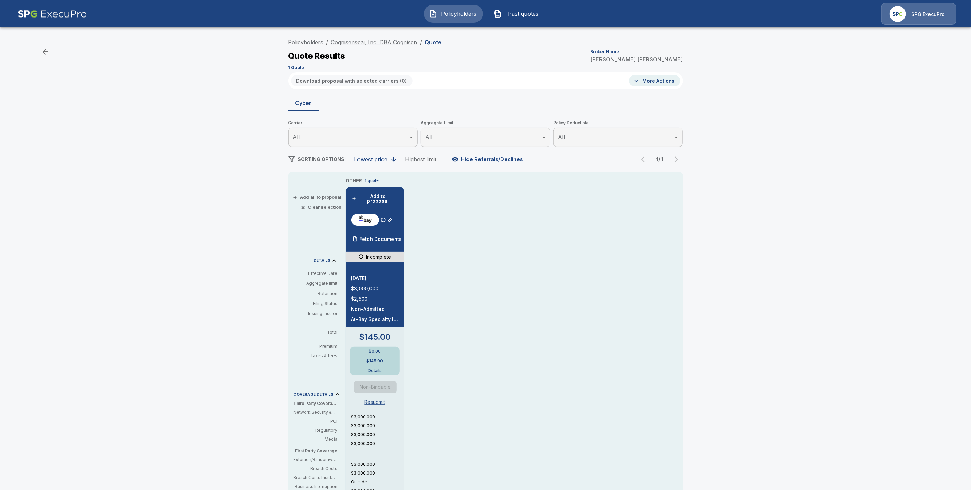
click at [358, 43] on link "Cognisenseai, Inc. DBA Cognisen" at bounding box center [374, 42] width 86 height 7
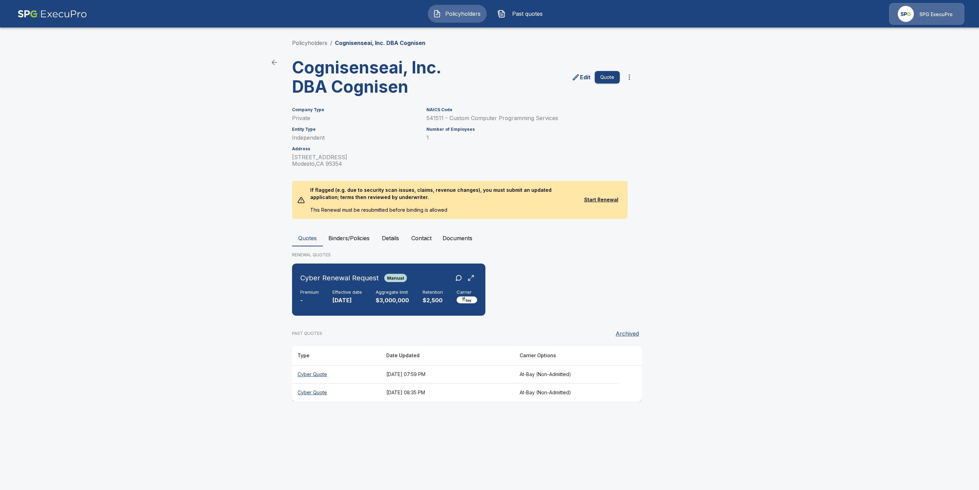
click at [302, 390] on th "Cyber Quote" at bounding box center [336, 392] width 89 height 18
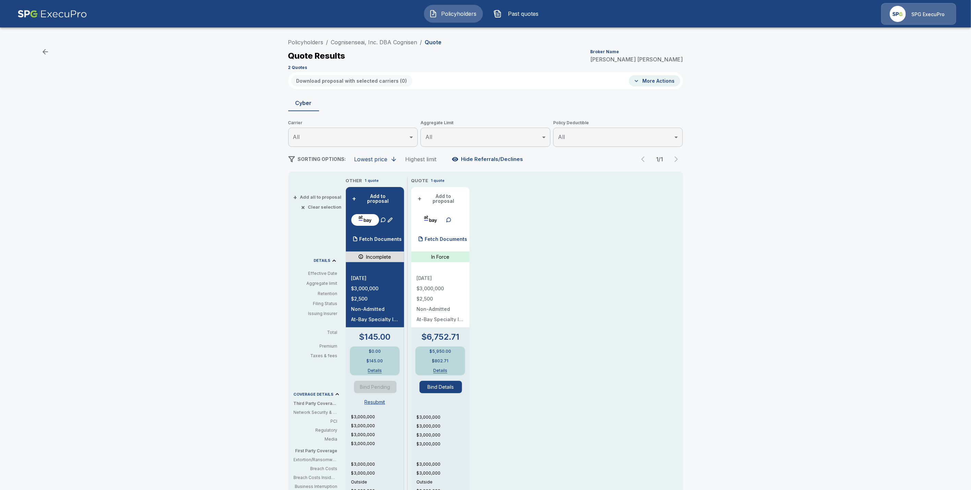
drag, startPoint x: 447, startPoint y: 234, endPoint x: 627, endPoint y: 260, distance: 181.8
click at [447, 237] on p "Fetch Documents" at bounding box center [446, 239] width 43 height 5
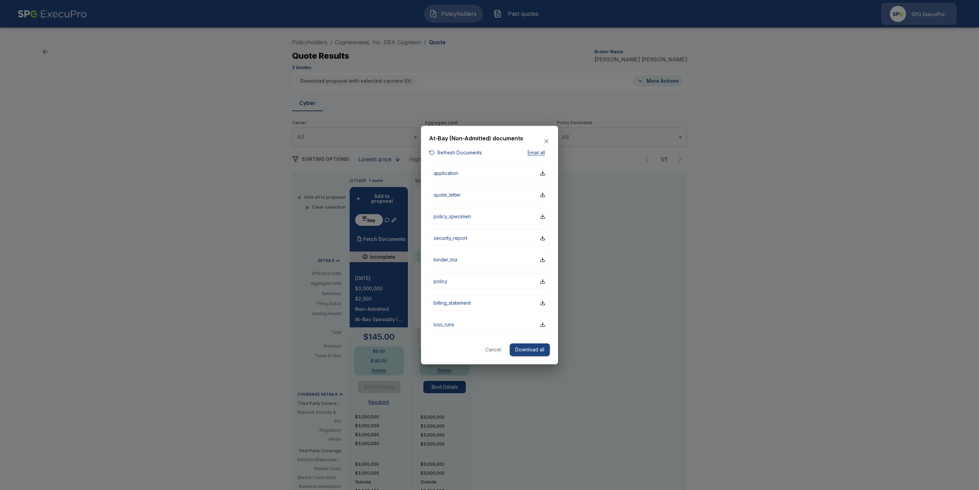
click at [490, 348] on button "Cancel" at bounding box center [493, 349] width 22 height 13
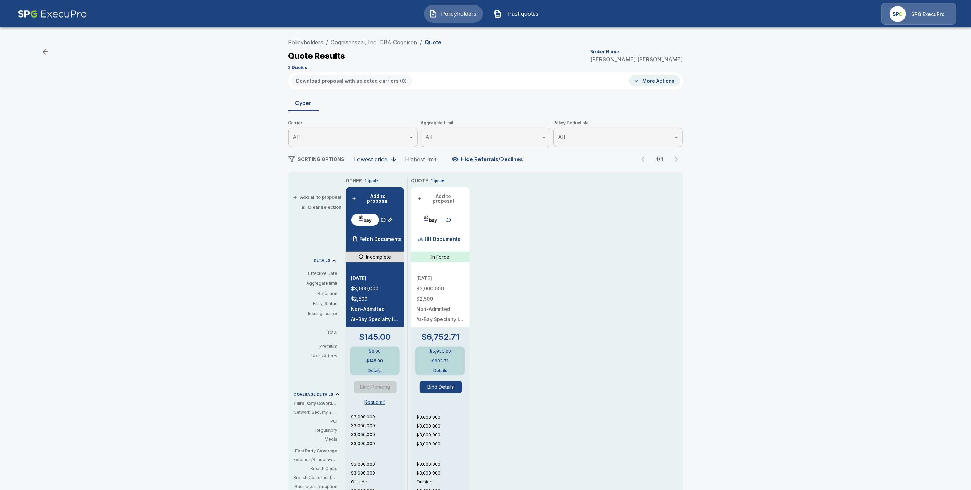
click at [372, 42] on link "Cognisenseai, Inc. DBA Cognisen" at bounding box center [374, 42] width 86 height 7
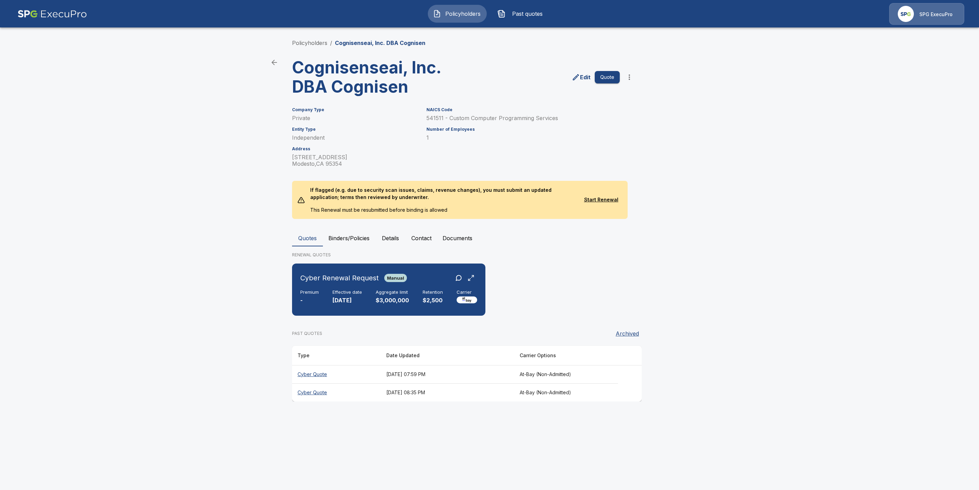
drag, startPoint x: 312, startPoint y: 43, endPoint x: 324, endPoint y: 55, distance: 17.7
click at [312, 43] on link "Policyholders" at bounding box center [309, 42] width 35 height 7
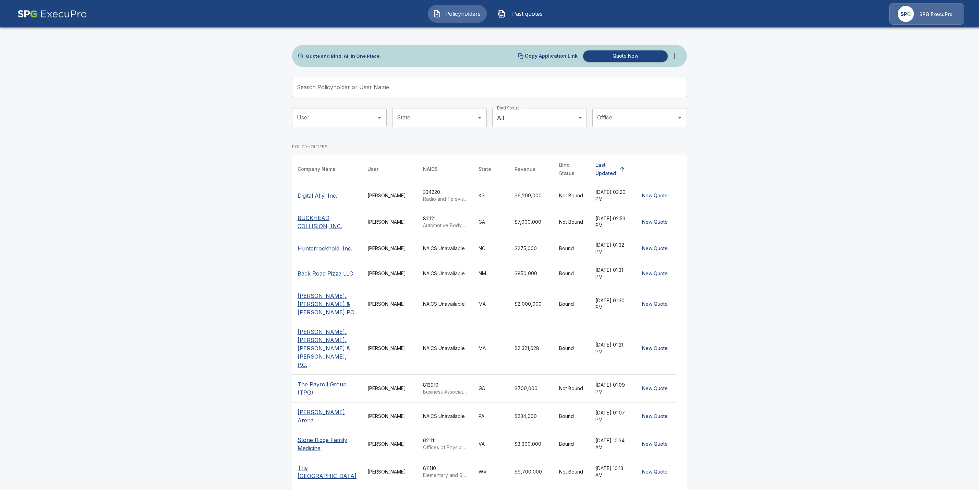
click at [358, 86] on input "Search Policyholder or User Name" at bounding box center [485, 87] width 387 height 19
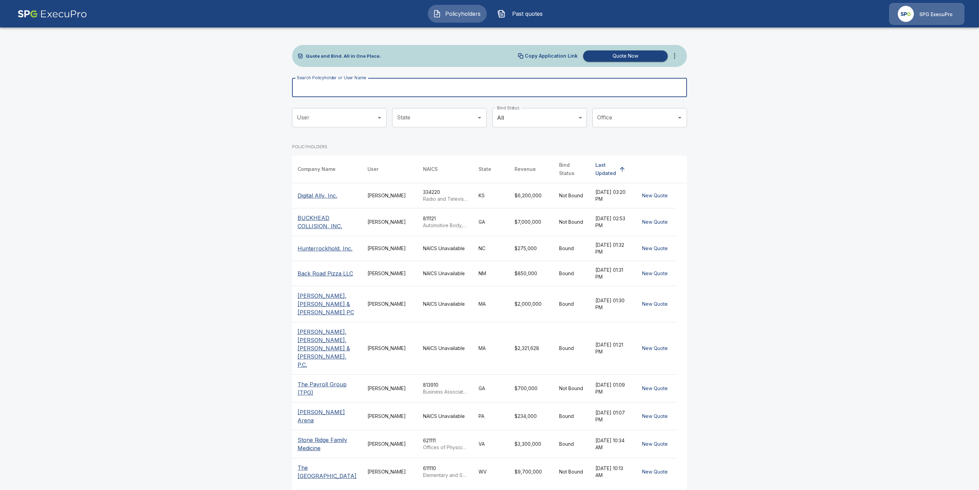
paste input "**********"
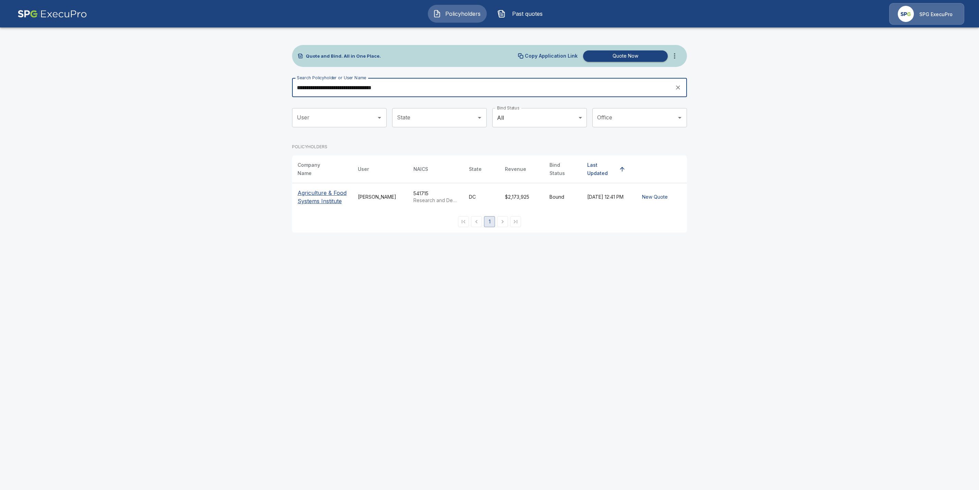
type input "**********"
click at [319, 189] on p "Agriculture & Food Systems Institute" at bounding box center [322, 197] width 49 height 16
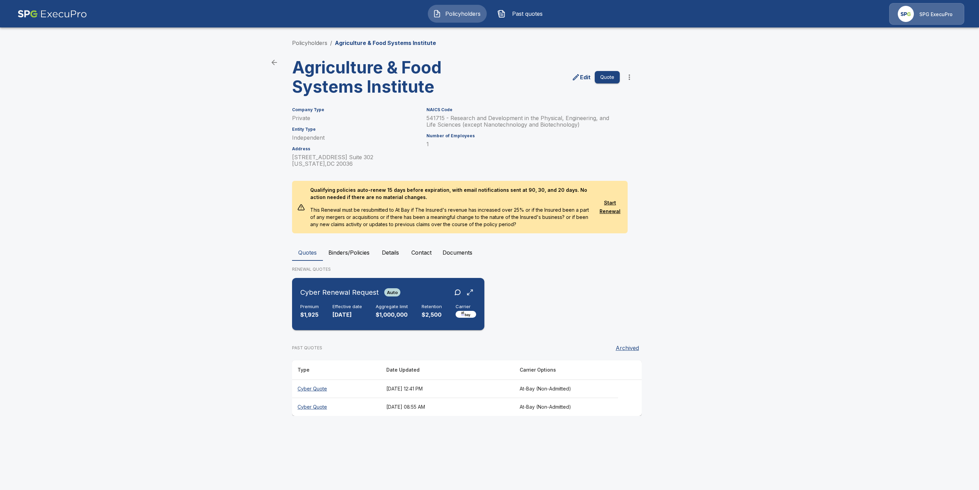
click at [326, 308] on div "Premium $1,925 Effective date 12/16/2025 Aggregate limit $1,000,000 Retention $…" at bounding box center [388, 311] width 176 height 15
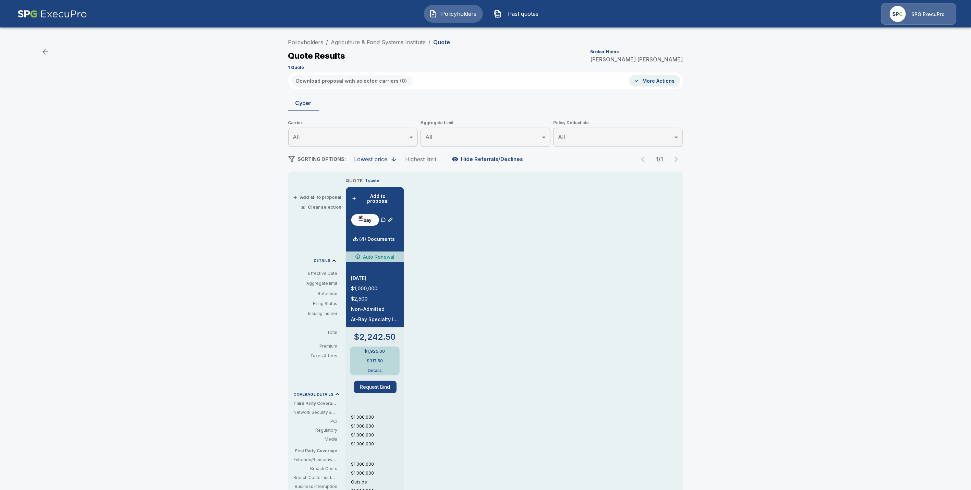
drag, startPoint x: 369, startPoint y: 42, endPoint x: 404, endPoint y: 97, distance: 65.2
click at [369, 41] on link "Agriculture & Food Systems Institute" at bounding box center [378, 42] width 95 height 7
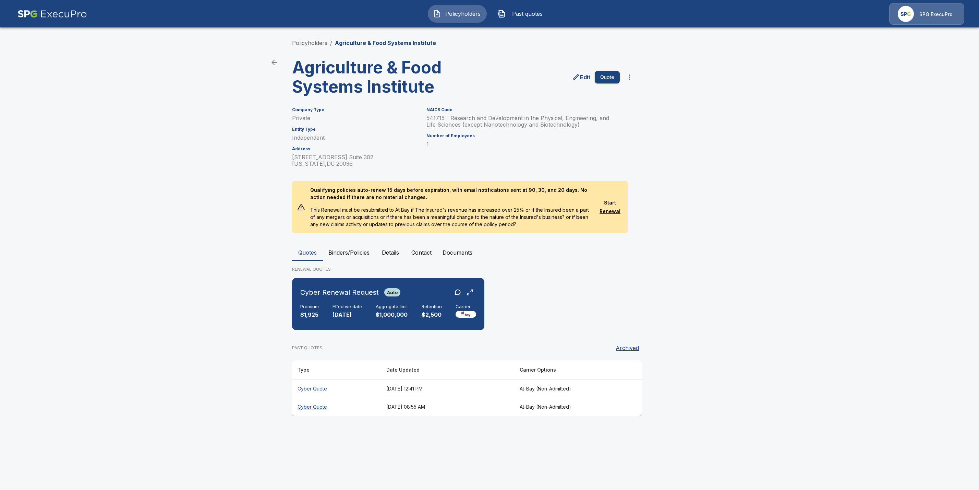
click at [316, 406] on th "Cyber Quote" at bounding box center [336, 406] width 89 height 18
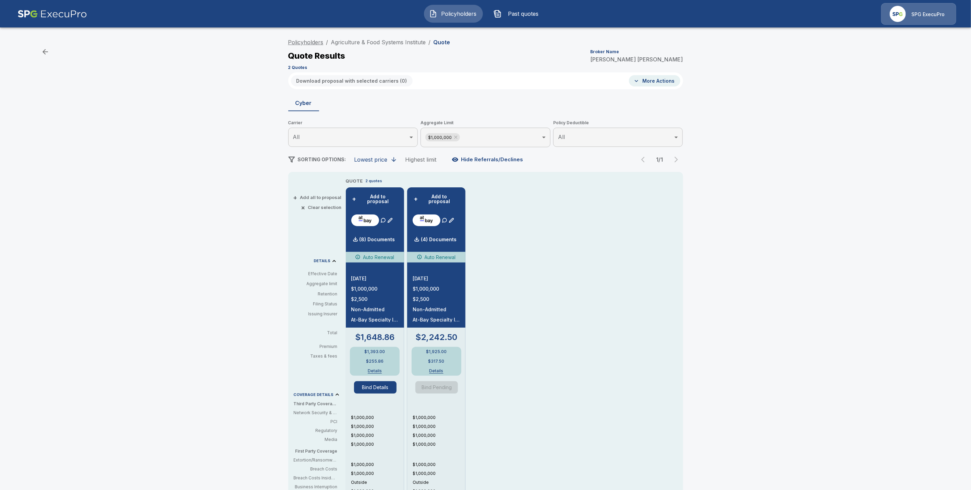
click at [320, 43] on link "Policyholders" at bounding box center [305, 42] width 35 height 7
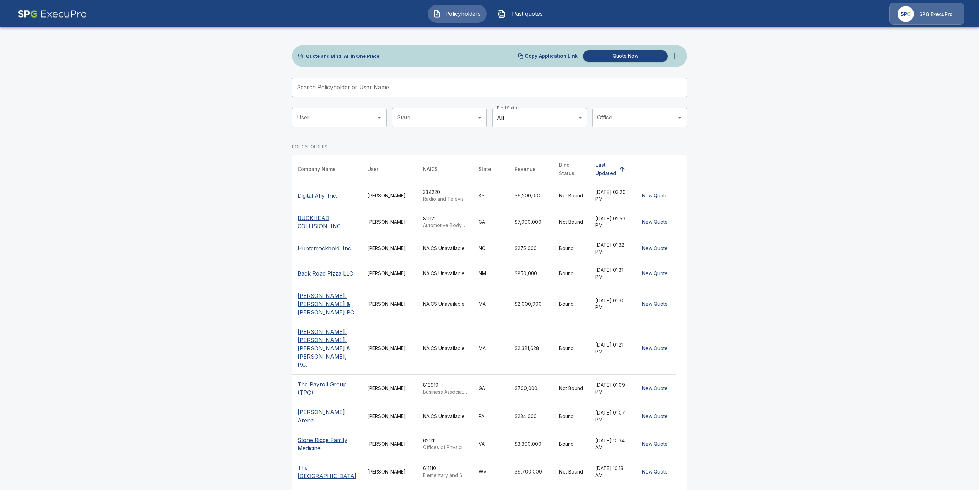
click at [328, 86] on input "Search Policyholder or User Name" at bounding box center [485, 87] width 387 height 19
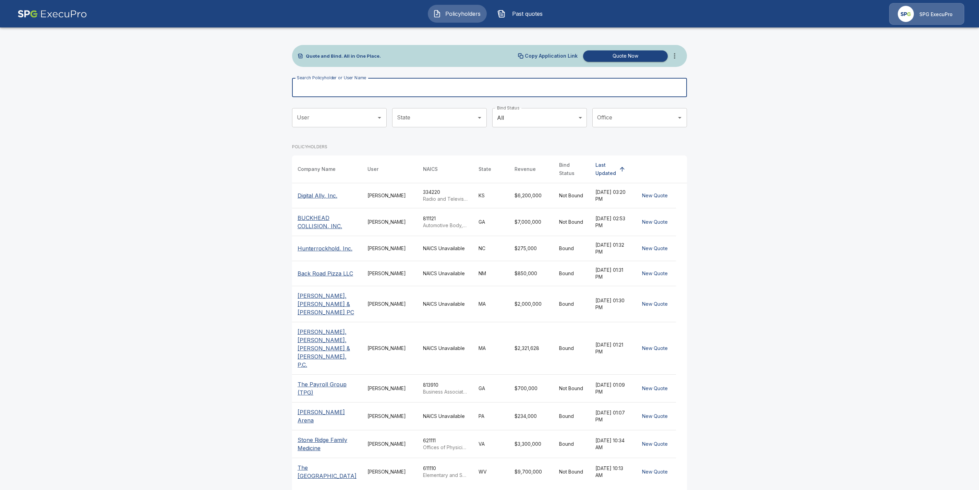
paste input "**********"
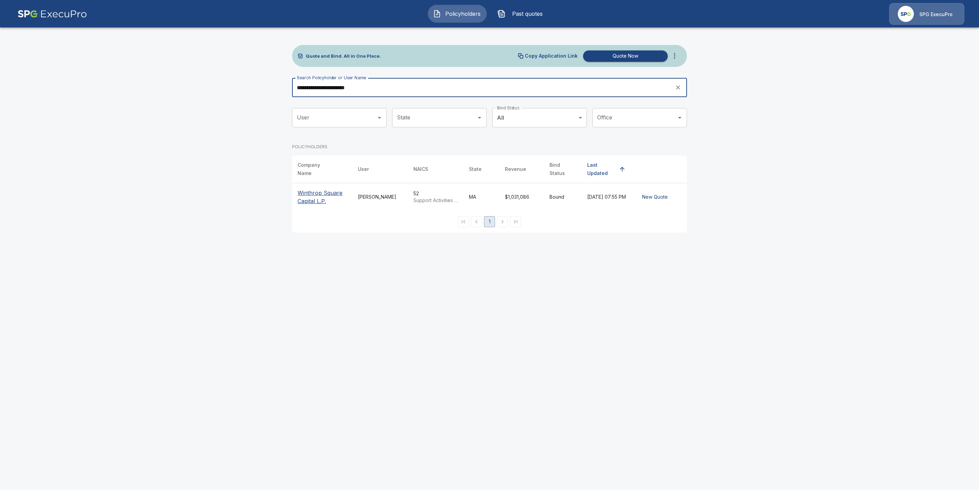
type input "**********"
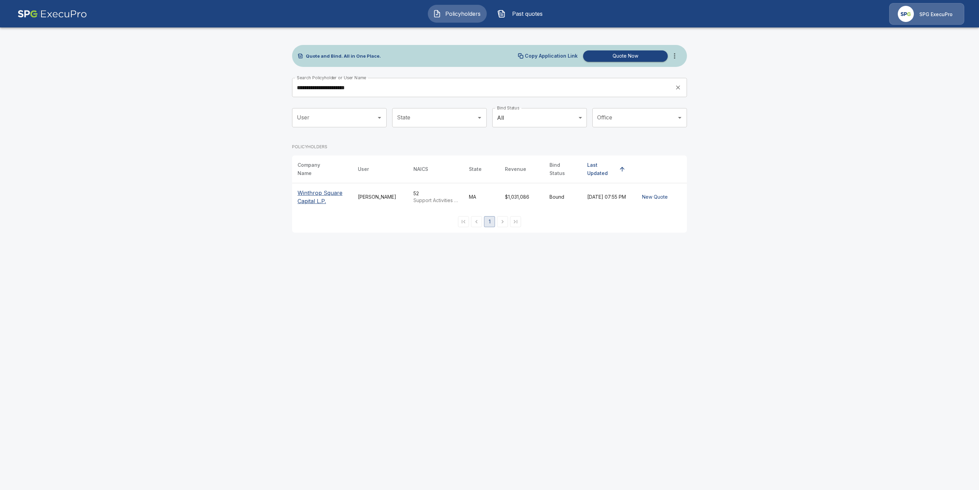
click at [308, 195] on p "Winthrop Square Capital L.P." at bounding box center [322, 197] width 49 height 16
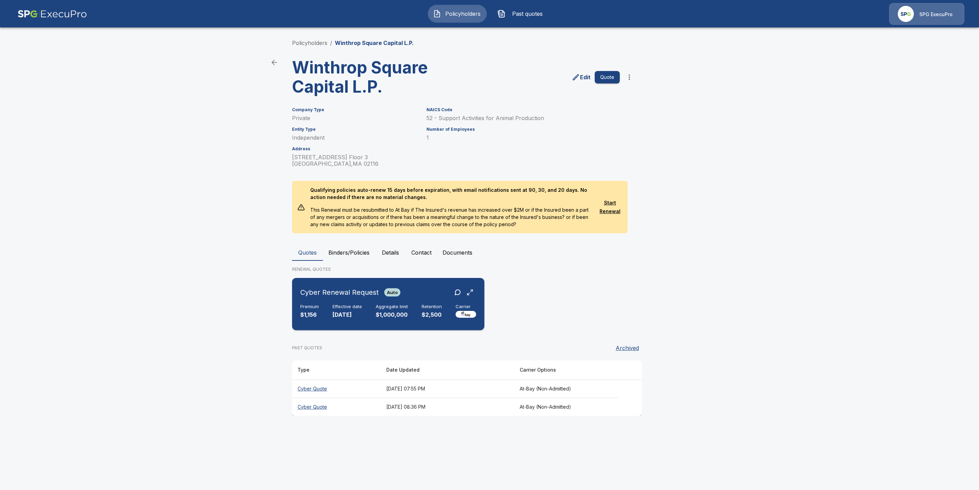
click at [344, 307] on h6 "Effective date" at bounding box center [347, 306] width 29 height 5
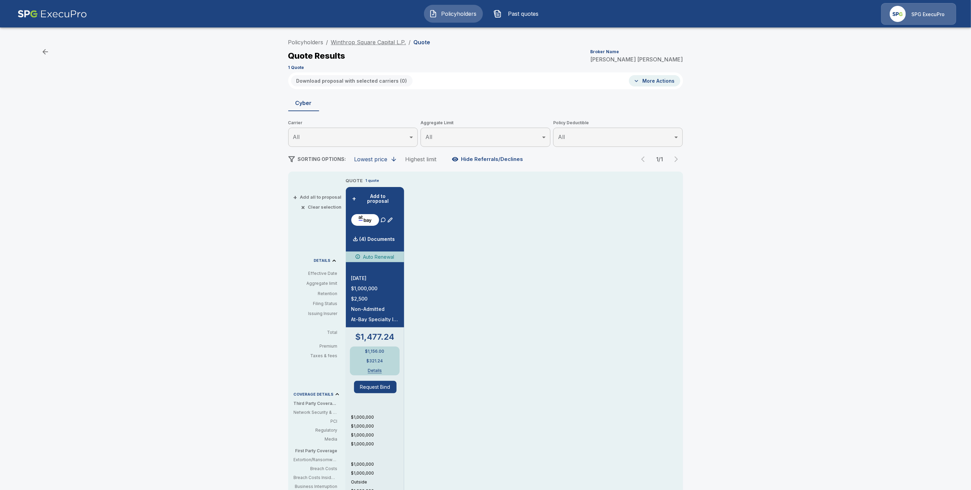
click at [360, 43] on link "Winthrop Square Capital L.P." at bounding box center [368, 42] width 75 height 7
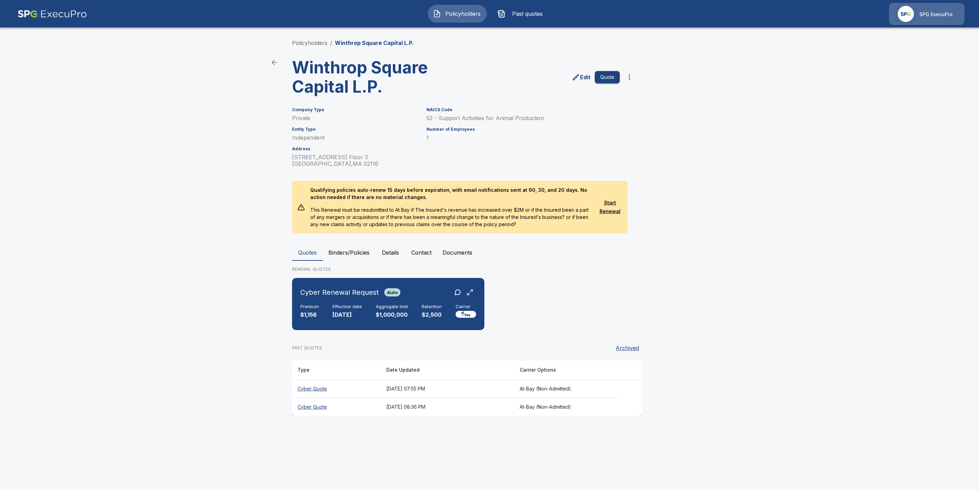
click at [309, 404] on th "Cyber Quote" at bounding box center [336, 406] width 89 height 18
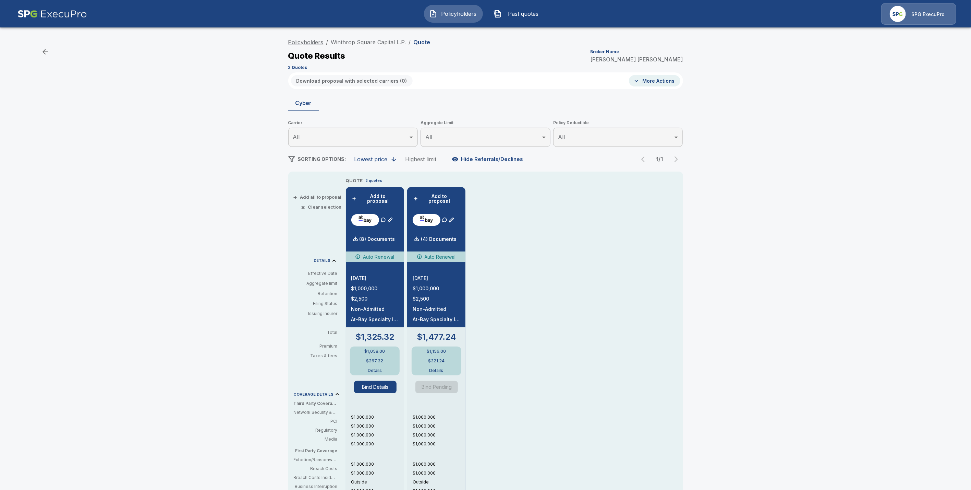
click at [313, 40] on link "Policyholders" at bounding box center [305, 42] width 35 height 7
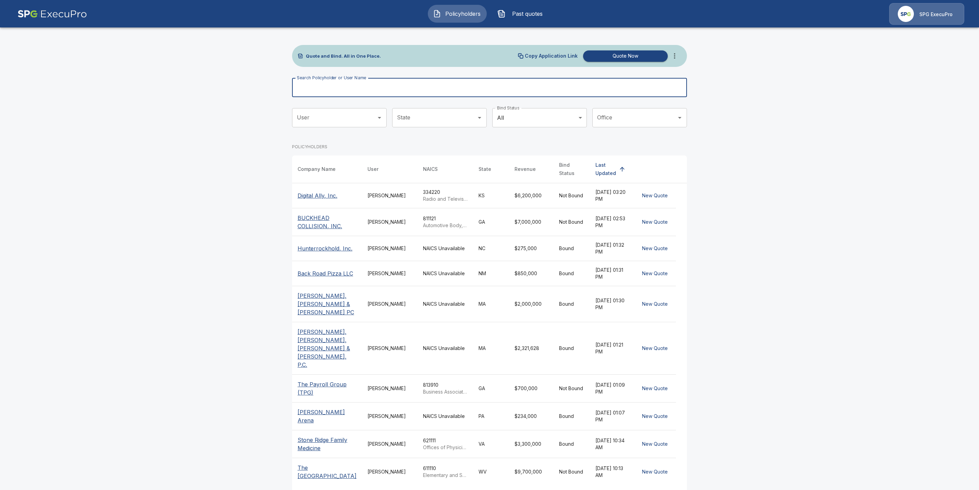
click at [315, 89] on input "Search Policyholder or User Name" at bounding box center [485, 87] width 387 height 19
paste input "**********"
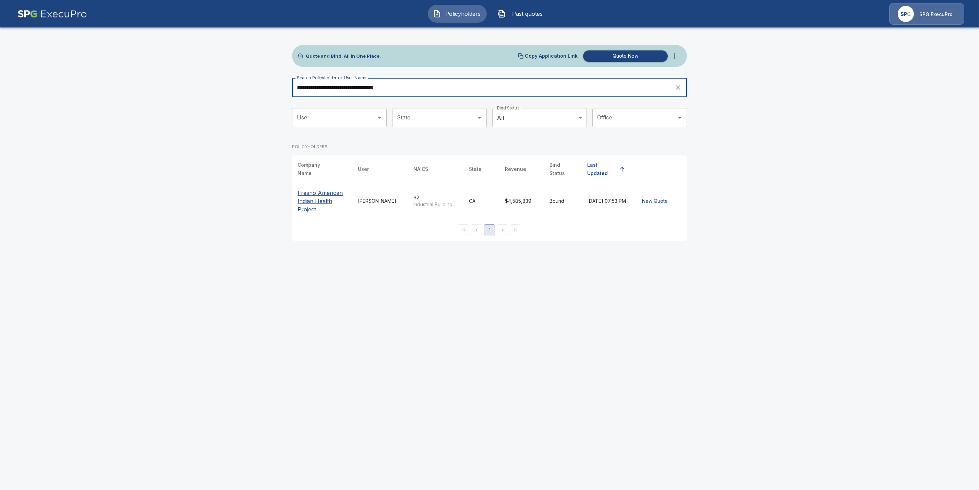
type input "**********"
click at [312, 199] on p "Fresno American Indian Health Project" at bounding box center [322, 201] width 49 height 25
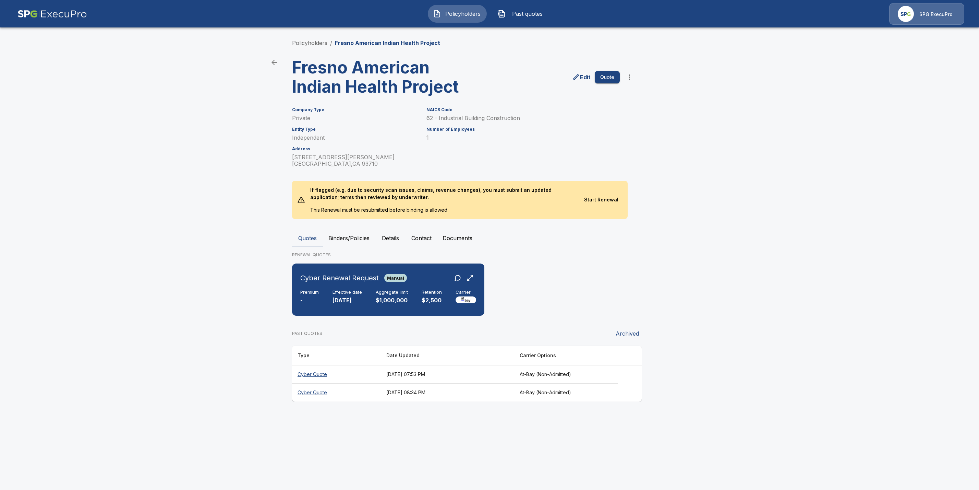
click at [304, 391] on th "Cyber Quote" at bounding box center [336, 392] width 89 height 18
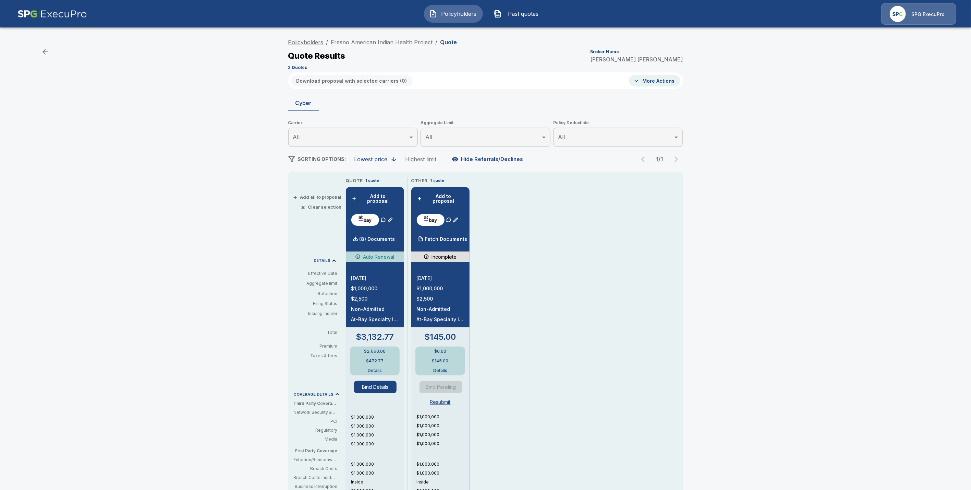
click at [313, 39] on link "Policyholders" at bounding box center [305, 42] width 35 height 7
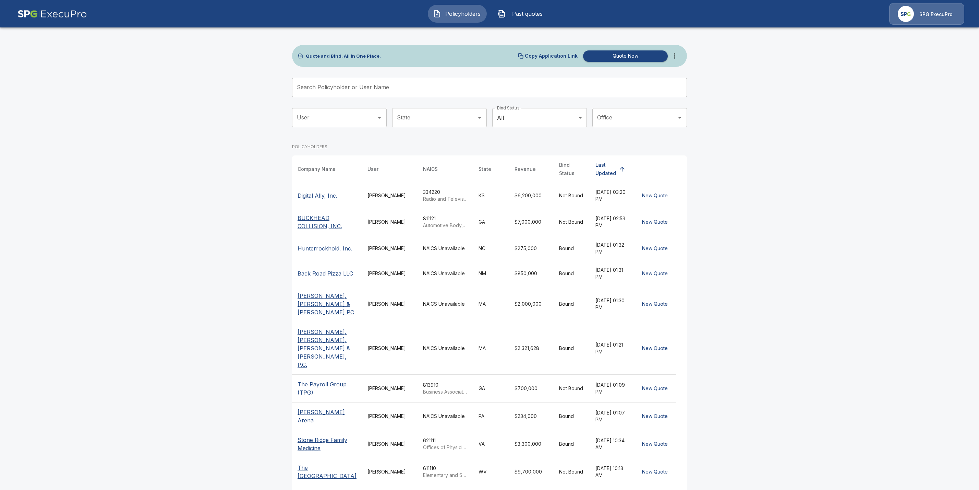
click at [338, 88] on input "Search Policyholder or User Name" at bounding box center [485, 87] width 387 height 19
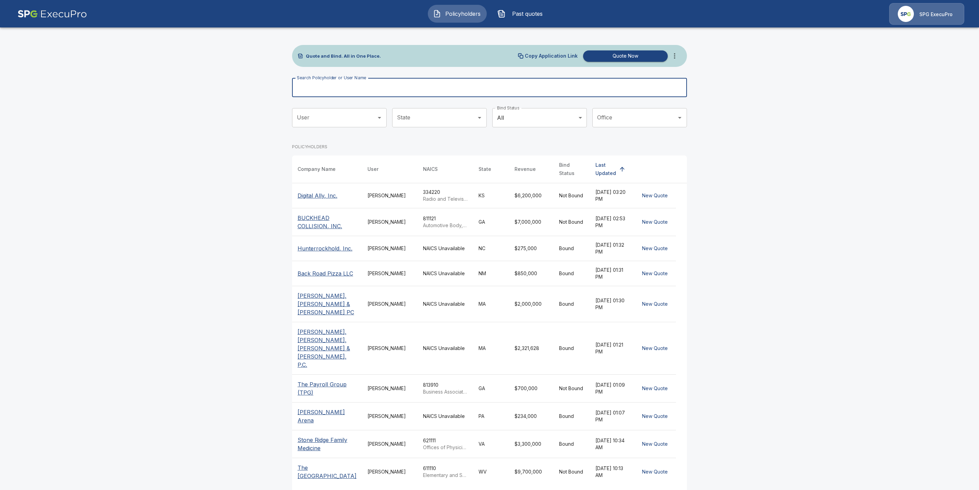
paste input "**********"
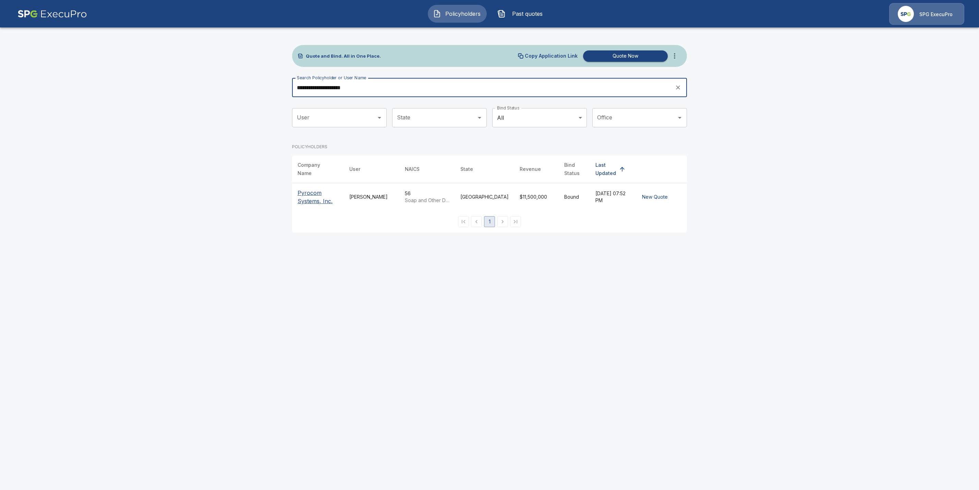
type input "**********"
click at [320, 189] on p "Pyrocom Systems, Inc." at bounding box center [318, 197] width 41 height 16
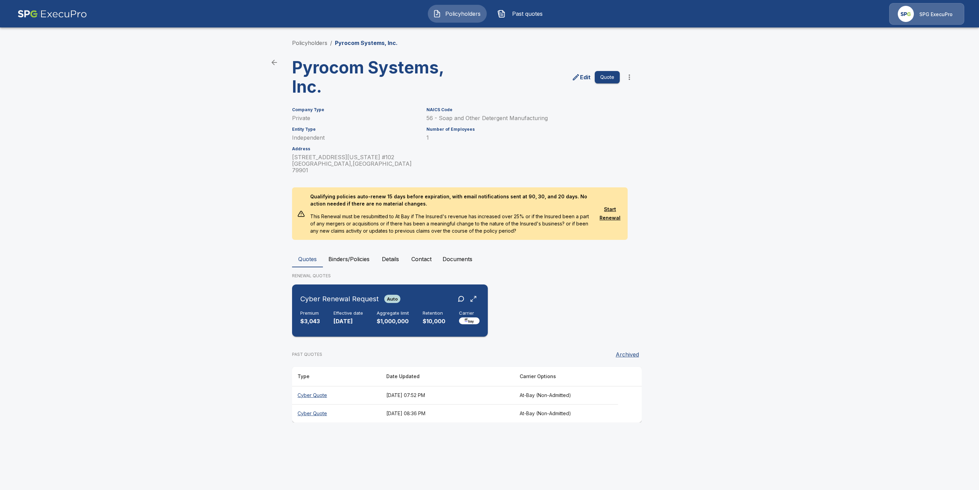
click at [348, 317] on p "[DATE]" at bounding box center [348, 321] width 29 height 8
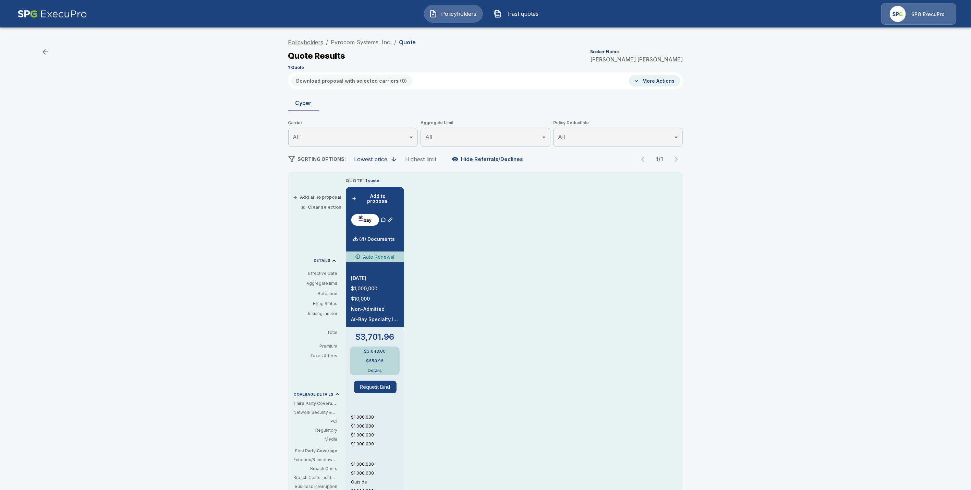
click at [316, 42] on link "Policyholders" at bounding box center [305, 42] width 35 height 7
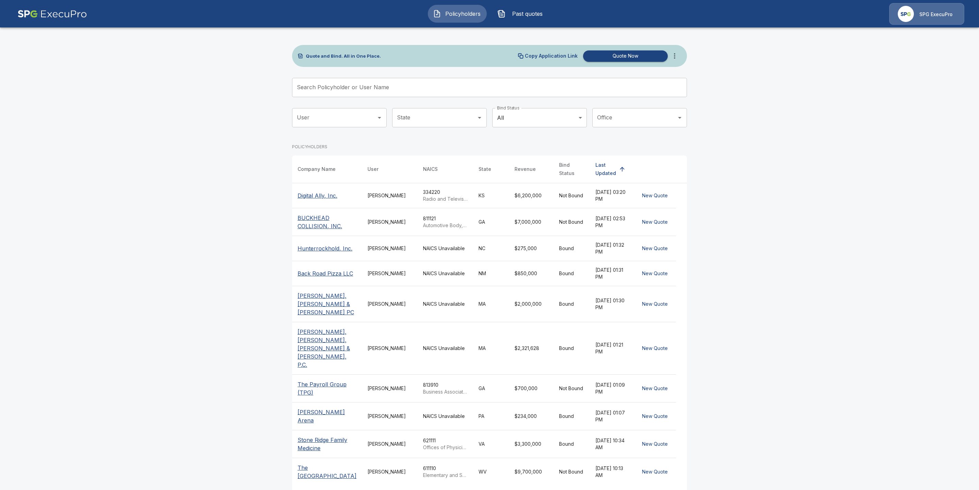
click at [312, 89] on input "Search Policyholder or User Name" at bounding box center [485, 87] width 387 height 19
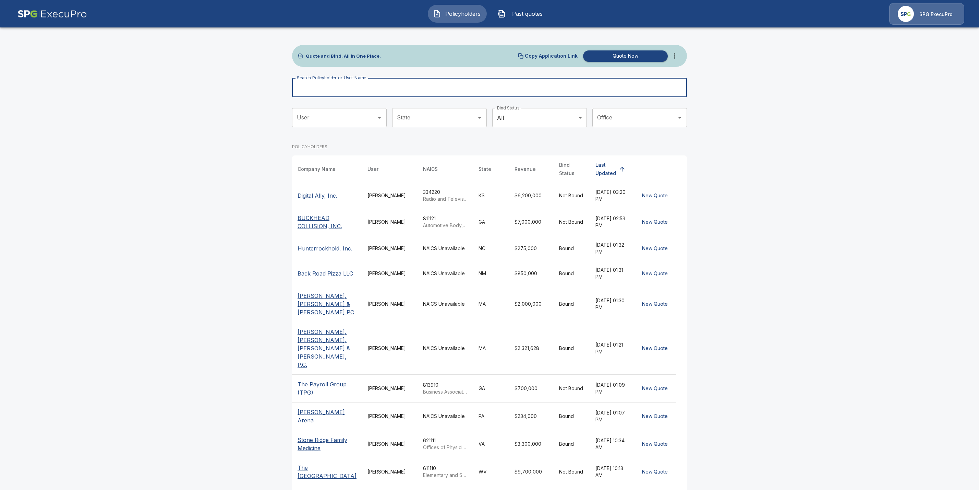
paste input "**********"
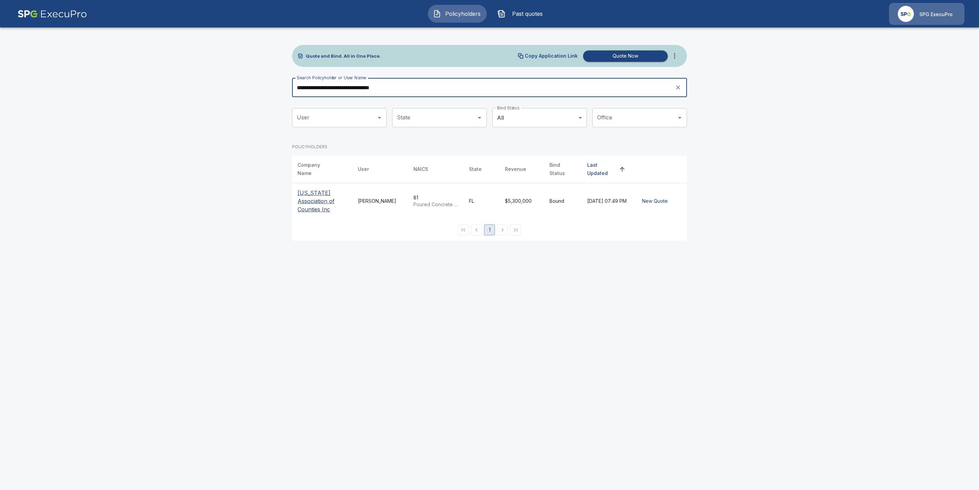
type input "**********"
click at [305, 198] on p "[US_STATE] Association of Counties Inc" at bounding box center [322, 201] width 49 height 25
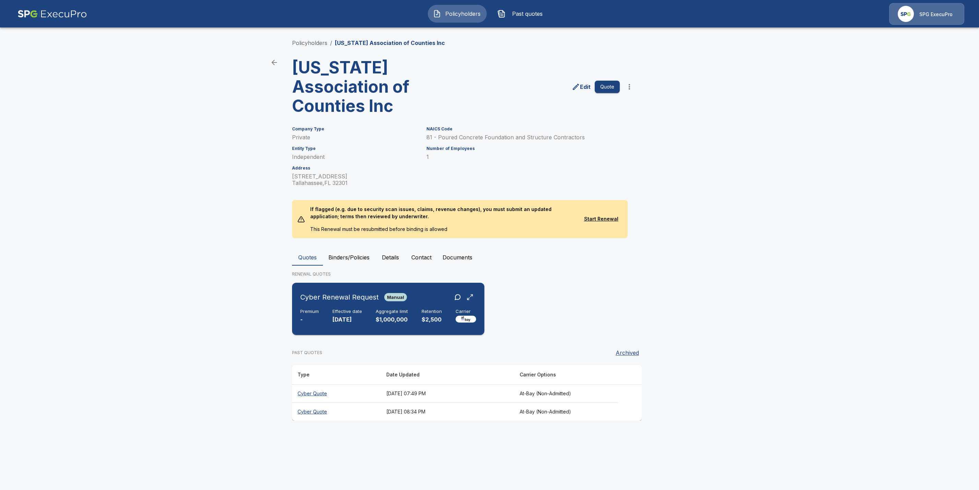
click at [318, 287] on div "Cyber Renewal Request Manual Premium - Effective date [DATE] Aggregate limit $1…" at bounding box center [388, 308] width 187 height 47
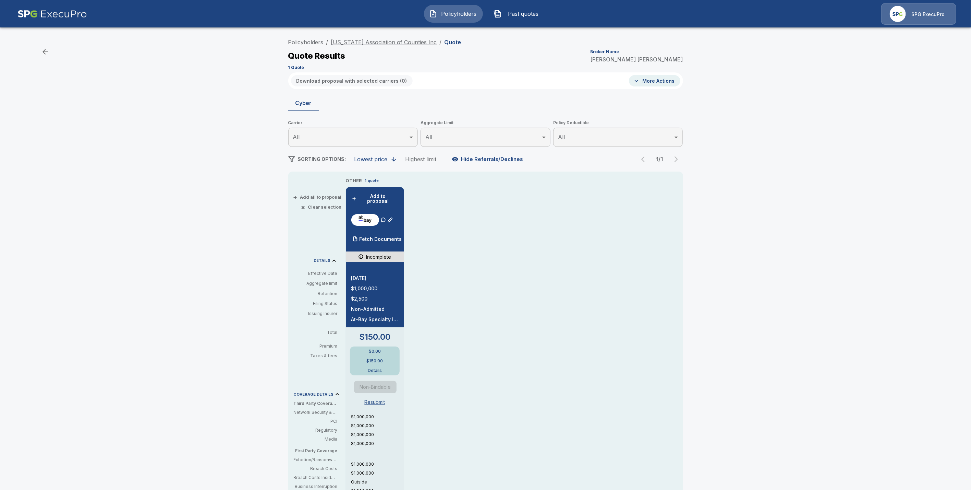
click at [349, 43] on link "[US_STATE] Association of Counties Inc" at bounding box center [384, 42] width 106 height 7
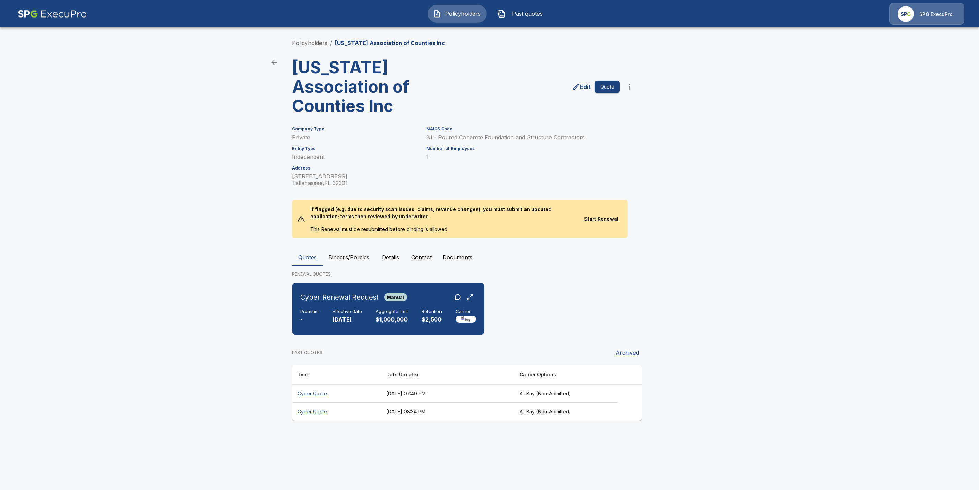
click at [309, 402] on th "Cyber Quote" at bounding box center [336, 411] width 89 height 18
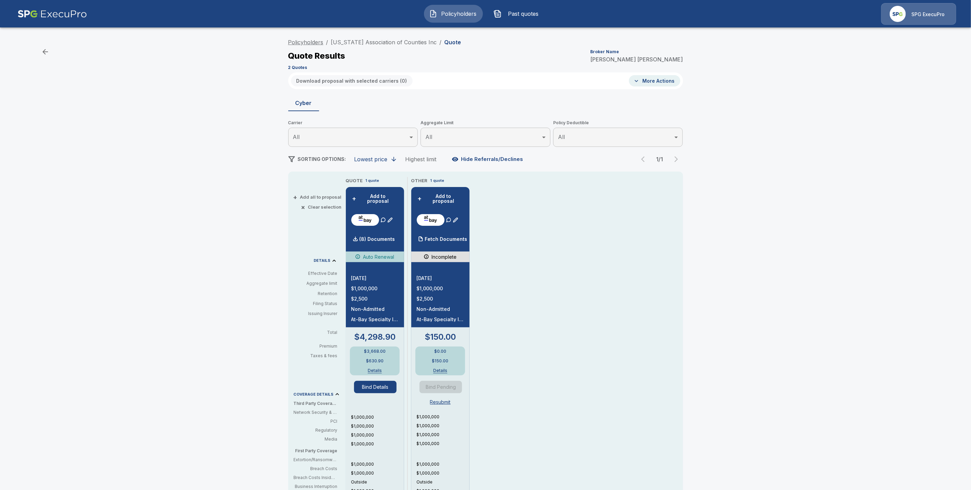
click at [317, 40] on link "Policyholders" at bounding box center [305, 42] width 35 height 7
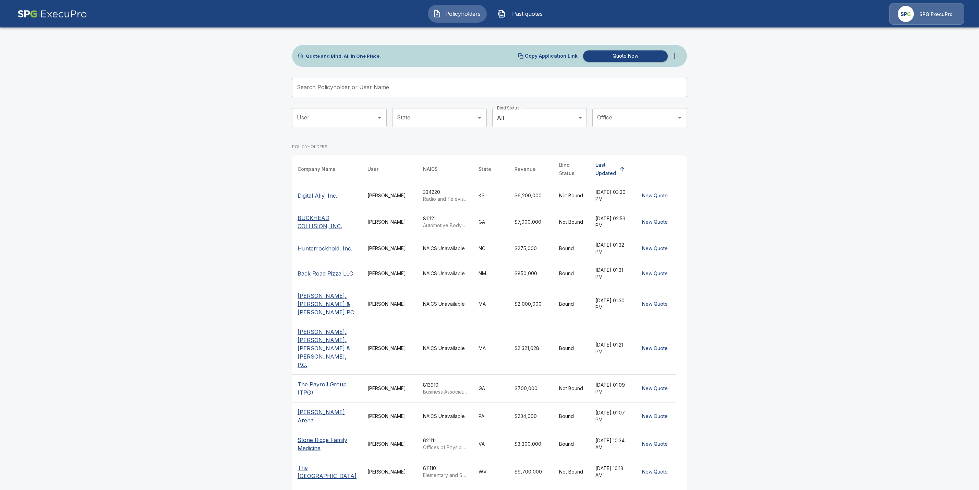
click at [346, 87] on input "Search Policyholder or User Name" at bounding box center [485, 87] width 387 height 19
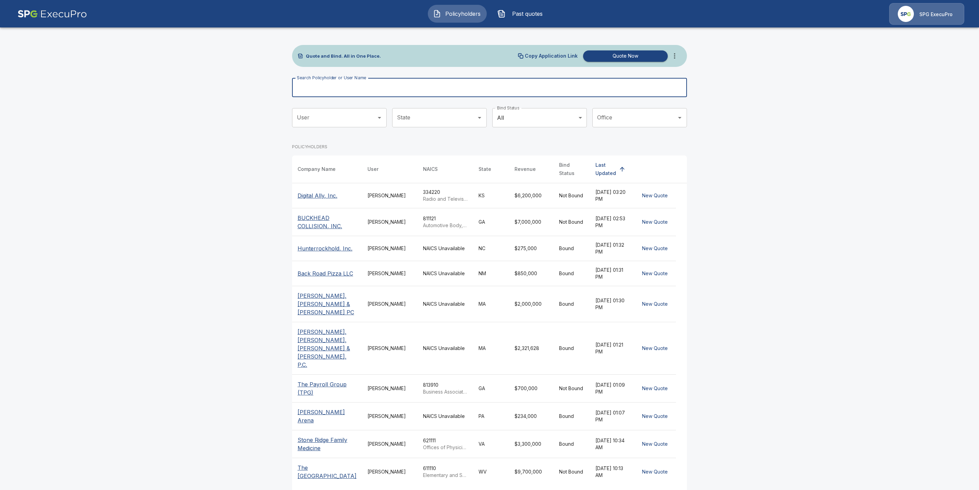
paste input "**********"
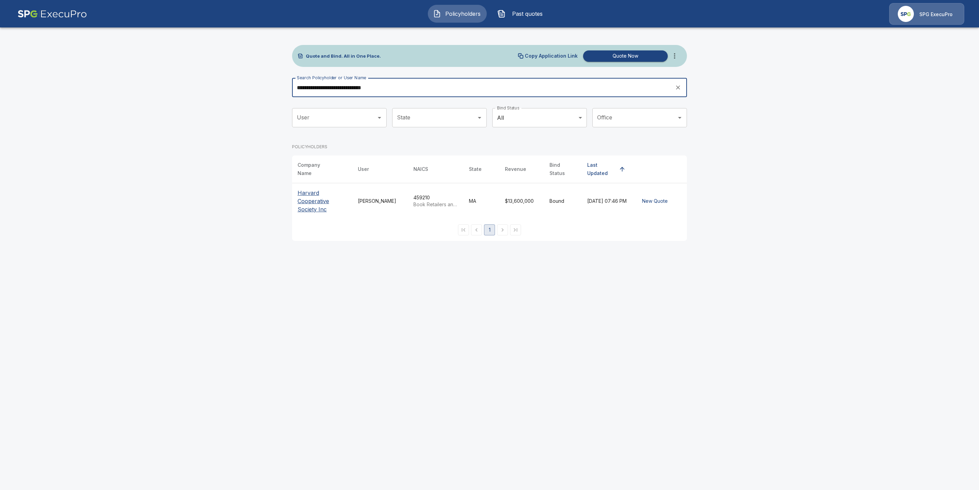
type input "**********"
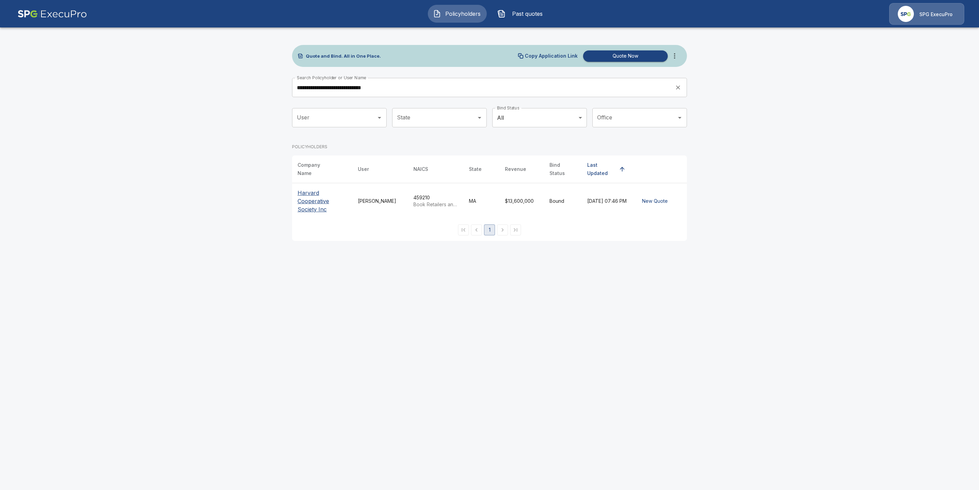
click at [319, 199] on p "Harvard Cooperative Society Inc" at bounding box center [322, 201] width 49 height 25
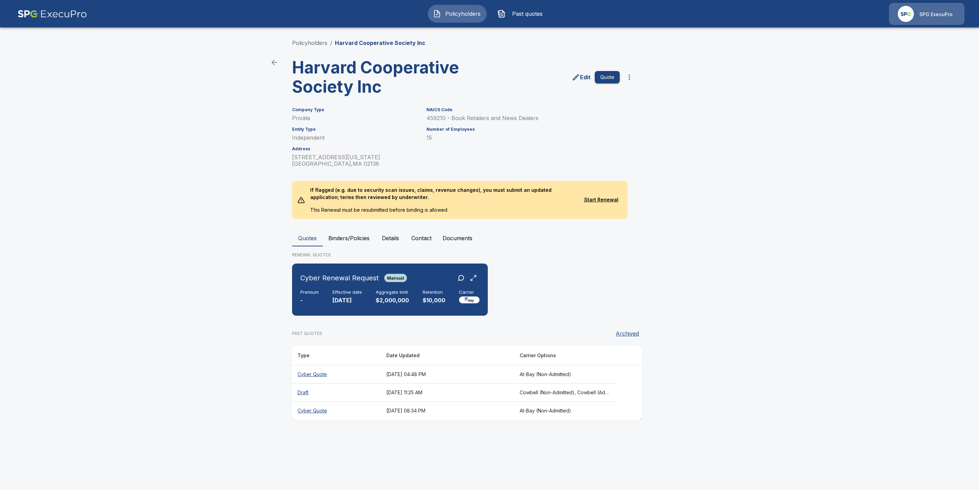
click at [308, 406] on th "Cyber Quote" at bounding box center [336, 410] width 89 height 18
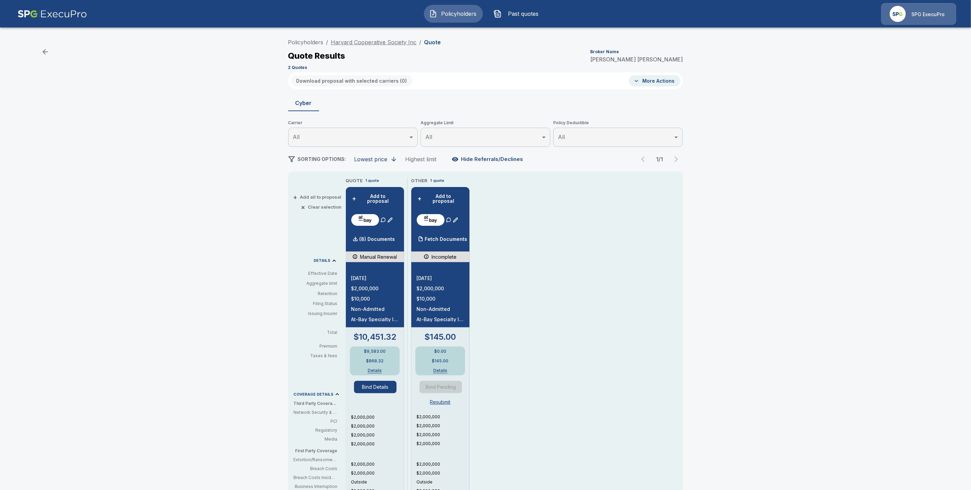
click at [380, 43] on link "Harvard Cooperative Society Inc" at bounding box center [374, 42] width 86 height 7
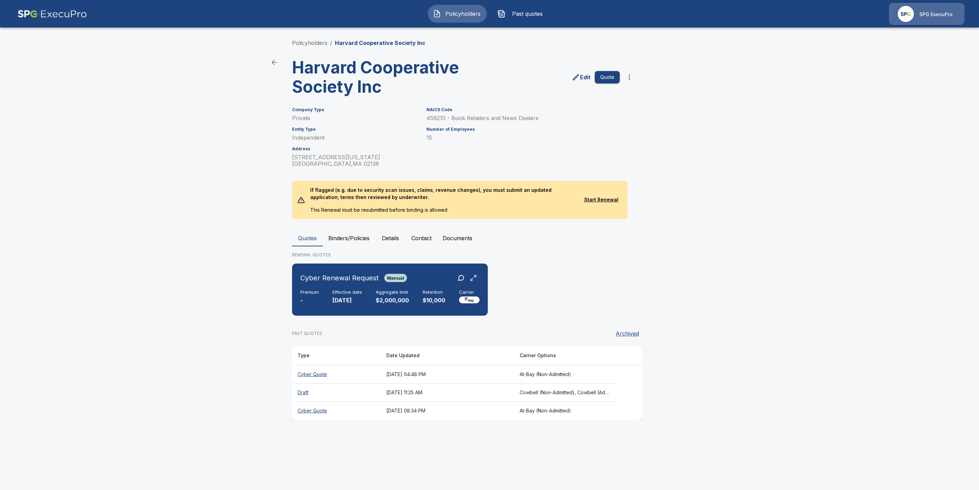
click at [315, 373] on th "Cyber Quote" at bounding box center [336, 374] width 89 height 18
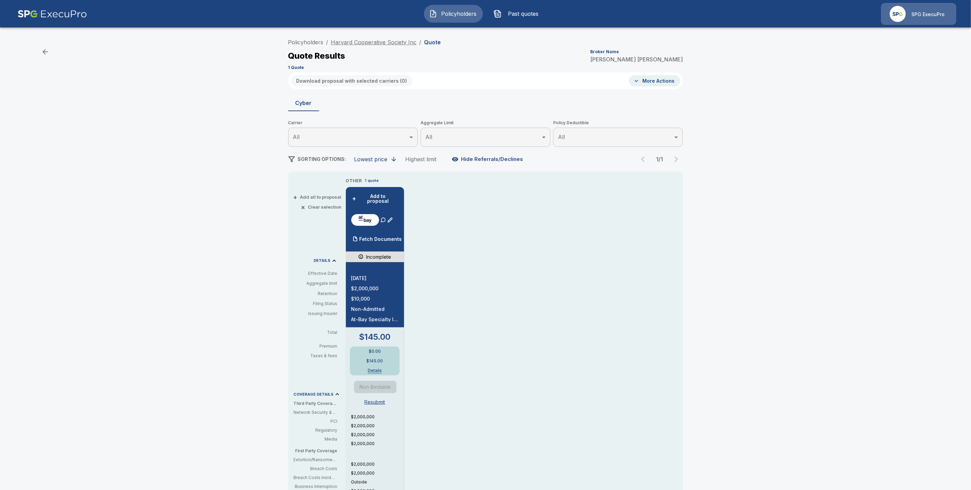
click at [371, 42] on link "Harvard Cooperative Society Inc" at bounding box center [374, 42] width 86 height 7
